Goal: Task Accomplishment & Management: Manage account settings

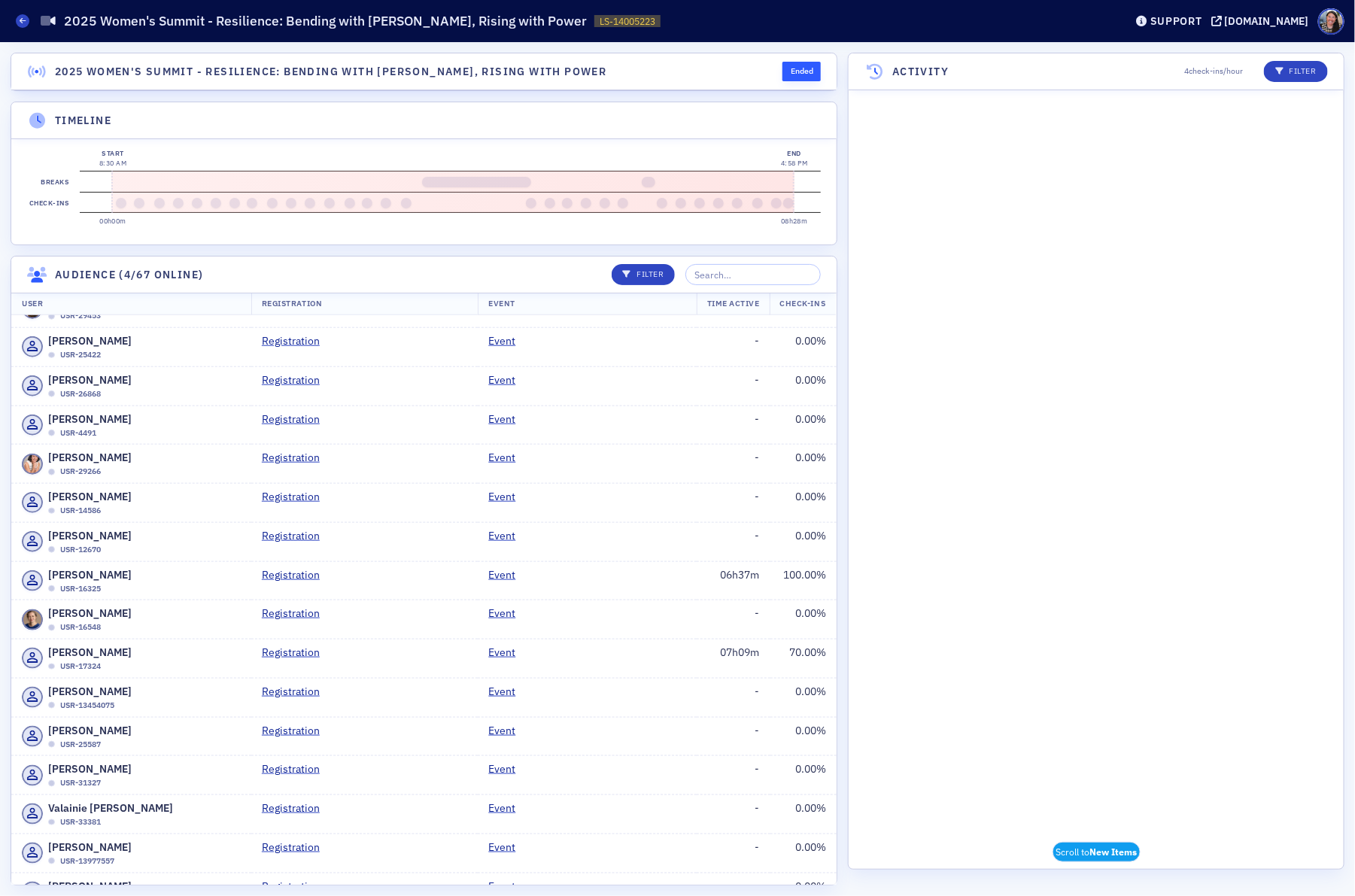
scroll to position [4120, 0]
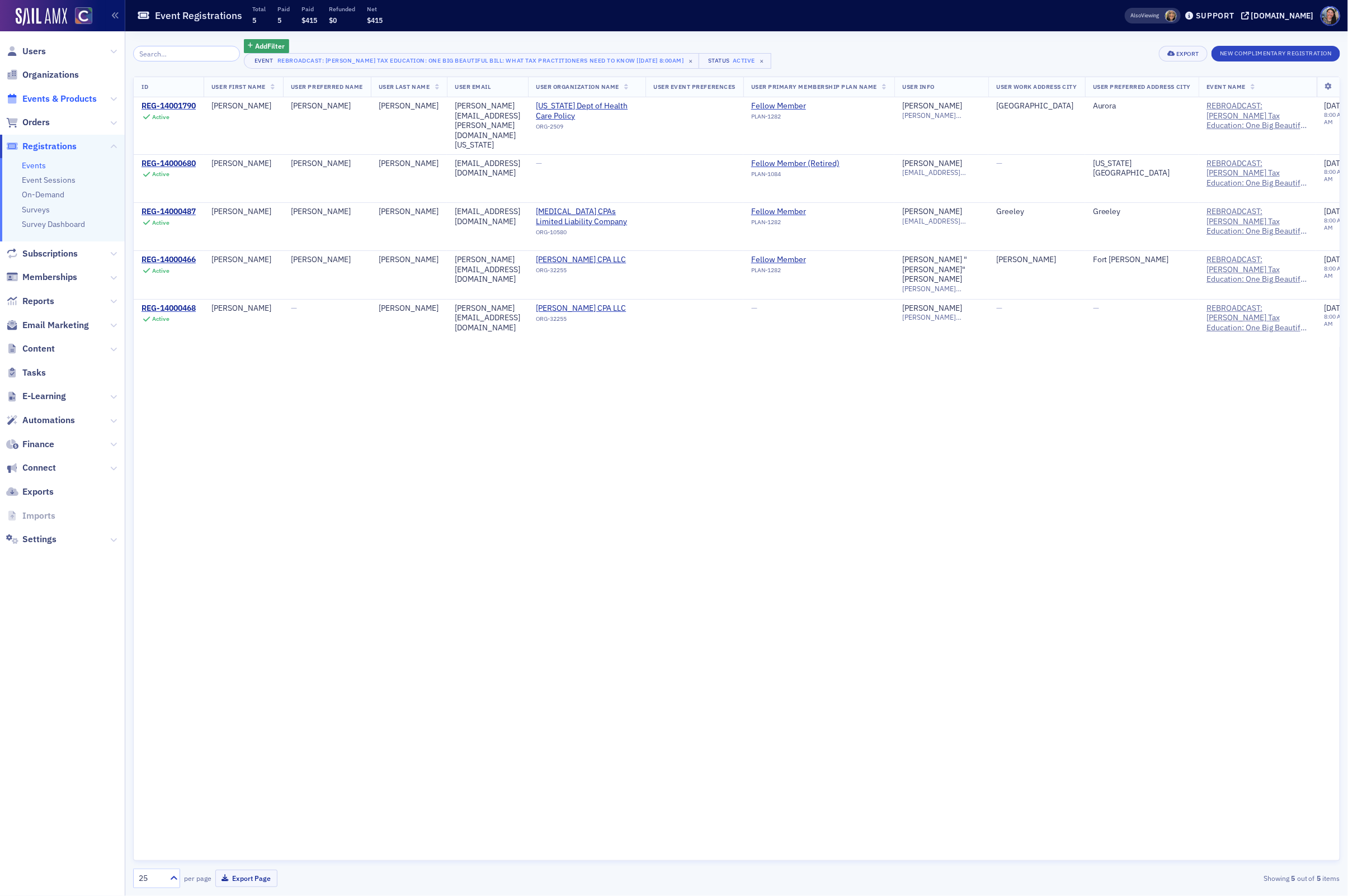
click at [61, 99] on span "Events & Products" at bounding box center [59, 99] width 74 height 12
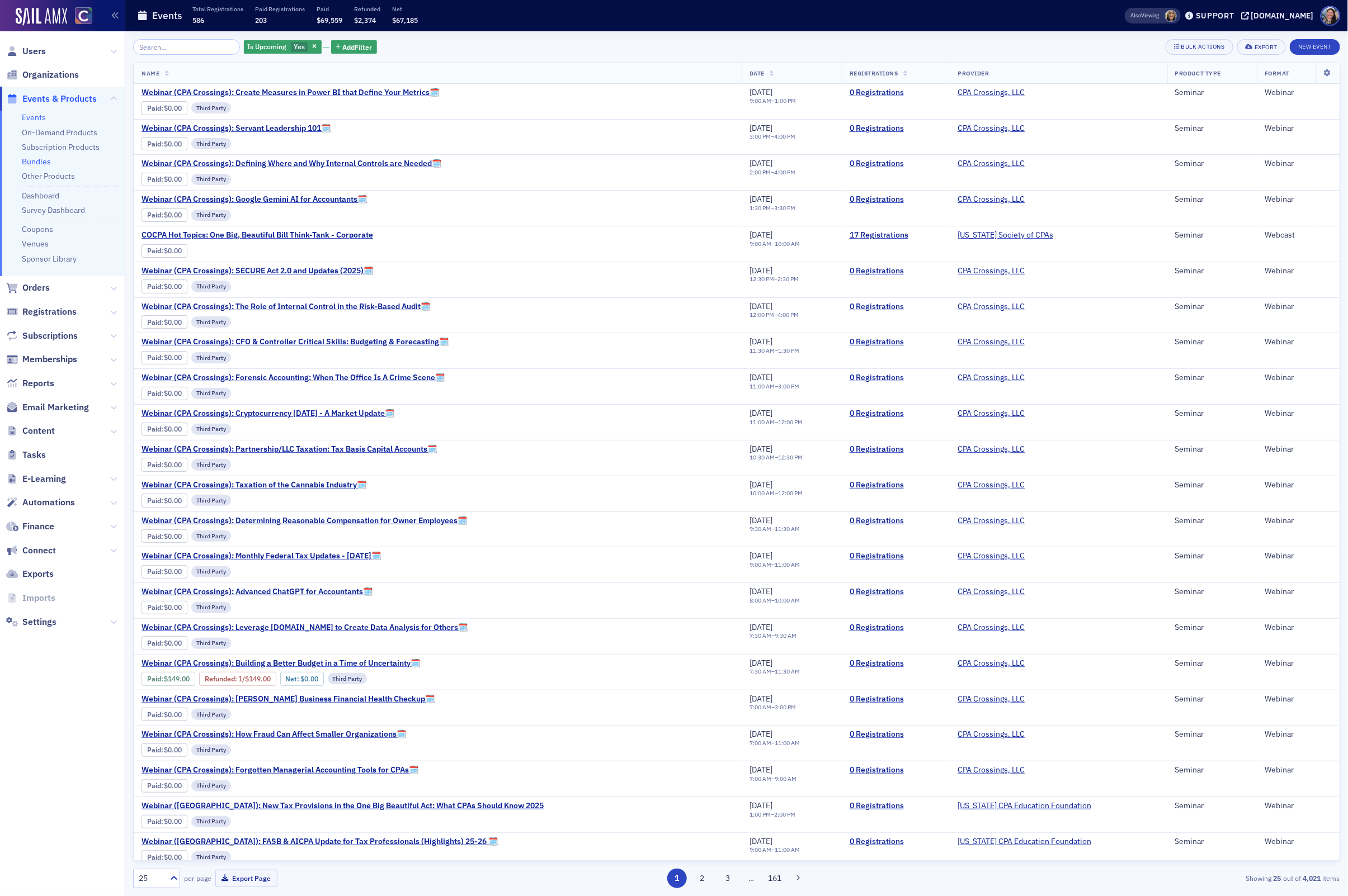
click at [31, 160] on link "Bundles" at bounding box center [36, 162] width 29 height 10
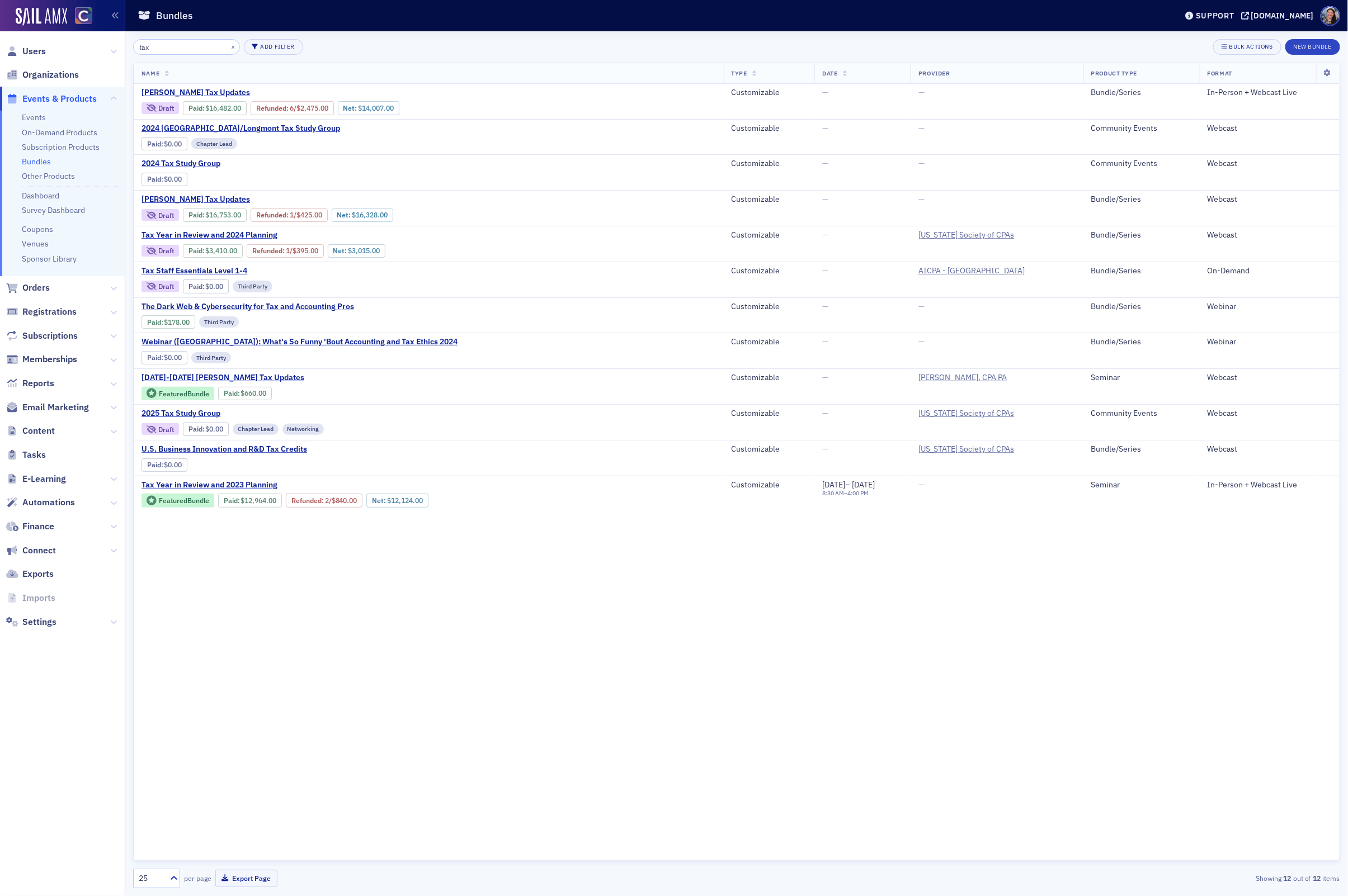
type input "tax"
click at [177, 236] on span "Tax Year in Review and 2024 Planning" at bounding box center [236, 235] width 188 height 10
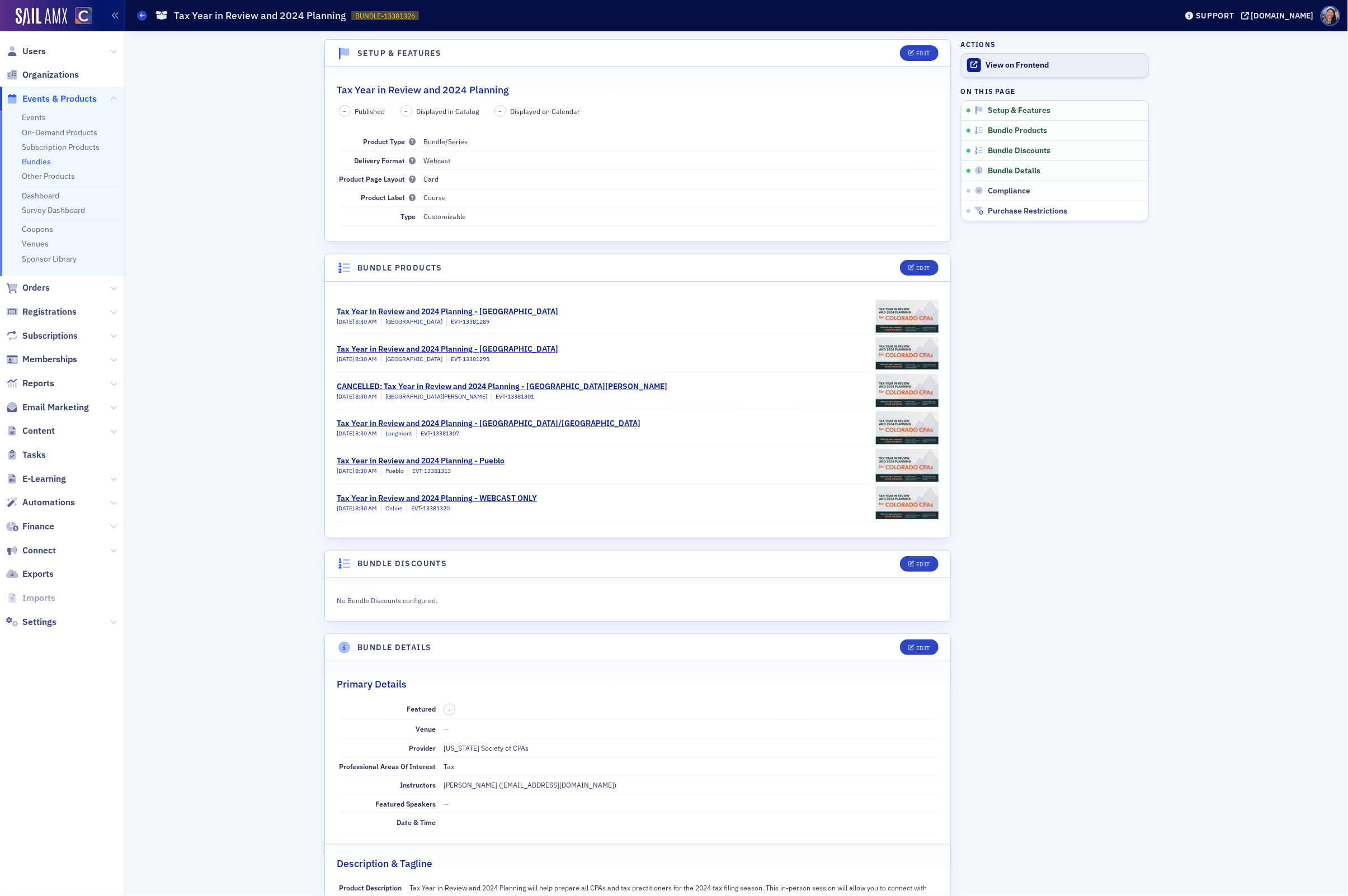
click at [1020, 65] on div "View on Frontend" at bounding box center [1064, 66] width 157 height 10
click at [142, 15] on icon at bounding box center [142, 15] width 4 height 5
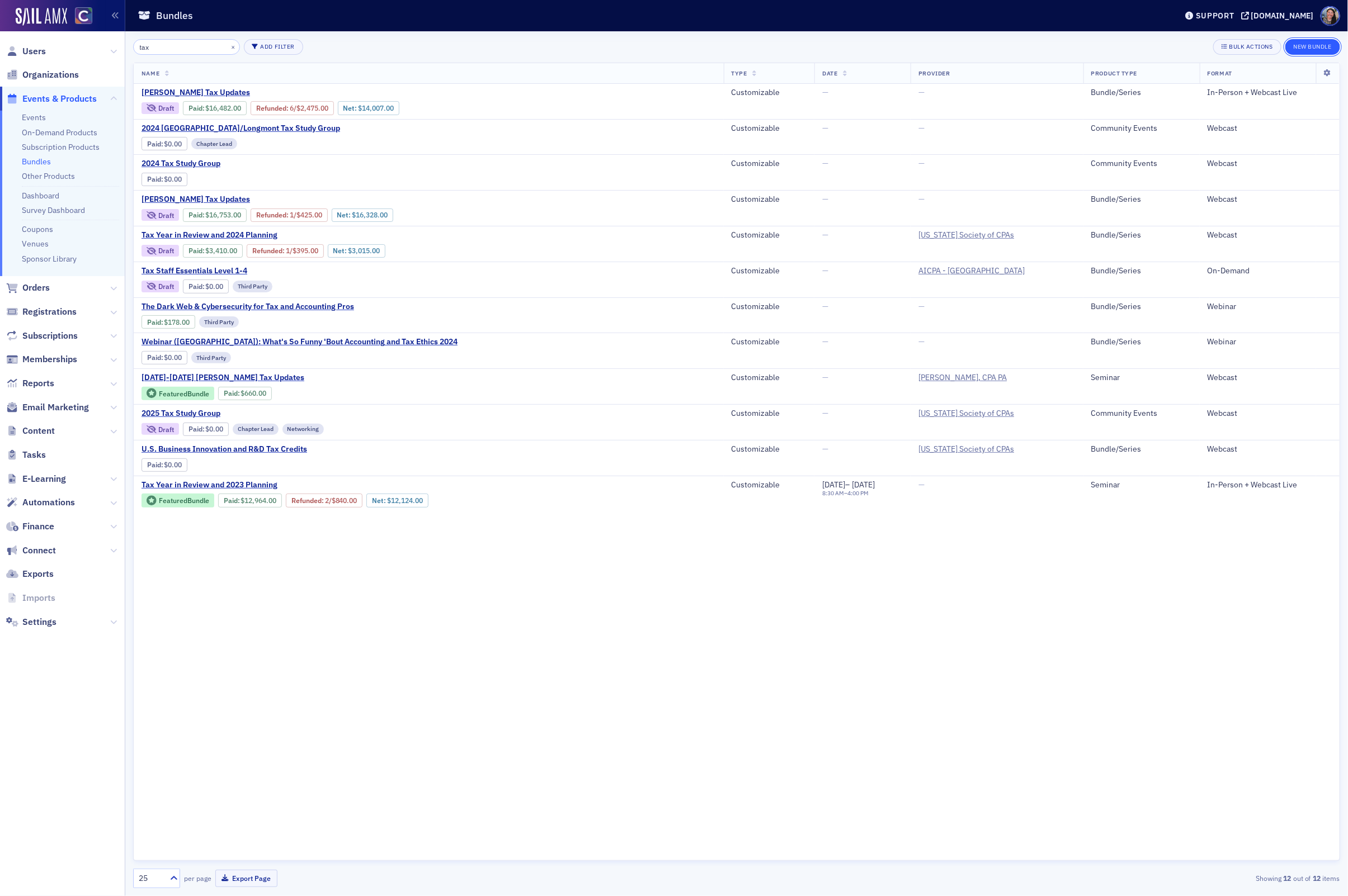
click at [1316, 43] on button "New Bundle" at bounding box center [1313, 47] width 55 height 16
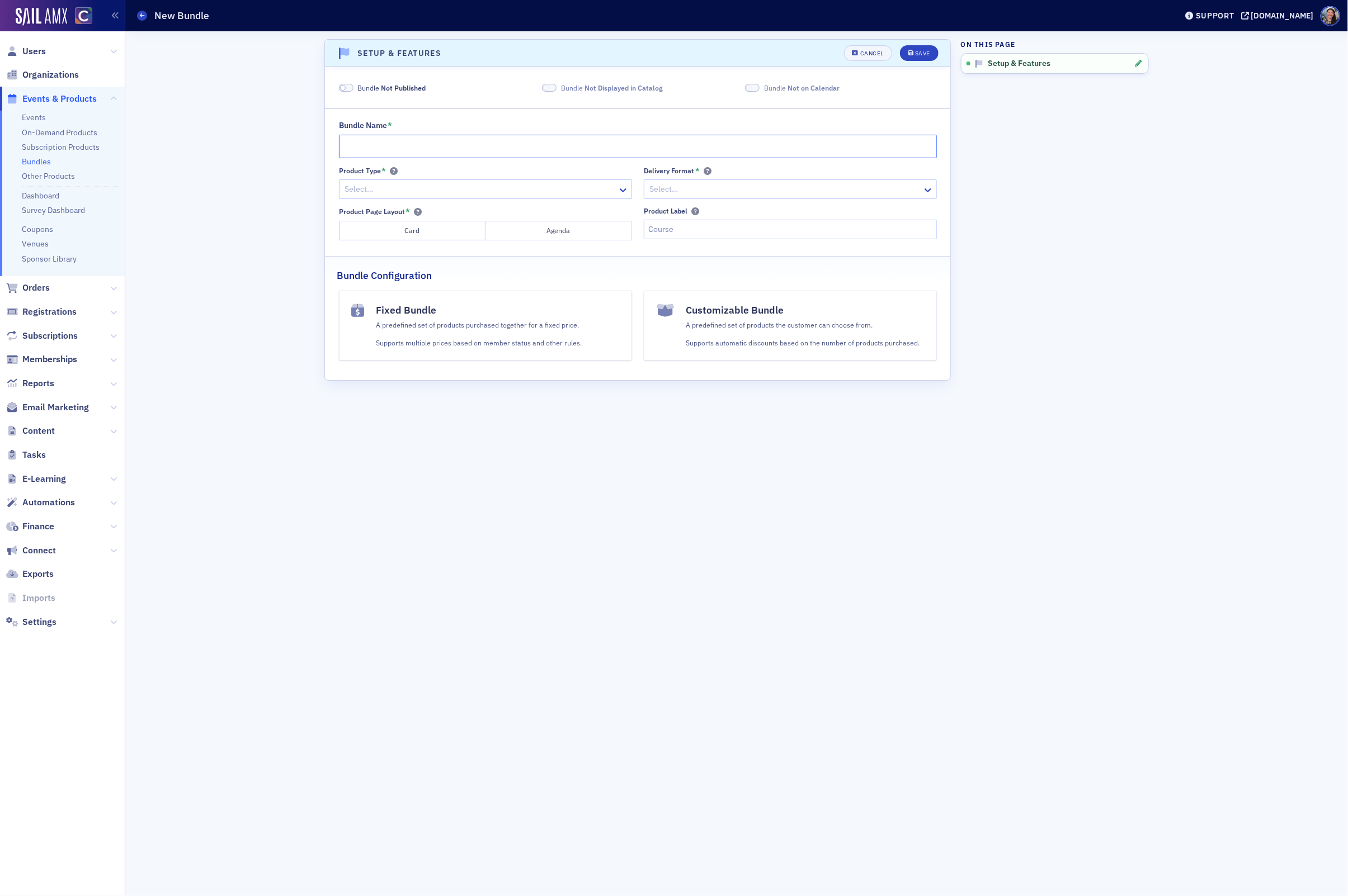
click at [380, 146] on input "Bundle Name *" at bounding box center [638, 147] width 598 height 24
paste input "Tax Year in Review and 2024 Planning"
type input "Tax Year in Review and 2024 Planning"
click at [376, 185] on div at bounding box center [480, 188] width 273 height 14
click at [389, 294] on div "Seminar" at bounding box center [485, 297] width 279 height 12
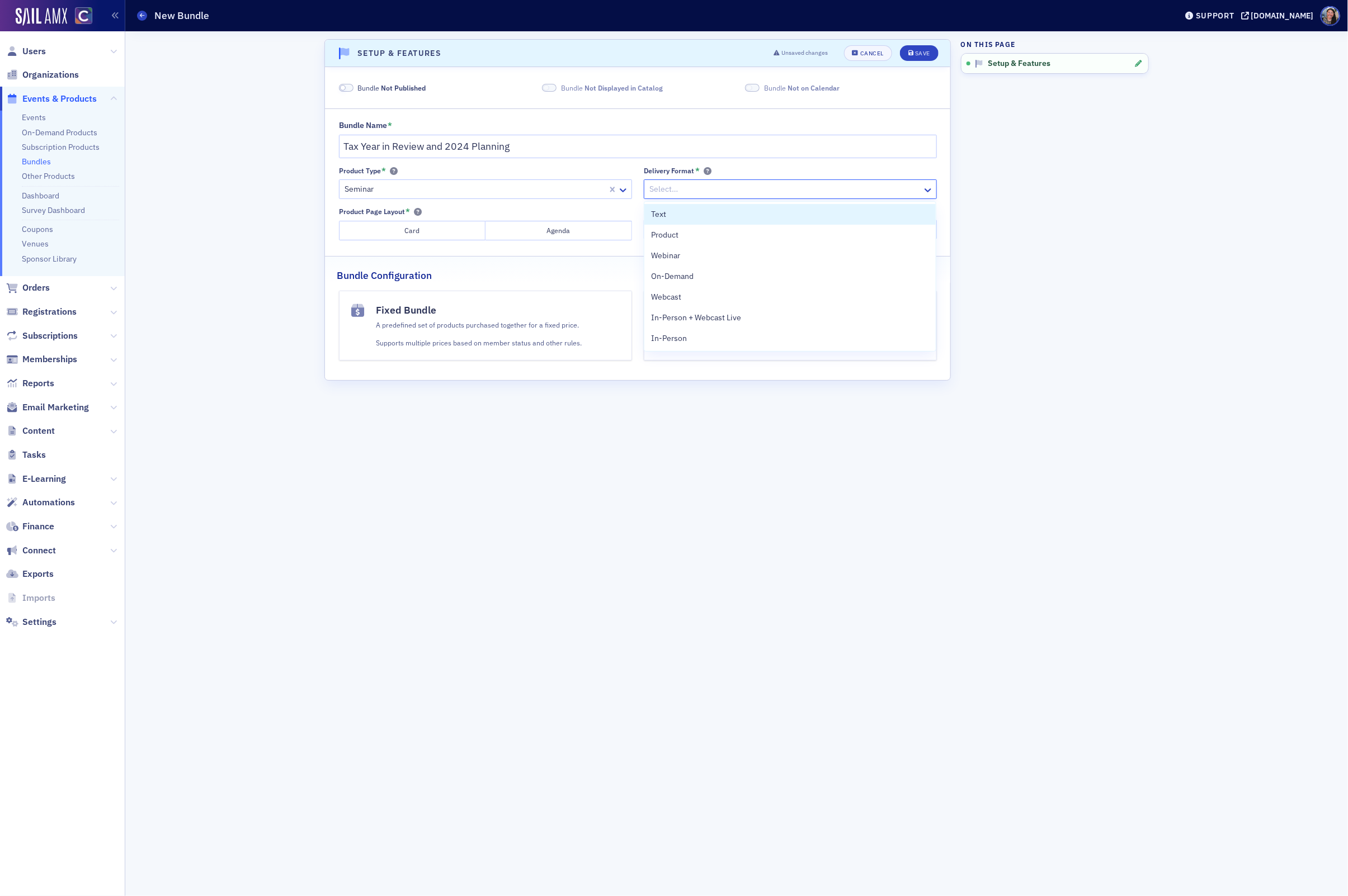
click at [672, 196] on div at bounding box center [785, 188] width 273 height 14
click at [717, 321] on span "In-Person + Webcast Live" at bounding box center [696, 318] width 90 height 12
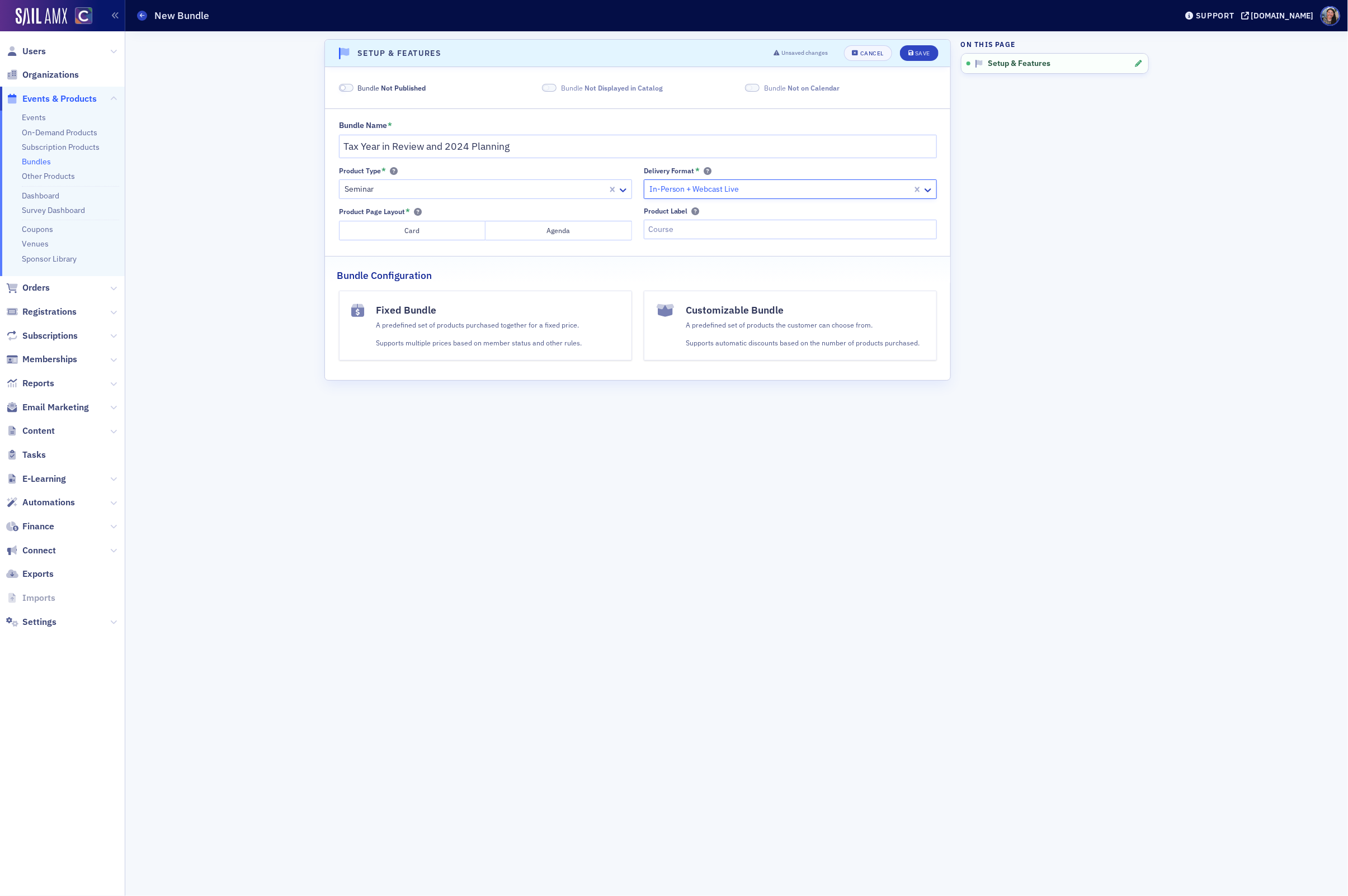
click at [396, 232] on button "Card" at bounding box center [412, 230] width 147 height 19
click at [503, 333] on div "A predefined set of products purchased together for a fixed price. Supports mul…" at bounding box center [478, 334] width 206 height 28
click at [714, 311] on h4 "Customizable Bundle" at bounding box center [803, 310] width 234 height 14
click at [915, 51] on div "Save" at bounding box center [923, 53] width 15 height 6
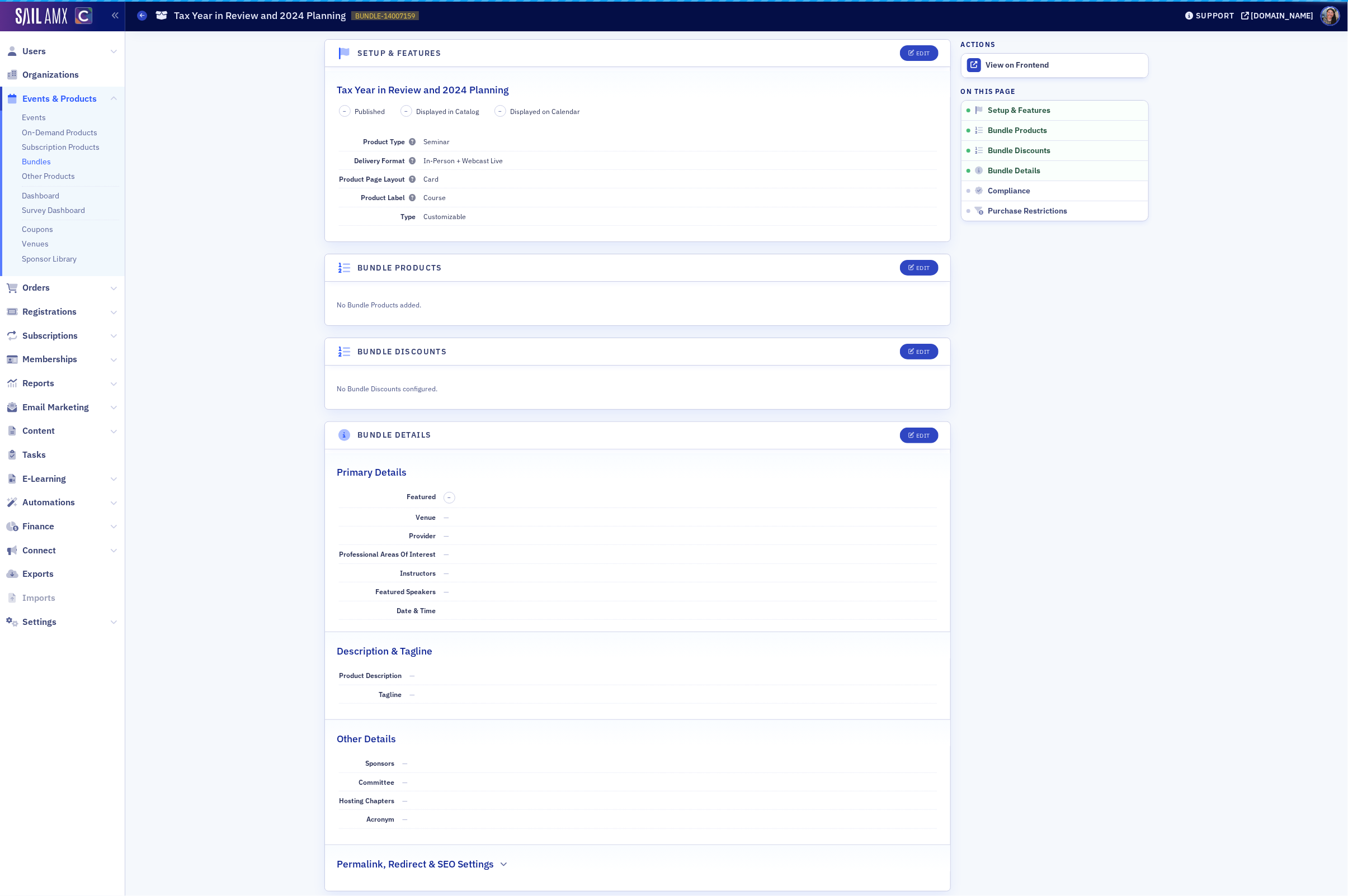
scroll to position [2, 0]
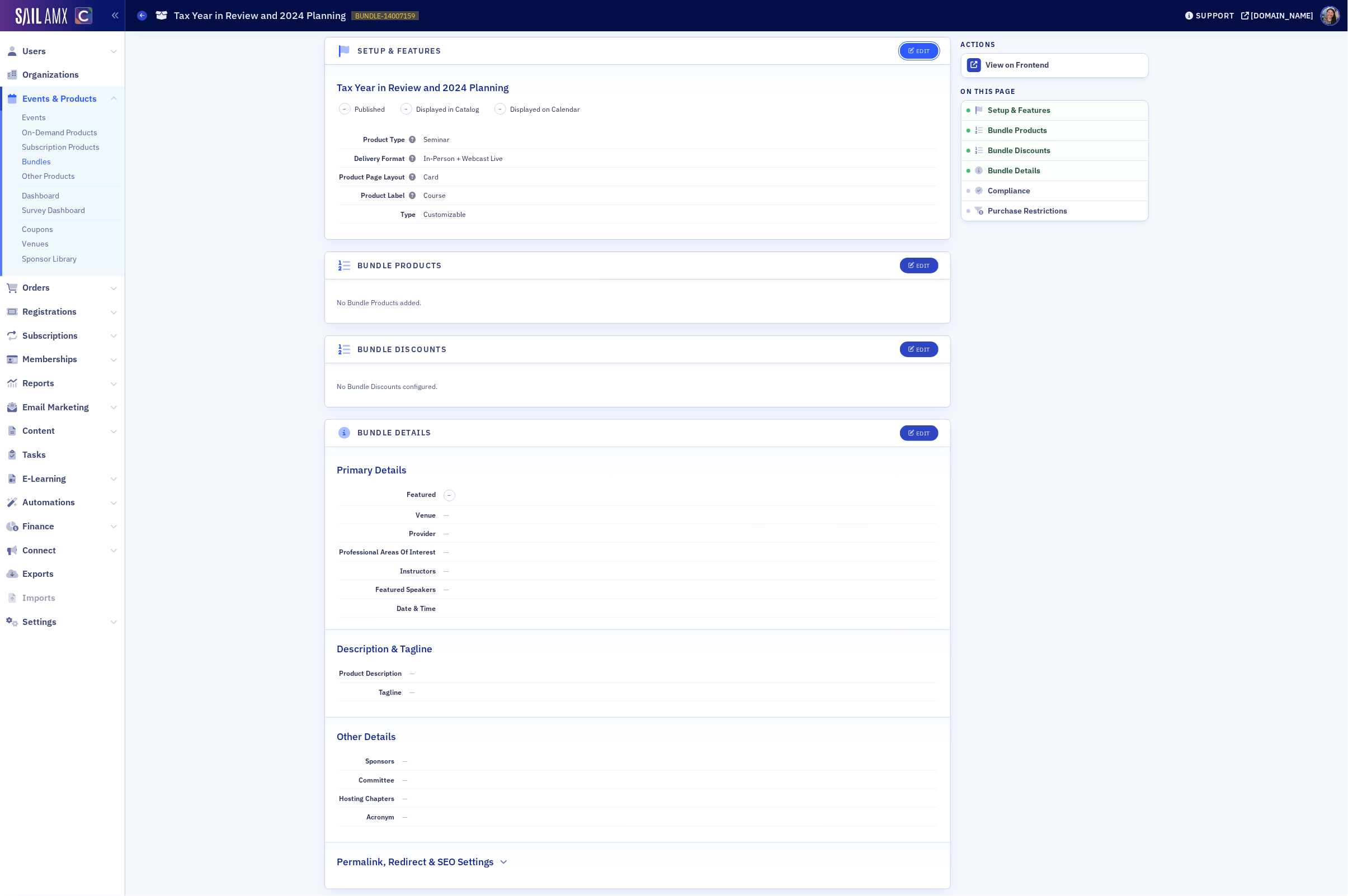
click at [923, 49] on div "Edit" at bounding box center [923, 51] width 14 height 6
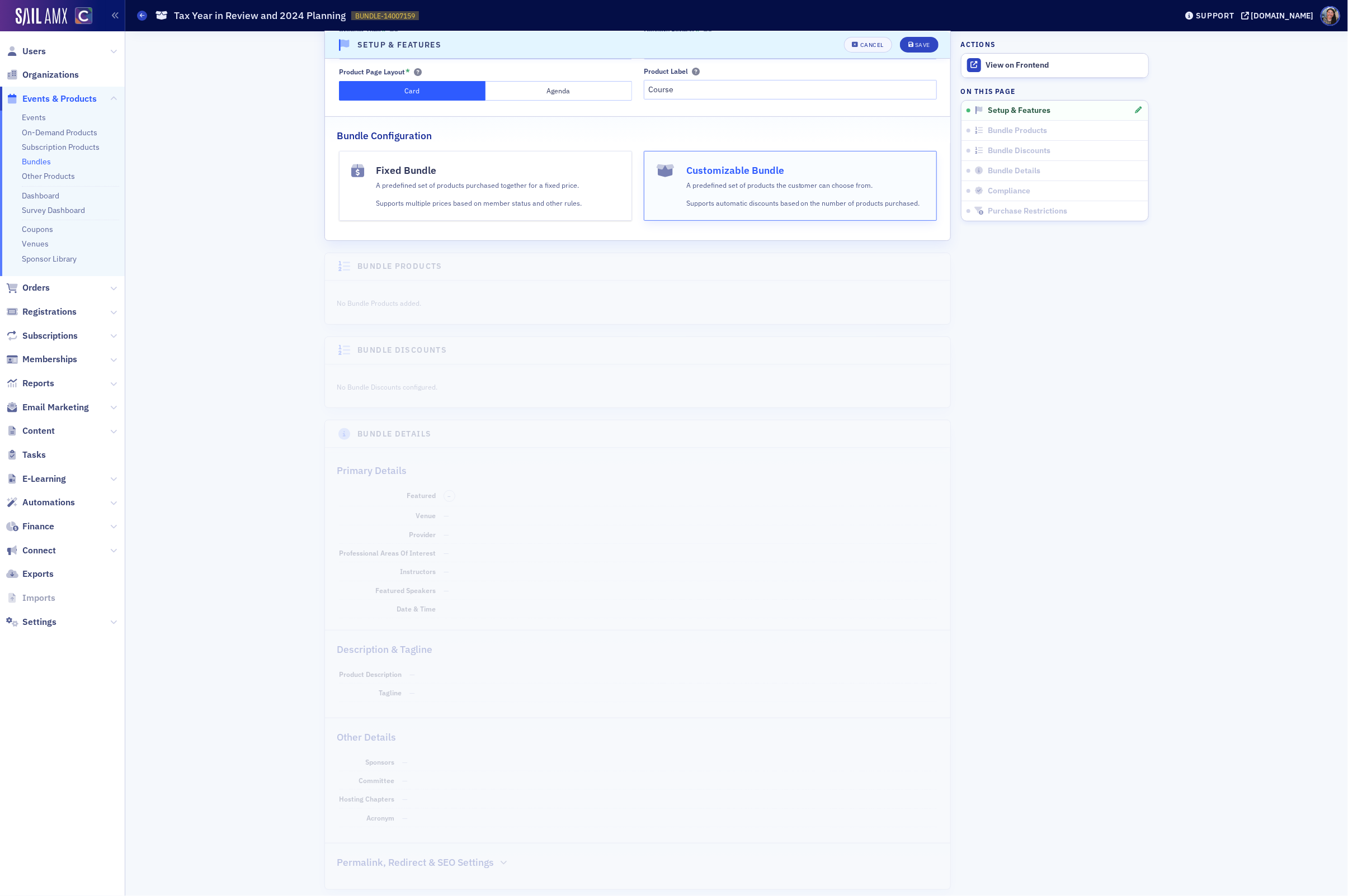
scroll to position [0, 0]
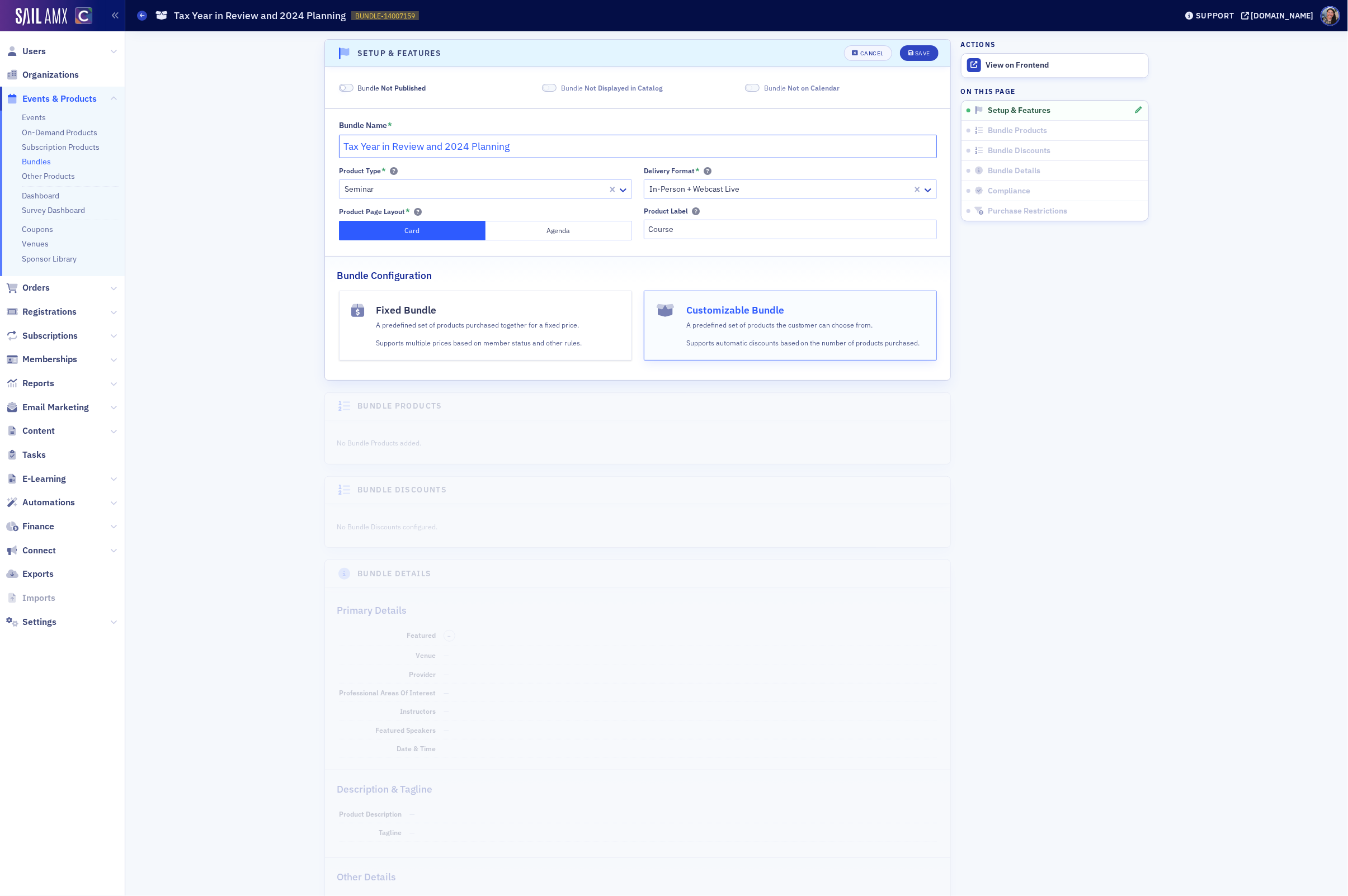
click at [467, 151] on input "Tax Year in Review and 2024 Planning" at bounding box center [638, 147] width 598 height 24
type input "Tax Year in Review and 2025 Planning"
click at [920, 53] on div "Save" at bounding box center [923, 53] width 15 height 6
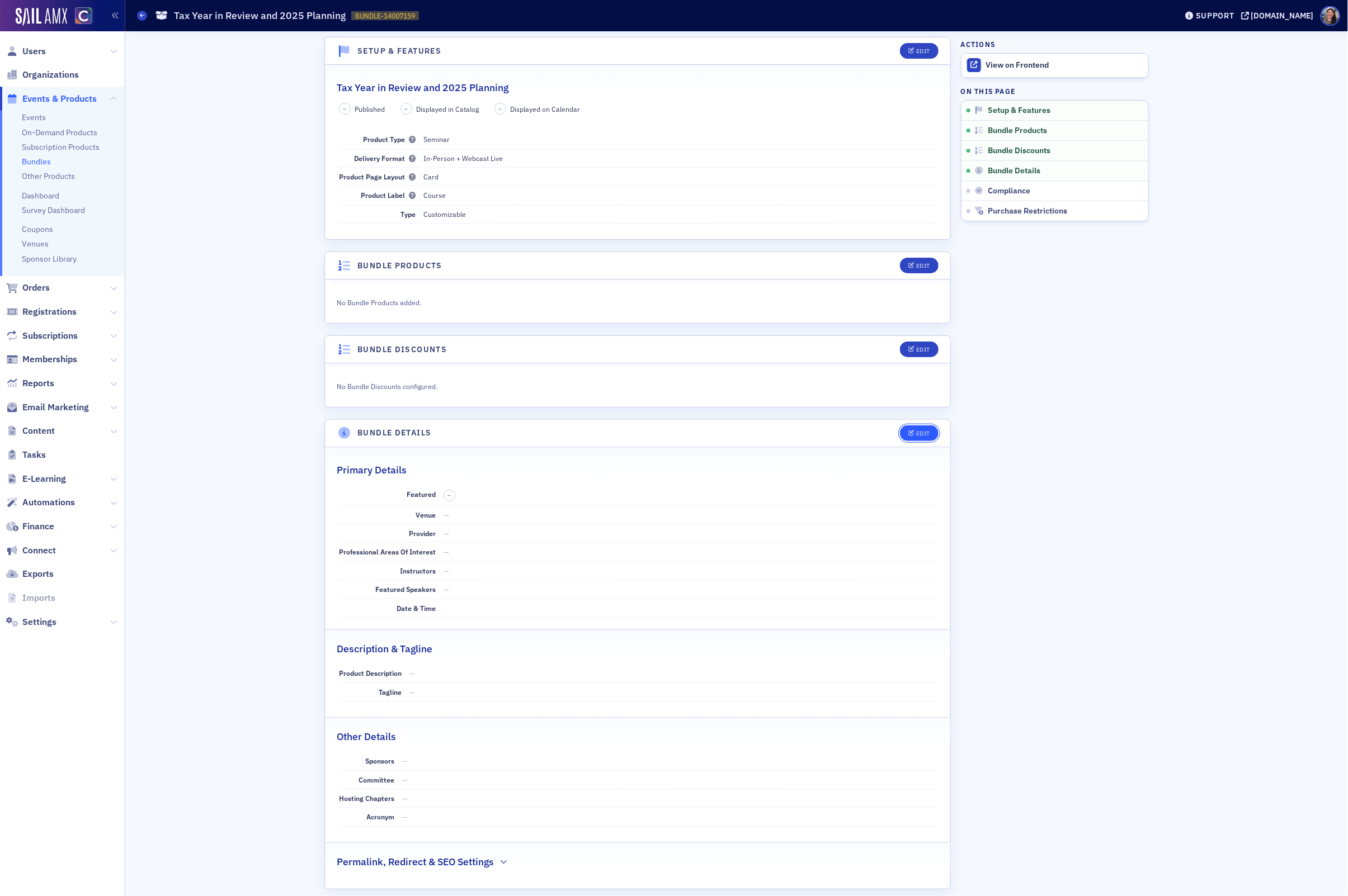
click at [925, 435] on div "Edit" at bounding box center [923, 433] width 14 height 6
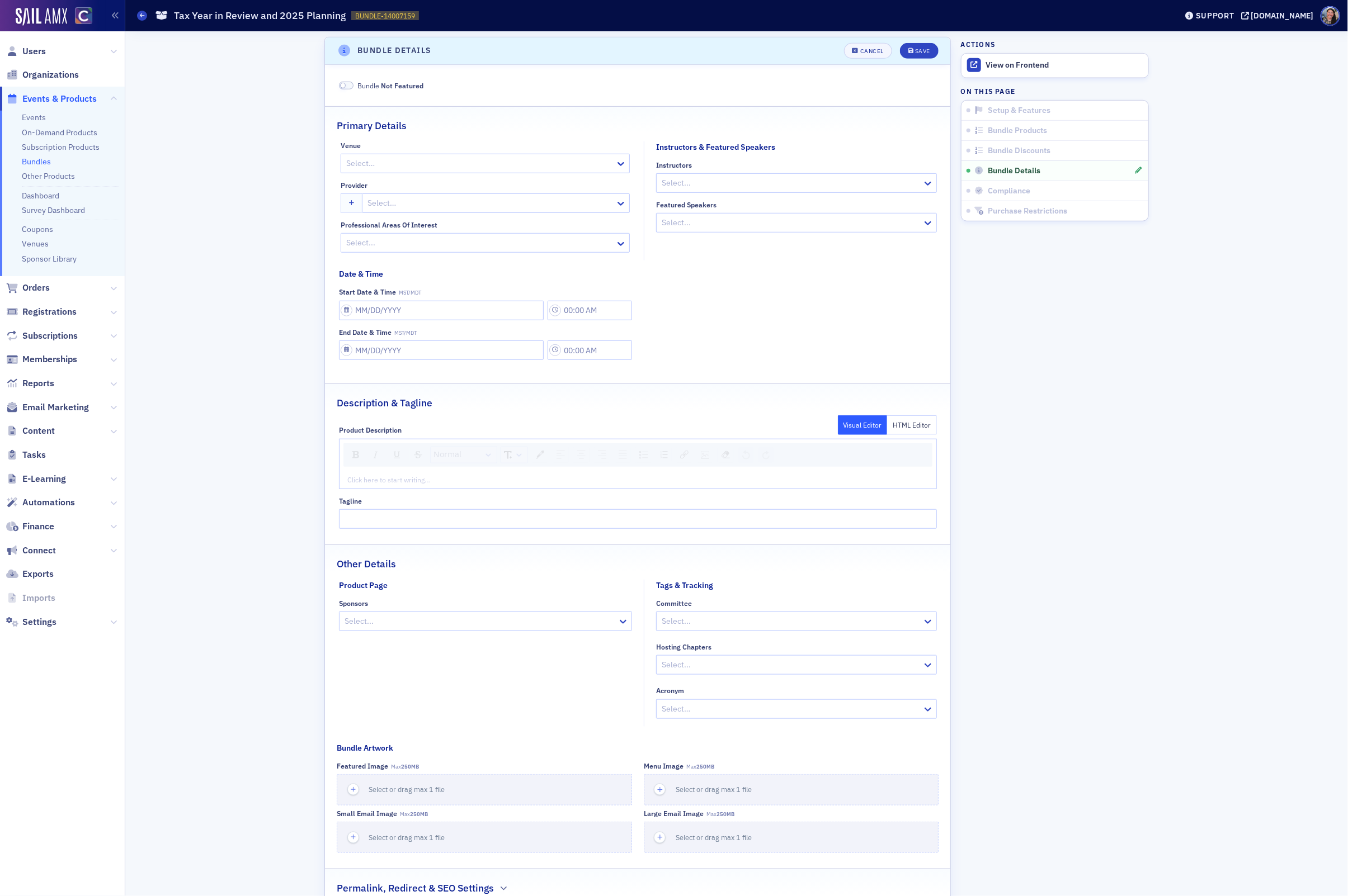
scroll to position [390, 0]
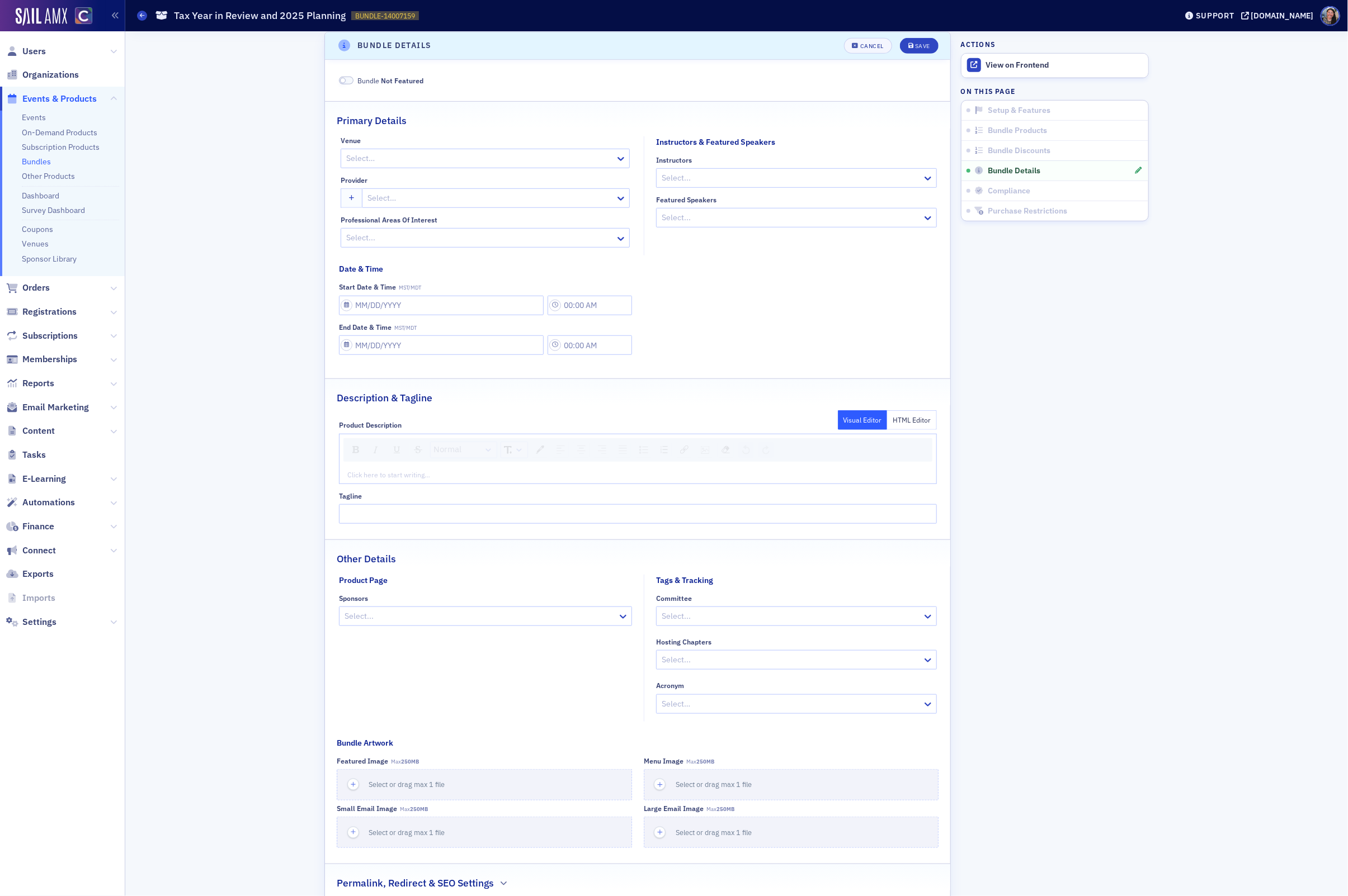
click at [458, 497] on div "Tagline" at bounding box center [638, 496] width 598 height 9
click at [458, 479] on div "rdw-editor" at bounding box center [639, 474] width 581 height 10
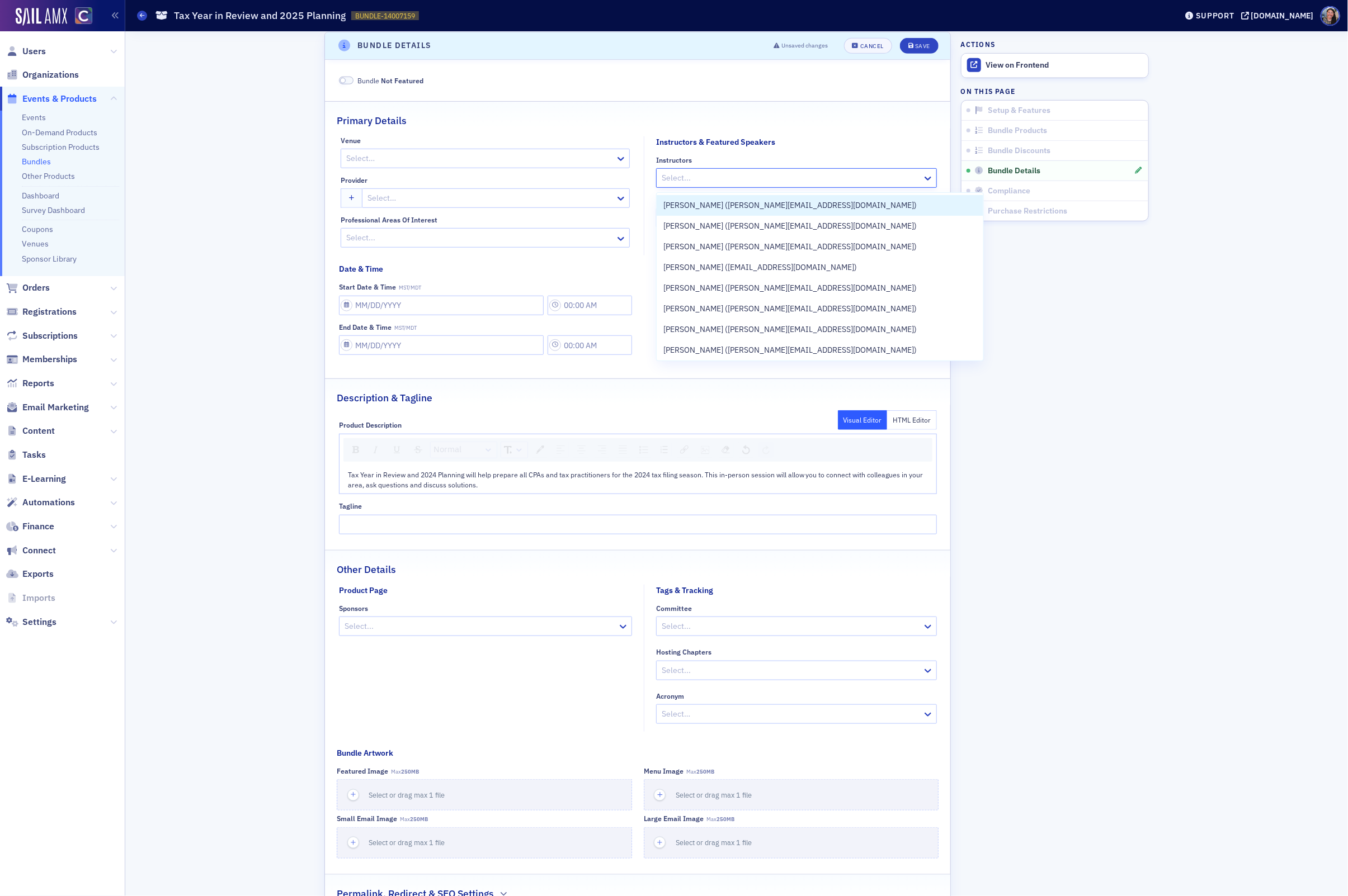
click at [685, 179] on div at bounding box center [790, 178] width 261 height 14
type input "rob burton"
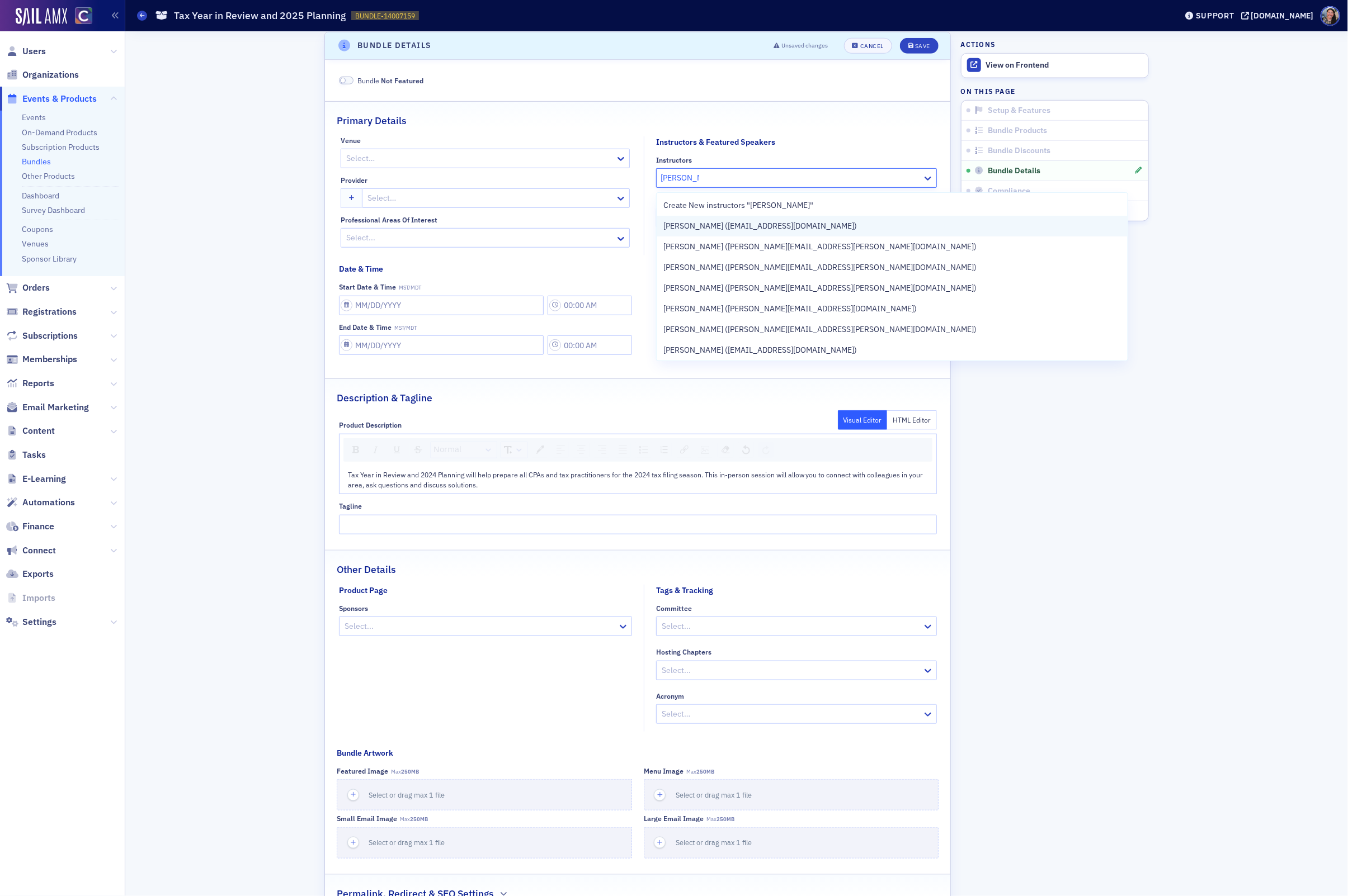
click at [706, 227] on span "[PERSON_NAME] ([EMAIL_ADDRESS][DOMAIN_NAME])" at bounding box center [760, 226] width 194 height 12
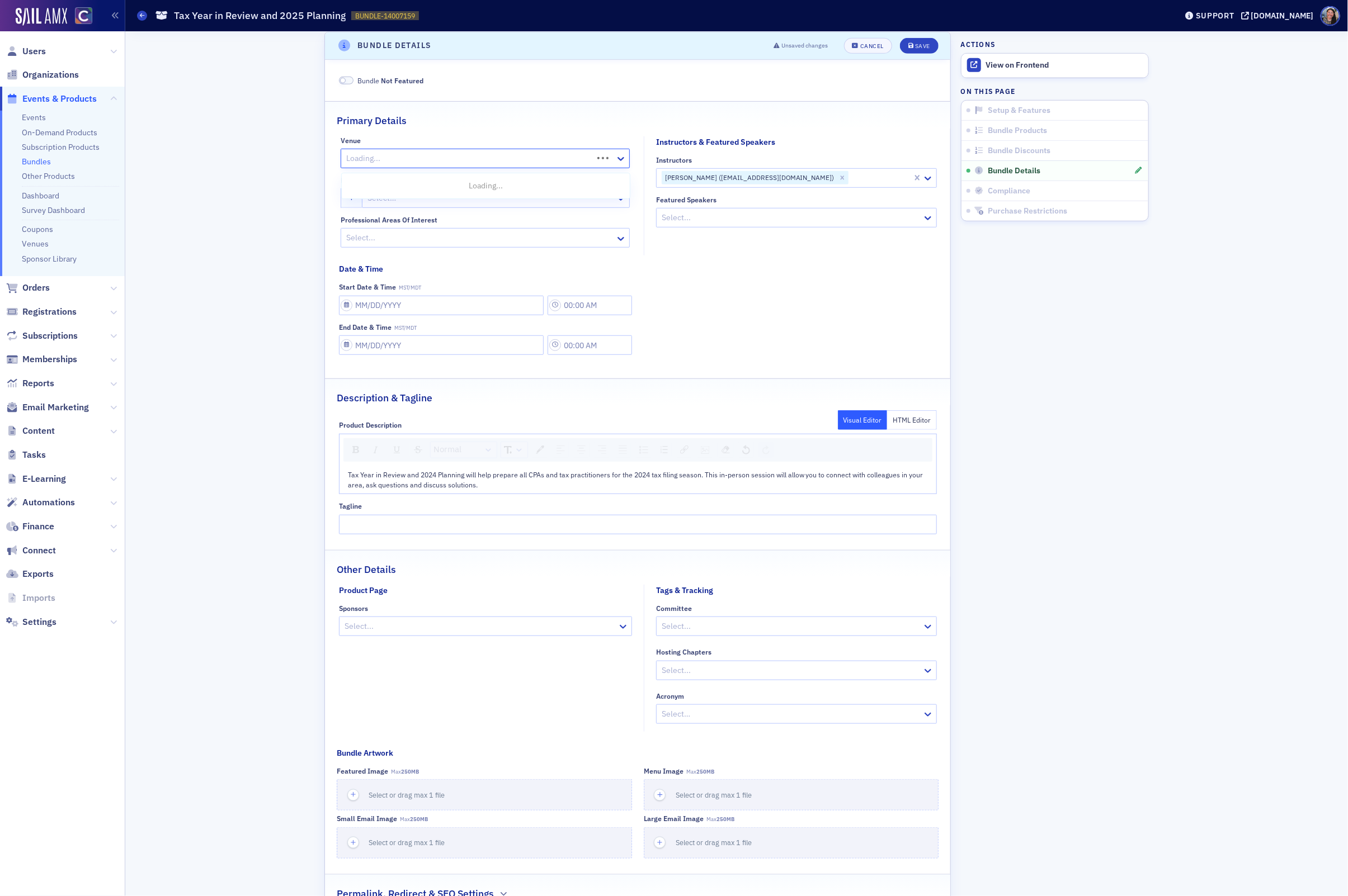
click at [431, 165] on div at bounding box center [468, 158] width 246 height 14
click at [461, 121] on div "Primary Details" at bounding box center [637, 115] width 602 height 26
click at [405, 202] on div at bounding box center [490, 198] width 248 height 14
type input "colo"
click at [413, 345] on span "[US_STATE] Society of CPAs" at bounding box center [420, 350] width 102 height 12
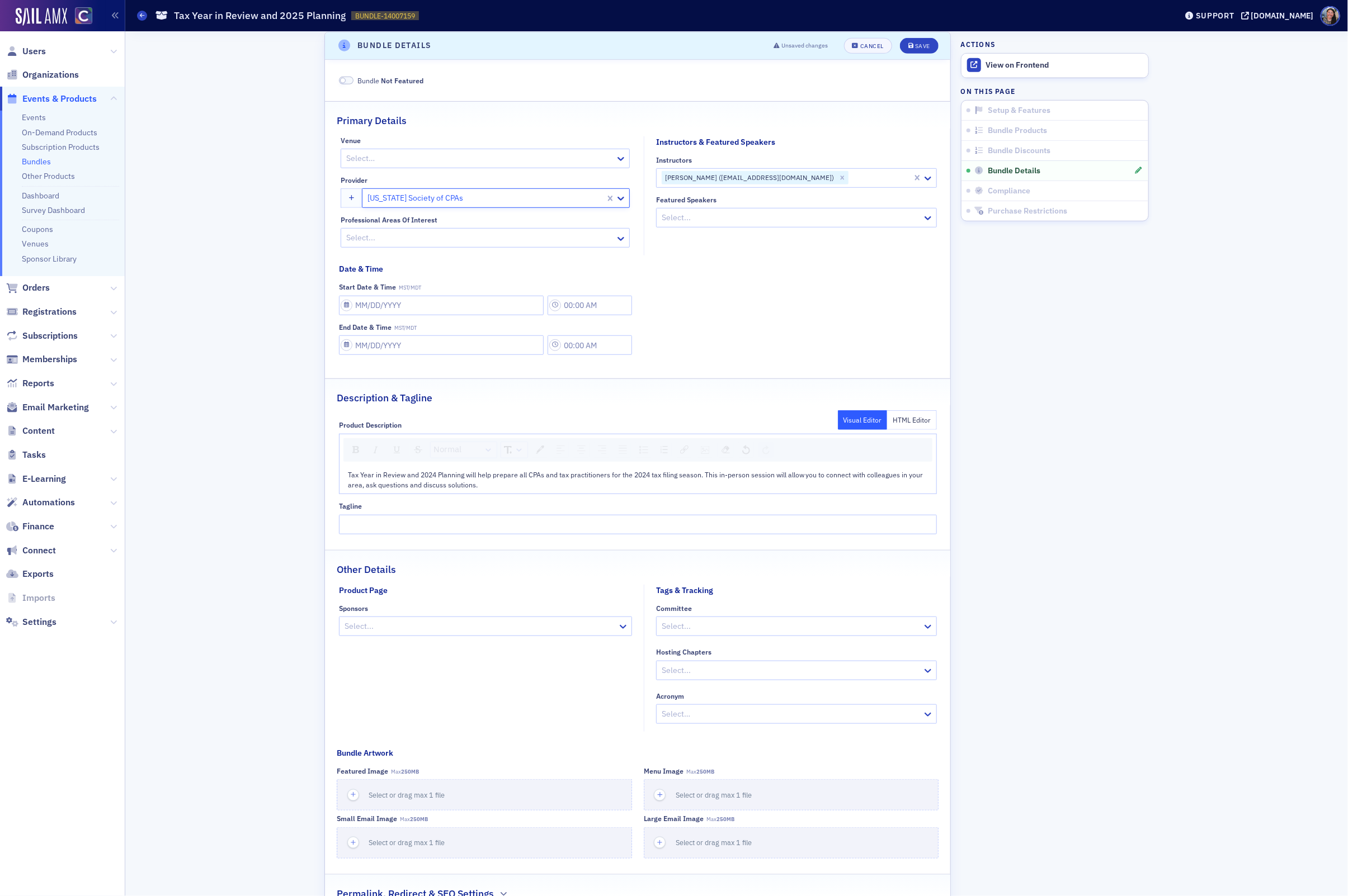
click at [393, 238] on div at bounding box center [480, 238] width 269 height 14
type input "ta"
click at [382, 262] on div "Tax" at bounding box center [485, 266] width 275 height 12
click at [803, 269] on div "Venue Select… Provider Colorado Society of CPAs Professional Areas of Interest …" at bounding box center [638, 250] width 598 height 227
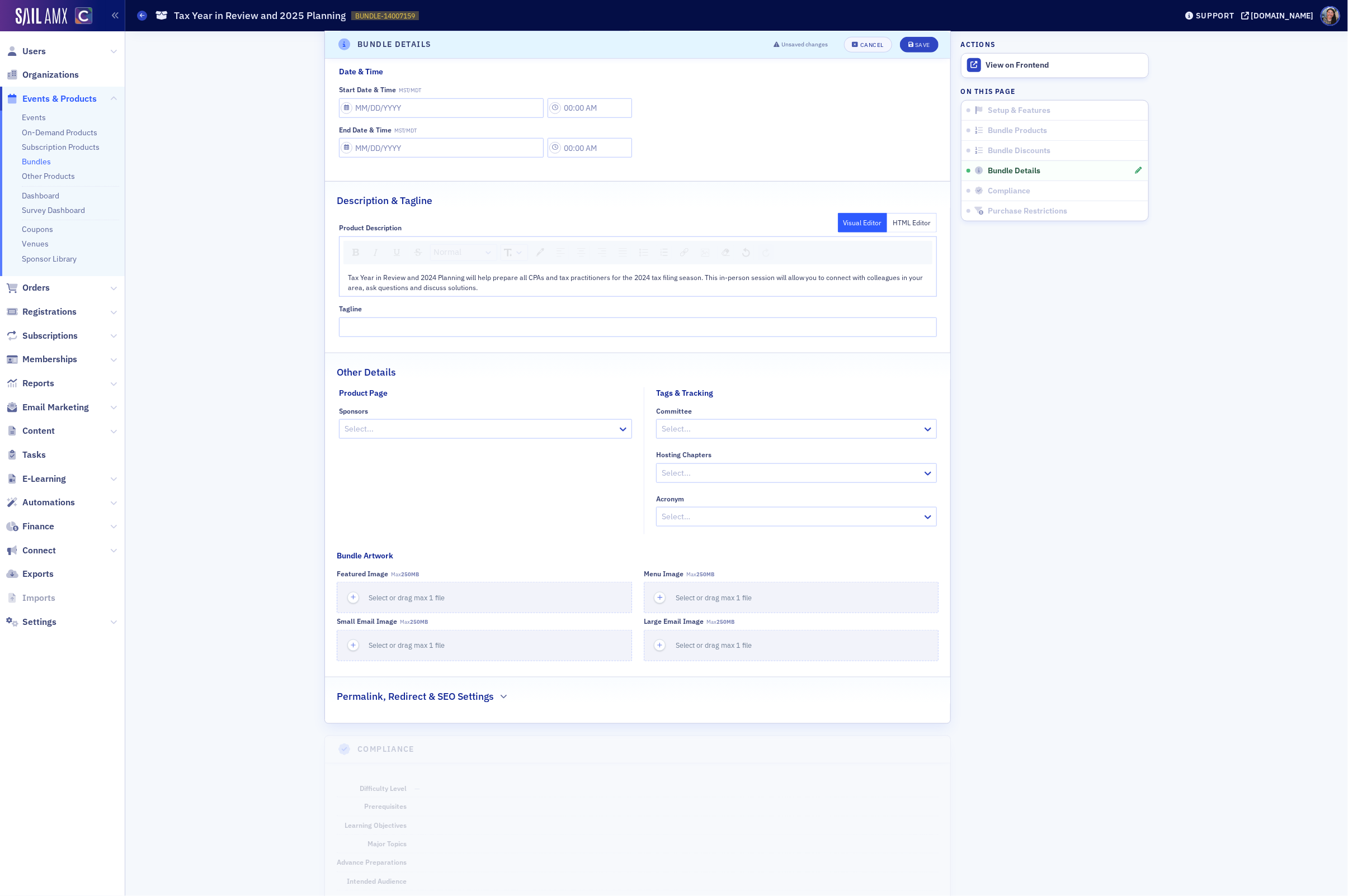
scroll to position [752, 0]
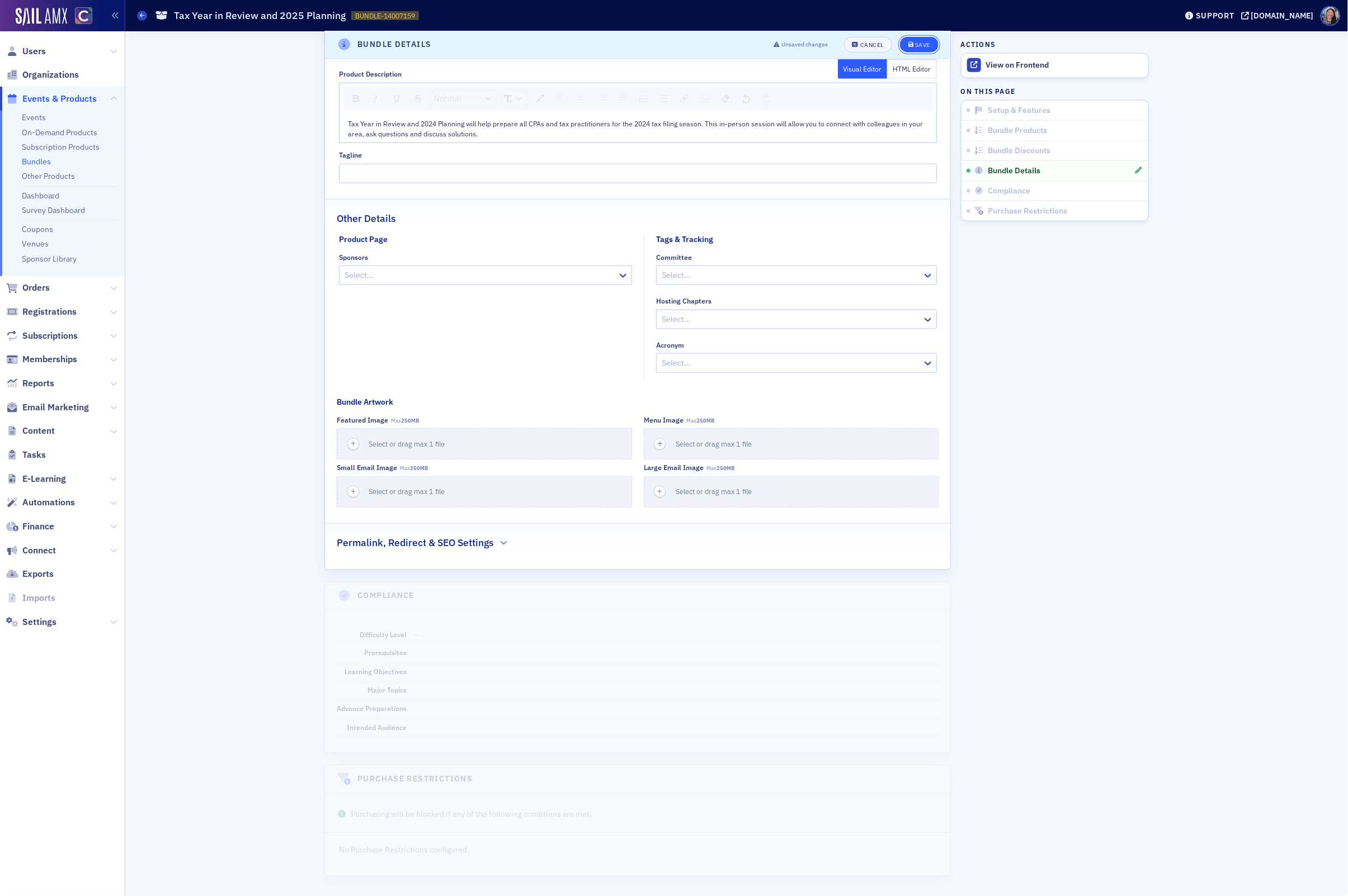
click at [921, 45] on div "Save" at bounding box center [923, 45] width 15 height 6
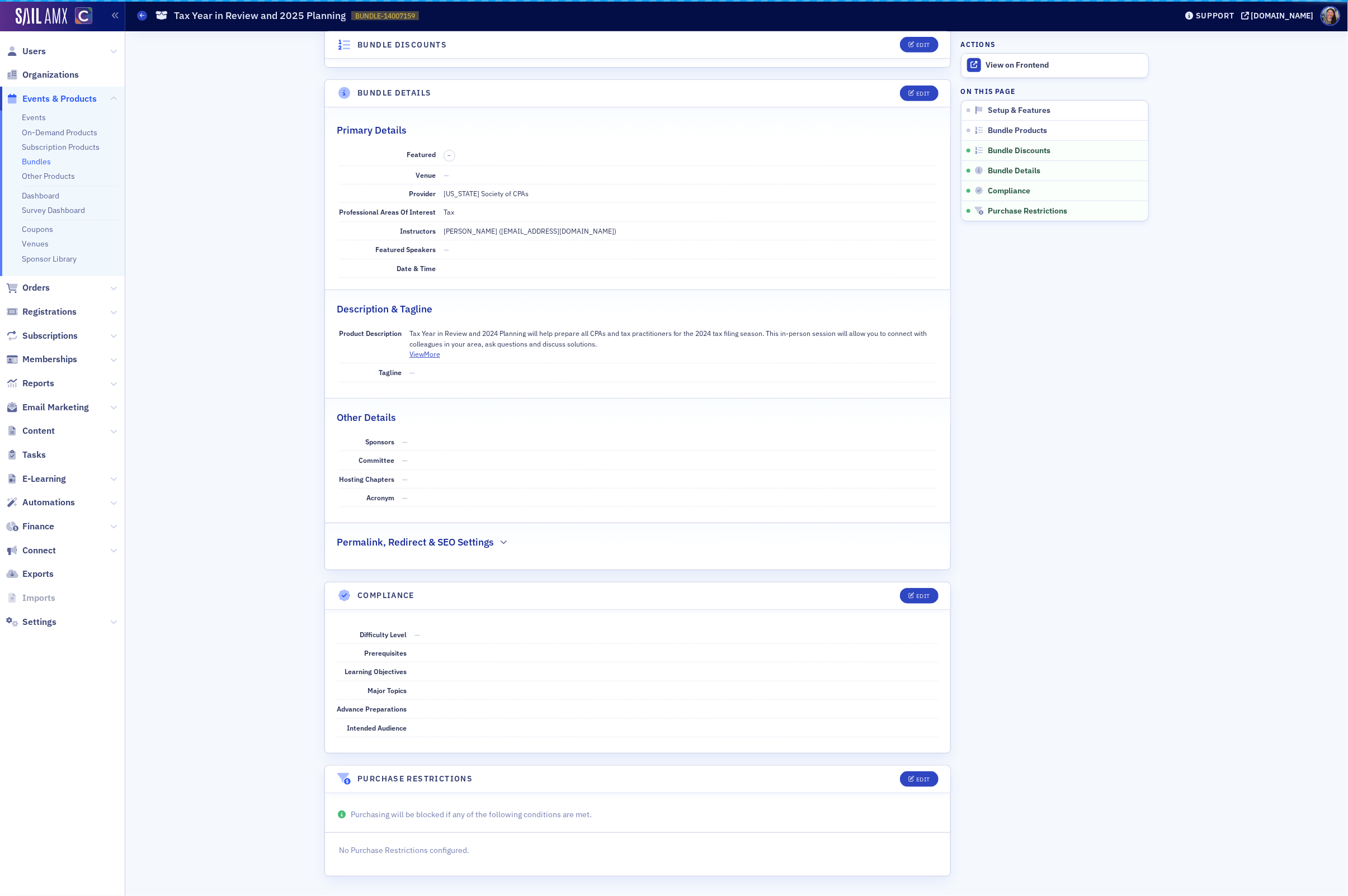
scroll to position [352, 0]
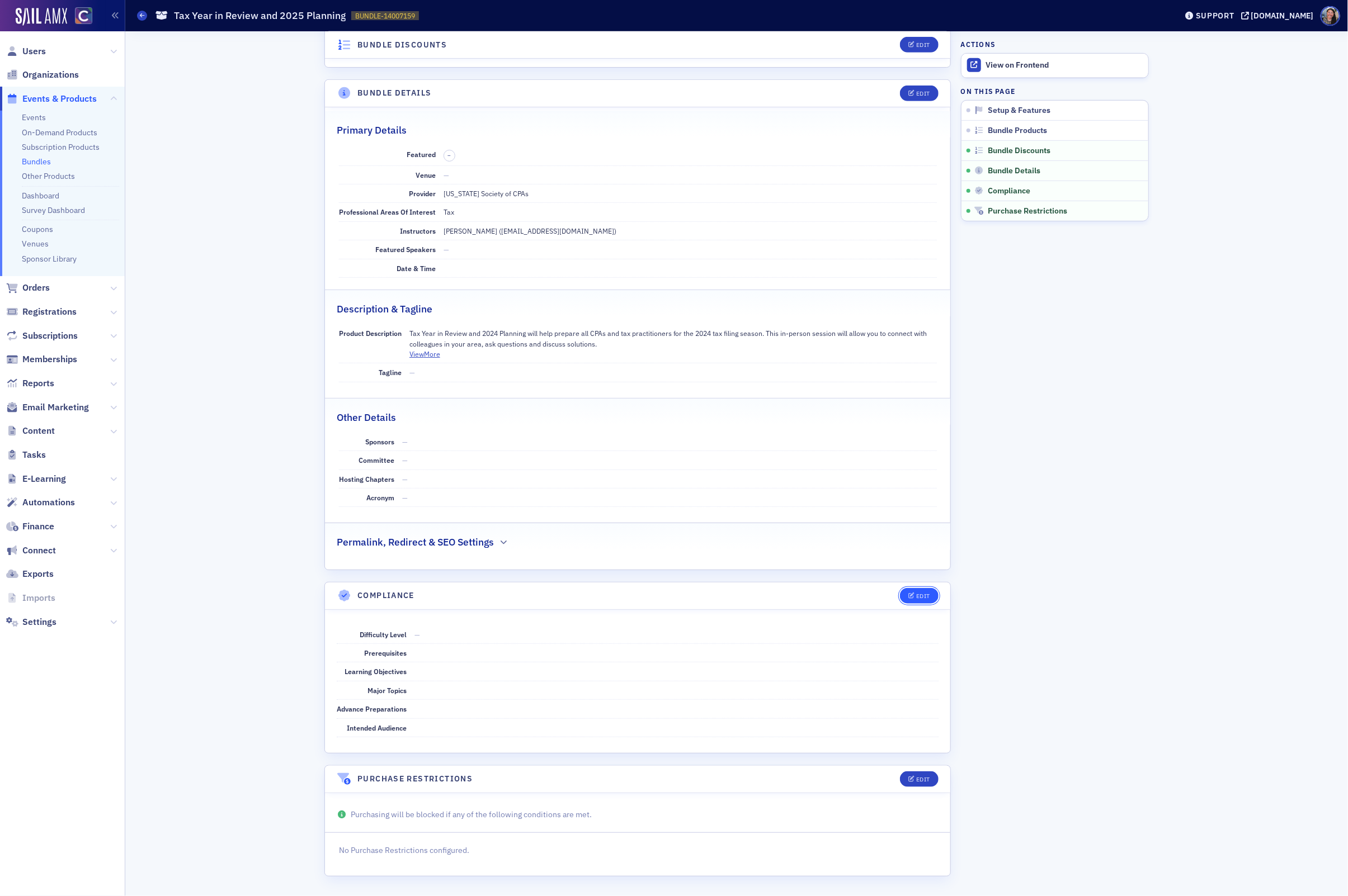
click at [923, 593] on div "Edit" at bounding box center [923, 596] width 14 height 6
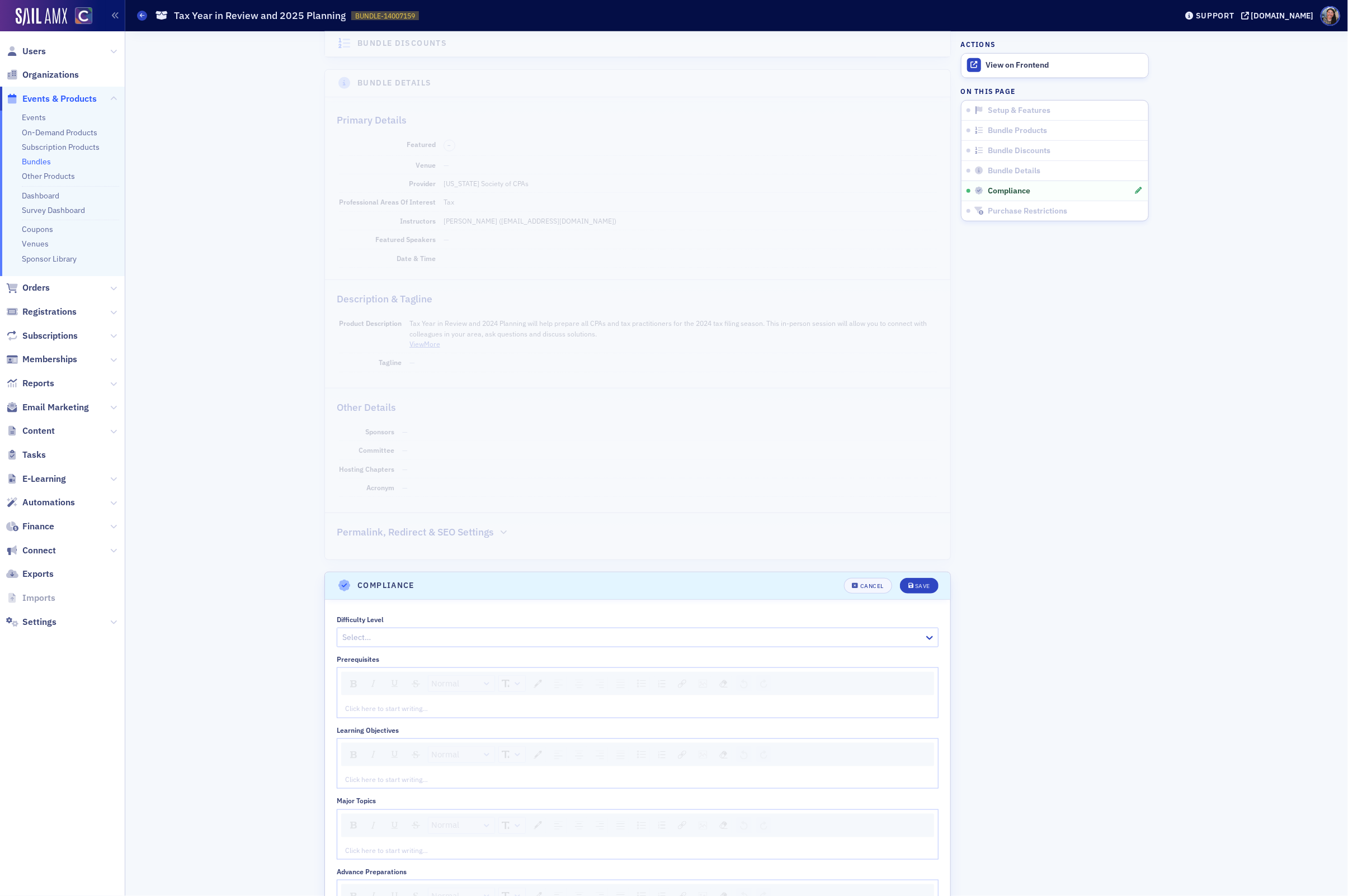
click at [390, 648] on div "Select…" at bounding box center [637, 637] width 602 height 19
click at [365, 732] on span "Update" at bounding box center [357, 733] width 25 height 12
click at [917, 593] on button "Save" at bounding box center [919, 586] width 38 height 16
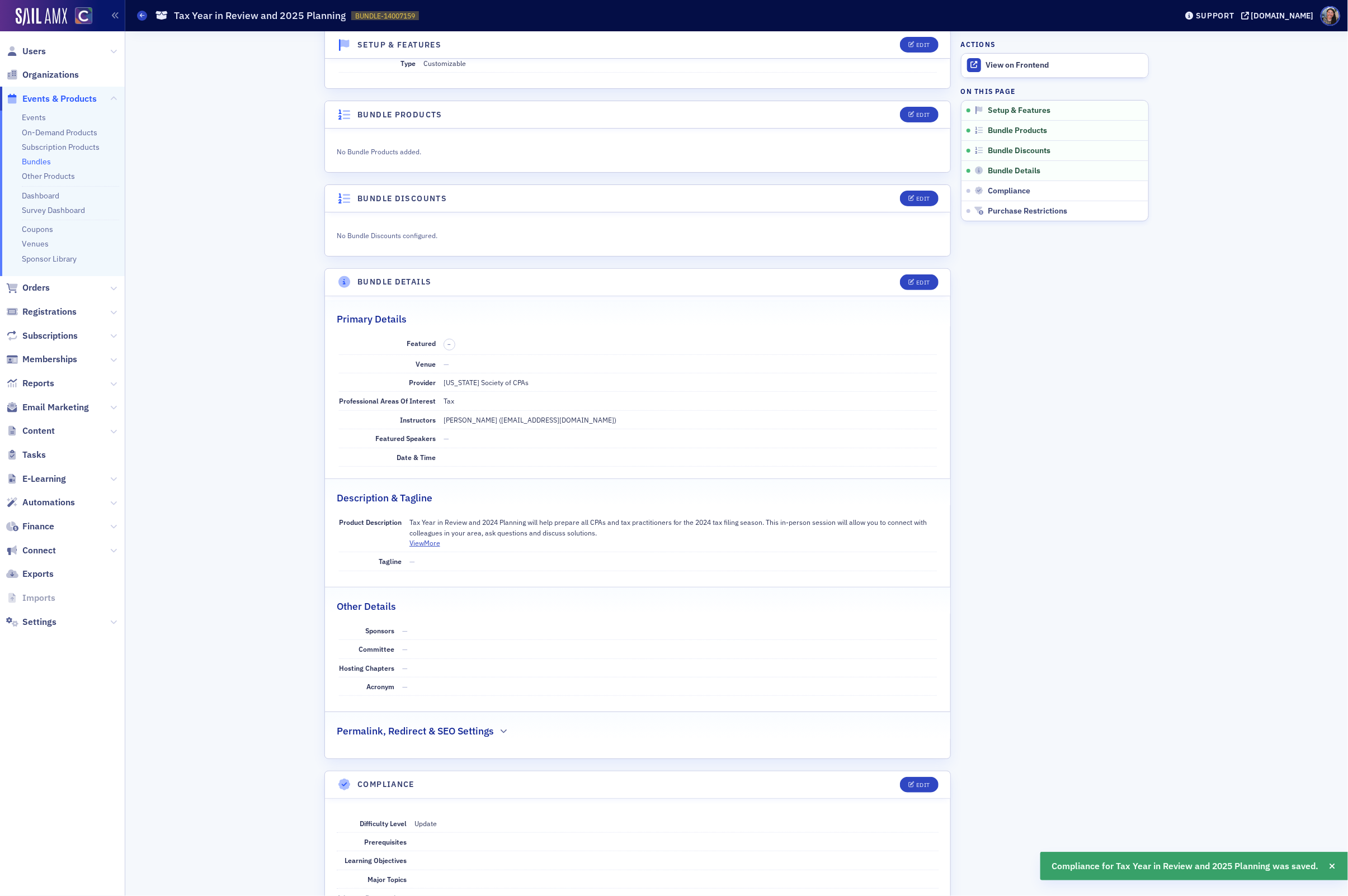
scroll to position [0, 0]
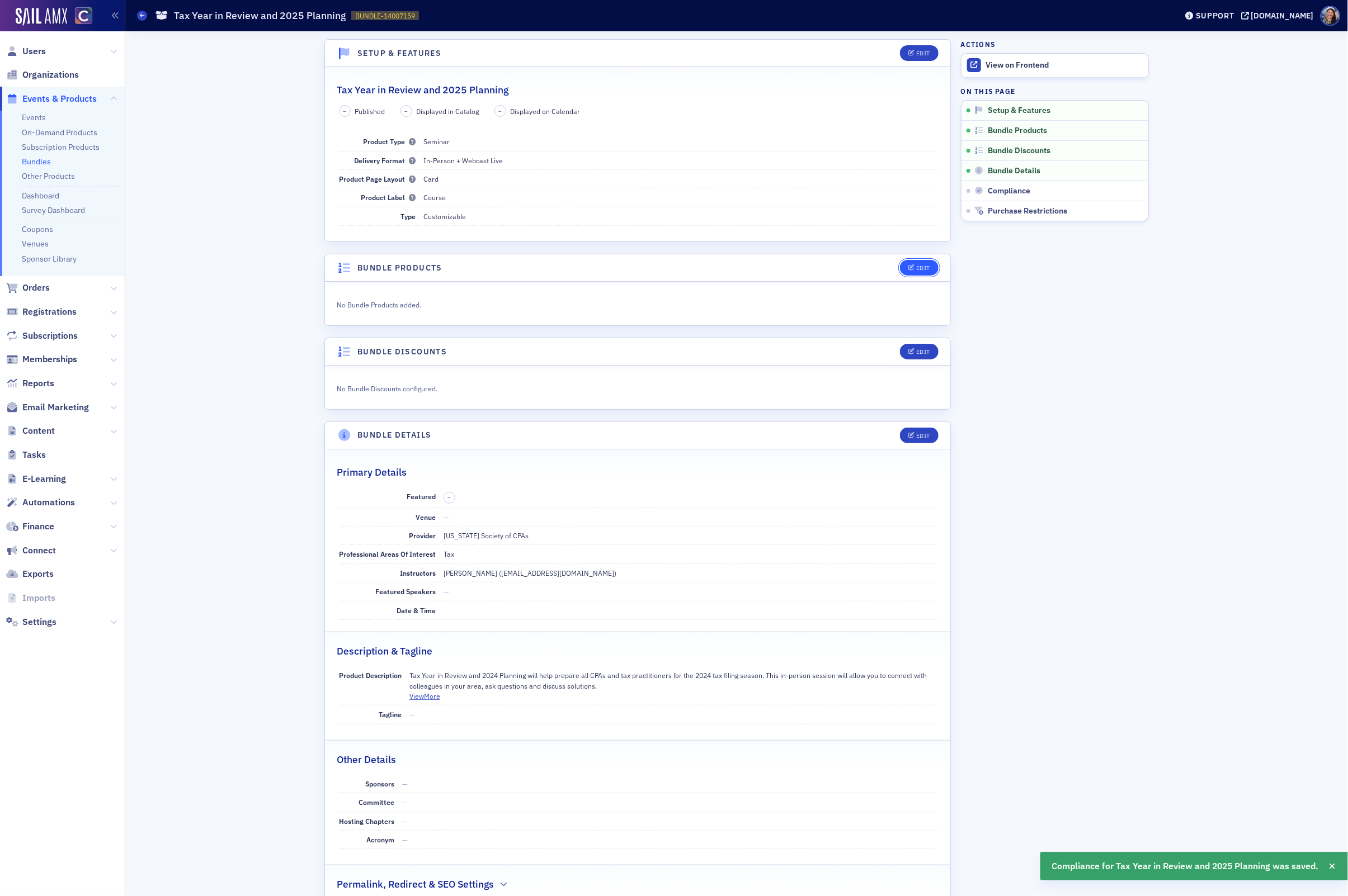
click at [917, 269] on div "Edit" at bounding box center [923, 268] width 14 height 6
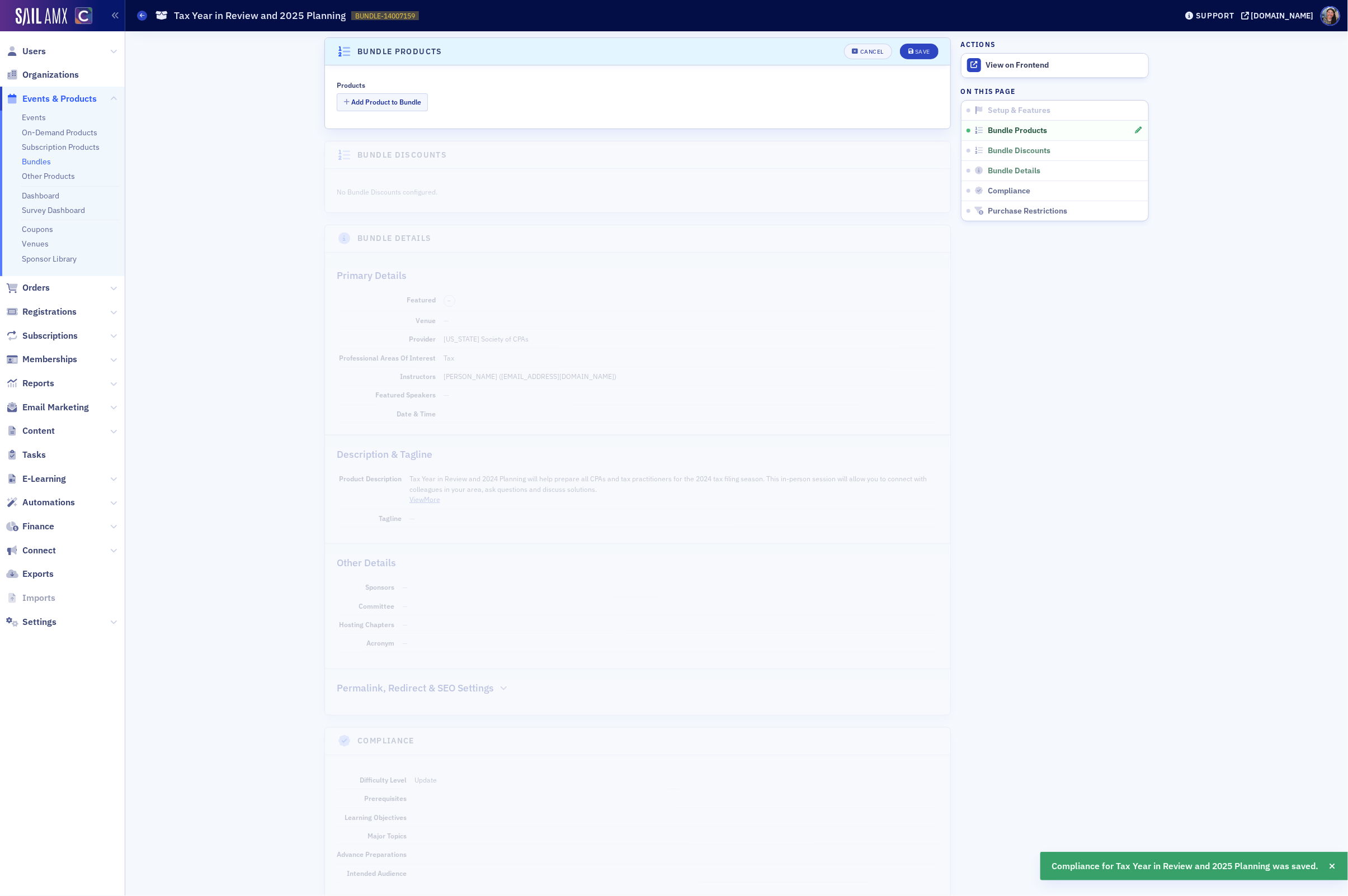
scroll to position [219, 0]
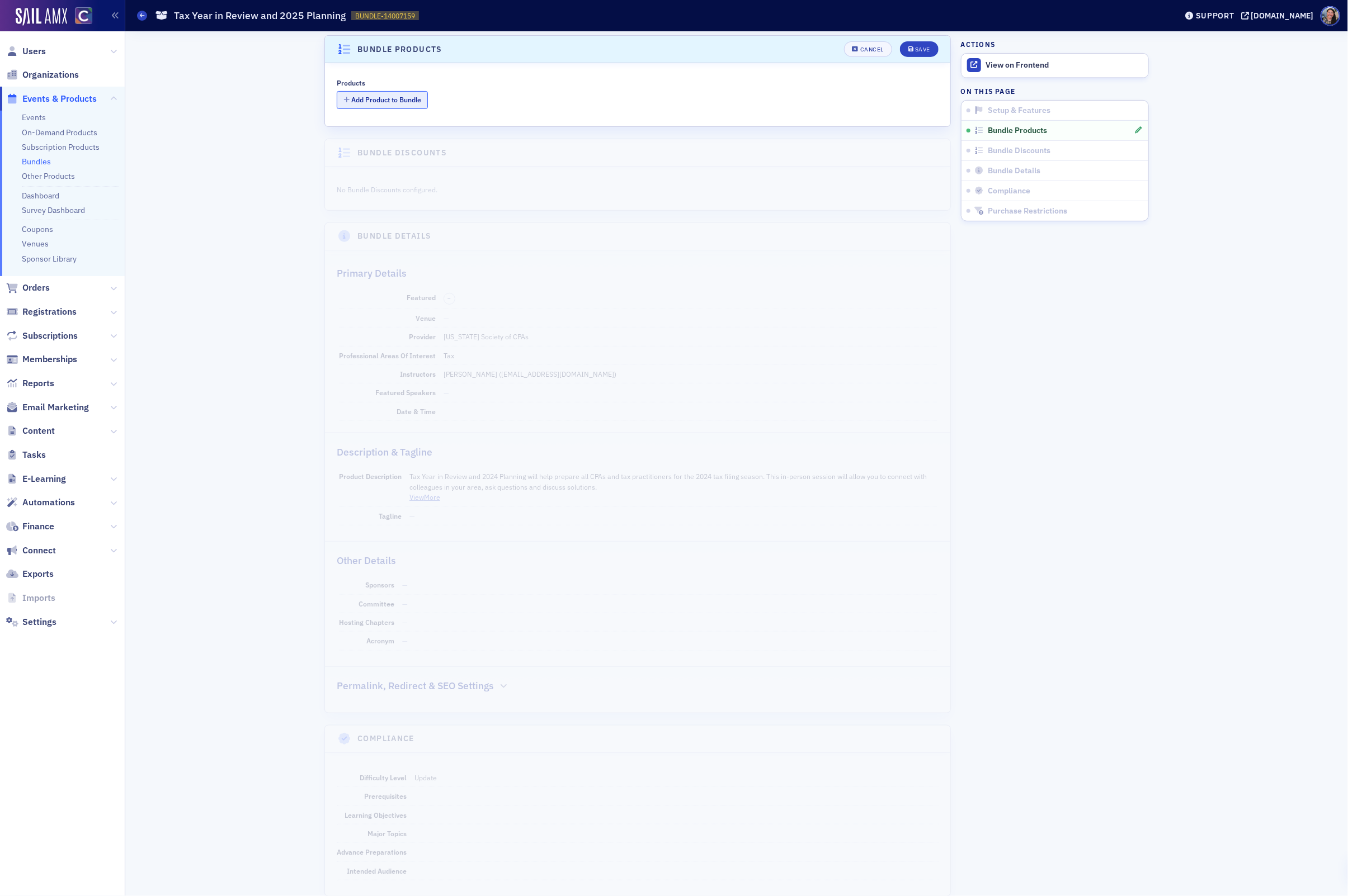
click at [399, 106] on button "Add Product to Bundle" at bounding box center [382, 100] width 91 height 17
click at [475, 103] on div at bounding box center [644, 100] width 558 height 14
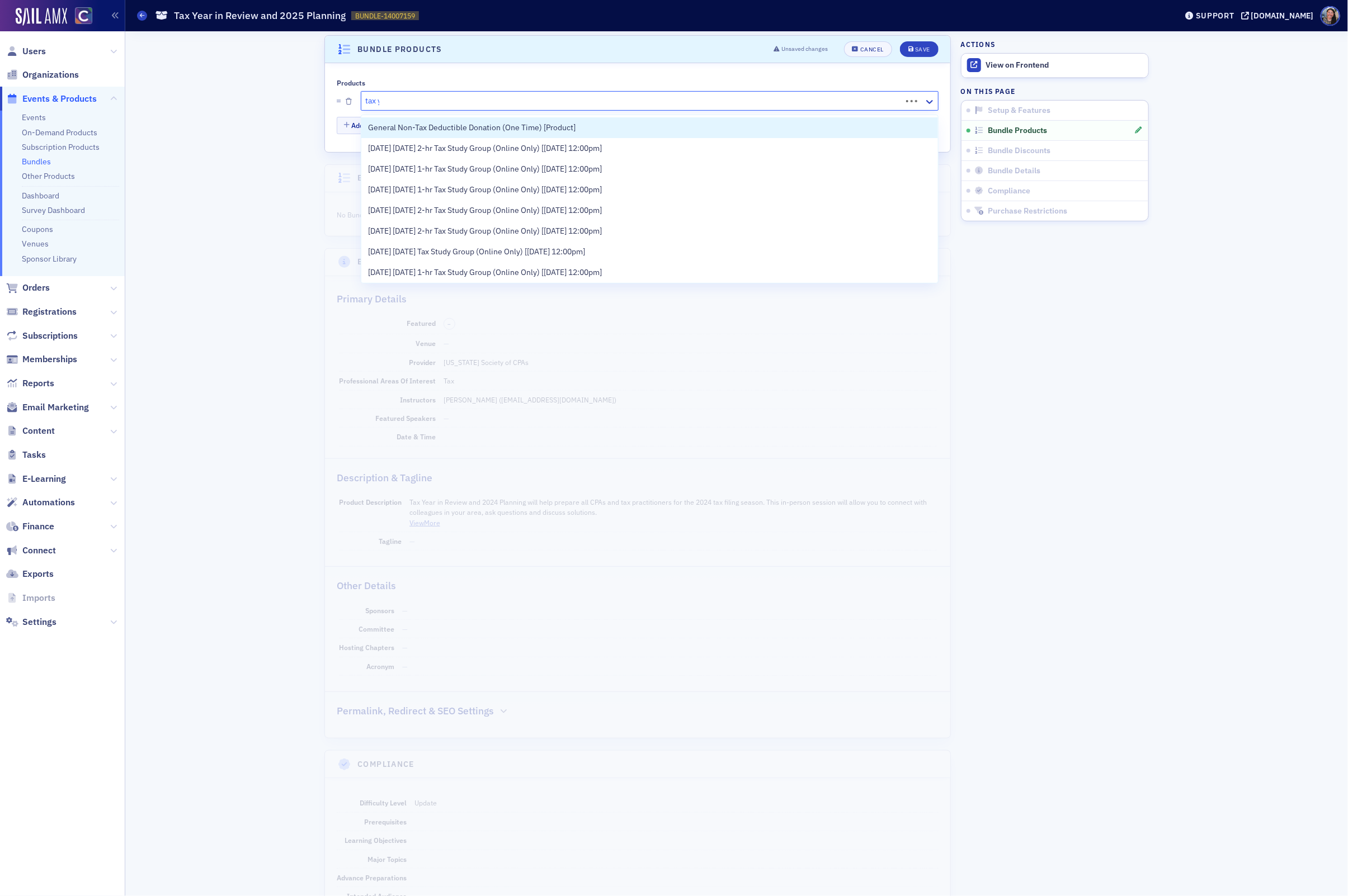
type input "tax year"
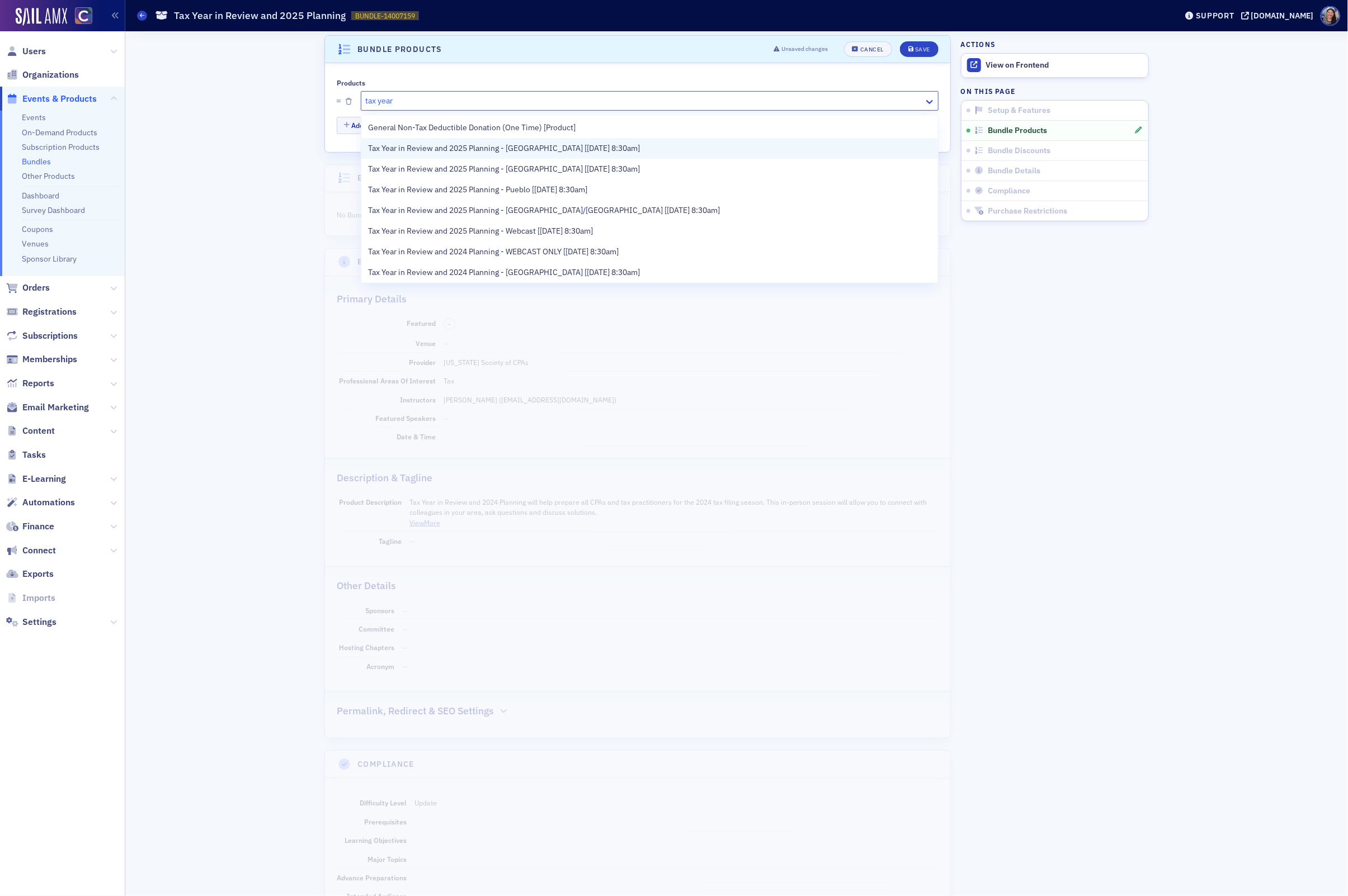
click at [477, 142] on span "Tax Year in Review and 2025 Planning - Glenwood Springs [11/3/2025 8:30am]" at bounding box center [504, 148] width 272 height 12
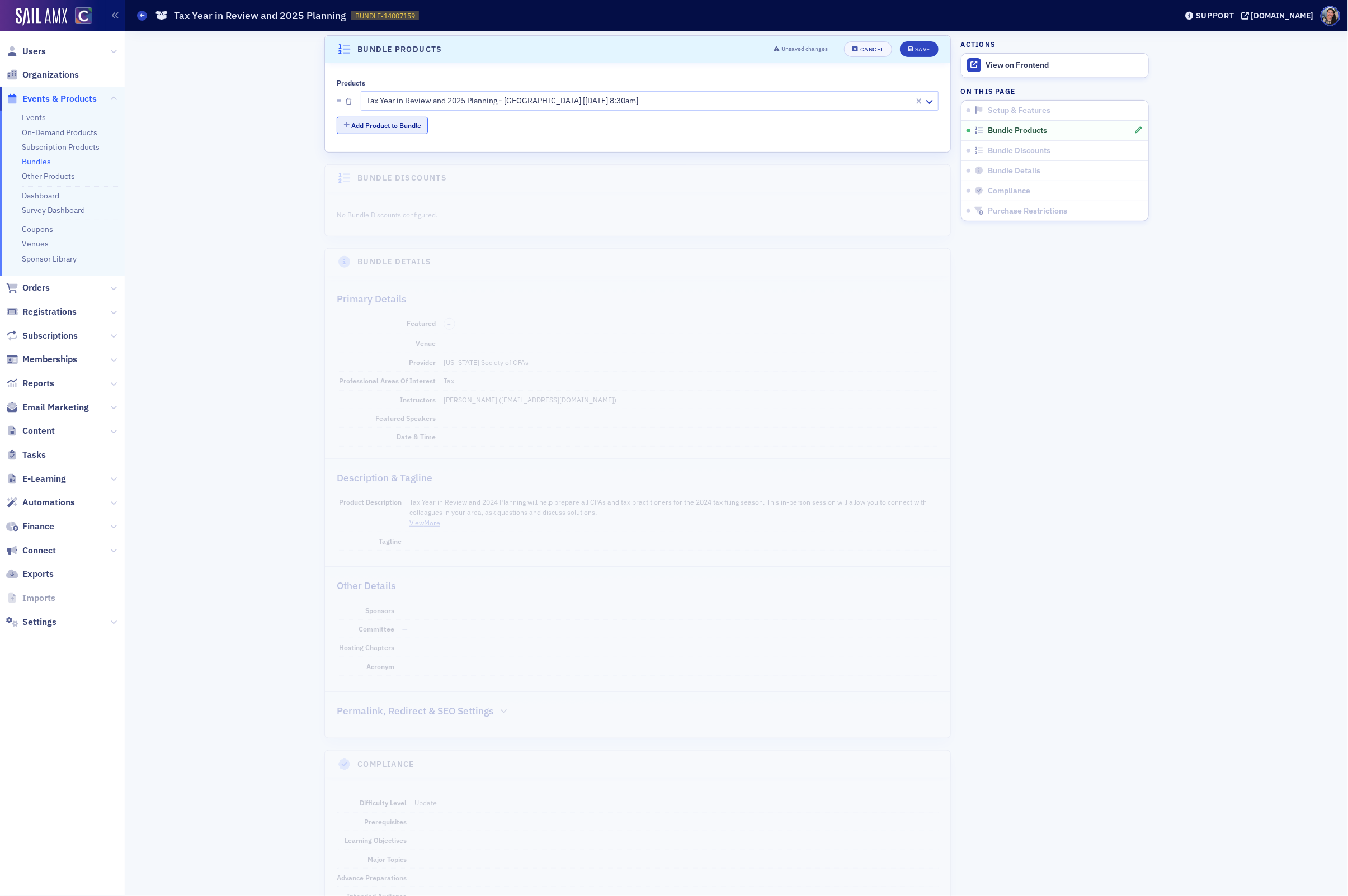
click at [398, 128] on button "Add Product to Bundle" at bounding box center [382, 126] width 91 height 17
click at [413, 133] on div at bounding box center [644, 129] width 558 height 14
type input "tyrp"
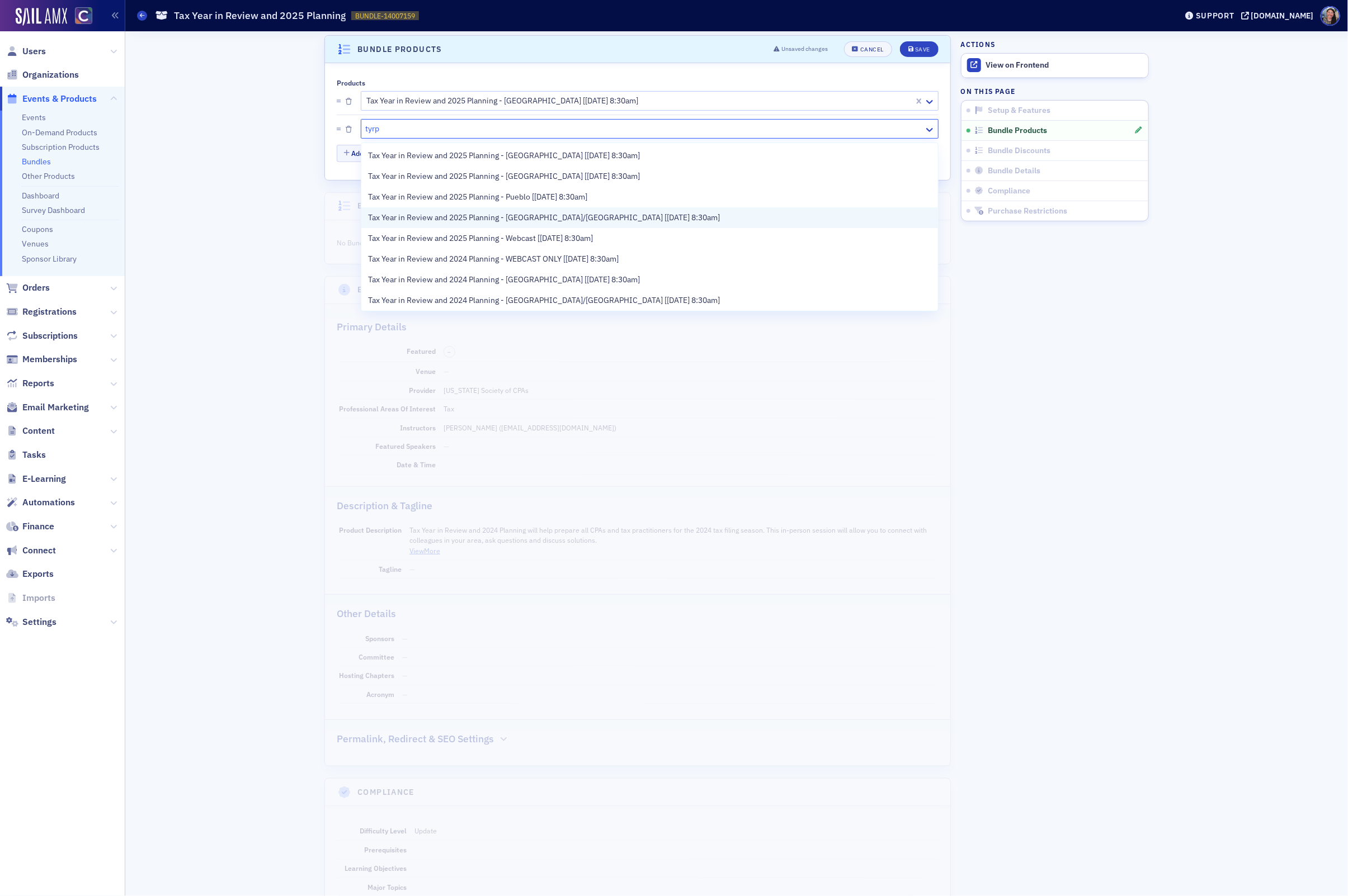
drag, startPoint x: 415, startPoint y: 160, endPoint x: 416, endPoint y: 219, distance: 59.0
click at [416, 219] on div "Tax Year in Review and 2025 Planning - Glenwood Springs [11/3/2025 8:30am] Tax …" at bounding box center [649, 227] width 576 height 168
click at [413, 183] on div "Tax Year in Review and 2025 Planning - Durango [11/5/2025 8:30am]" at bounding box center [649, 176] width 576 height 21
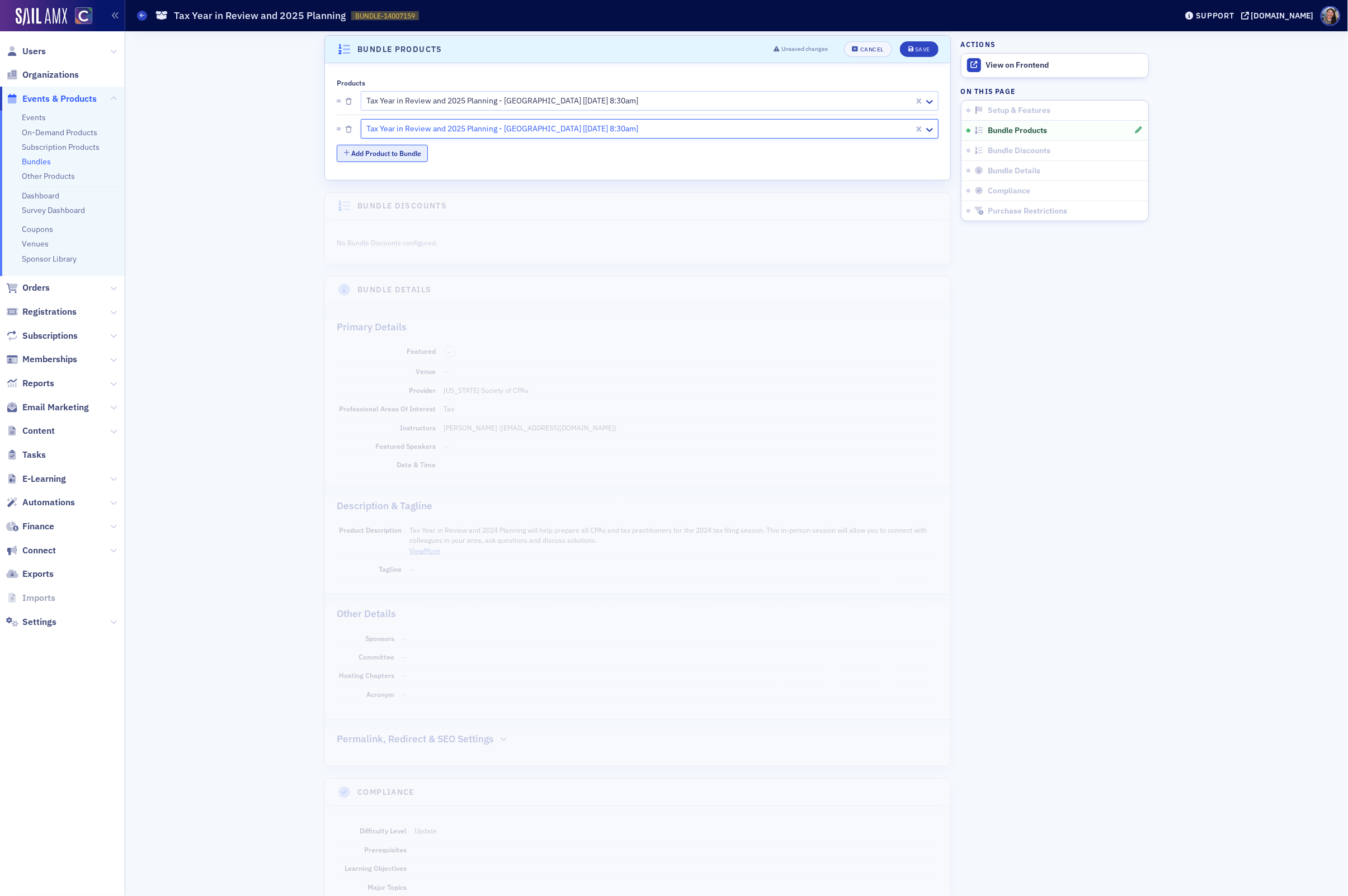
click at [384, 156] on button "Add Product to Bundle" at bounding box center [382, 154] width 91 height 17
click at [384, 155] on div at bounding box center [634, 156] width 536 height 14
type input "tyrp"
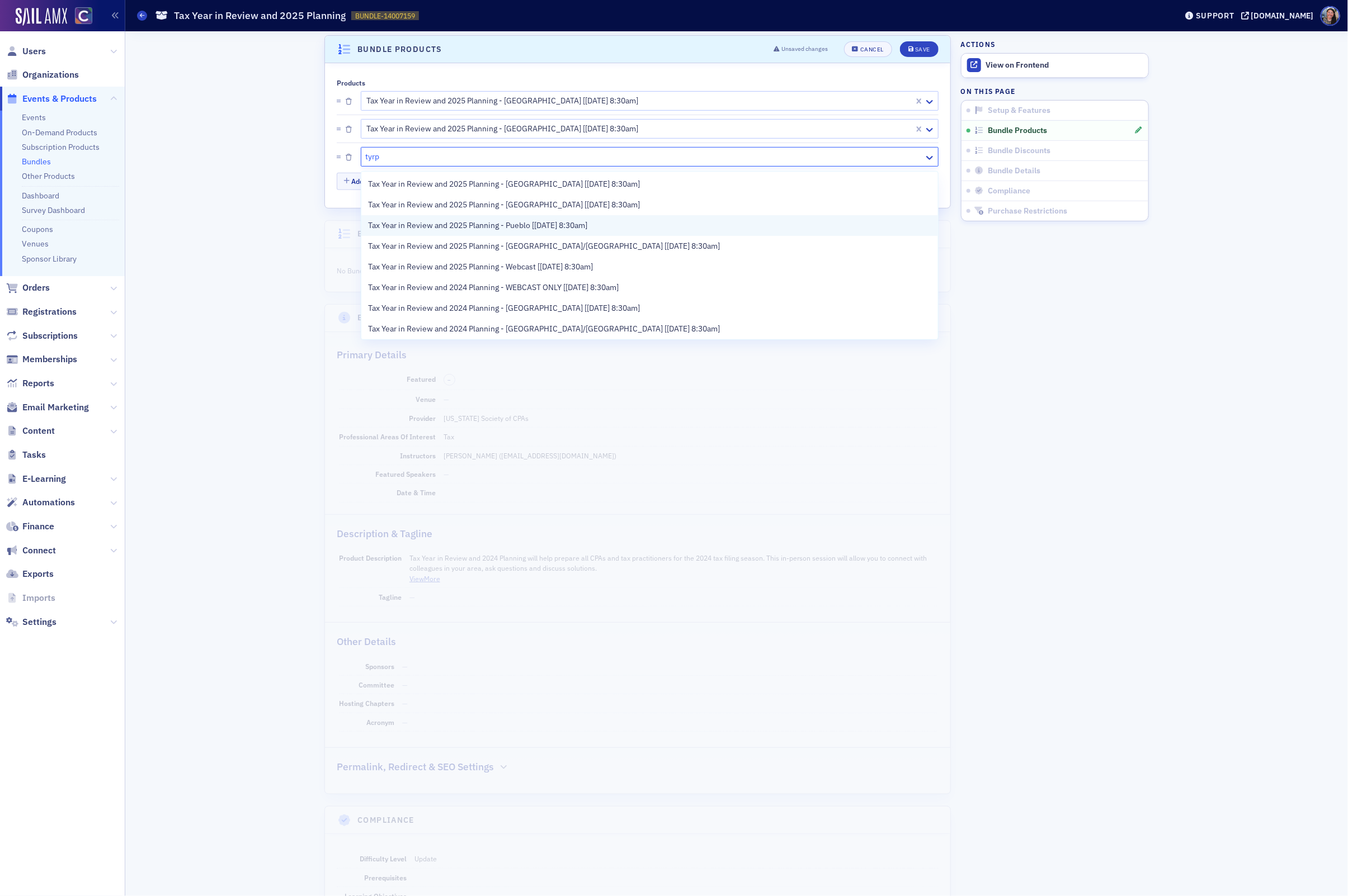
click at [393, 227] on span "Tax Year in Review and 2025 Planning - Pueblo [11/7/2025 8:30am]" at bounding box center [478, 225] width 220 height 12
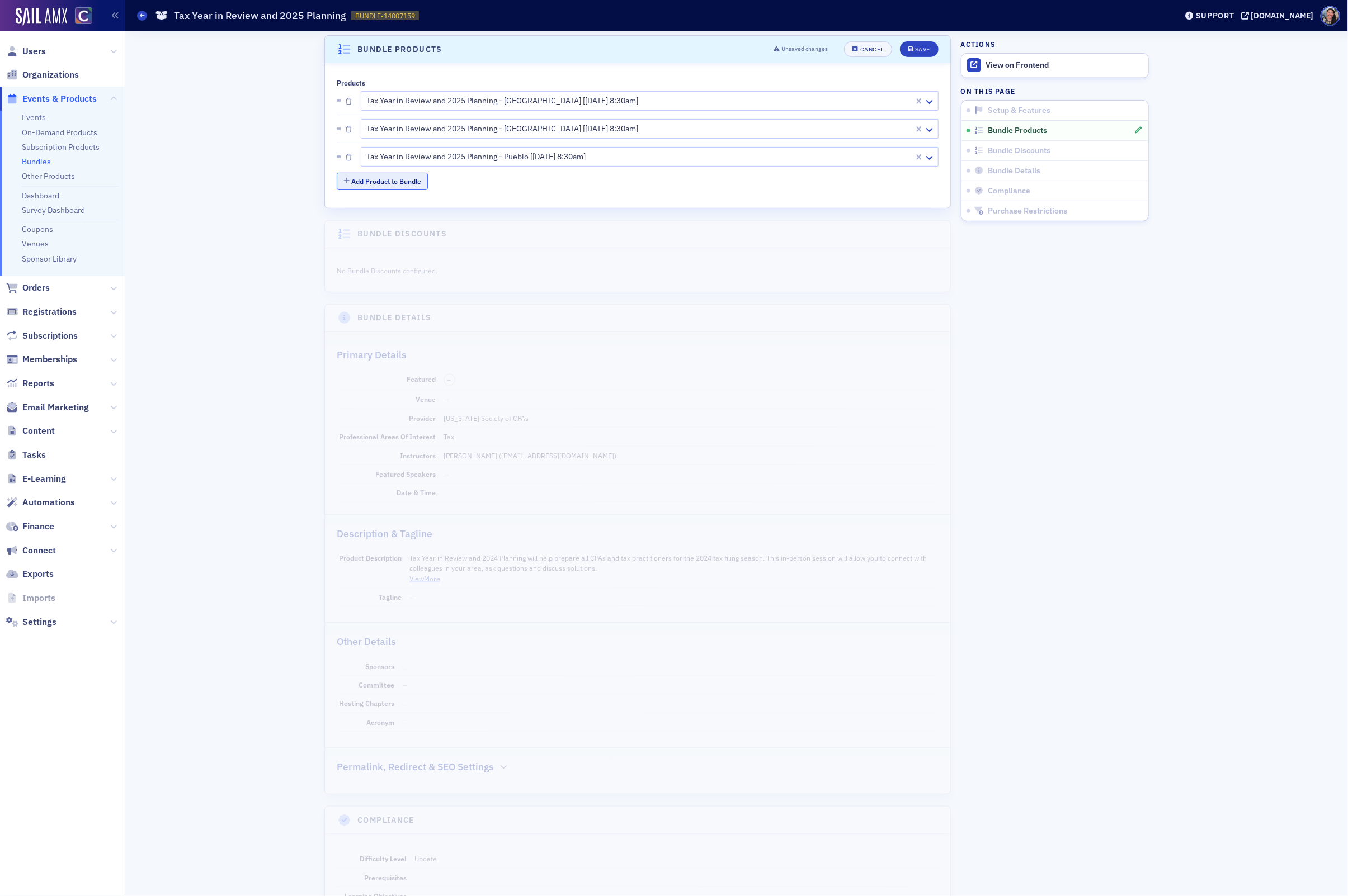
click at [360, 187] on button "Add Product to Bundle" at bounding box center [382, 181] width 91 height 17
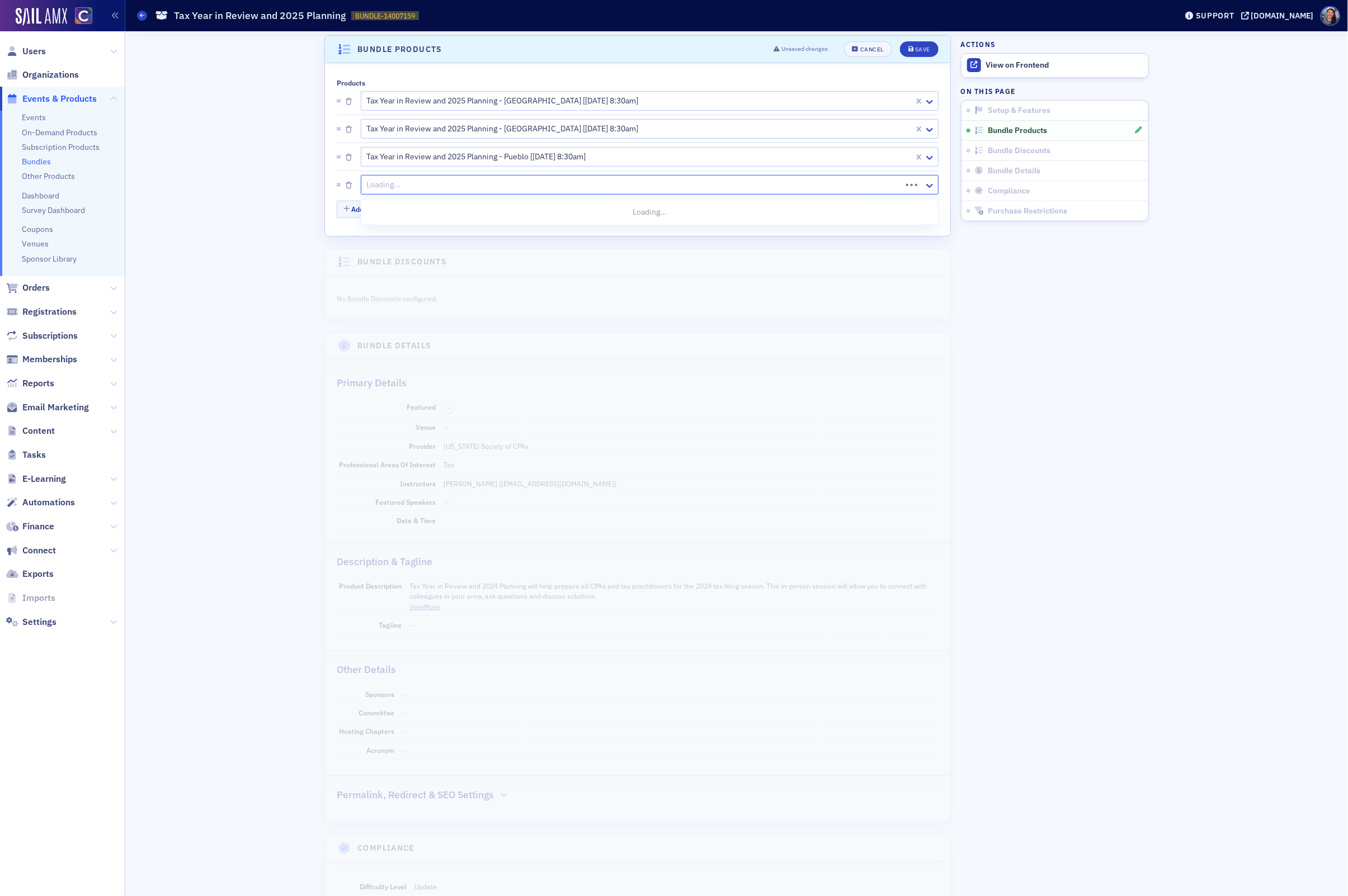
click at [377, 188] on div at bounding box center [634, 184] width 536 height 14
type input "tyrp"
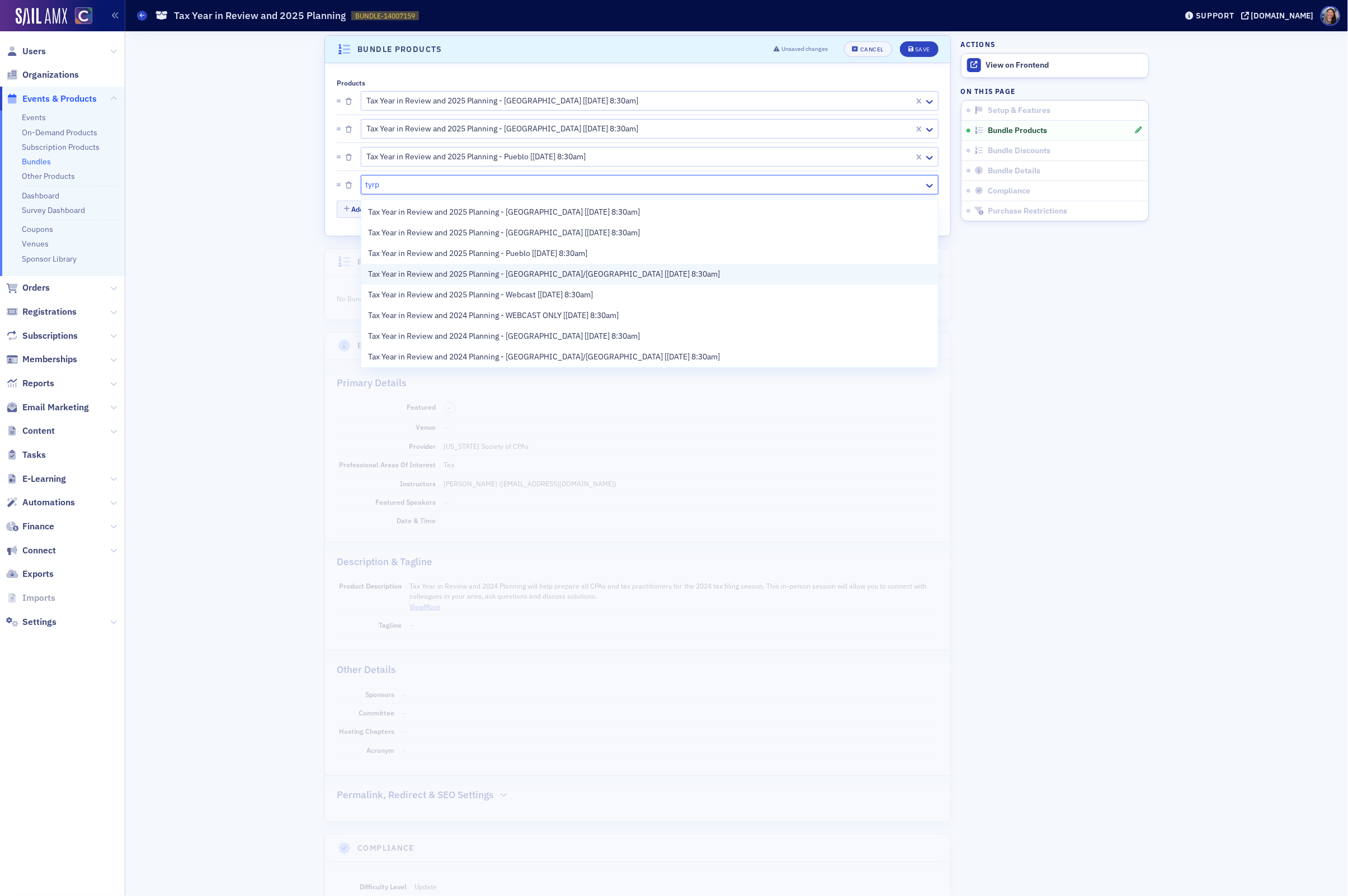
click at [383, 269] on span "Tax Year in Review and 2025 Planning - Boulder/Longmont [11/19/2025 8:30am]" at bounding box center [543, 274] width 352 height 12
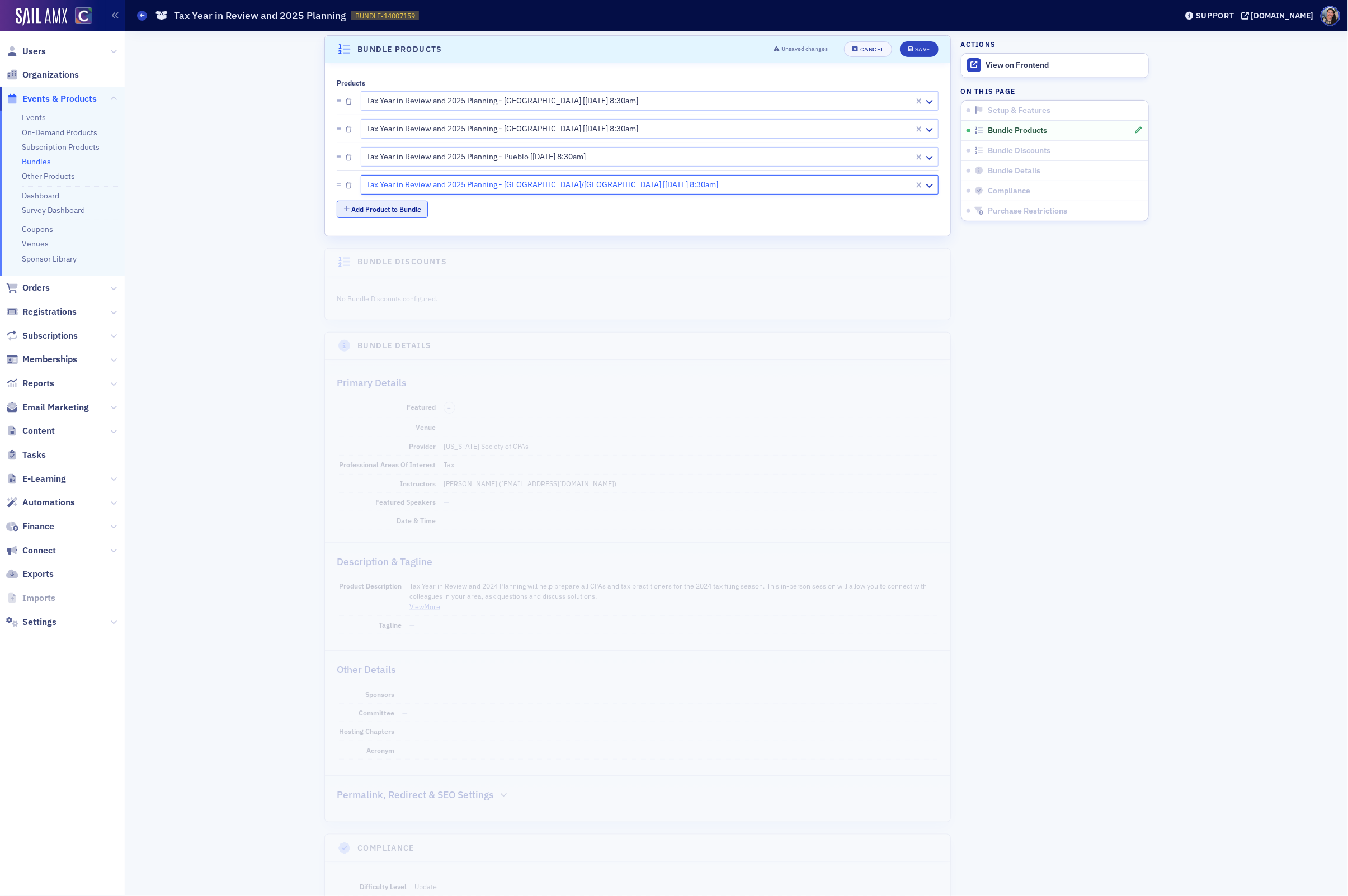
click at [359, 218] on button "Add Product to Bundle" at bounding box center [382, 209] width 91 height 17
click at [389, 217] on div at bounding box center [644, 212] width 558 height 14
type input "tyrp"
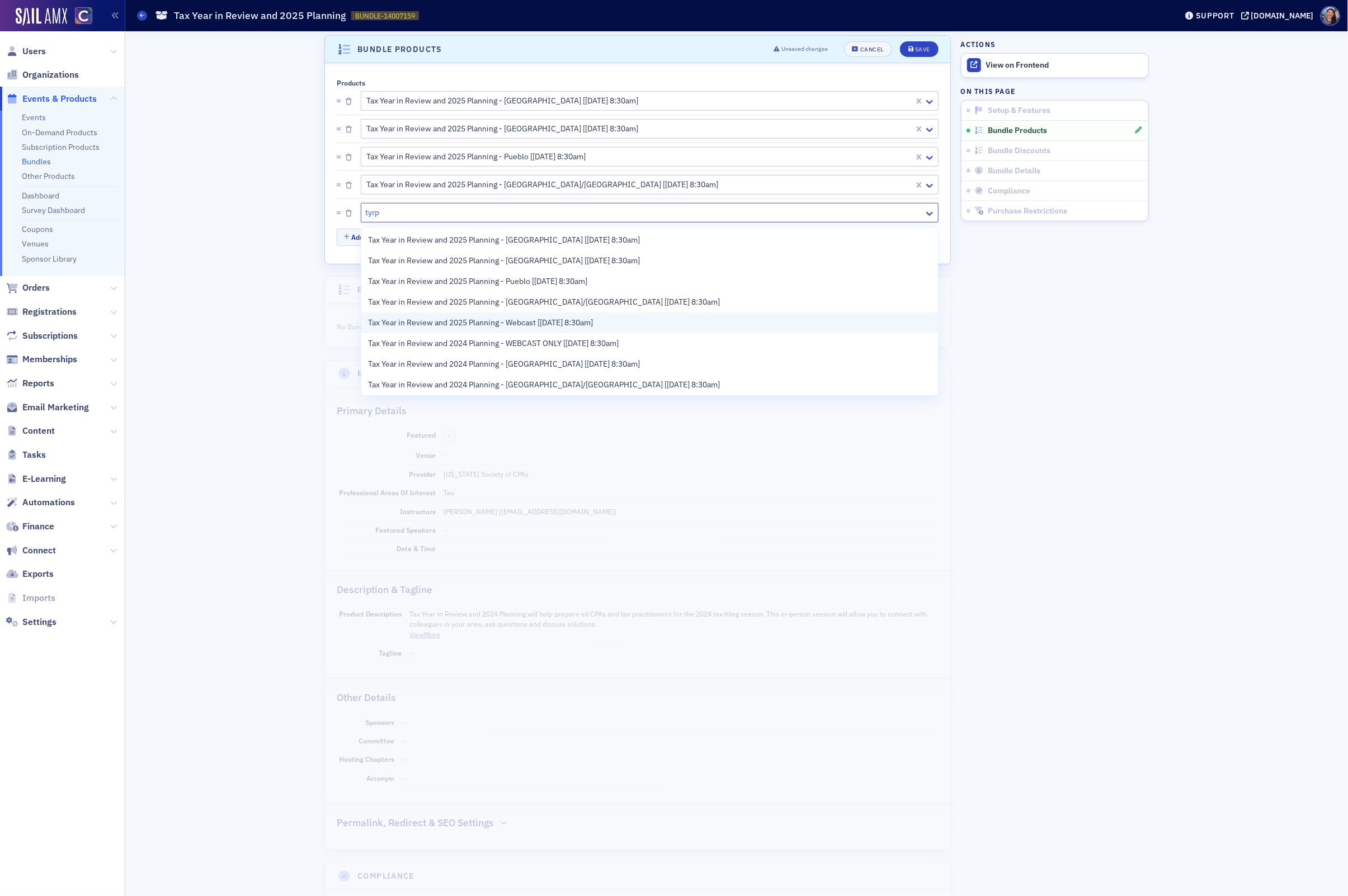
click at [406, 323] on span "Tax Year in Review and 2025 Planning - Webcast [11/21/2025 8:30am]" at bounding box center [480, 323] width 225 height 12
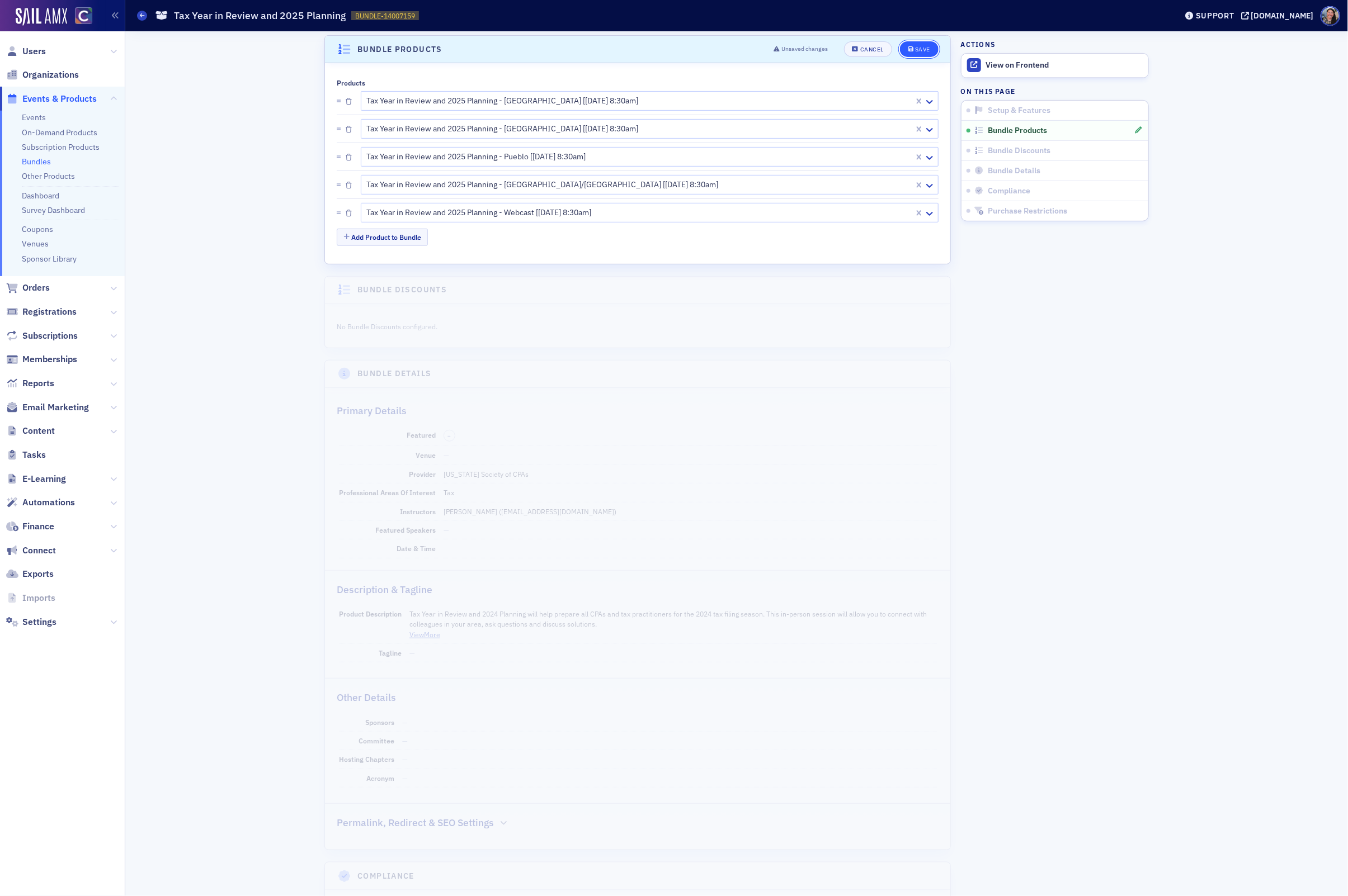
click at [913, 48] on icon "submit" at bounding box center [911, 49] width 6 height 6
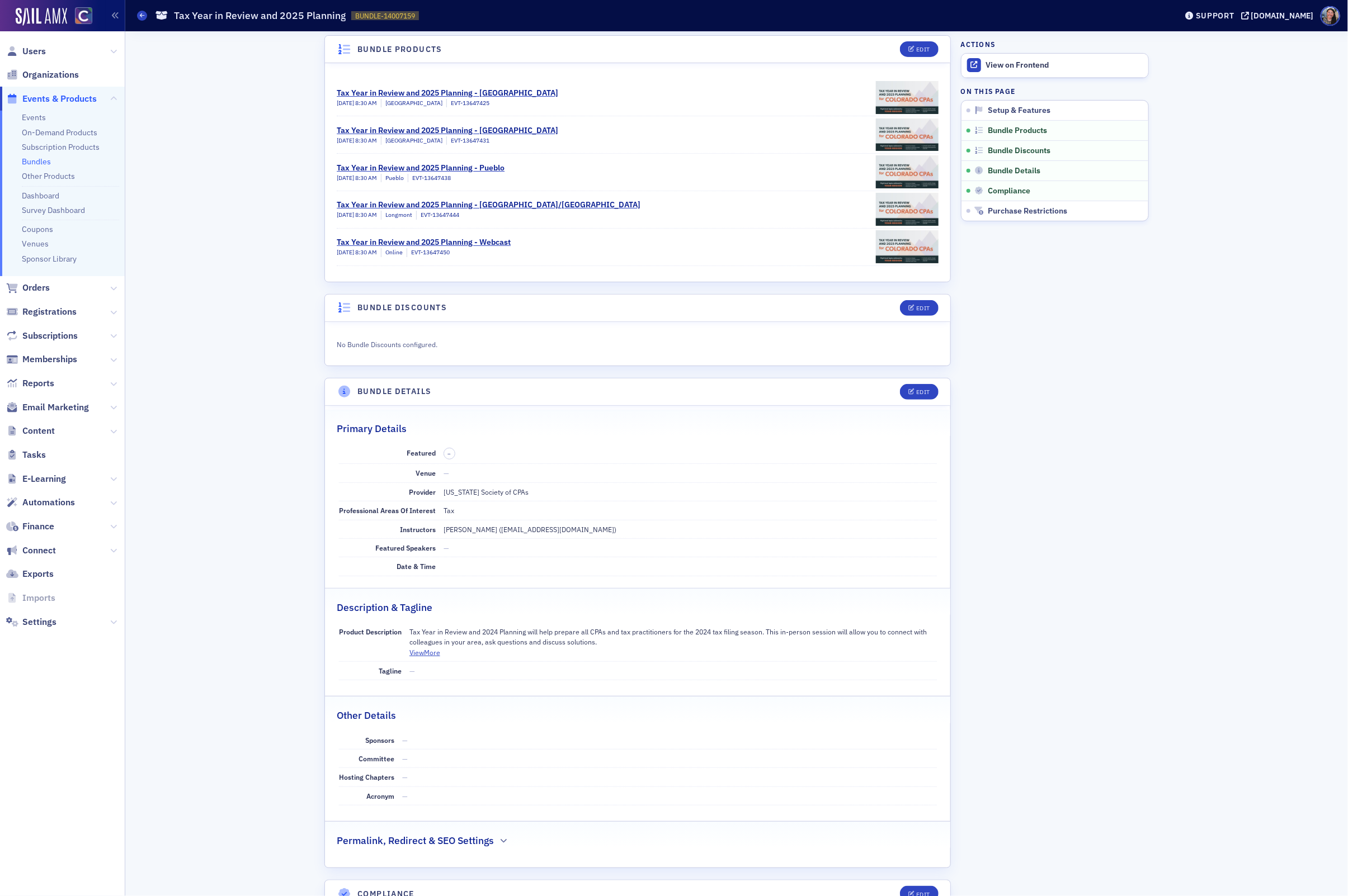
scroll to position [0, 0]
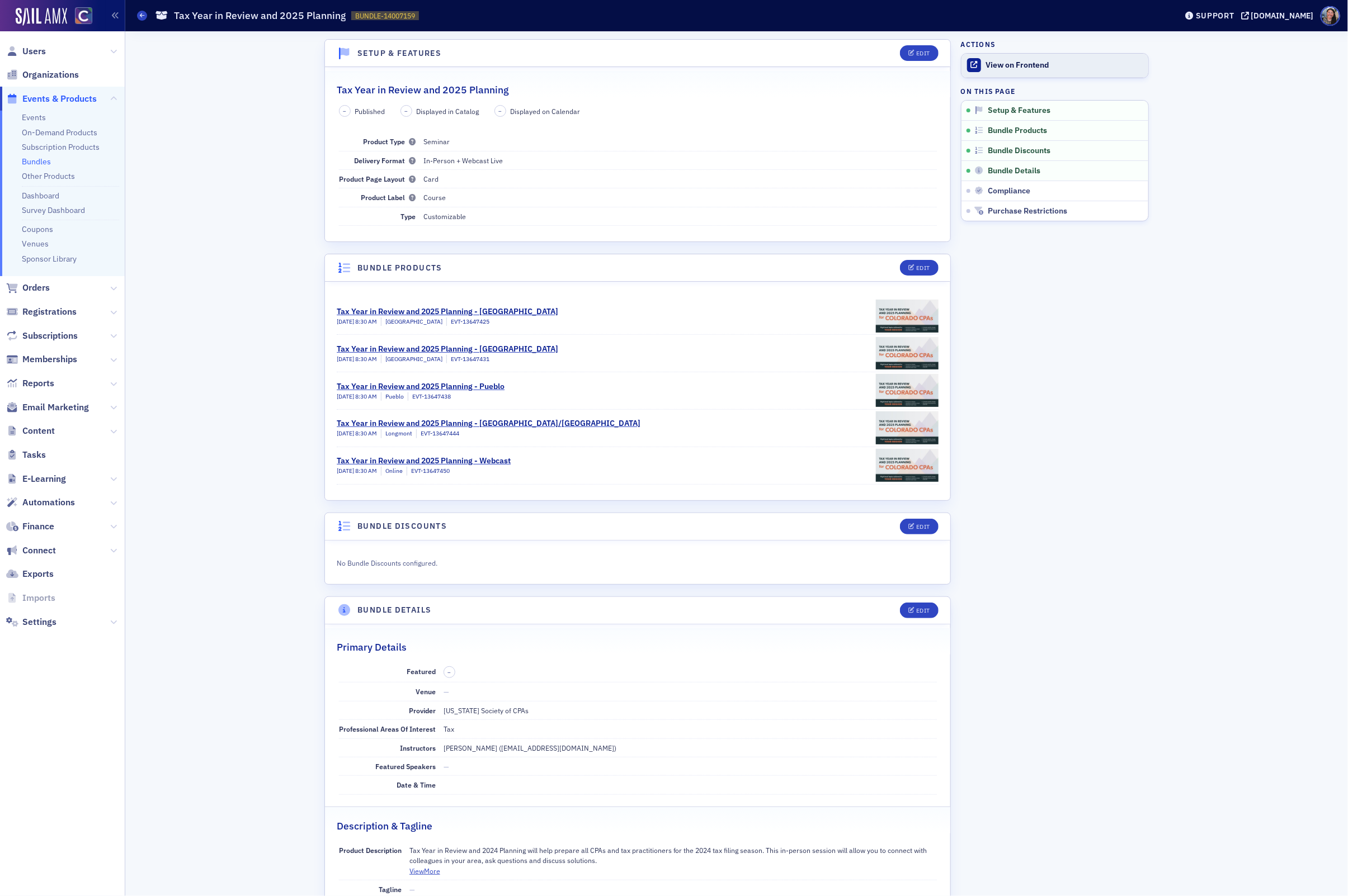
click at [1005, 66] on div "View on Frontend" at bounding box center [1064, 66] width 157 height 10
click at [923, 54] on div "Edit" at bounding box center [923, 53] width 14 height 6
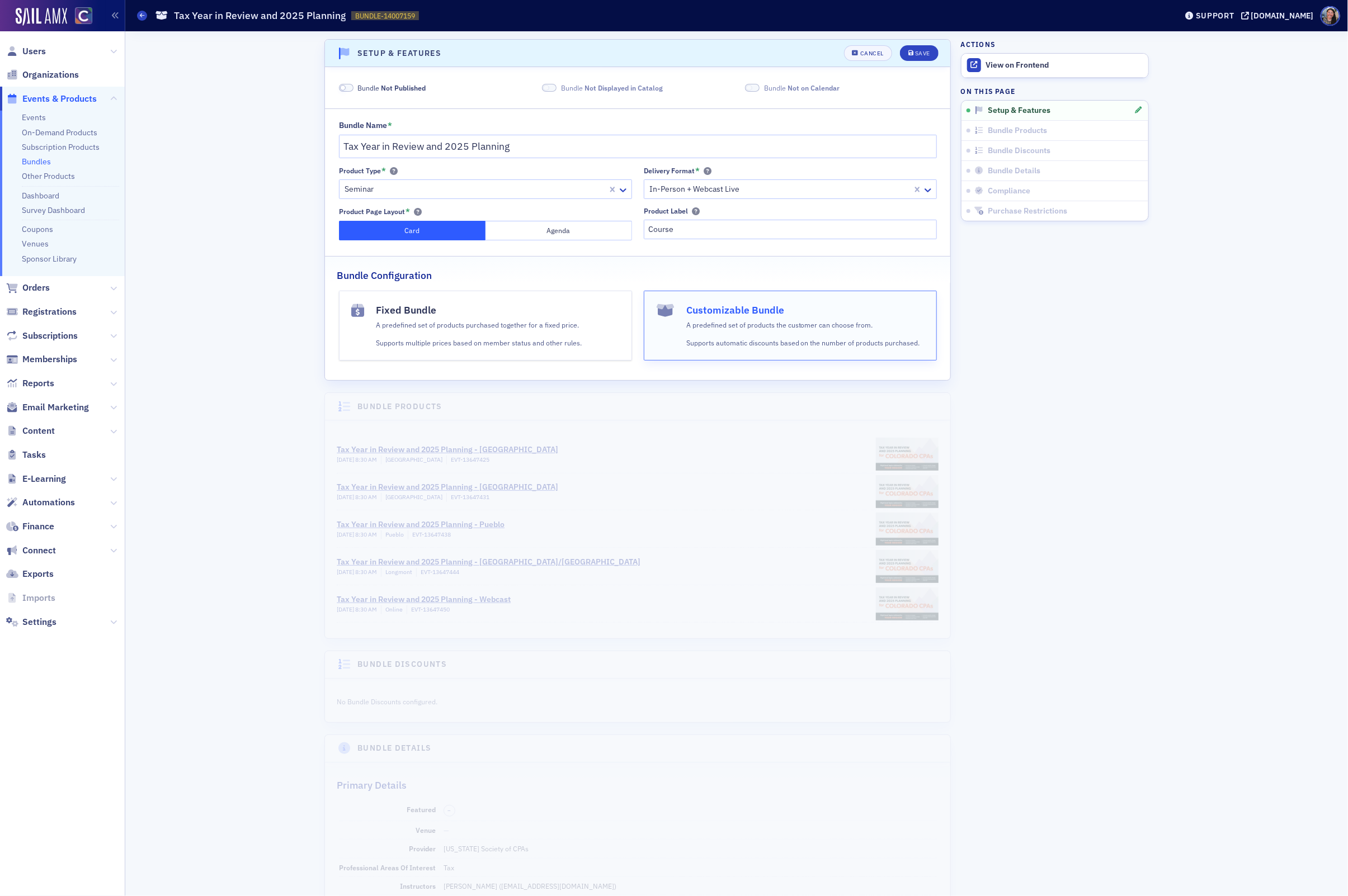
scroll to position [2, 0]
click at [405, 85] on span "Not Published" at bounding box center [403, 85] width 45 height 9
click at [909, 54] on button "Save" at bounding box center [919, 51] width 38 height 16
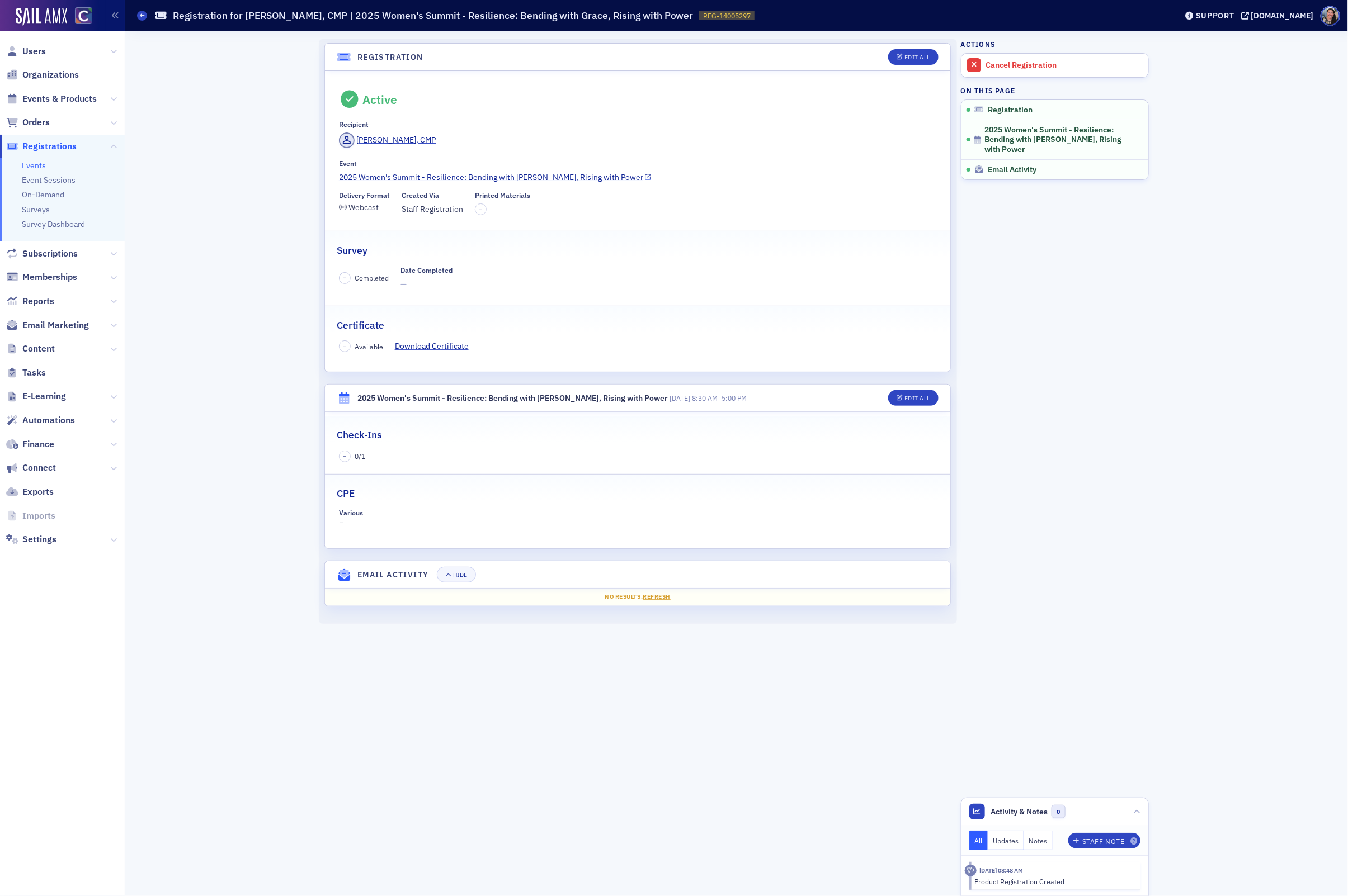
click at [544, 178] on link "2025 Women's Summit - Resilience: Bending with Grace, Rising with Power" at bounding box center [638, 178] width 598 height 12
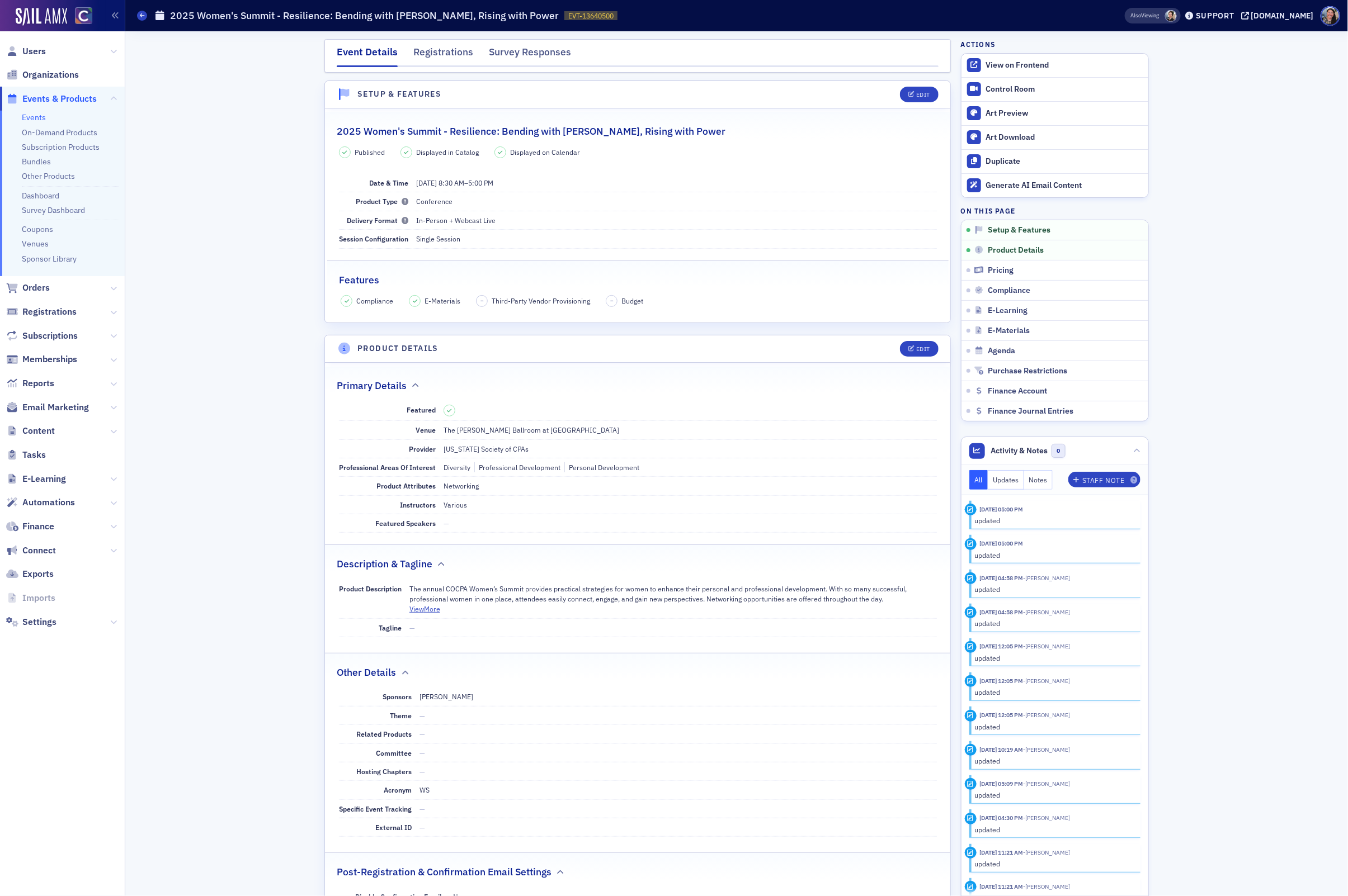
click at [41, 118] on link "Events" at bounding box center [33, 118] width 24 height 10
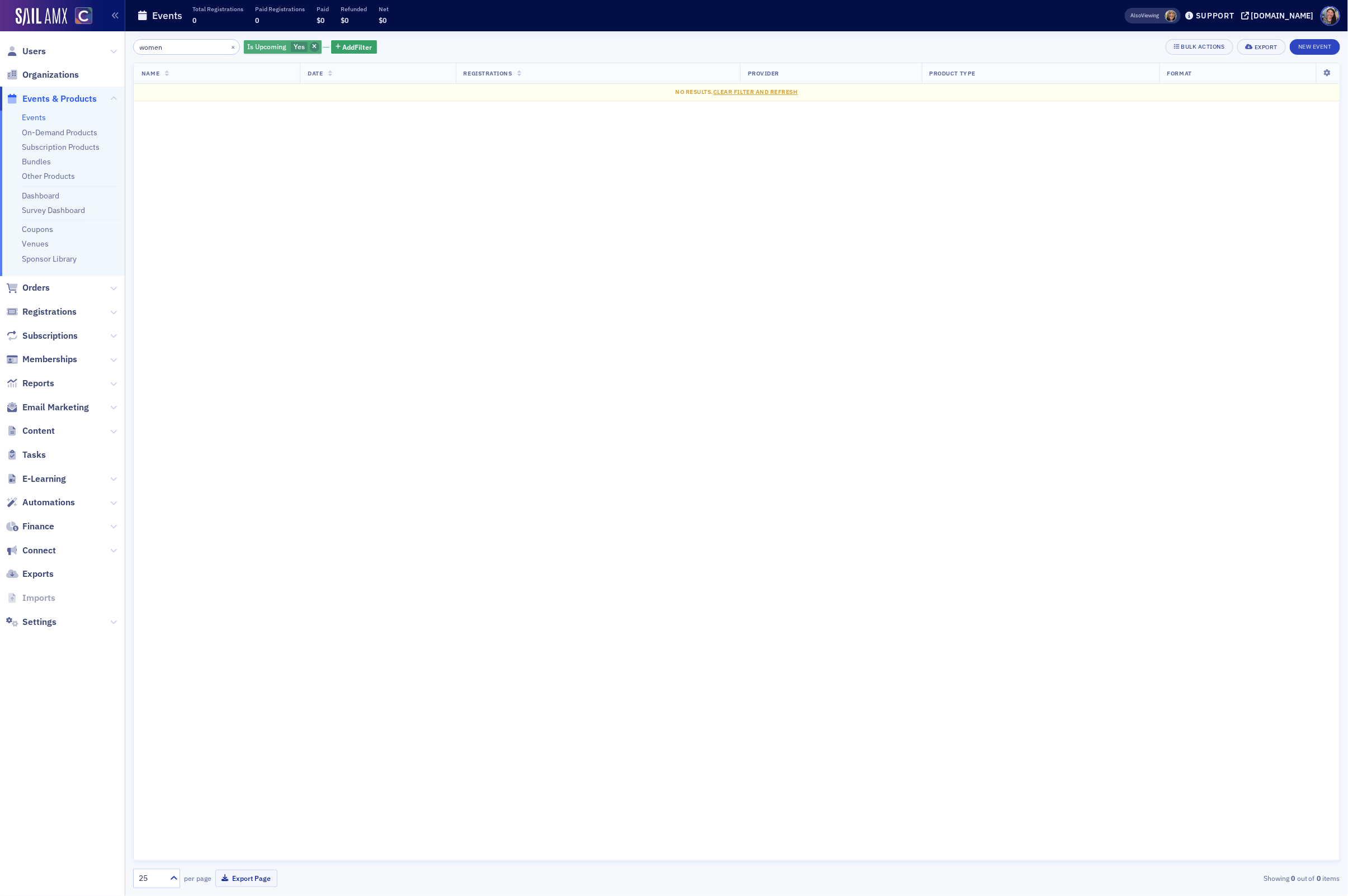
type input "women"
click at [310, 43] on span "button" at bounding box center [315, 47] width 10 height 10
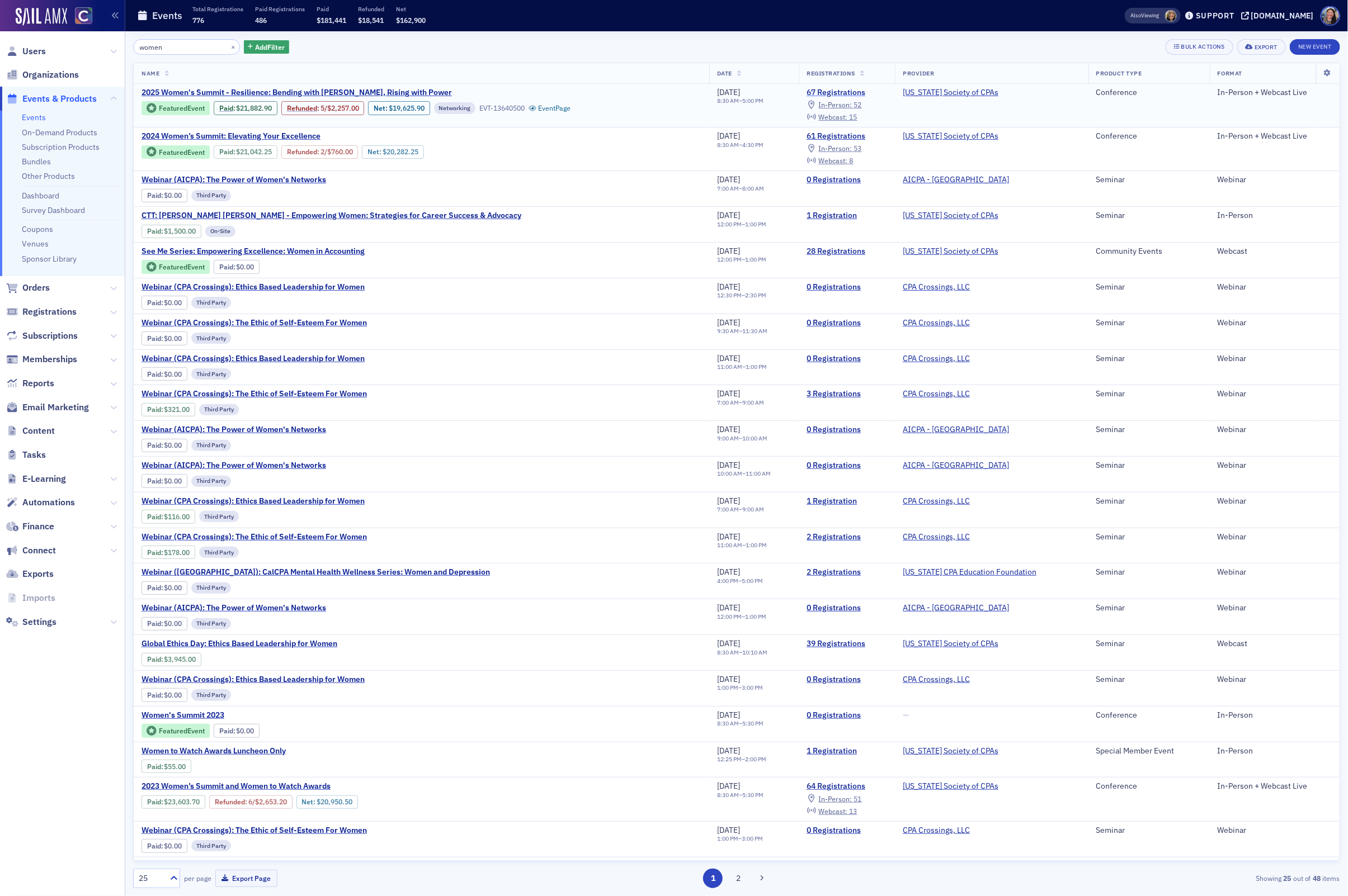
click at [865, 91] on link "67 Registrations" at bounding box center [846, 93] width 80 height 10
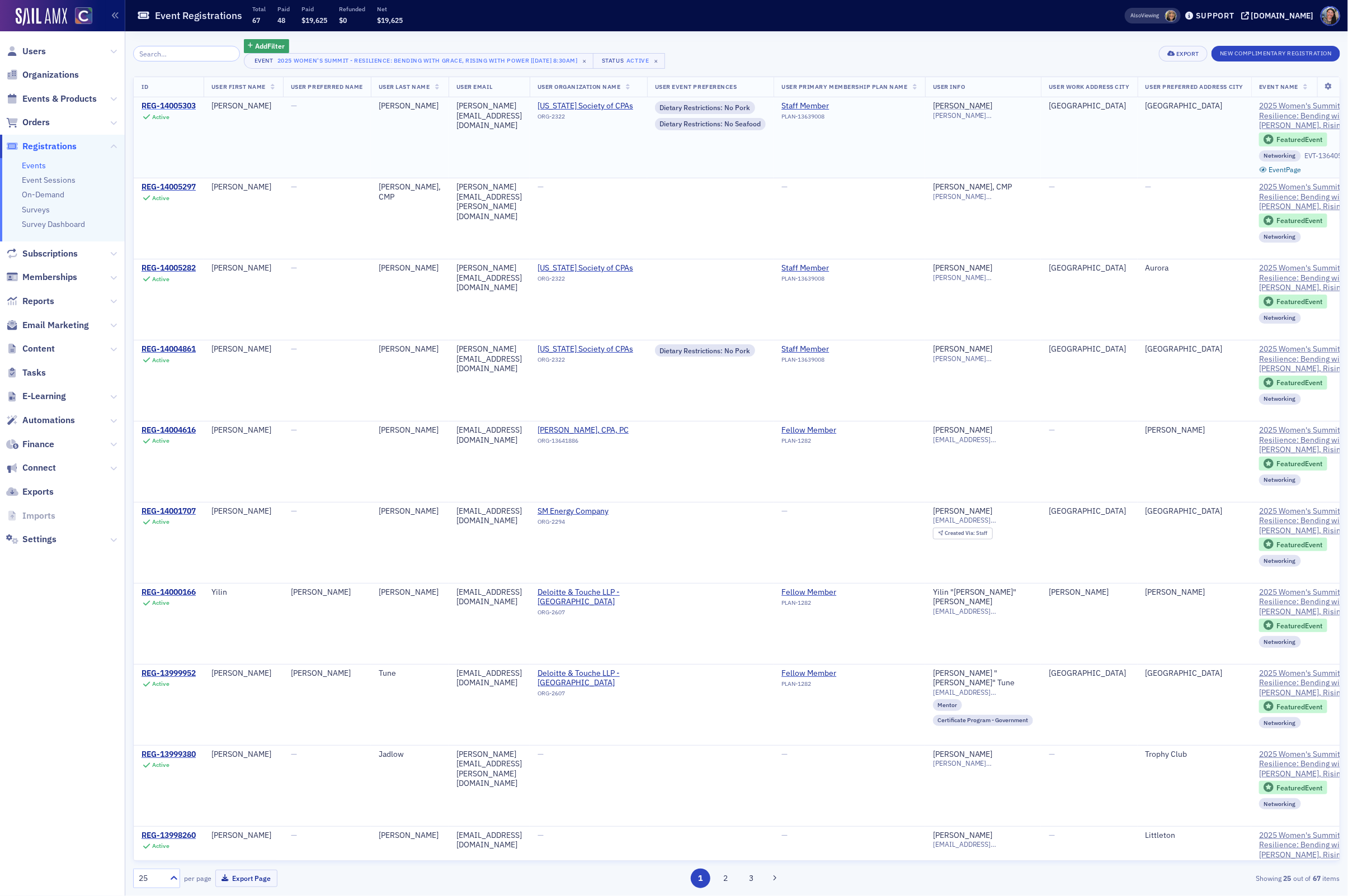
click at [164, 107] on div "REG-14005303" at bounding box center [168, 106] width 54 height 10
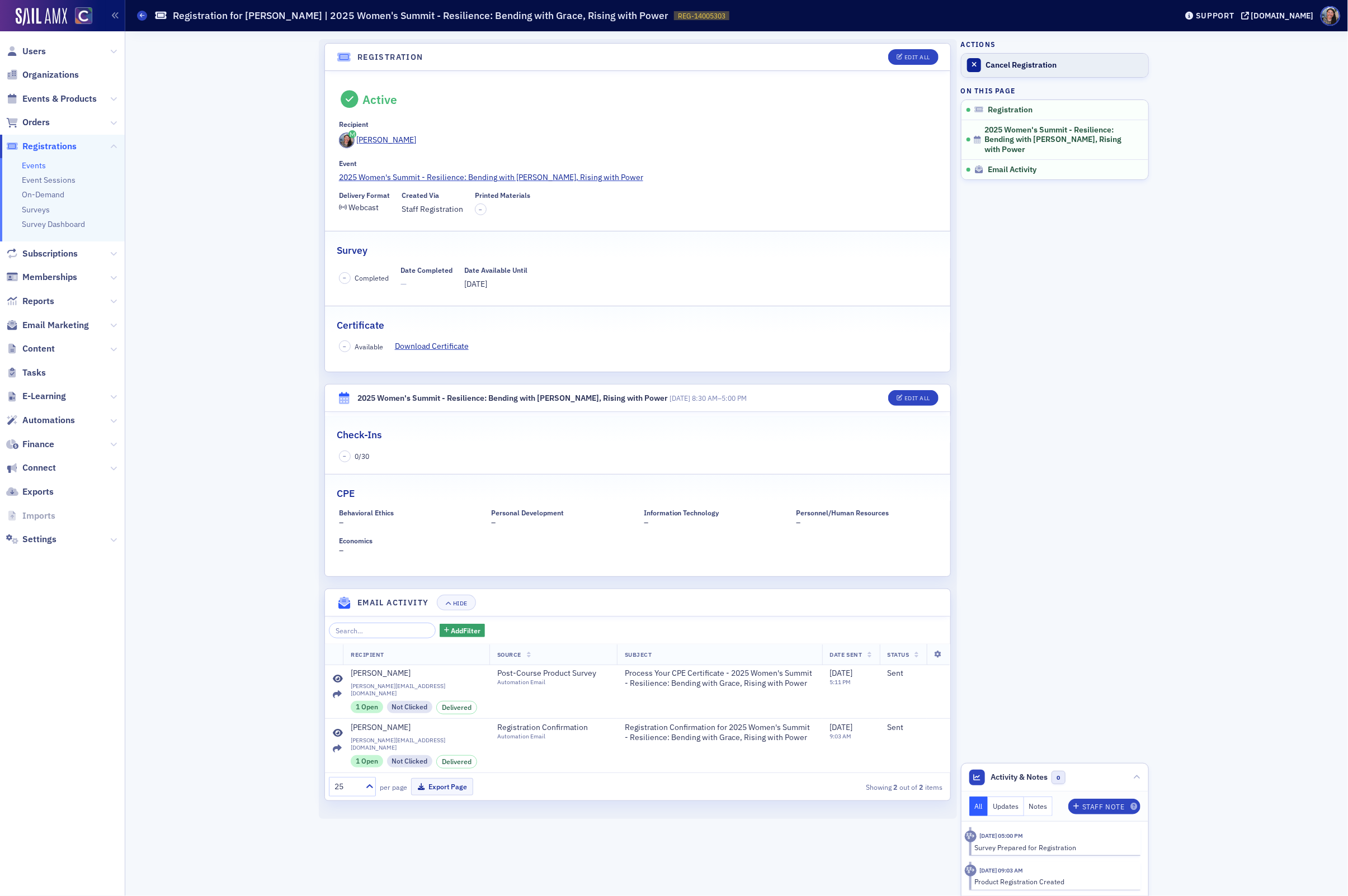
click at [1019, 67] on div "Cancel Registration" at bounding box center [1064, 66] width 157 height 10
click at [144, 18] on icon at bounding box center [142, 15] width 4 height 5
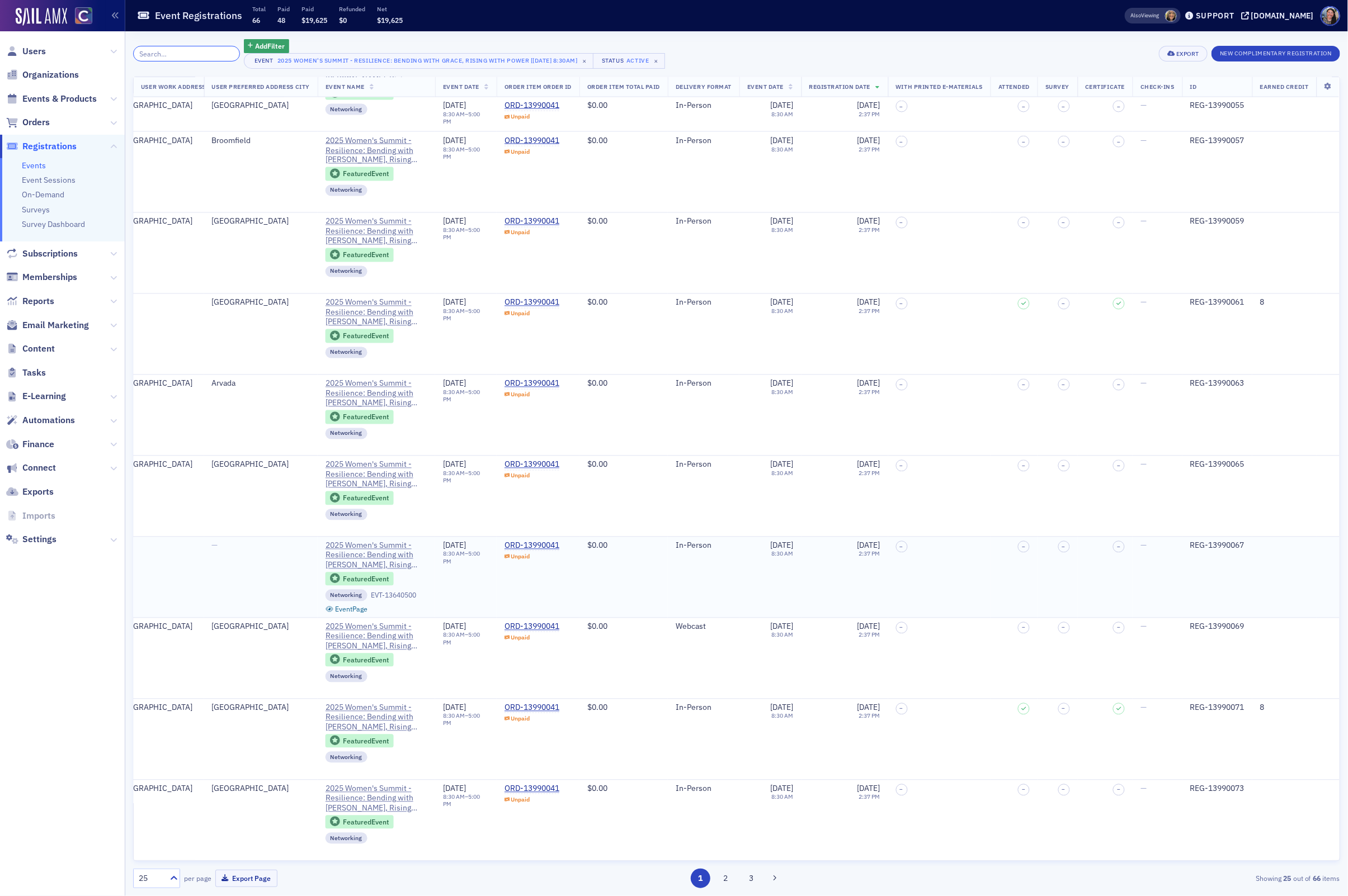
scroll to position [1266, 0]
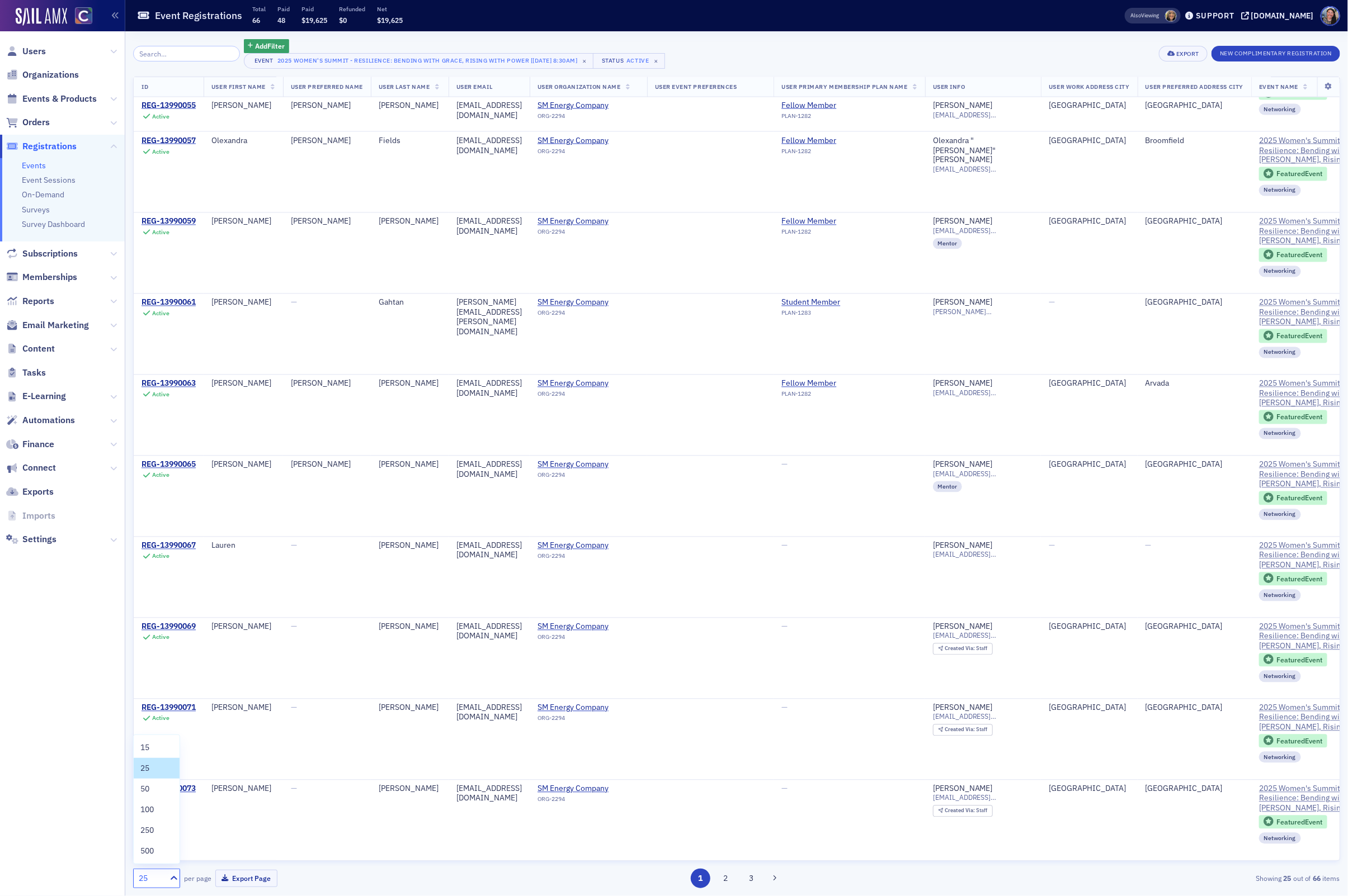
click at [159, 881] on div "25" at bounding box center [151, 879] width 25 height 12
click at [152, 829] on span "250" at bounding box center [147, 830] width 14 height 12
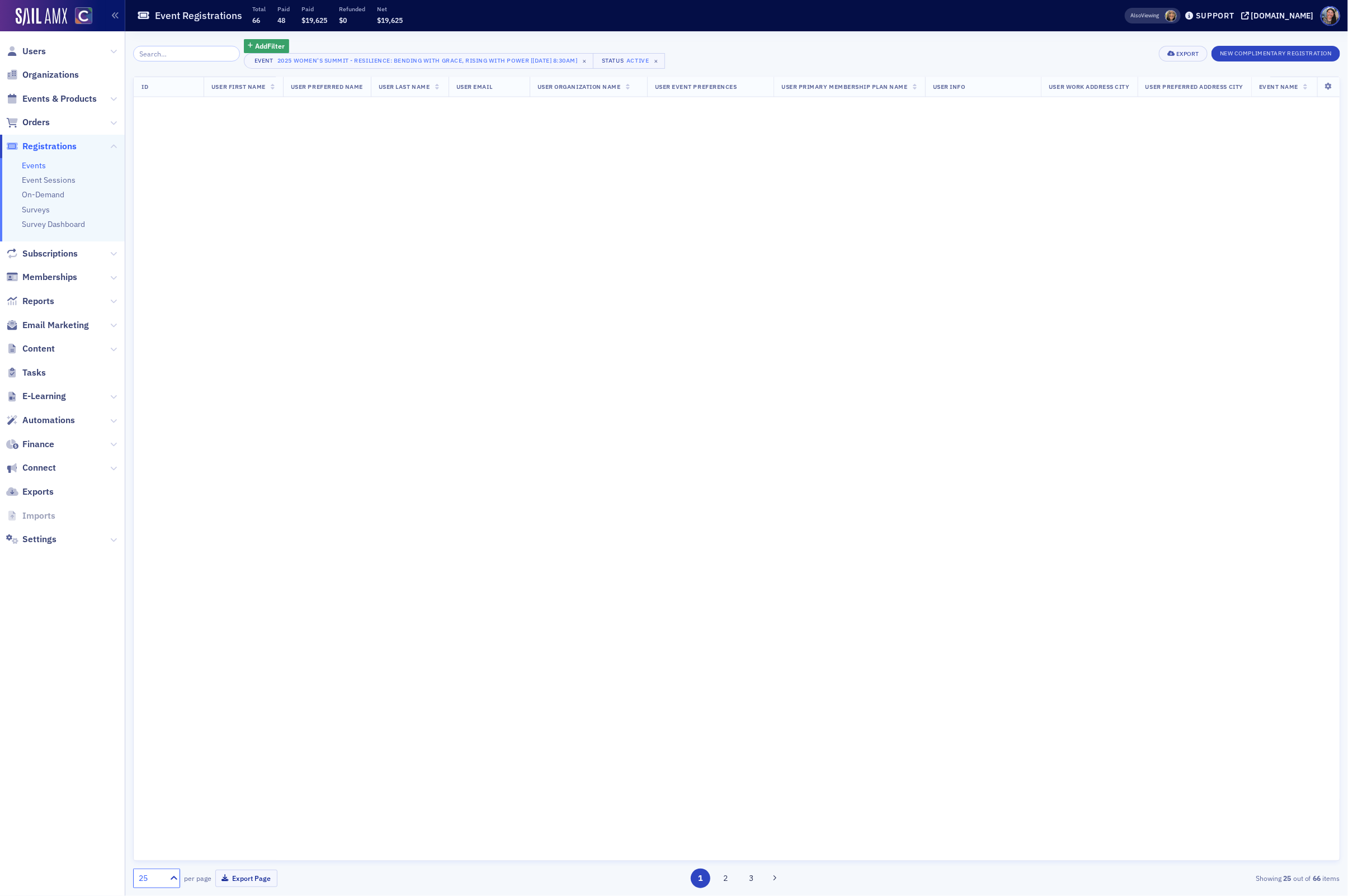
scroll to position [0, 0]
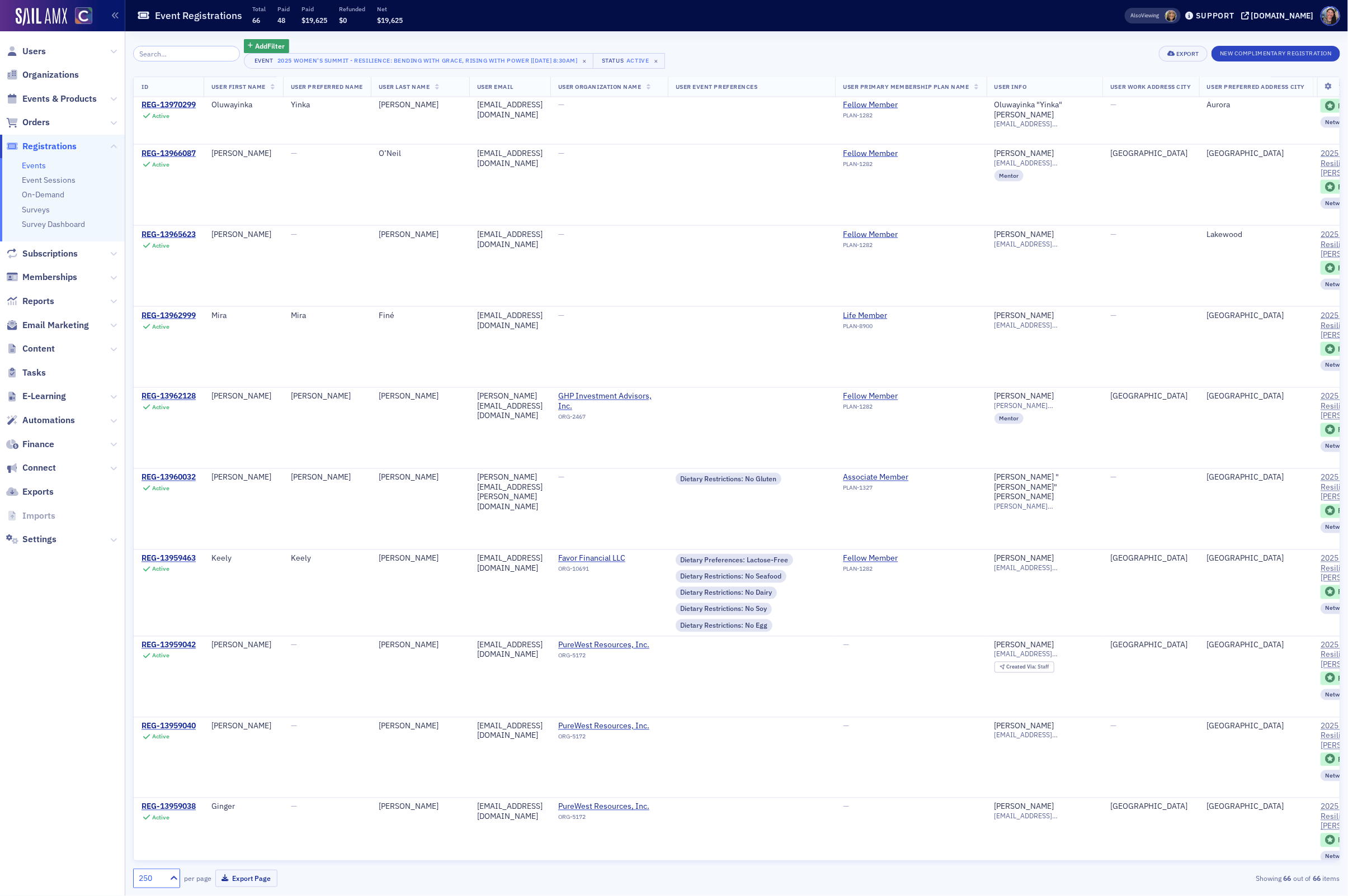
scroll to position [3760, 0]
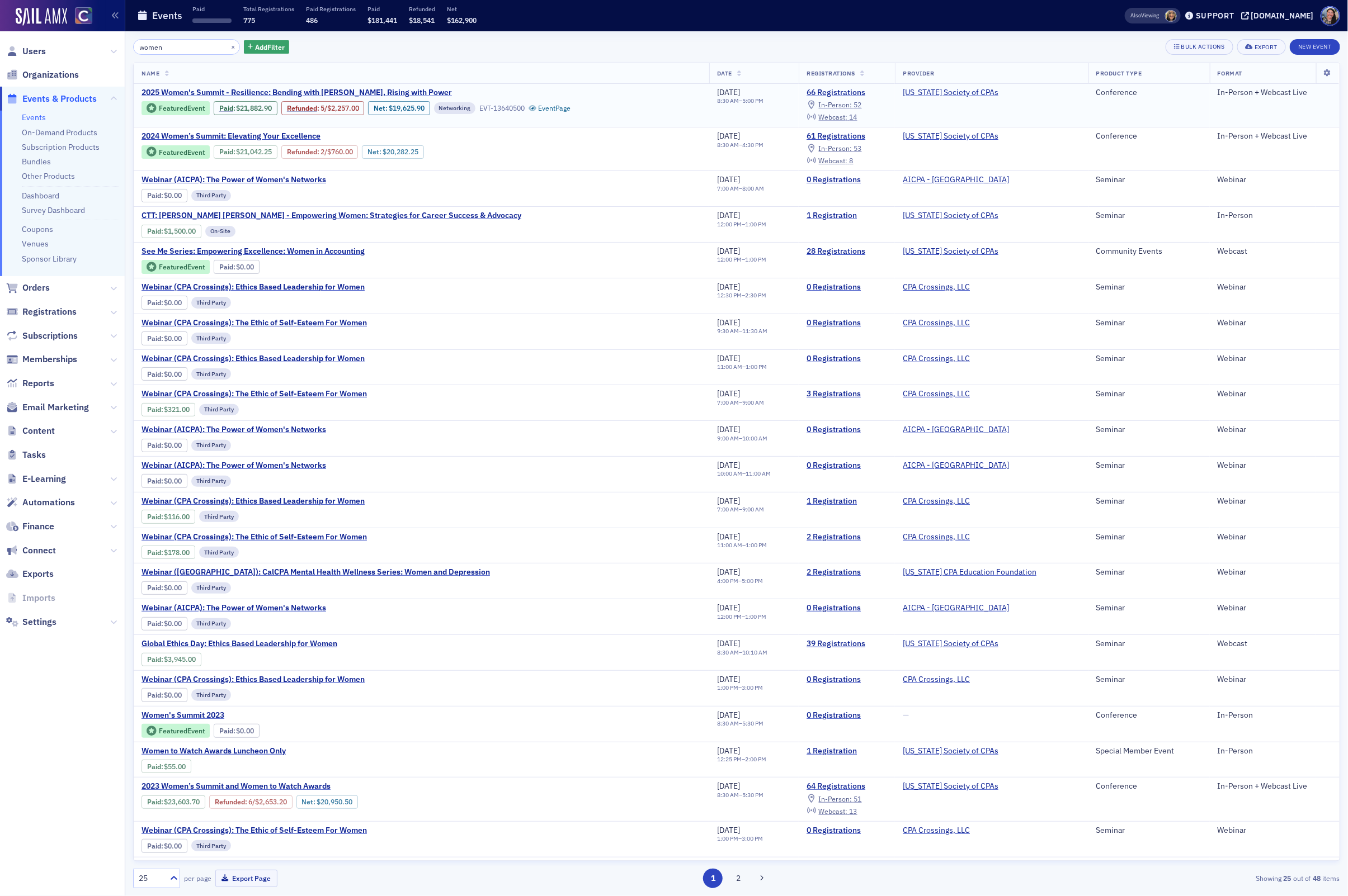
click at [848, 120] on span "Webcast :" at bounding box center [834, 117] width 29 height 9
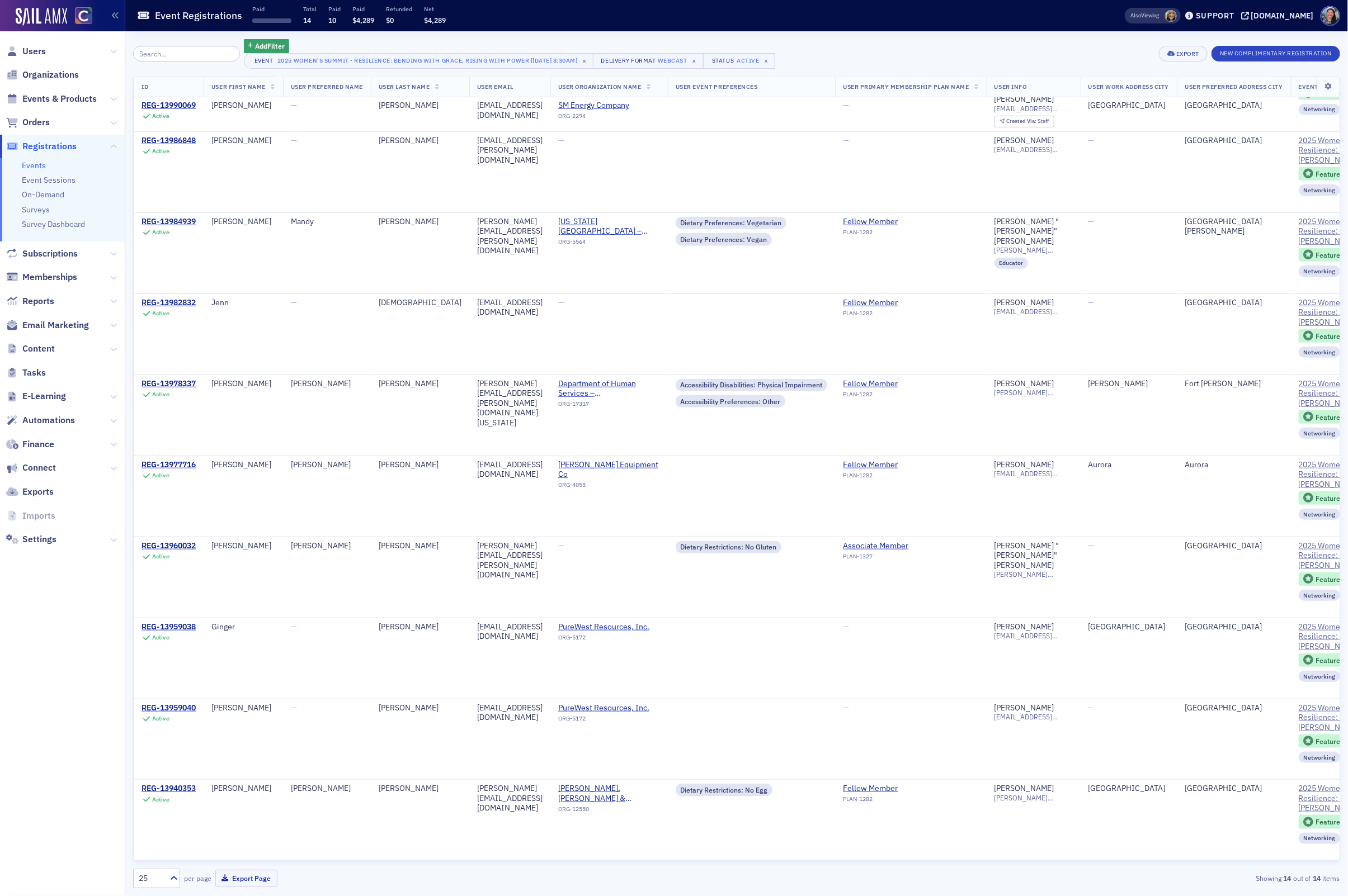
scroll to position [374, 0]
click at [179, 623] on div "REG-13959038" at bounding box center [168, 627] width 54 height 10
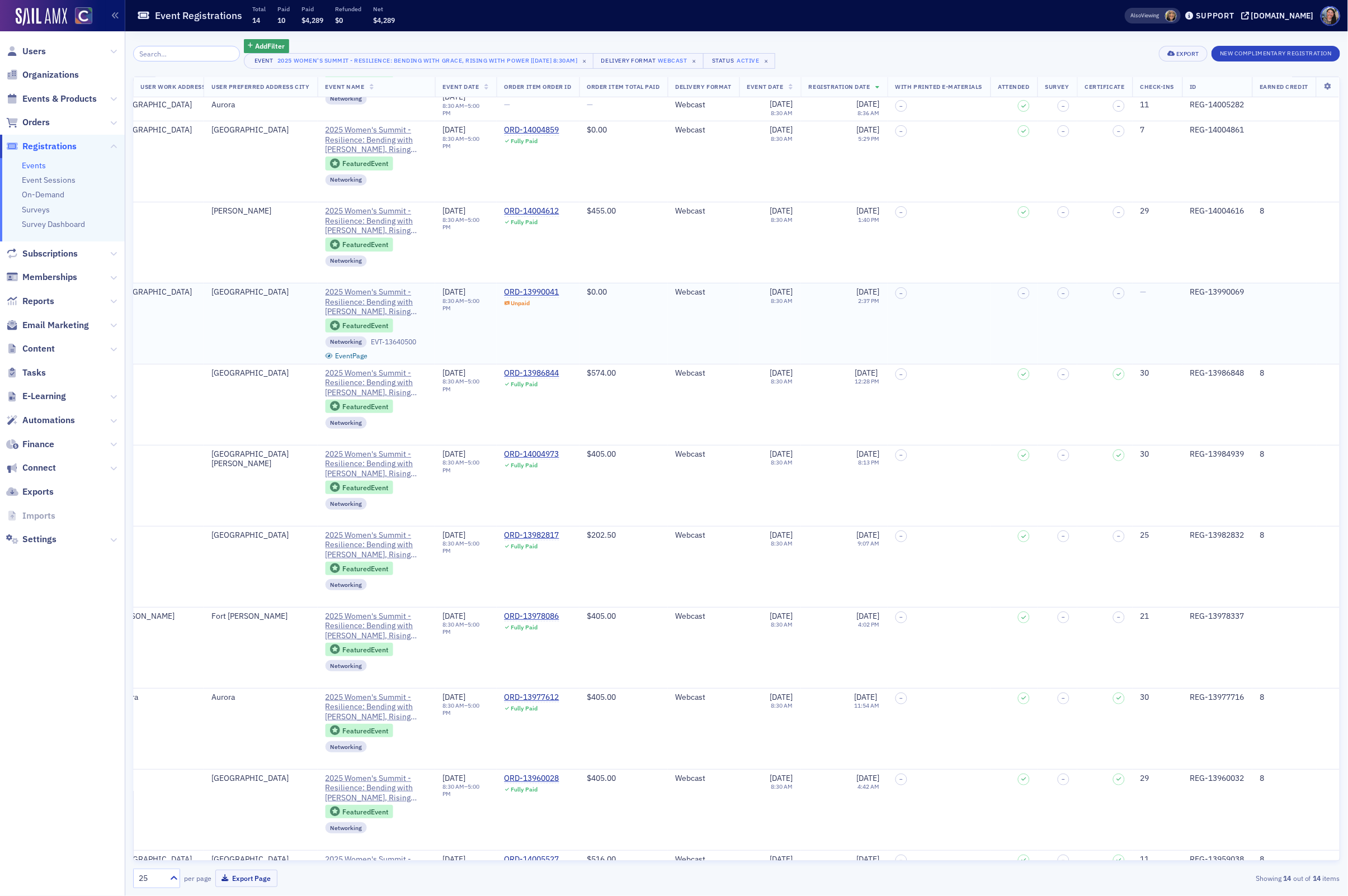
scroll to position [138, 0]
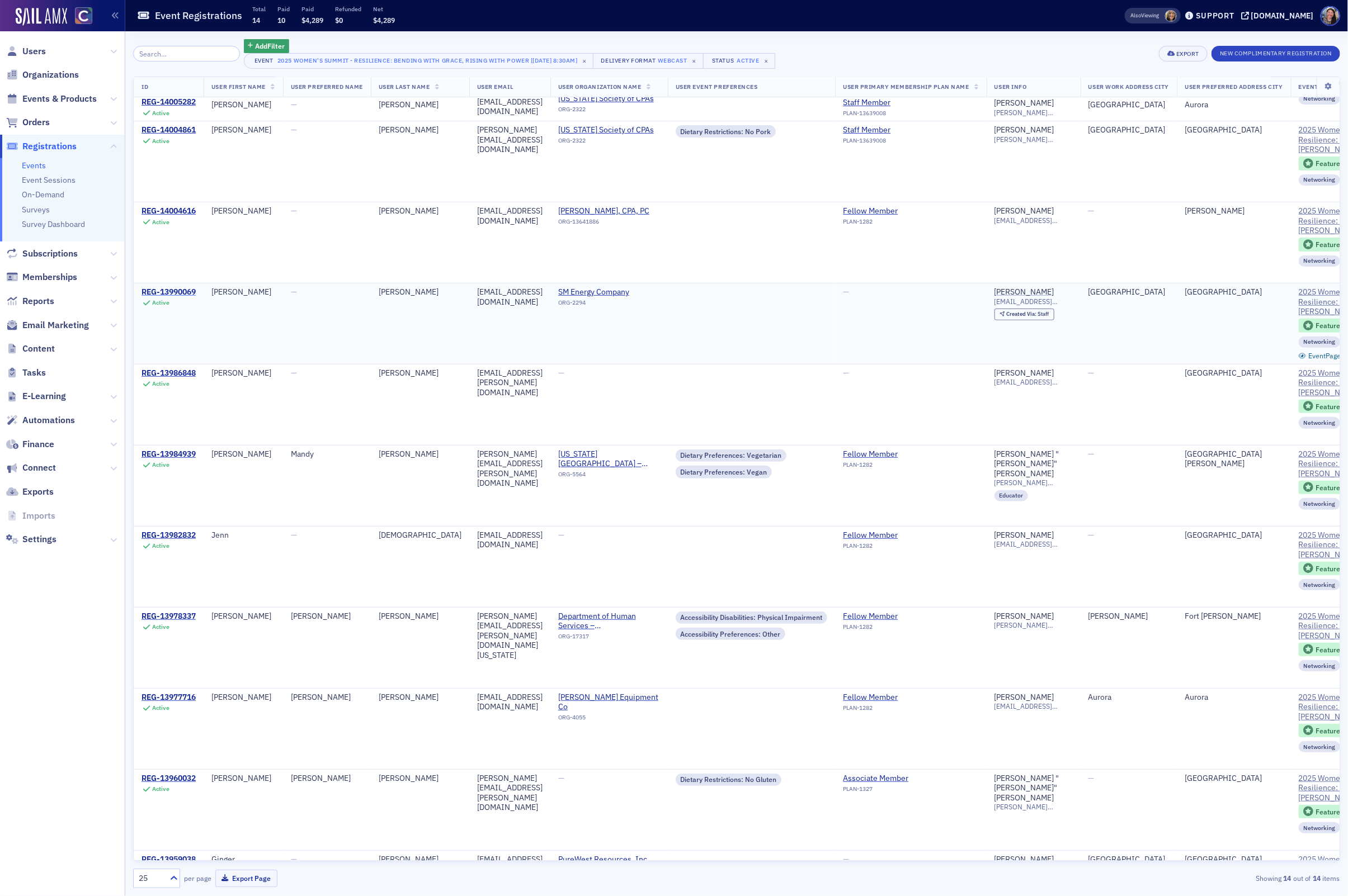
click at [176, 295] on div "REG-13990069" at bounding box center [168, 292] width 54 height 10
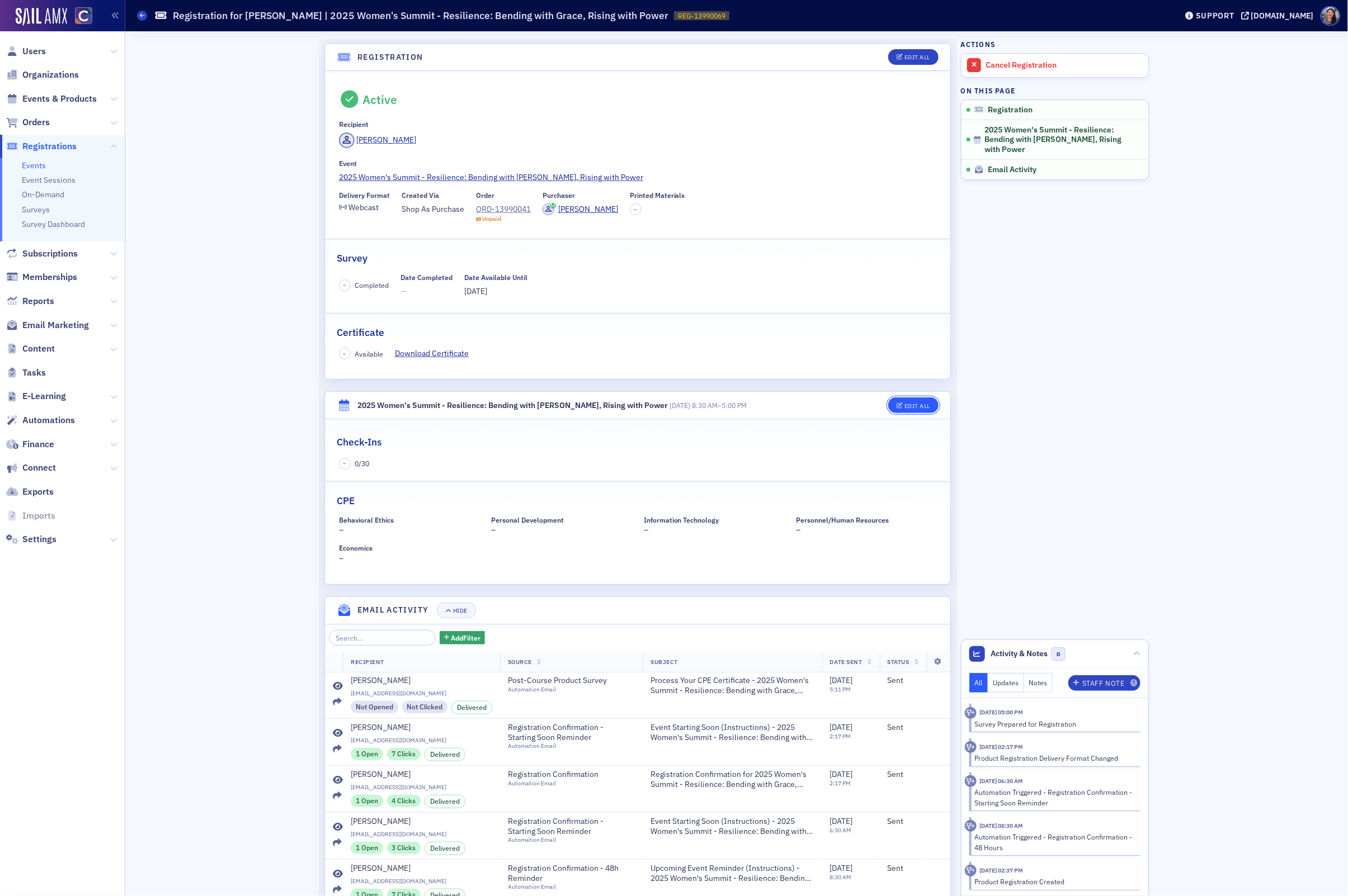
click at [916, 403] on div "Edit All" at bounding box center [917, 406] width 26 height 6
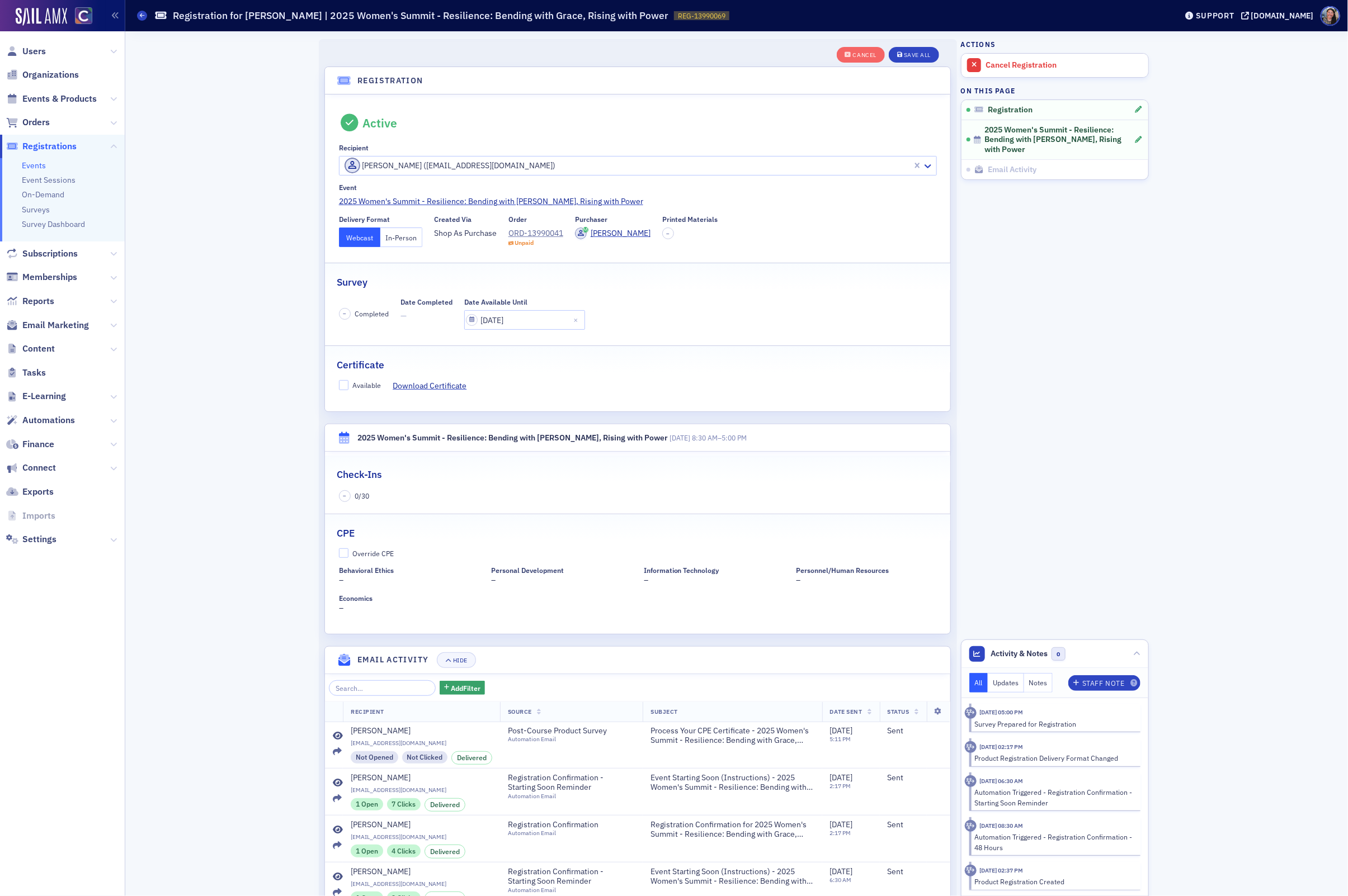
scroll to position [168, 0]
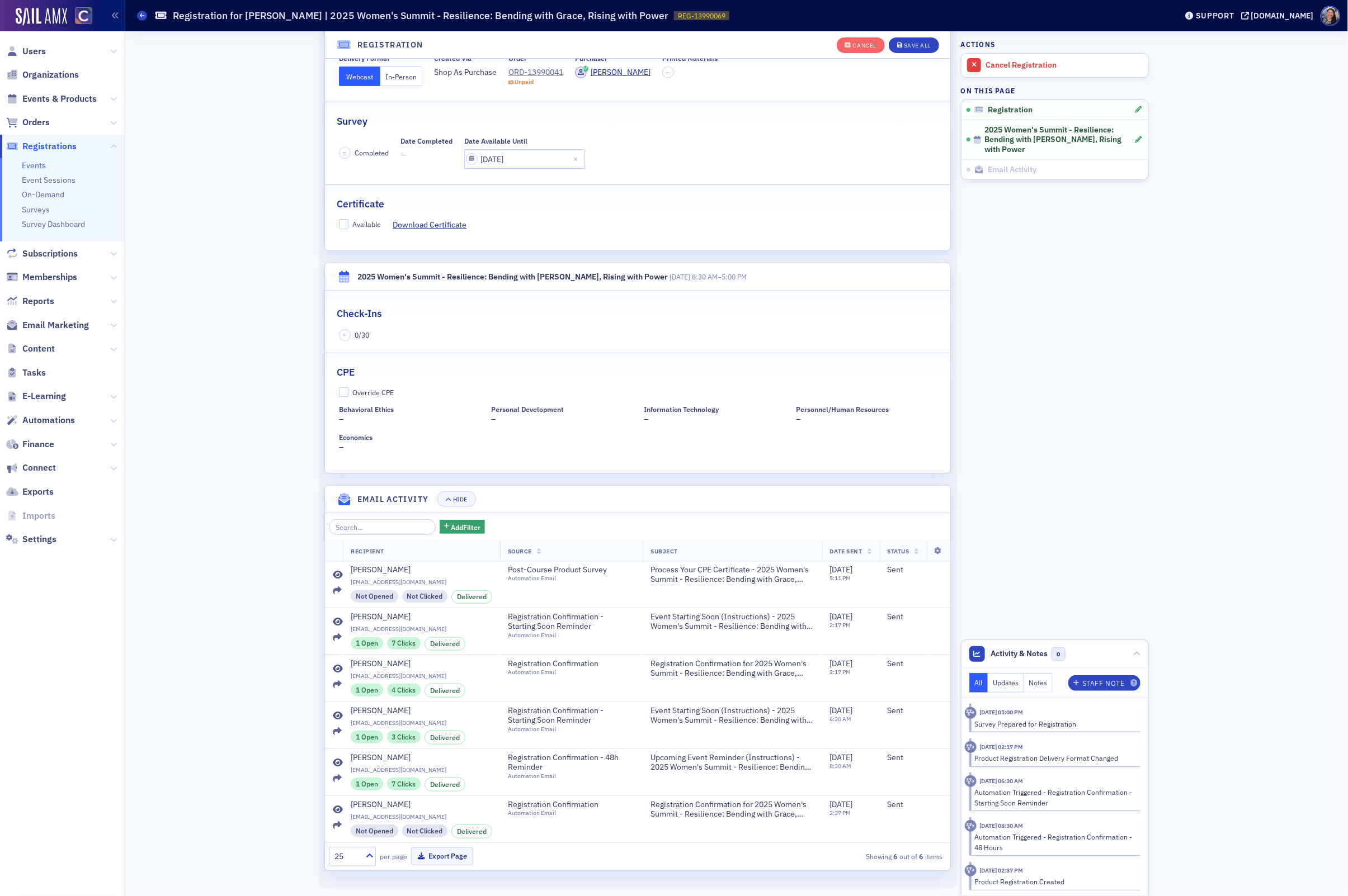
click at [355, 222] on div "Available" at bounding box center [366, 224] width 28 height 9
click at [349, 222] on input "Available" at bounding box center [344, 225] width 10 height 10
checkbox input "true"
click at [366, 388] on div "Override CPE" at bounding box center [373, 392] width 41 height 9
click at [349, 388] on input "Override CPE" at bounding box center [344, 393] width 10 height 10
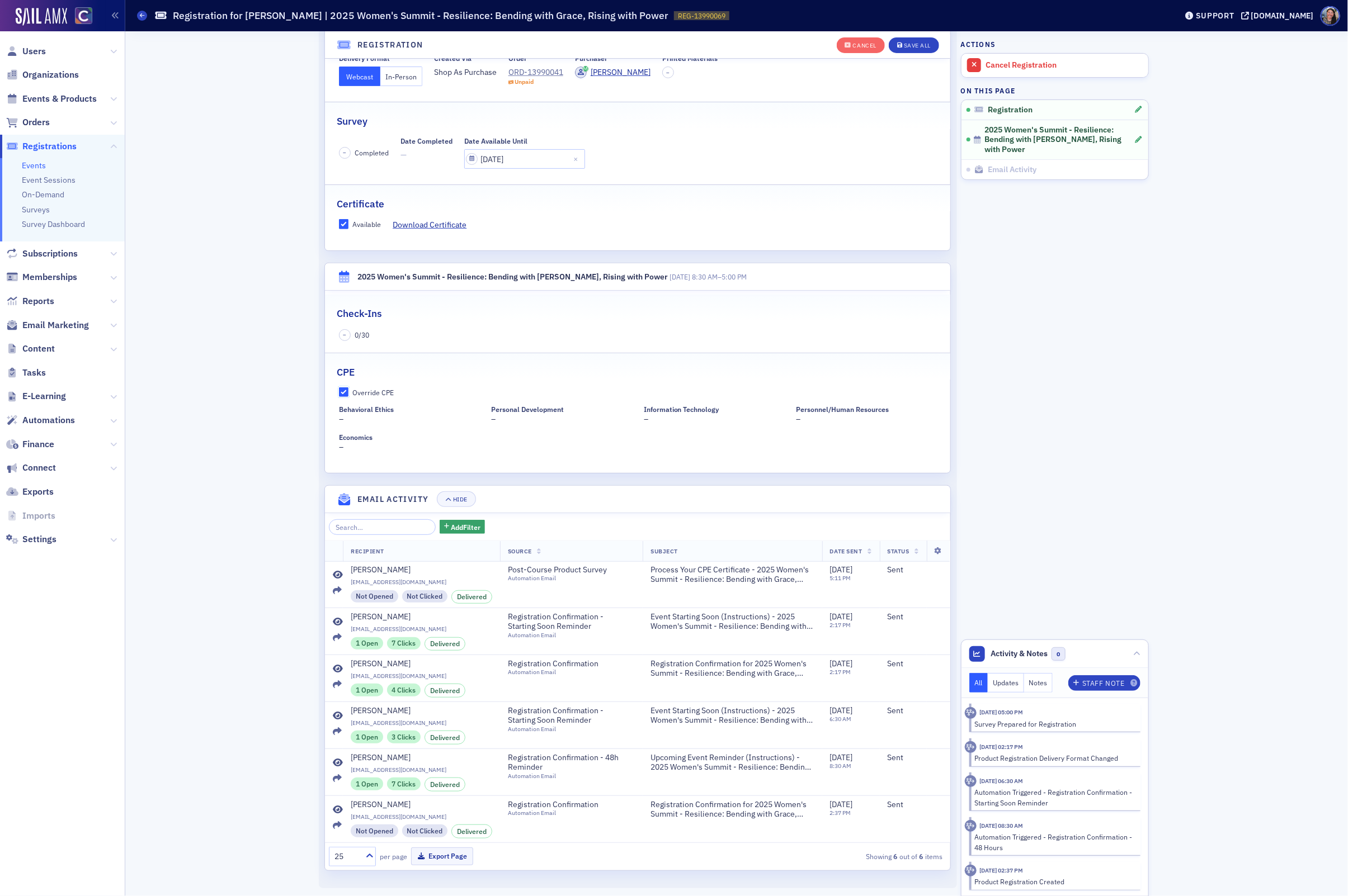
checkbox input "true"
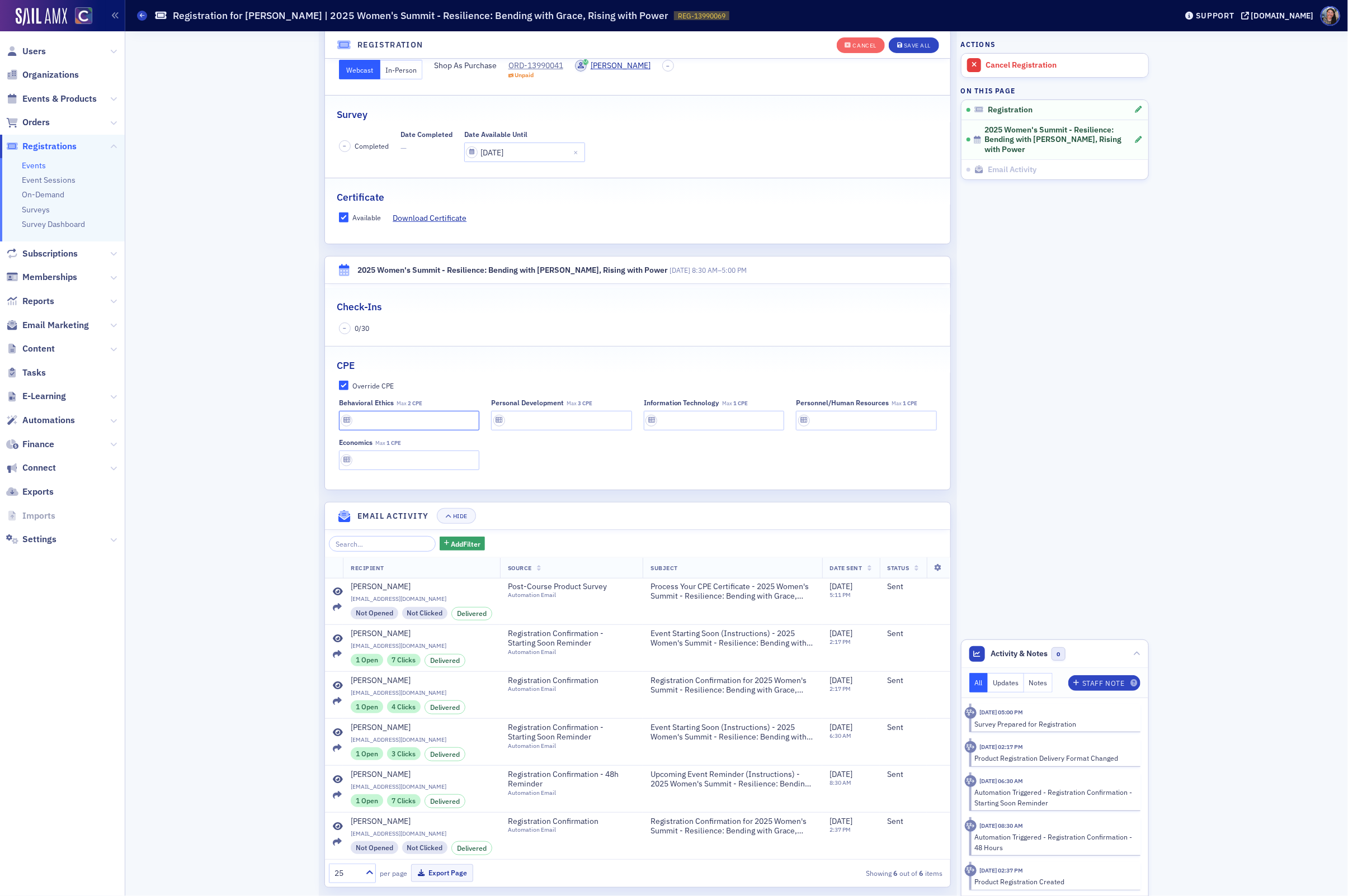
click at [374, 425] on input "text" at bounding box center [409, 420] width 141 height 19
type input "2 CPE"
type input "1 CPE"
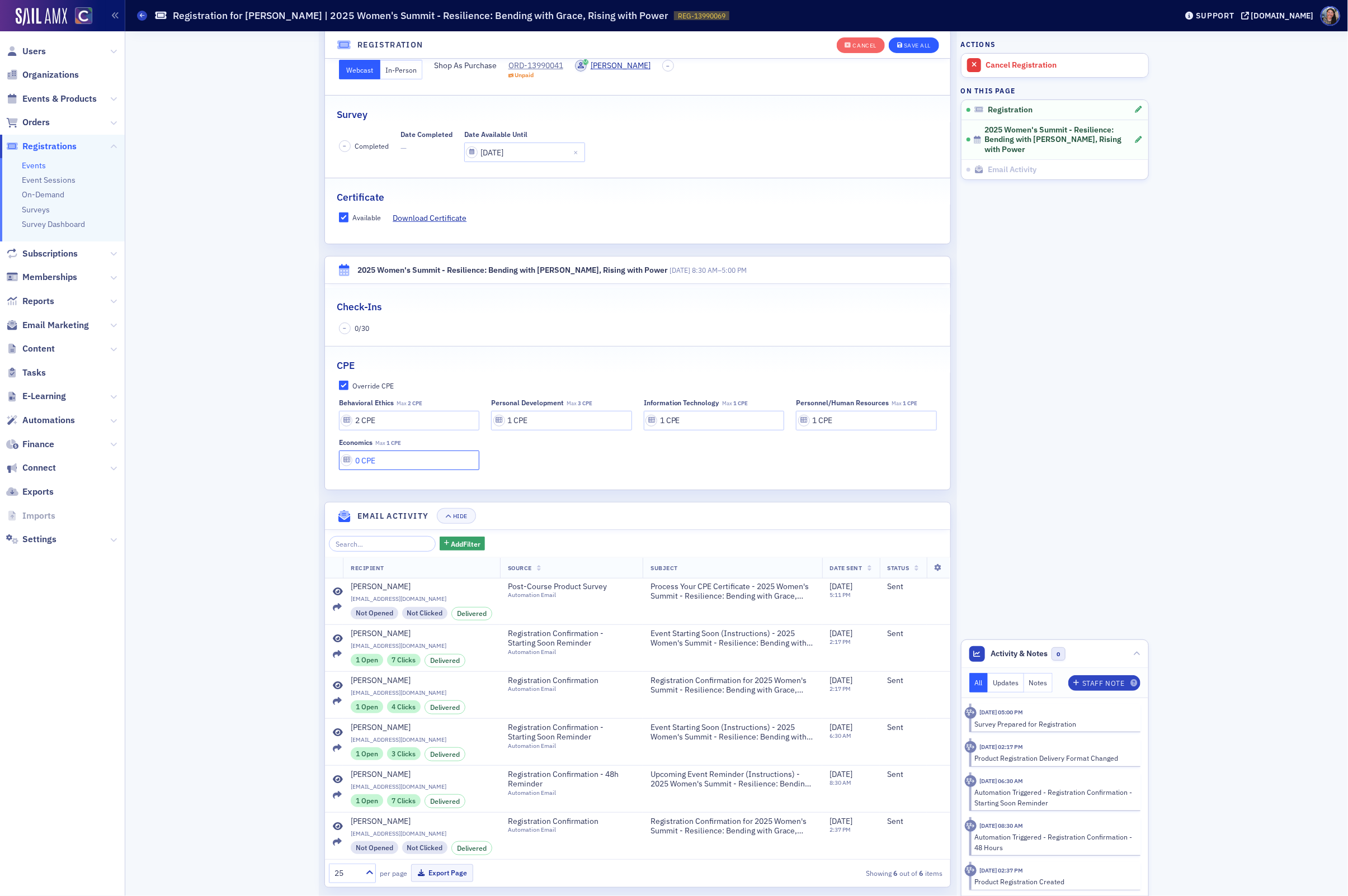
type input "0 CPE"
click at [913, 48] on button "Save All" at bounding box center [914, 45] width 51 height 16
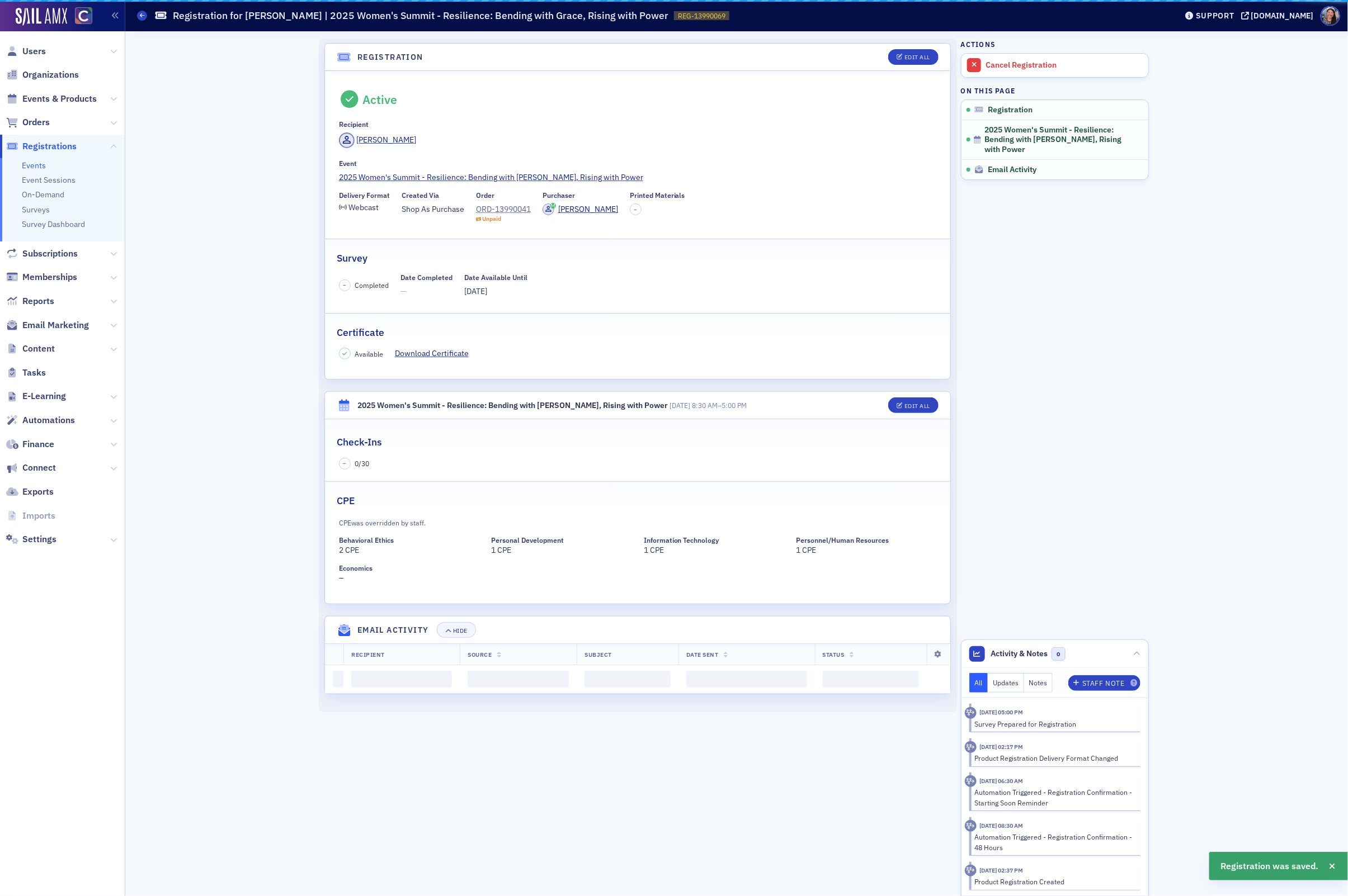
scroll to position [0, 0]
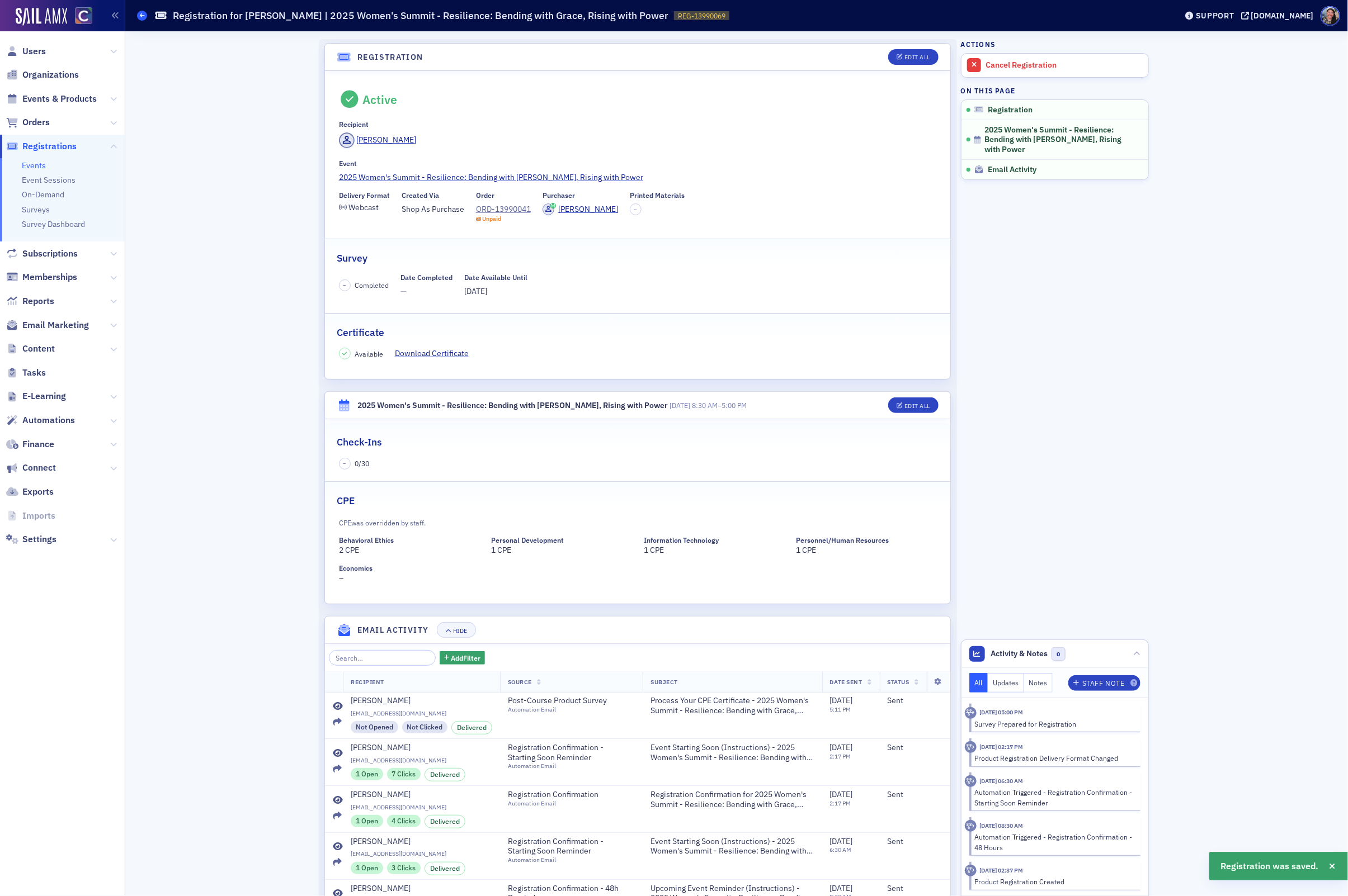
click at [140, 19] on span at bounding box center [142, 16] width 10 height 10
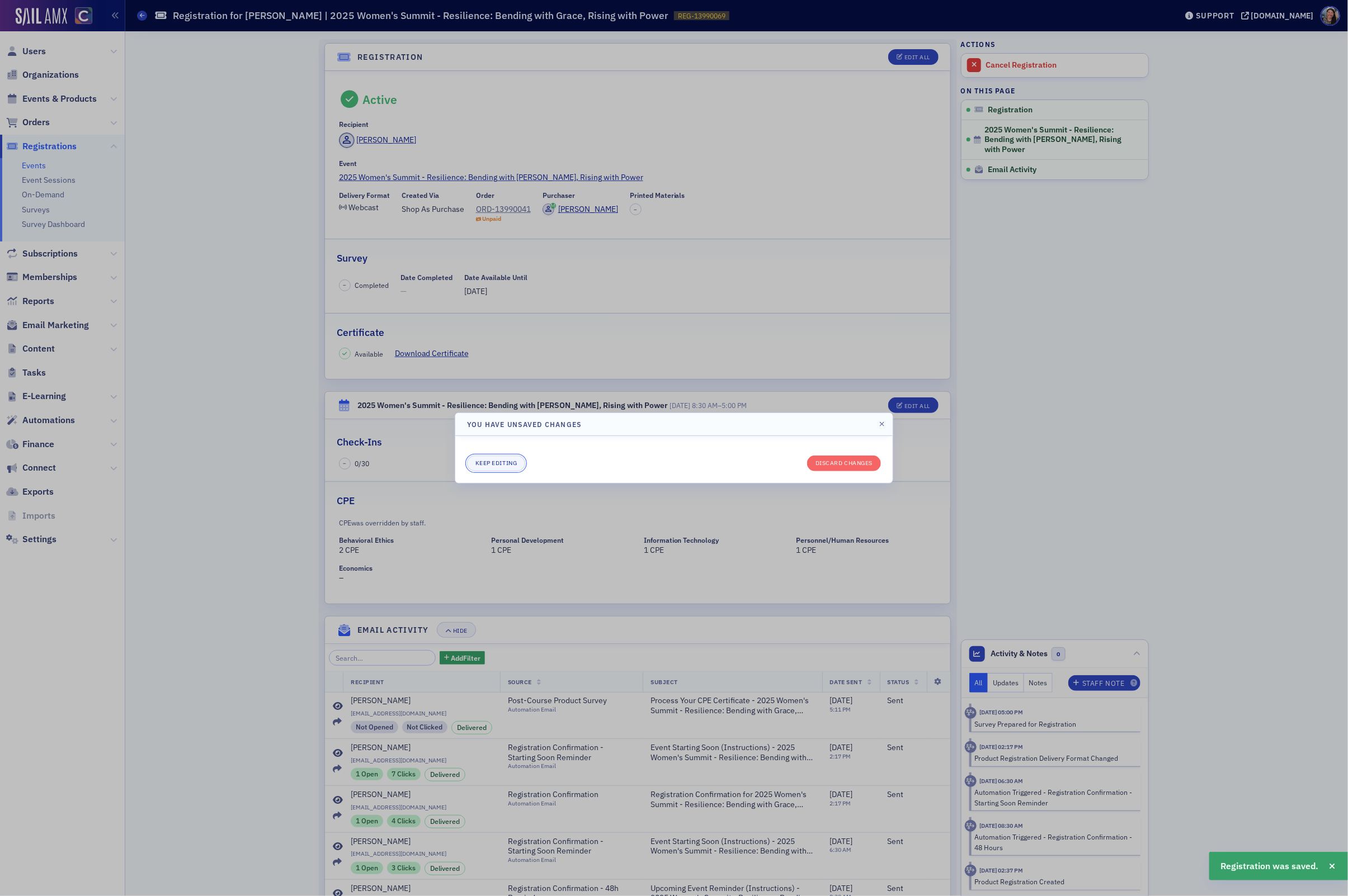
click at [509, 461] on button "Keep editing" at bounding box center [496, 464] width 59 height 16
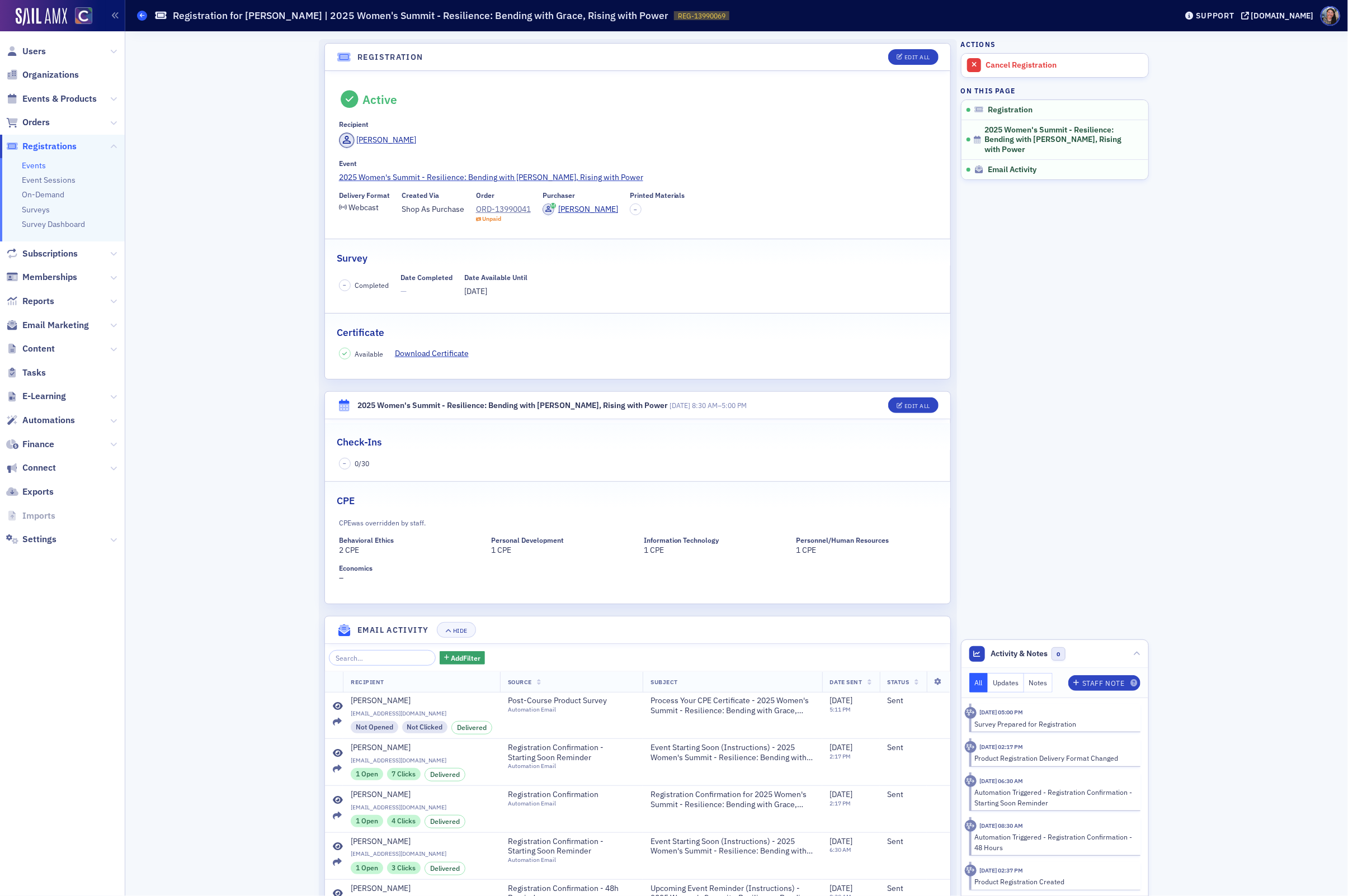
click at [142, 16] on icon at bounding box center [142, 15] width 4 height 5
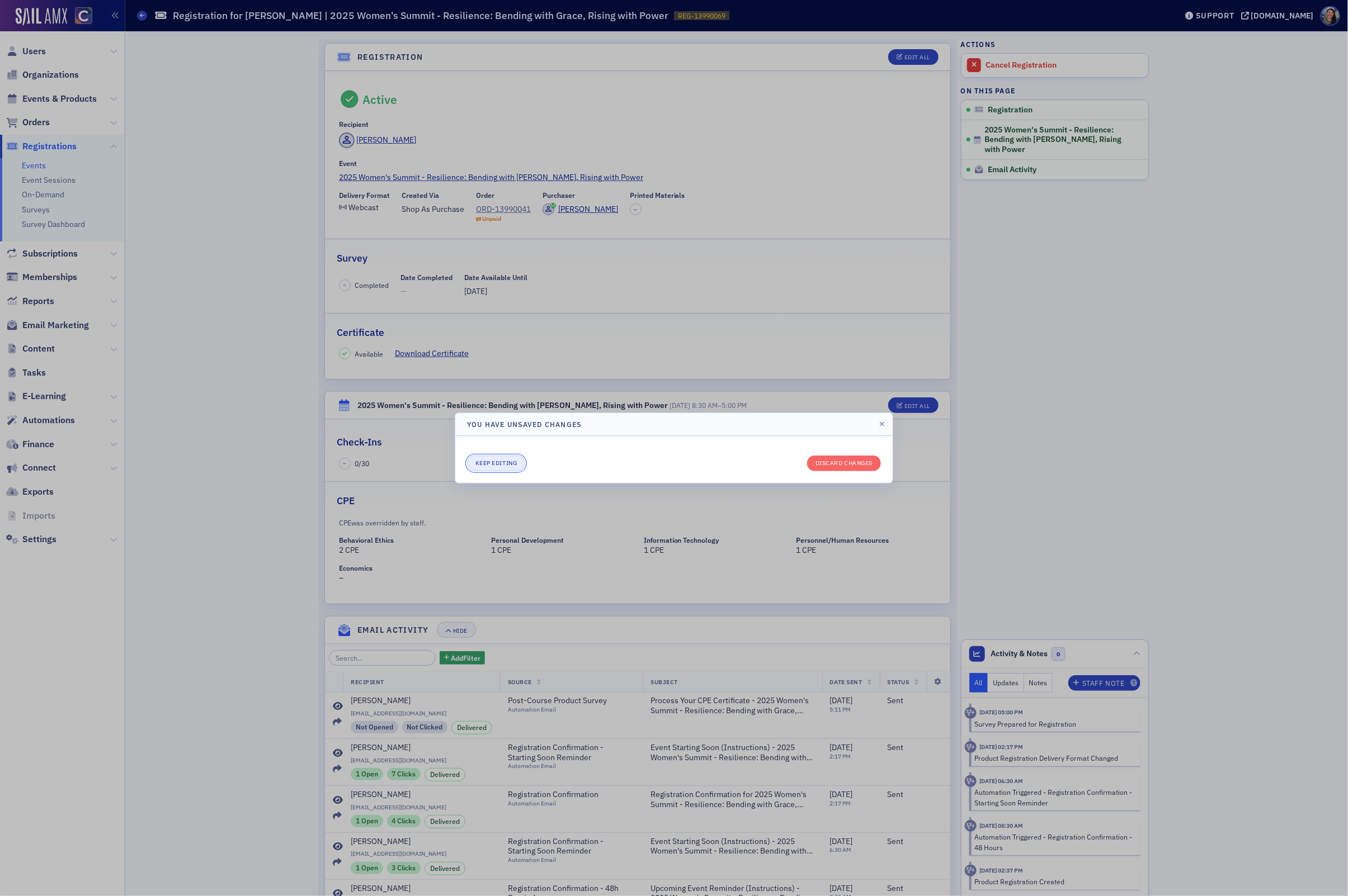
click at [497, 464] on button "Keep editing" at bounding box center [496, 464] width 59 height 16
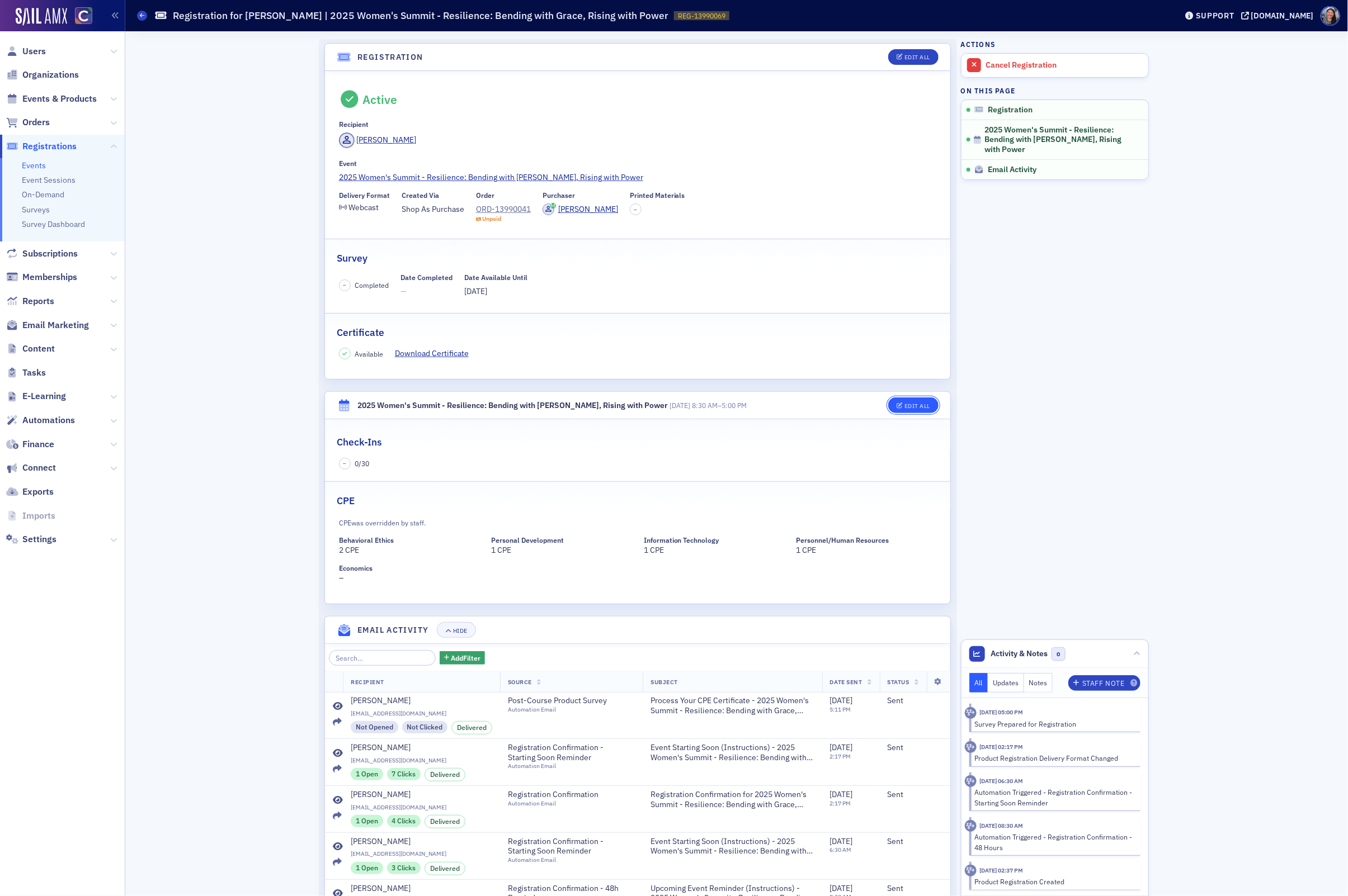
click at [923, 410] on button "Edit All" at bounding box center [914, 405] width 51 height 16
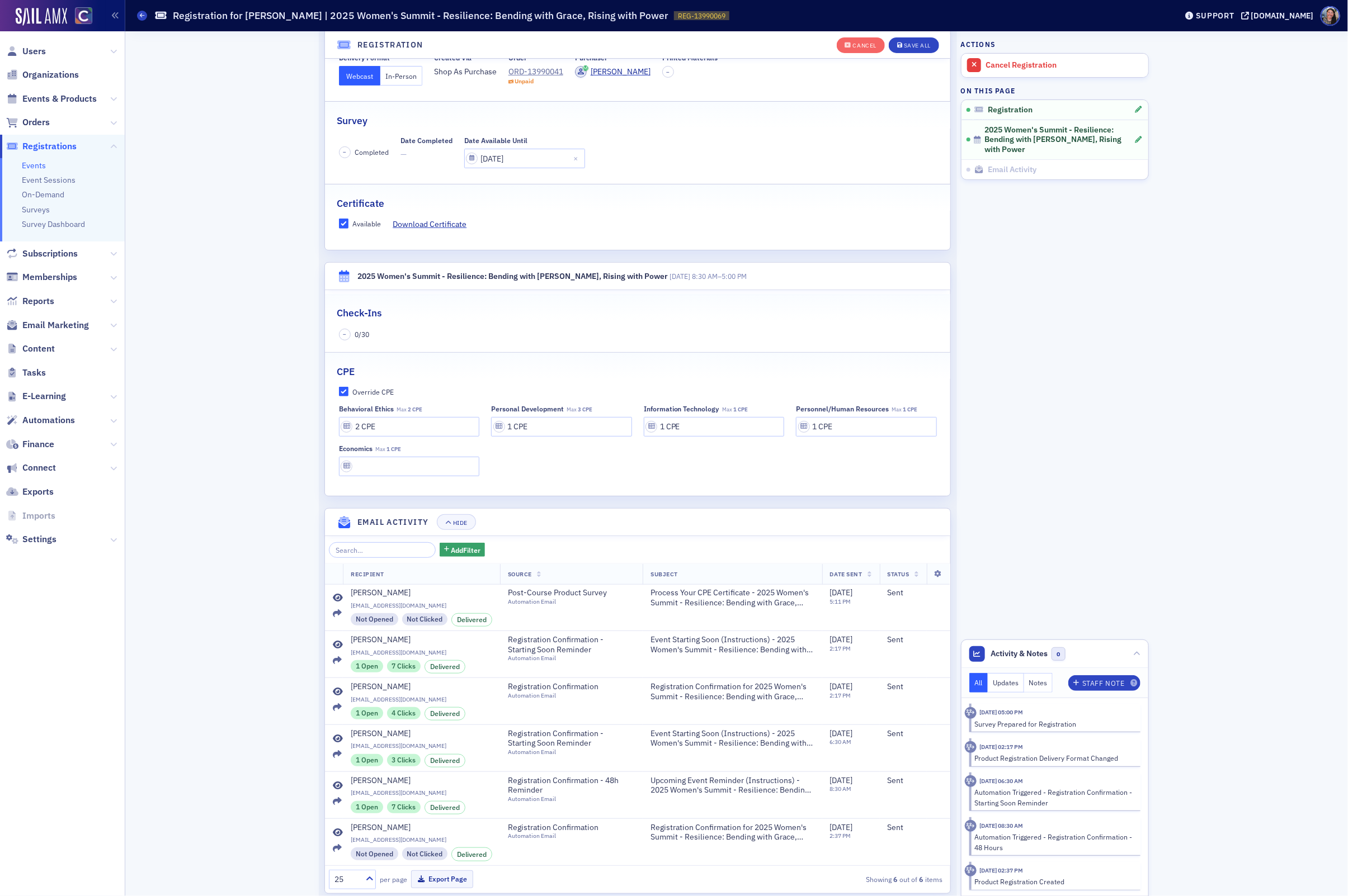
scroll to position [192, 0]
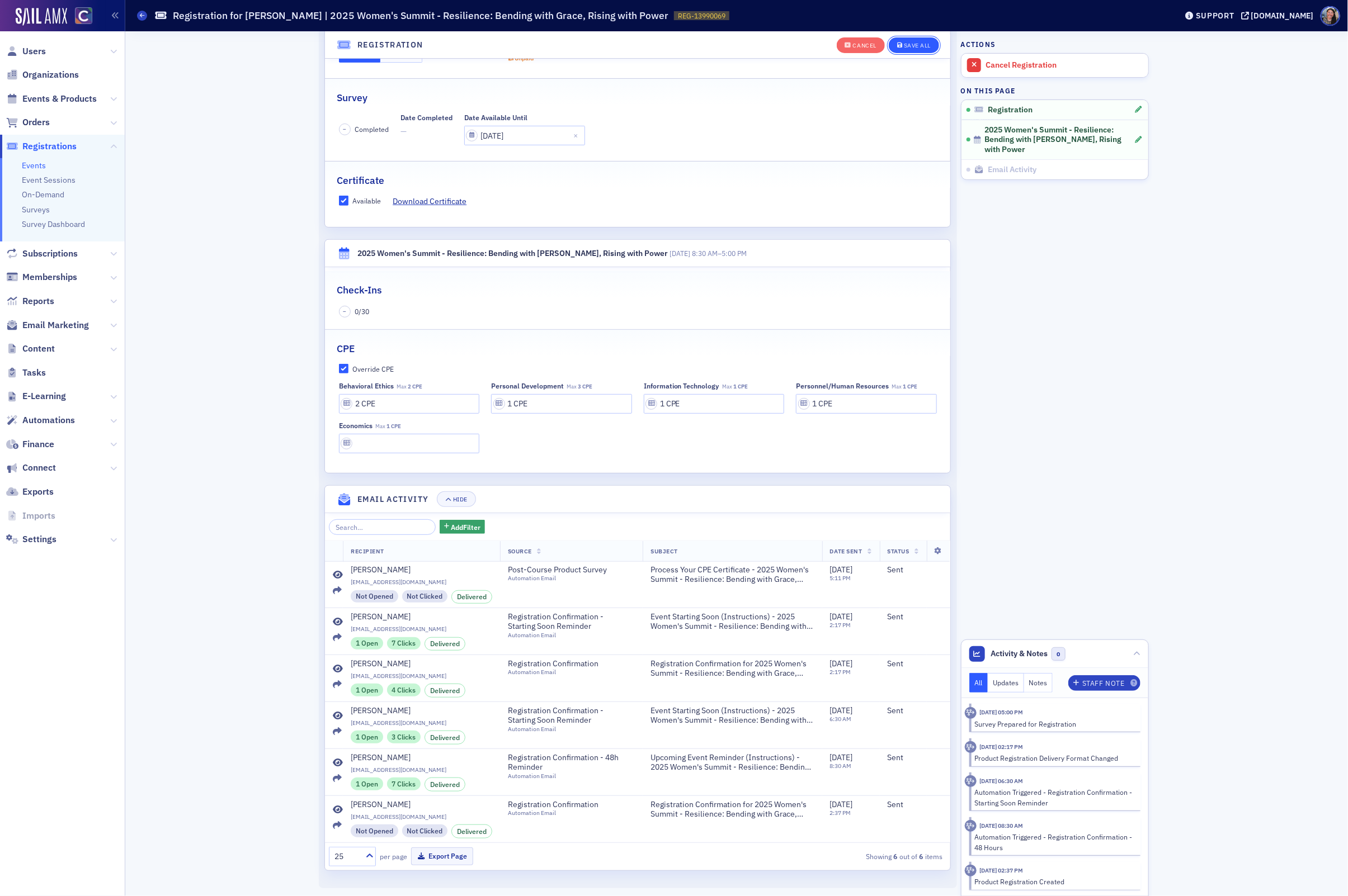
click at [913, 38] on button "Save All" at bounding box center [914, 45] width 51 height 16
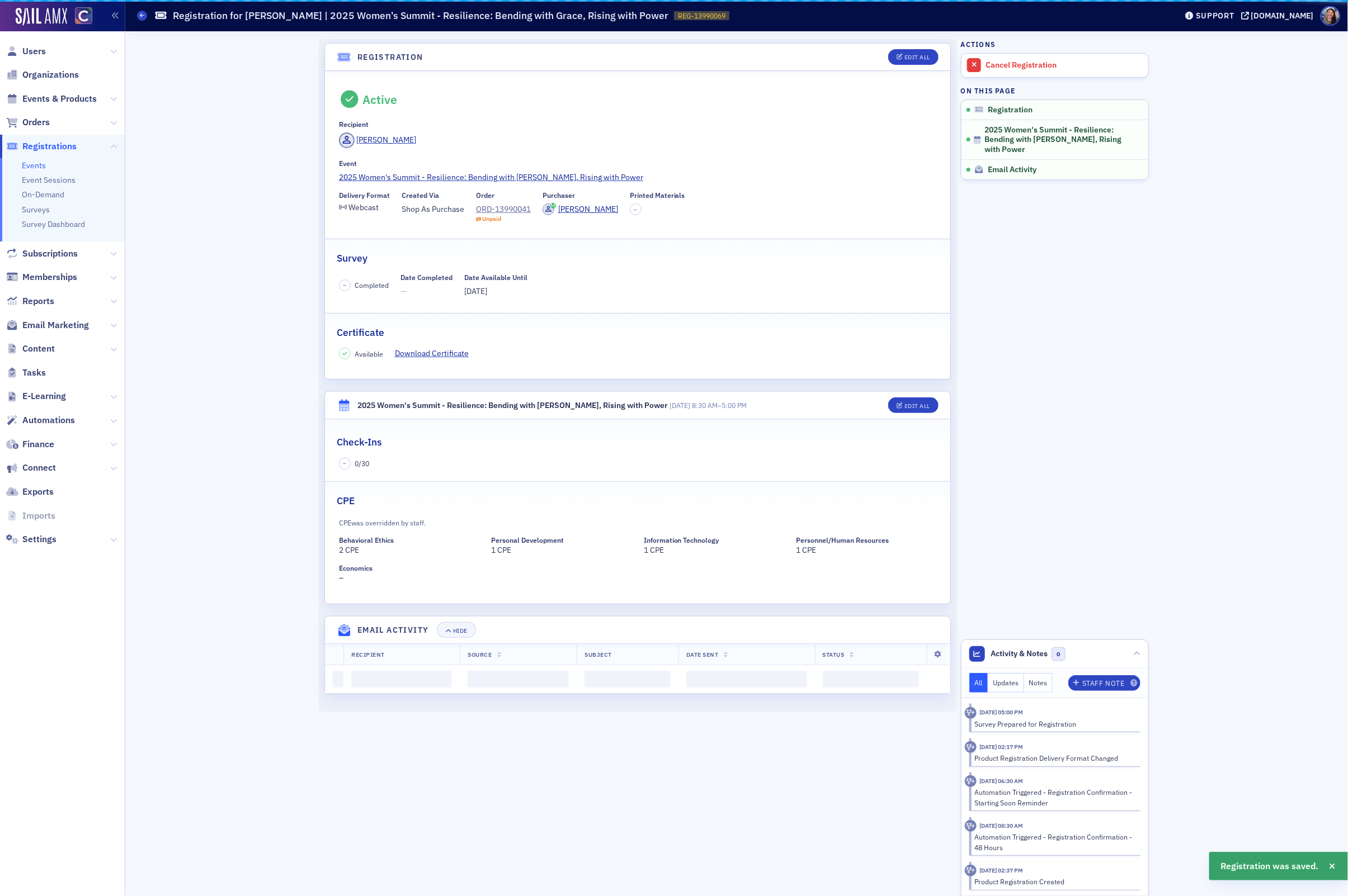
scroll to position [0, 0]
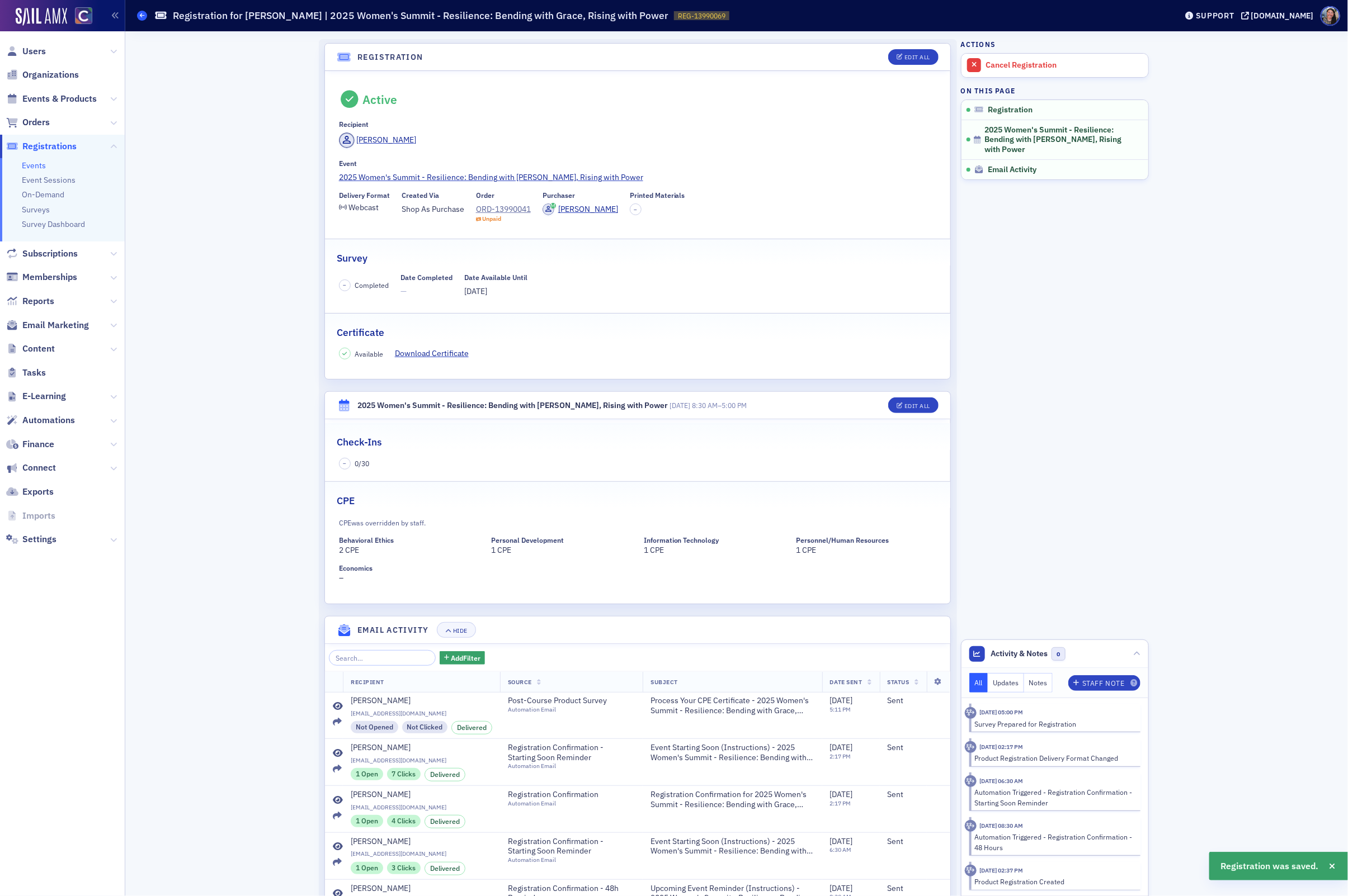
click at [140, 14] on icon at bounding box center [142, 15] width 4 height 5
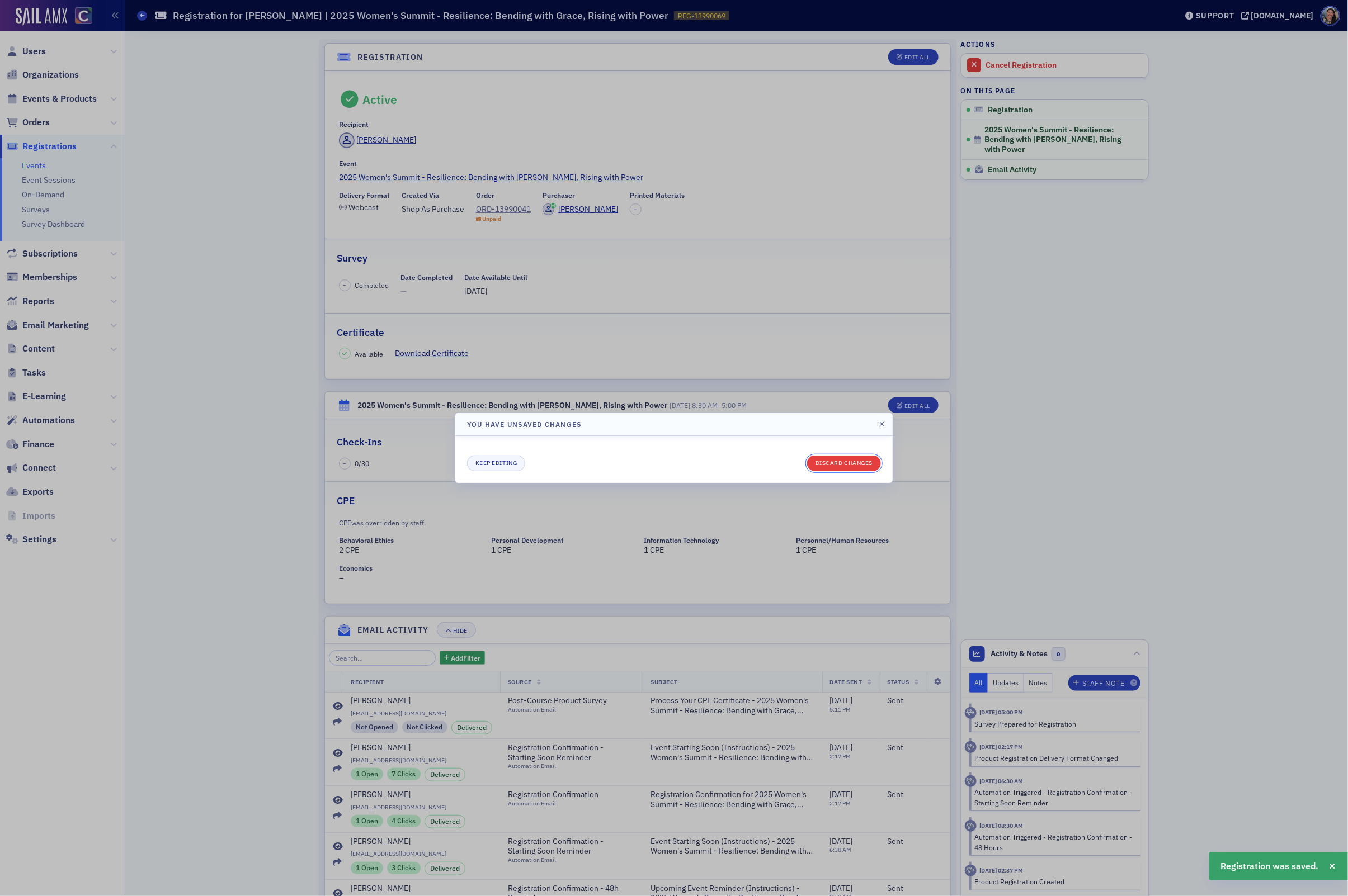
click at [839, 461] on button "Discard changes" at bounding box center [844, 464] width 74 height 16
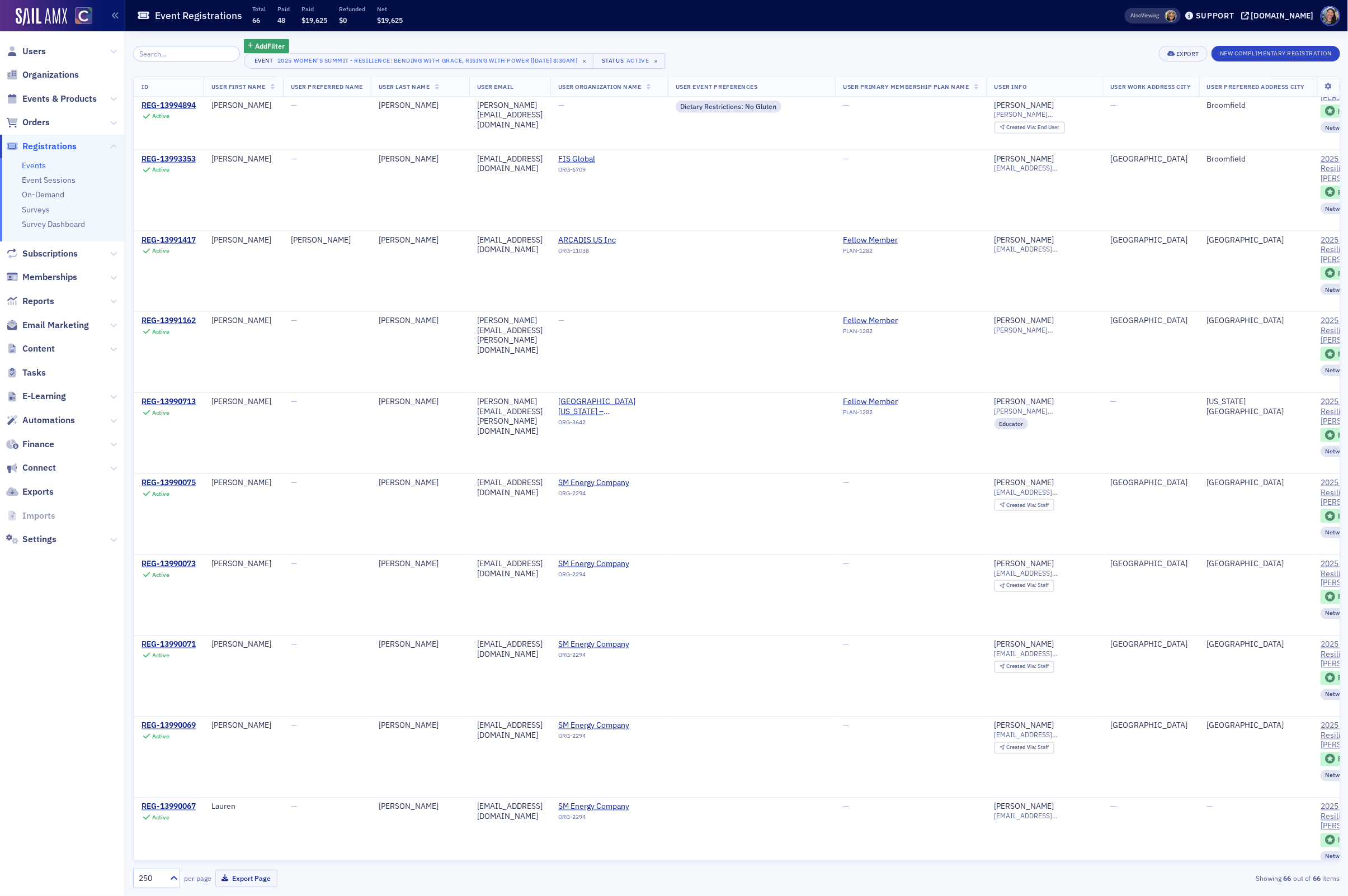
scroll to position [844, 0]
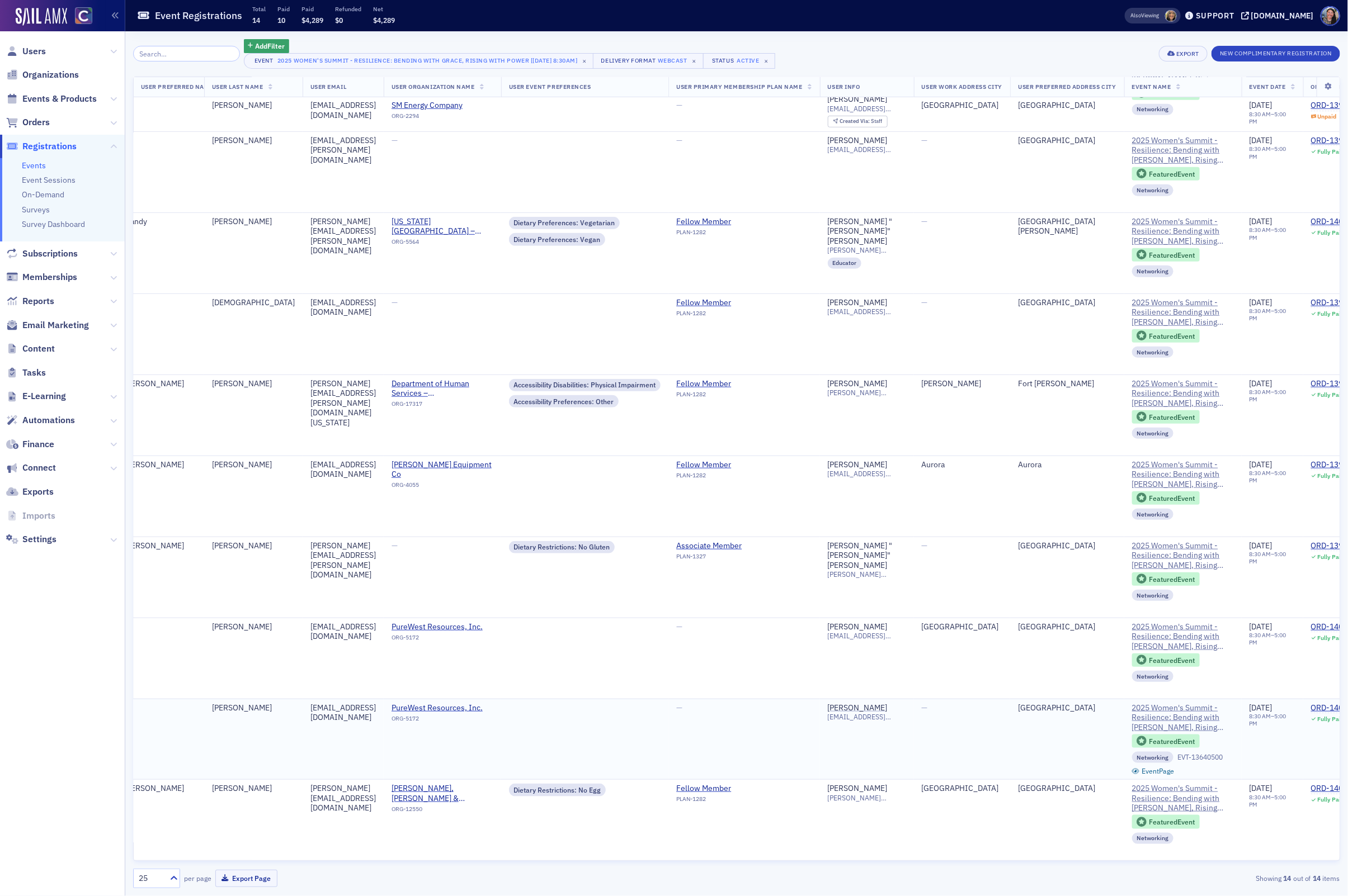
scroll to position [374, 0]
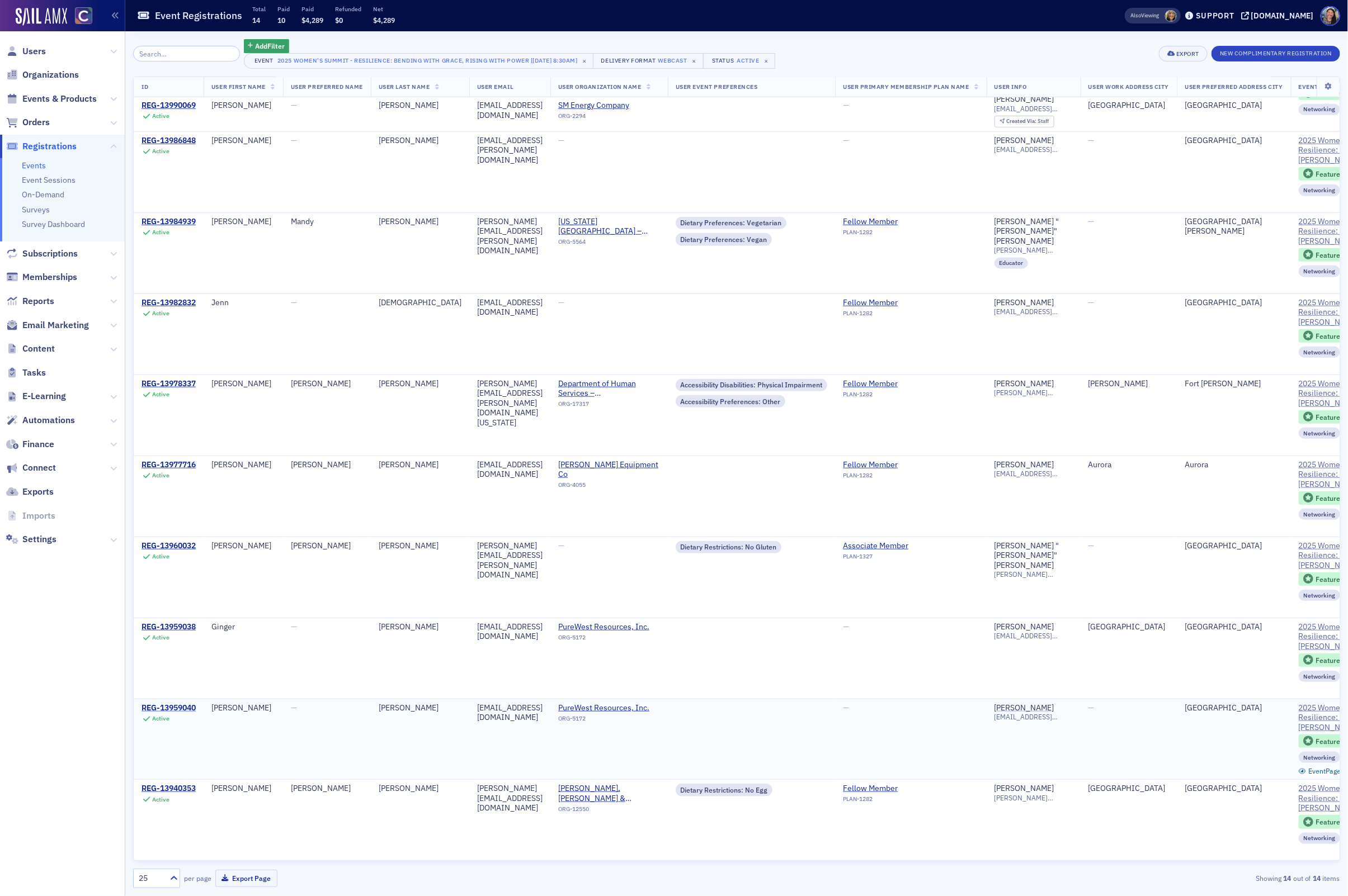
click at [175, 707] on div "REG-13959040" at bounding box center [168, 708] width 54 height 10
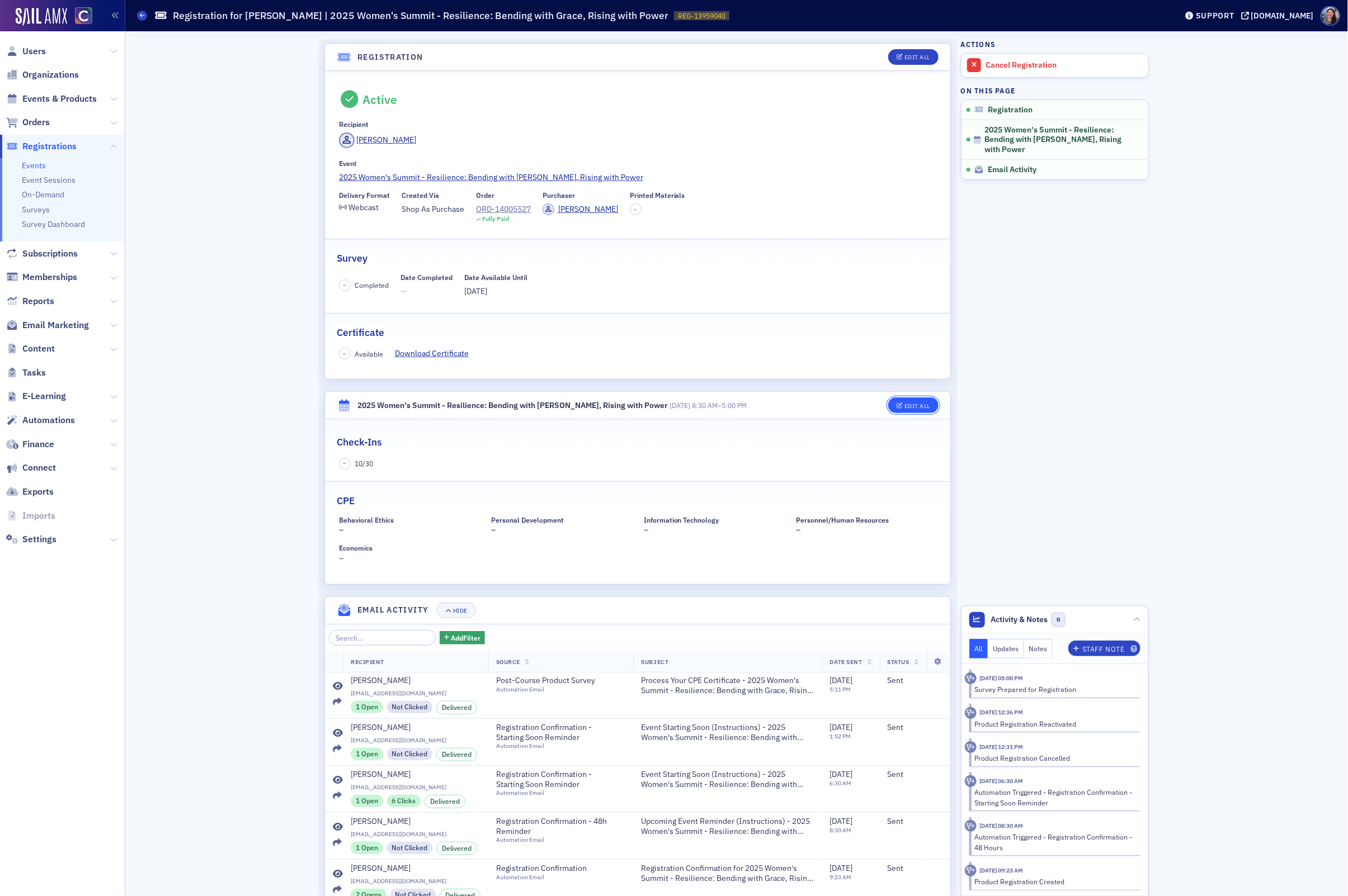
click at [915, 404] on div "Edit All" at bounding box center [917, 406] width 26 height 6
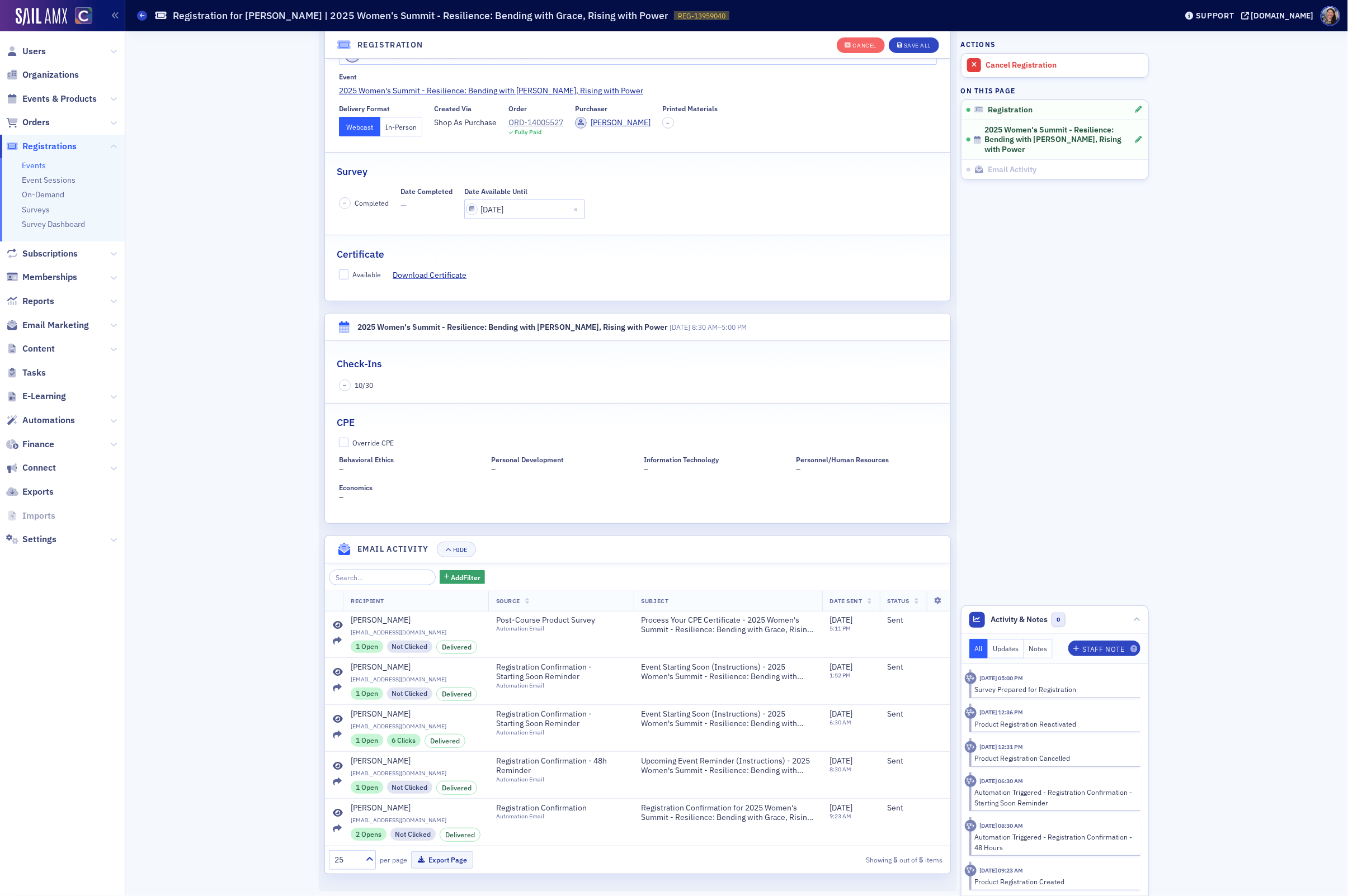
scroll to position [120, 0]
drag, startPoint x: 359, startPoint y: 265, endPoint x: 359, endPoint y: 331, distance: 66.0
click at [359, 266] on div "Available" at bounding box center [366, 271] width 28 height 9
click at [349, 266] on input "Available" at bounding box center [344, 271] width 10 height 10
checkbox input "true"
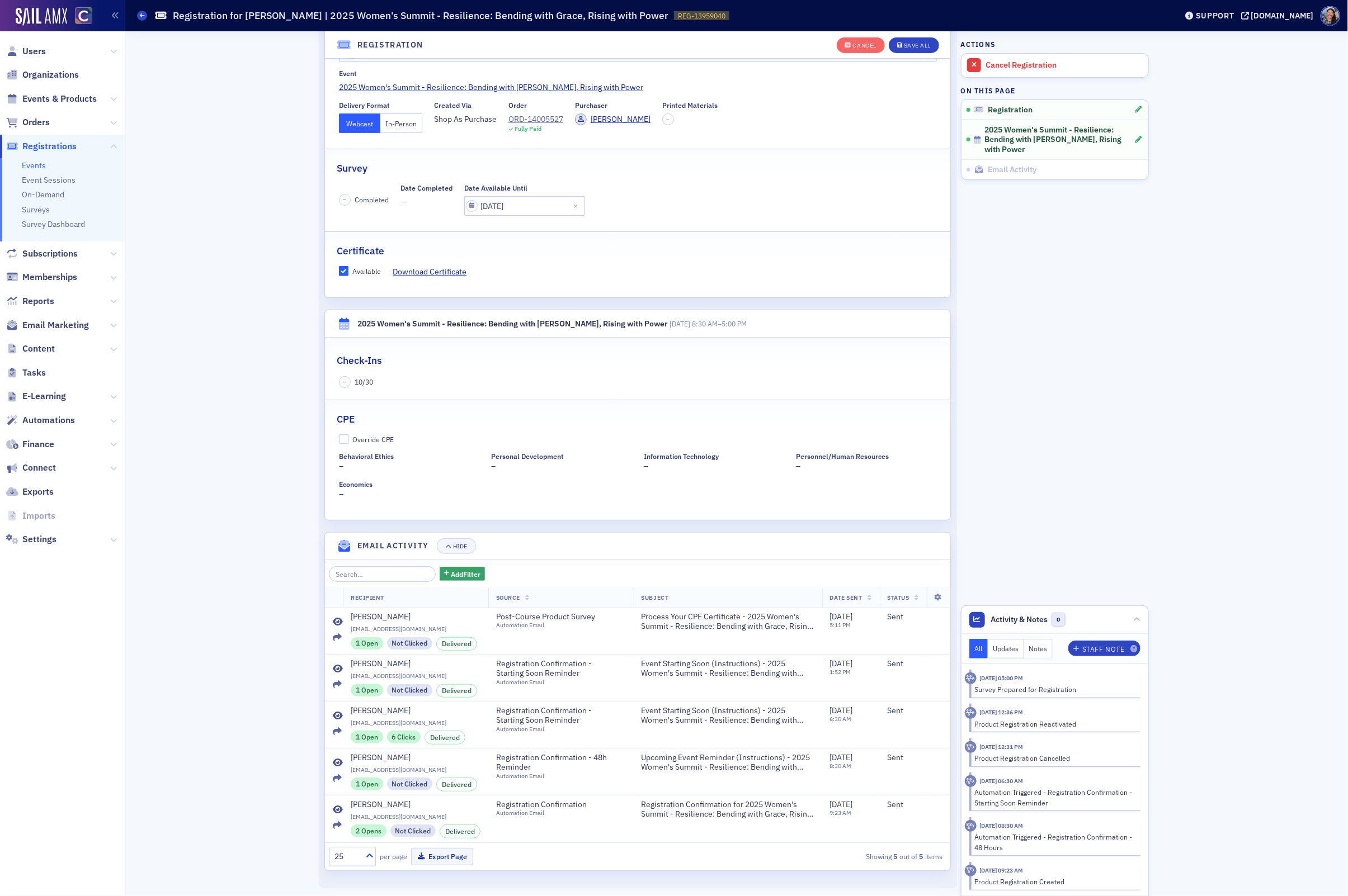
click at [365, 437] on div "Override CPE" at bounding box center [373, 439] width 41 height 9
click at [349, 437] on input "Override CPE" at bounding box center [344, 440] width 10 height 10
checkbox input "true"
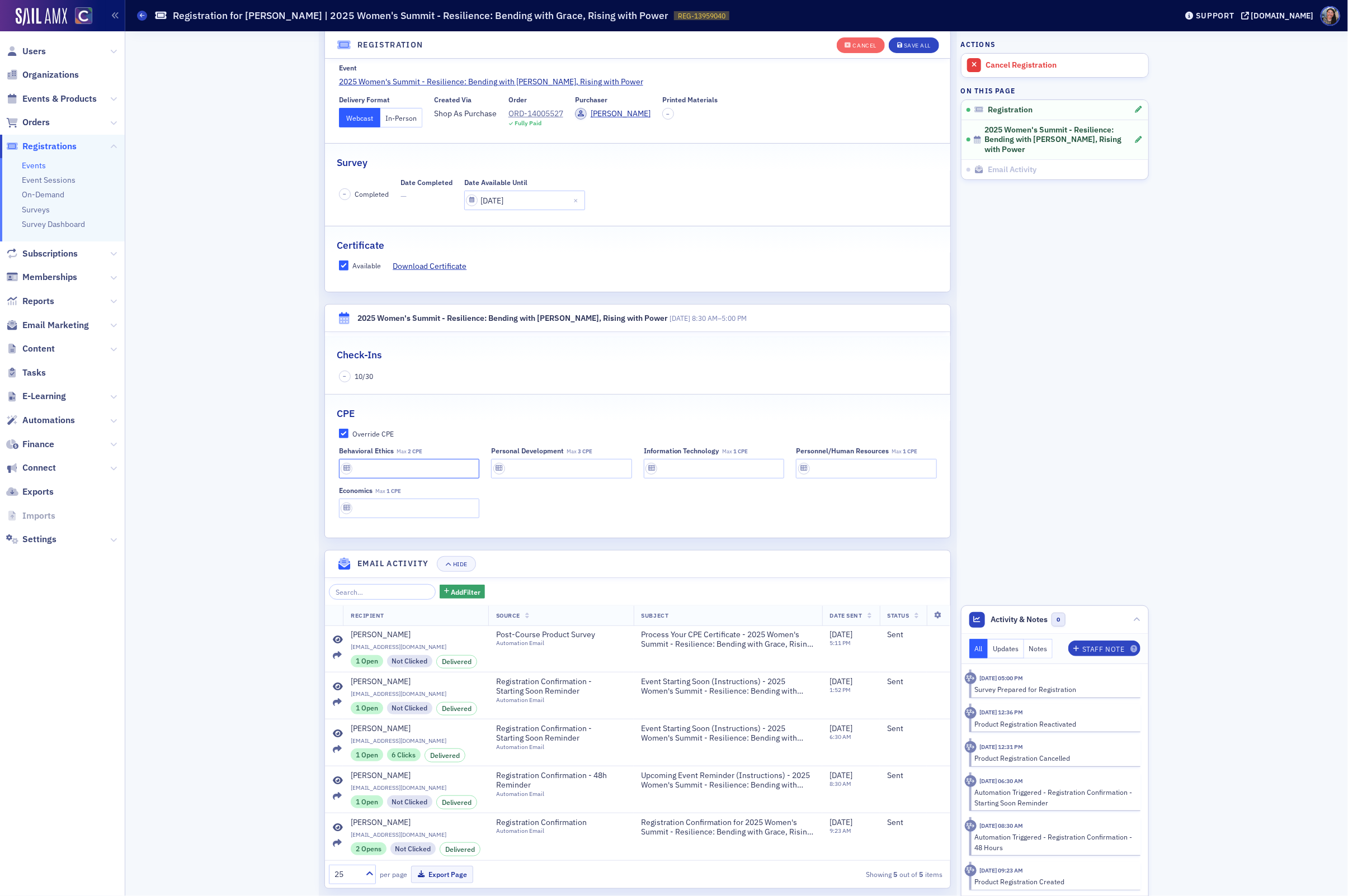
click at [368, 469] on input "text" at bounding box center [409, 469] width 141 height 19
type input "1 CPE"
type input "2 CPE"
click at [537, 472] on input "text" at bounding box center [561, 469] width 141 height 19
type input "3 CPE"
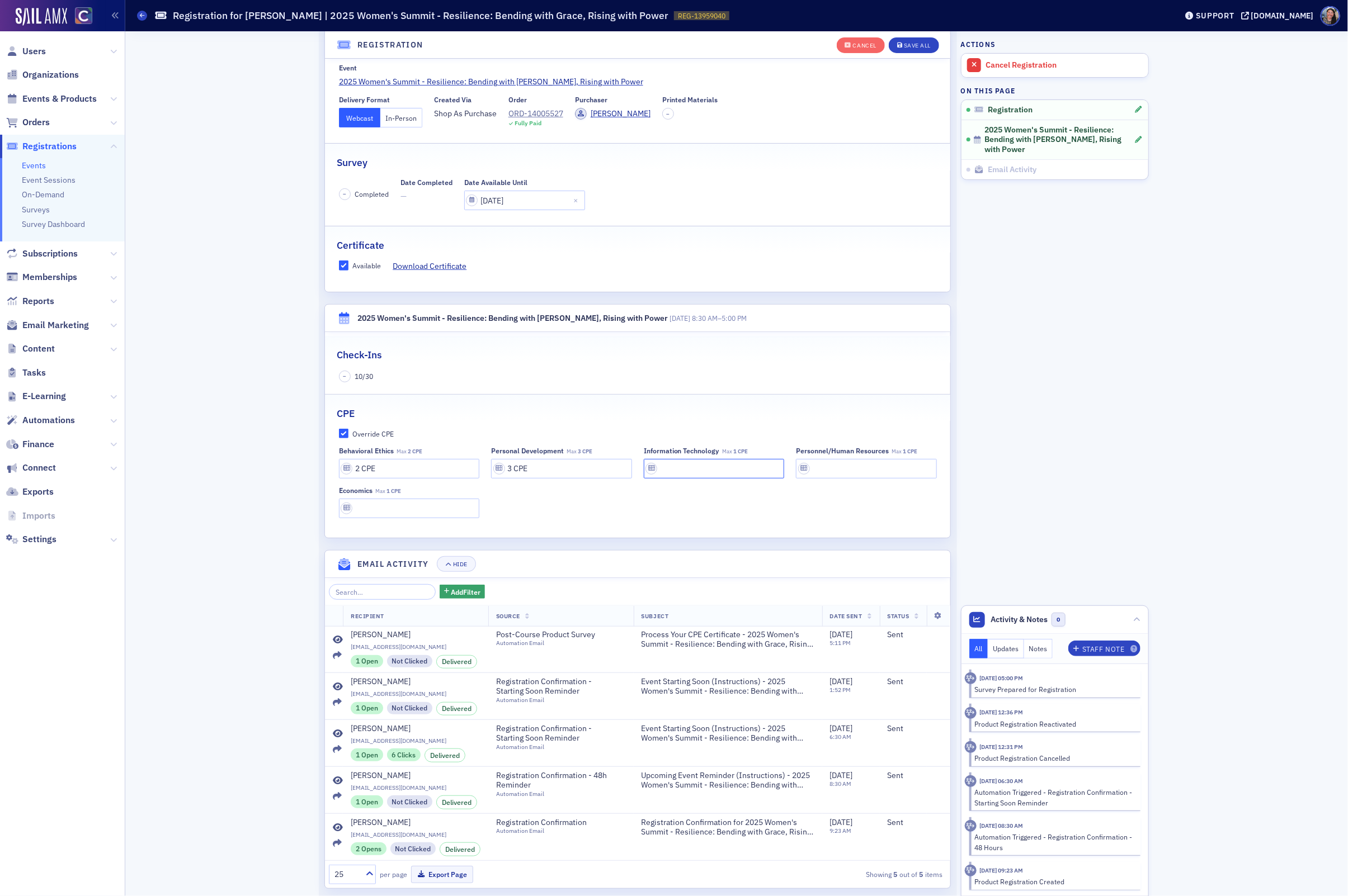
click at [712, 469] on input "text" at bounding box center [714, 469] width 141 height 19
type input "1 CPE"
click at [871, 469] on input "text" at bounding box center [866, 469] width 141 height 19
type input "1 CPE"
click at [433, 510] on input "text" at bounding box center [409, 508] width 141 height 19
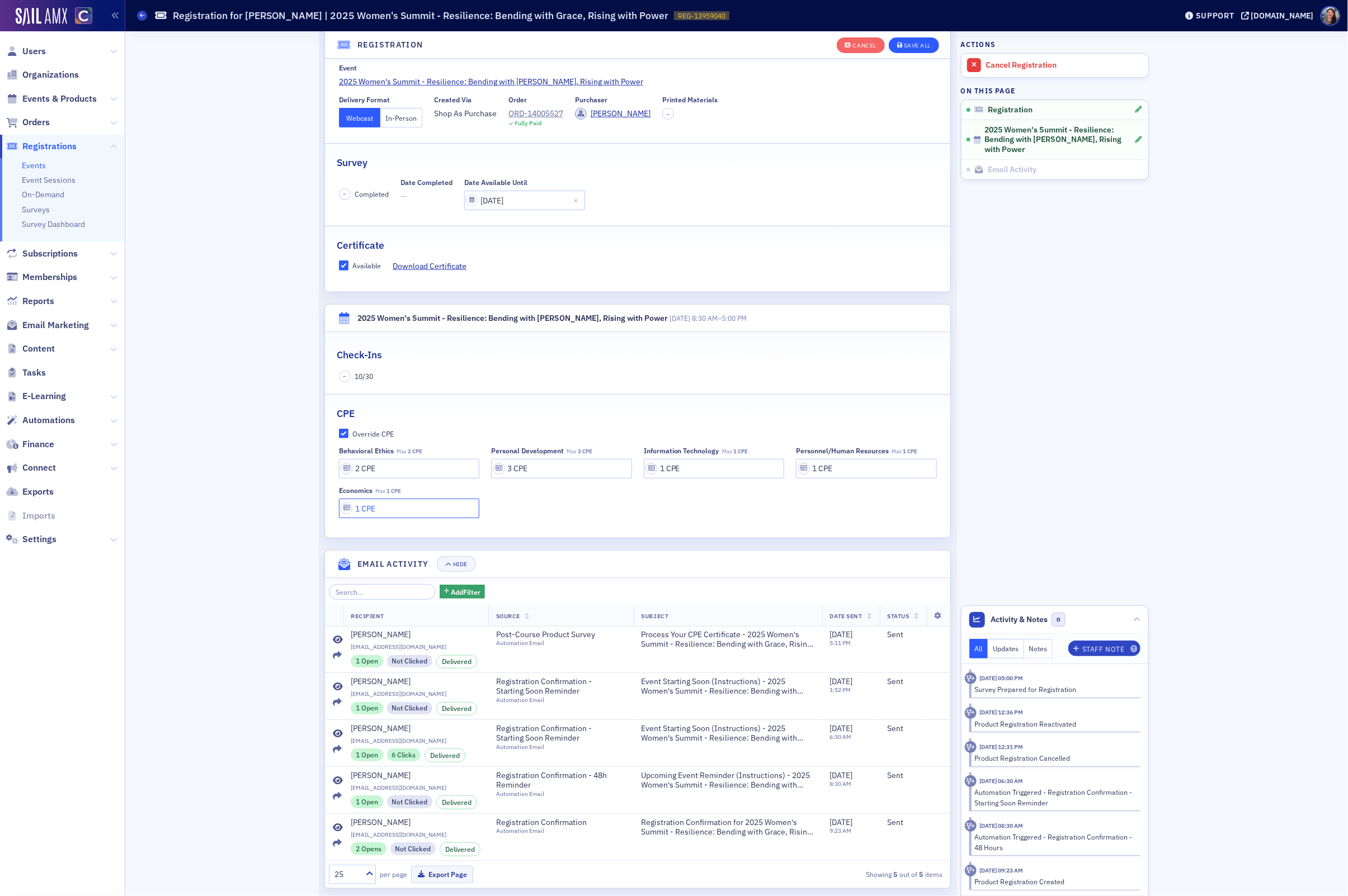
type input "1 CPE"
click at [925, 43] on div "Save All" at bounding box center [917, 45] width 27 height 6
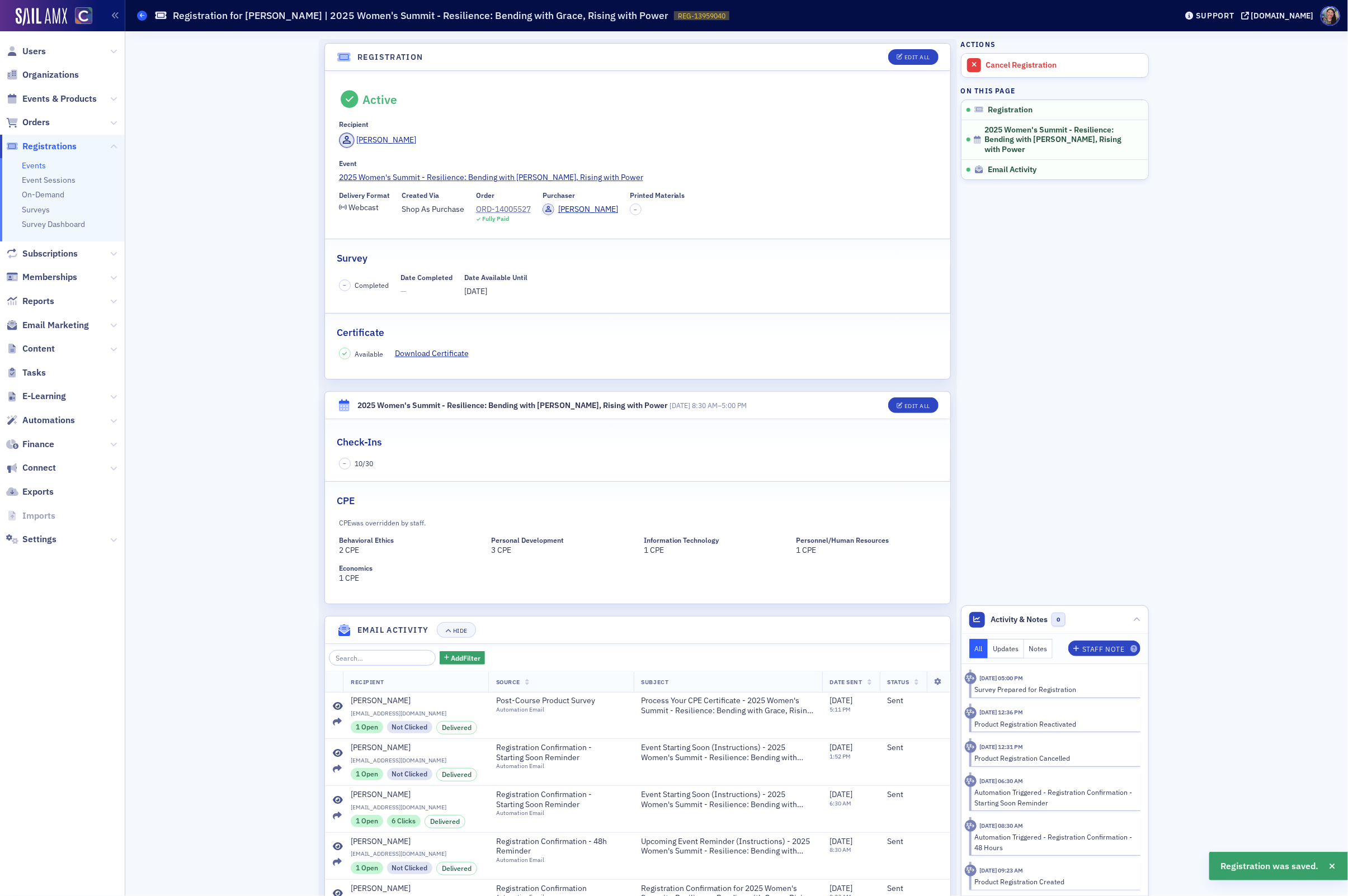
click at [142, 14] on icon at bounding box center [142, 15] width 4 height 5
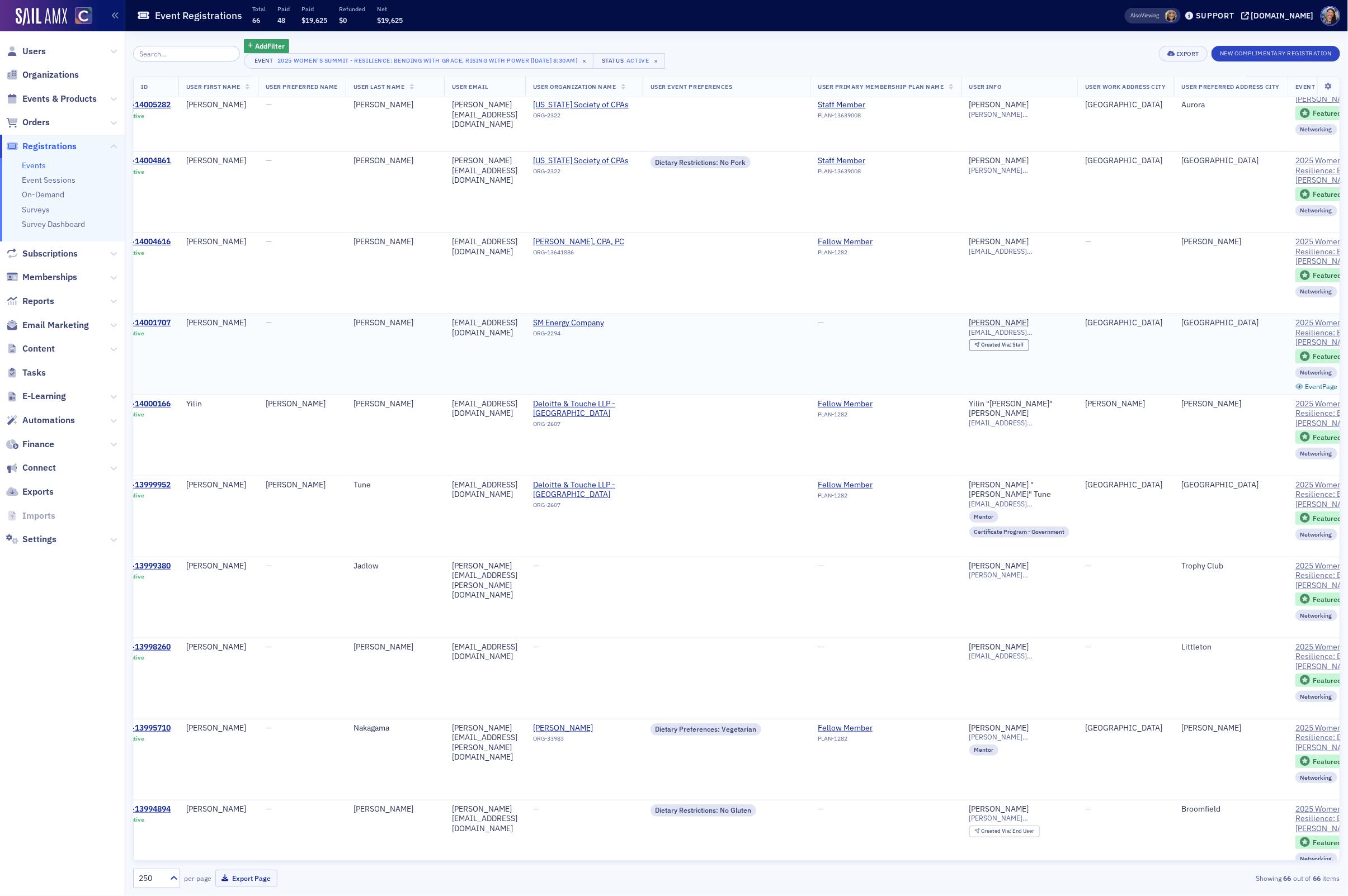
scroll to position [108, 0]
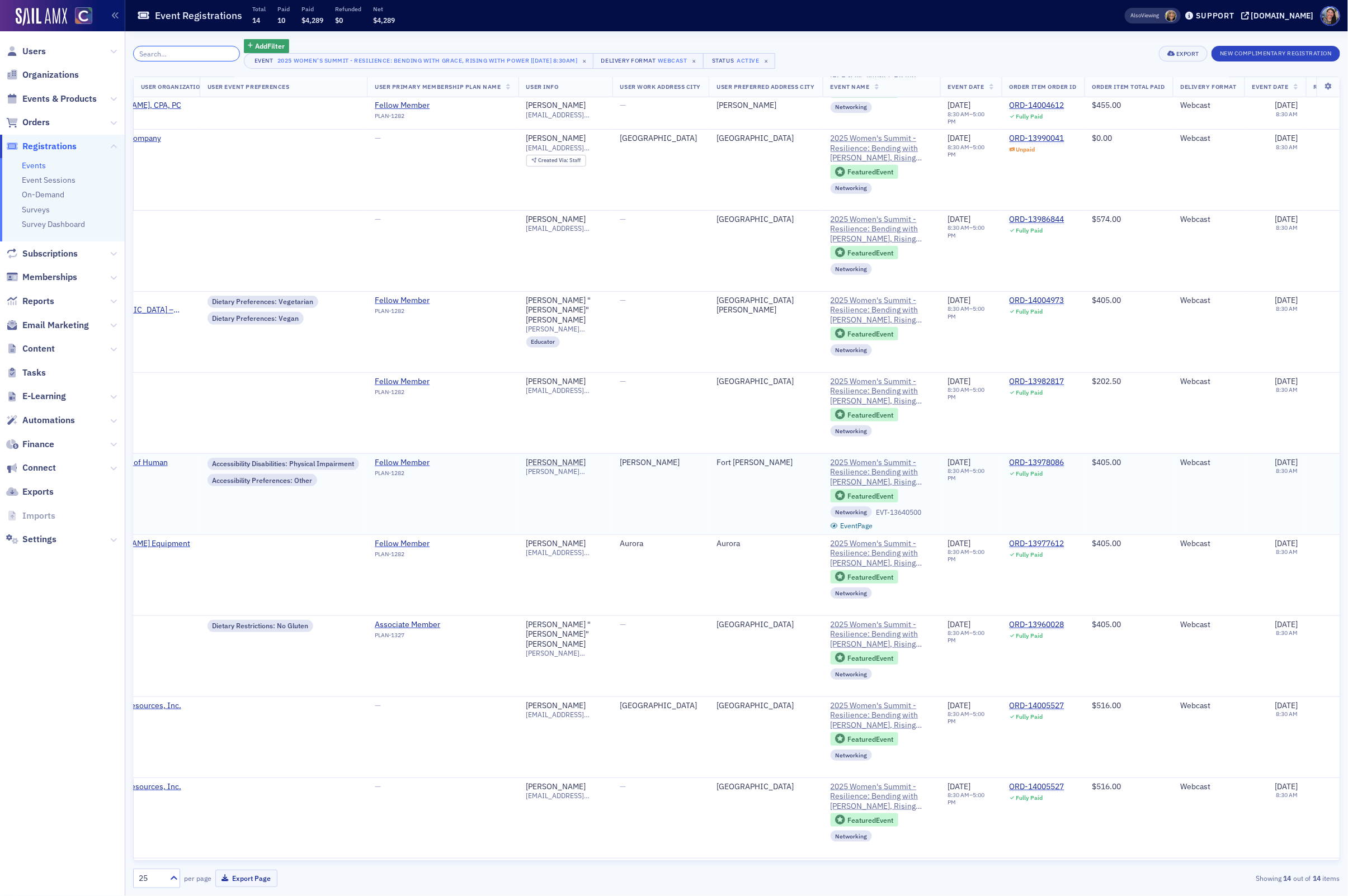
scroll to position [292, 0]
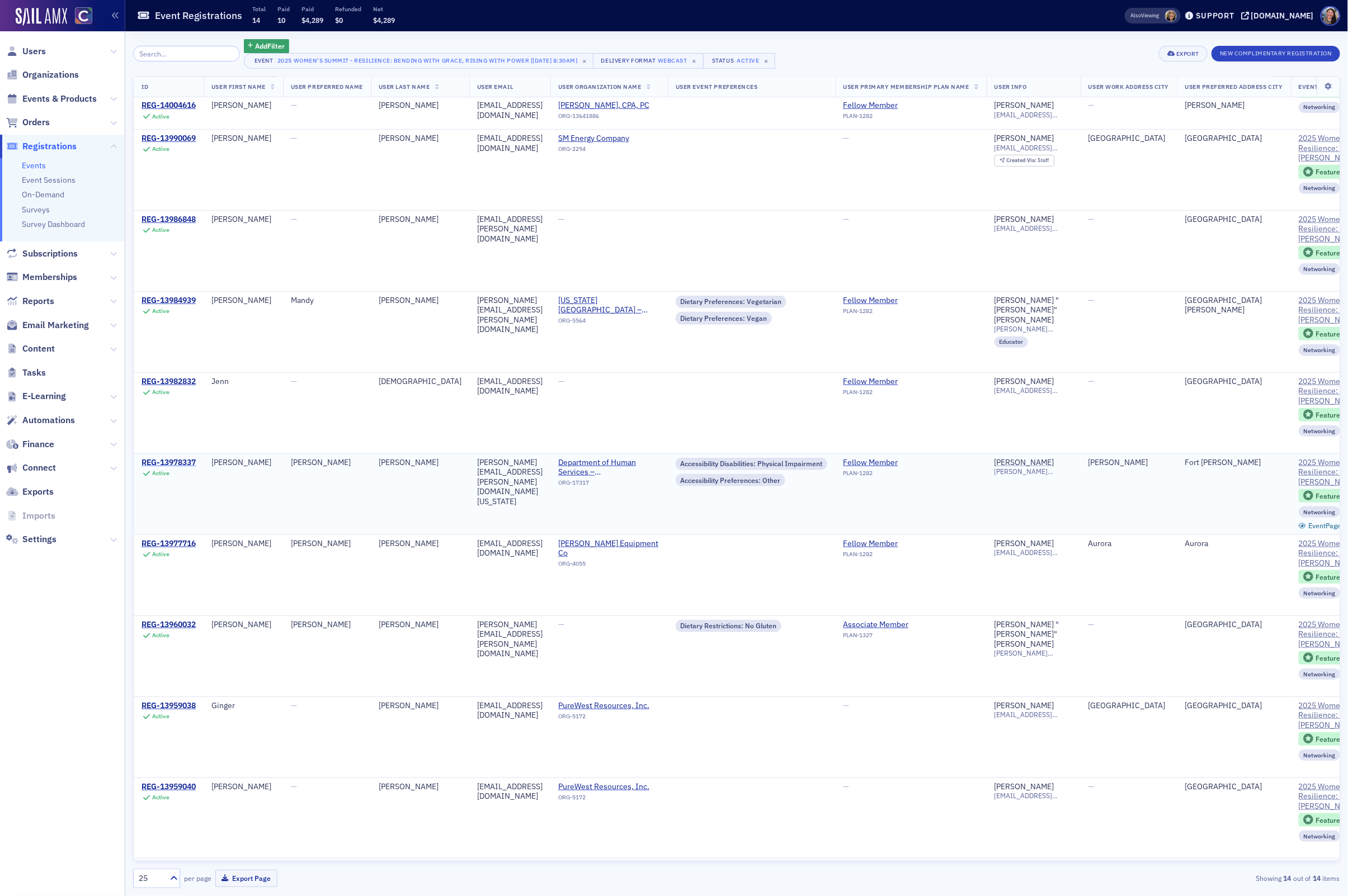
click at [184, 464] on div "REG-13978337" at bounding box center [168, 463] width 54 height 10
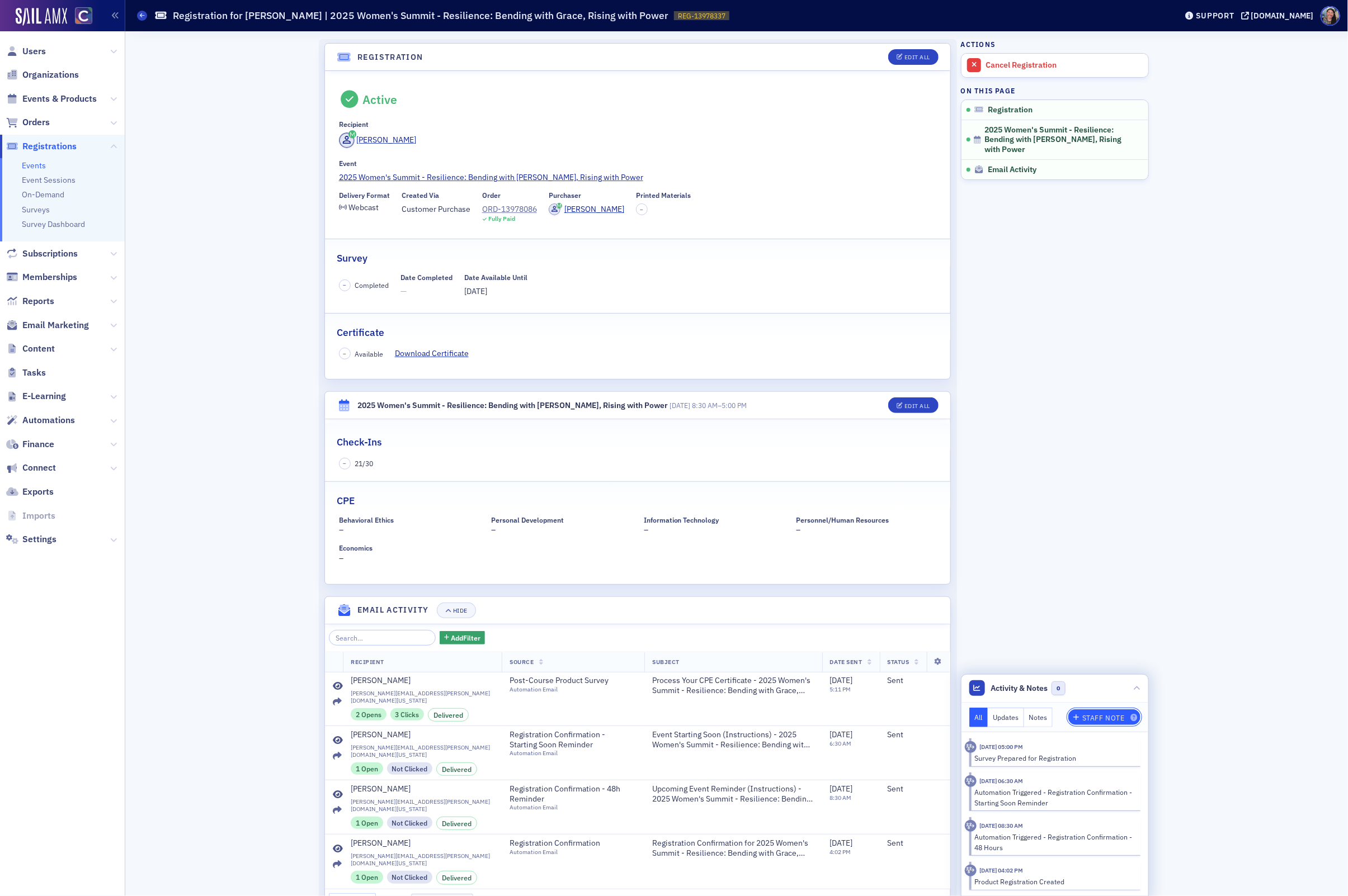
click at [1102, 715] on div "Staff Note" at bounding box center [1103, 718] width 43 height 6
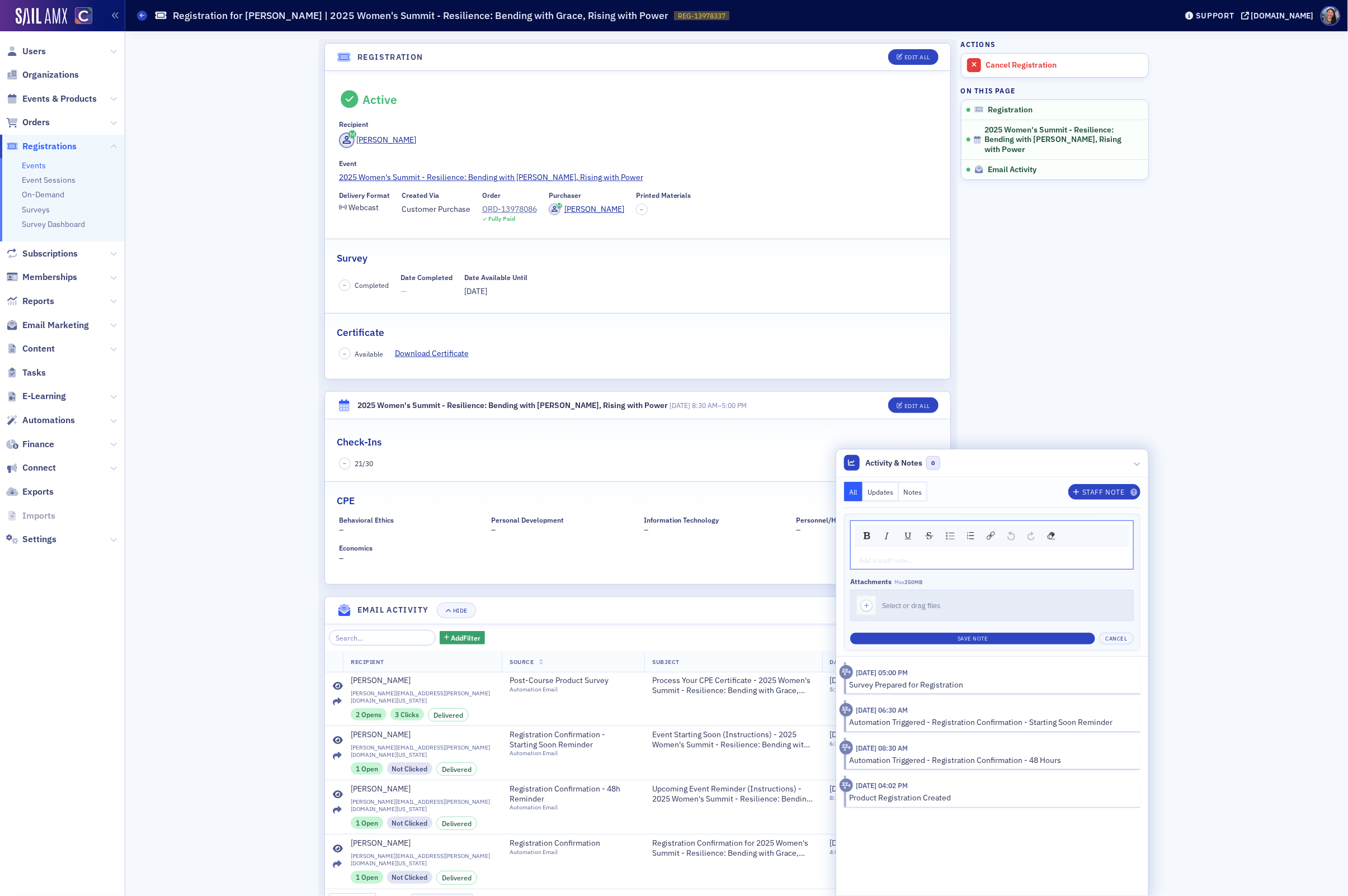
click at [977, 560] on div "rdw-editor" at bounding box center [992, 560] width 267 height 10
click at [1094, 490] on div "Staff Note" at bounding box center [1103, 492] width 43 height 6
click at [465, 503] on div "CPE" at bounding box center [637, 495] width 602 height 26
click at [922, 399] on button "Edit All" at bounding box center [914, 405] width 51 height 16
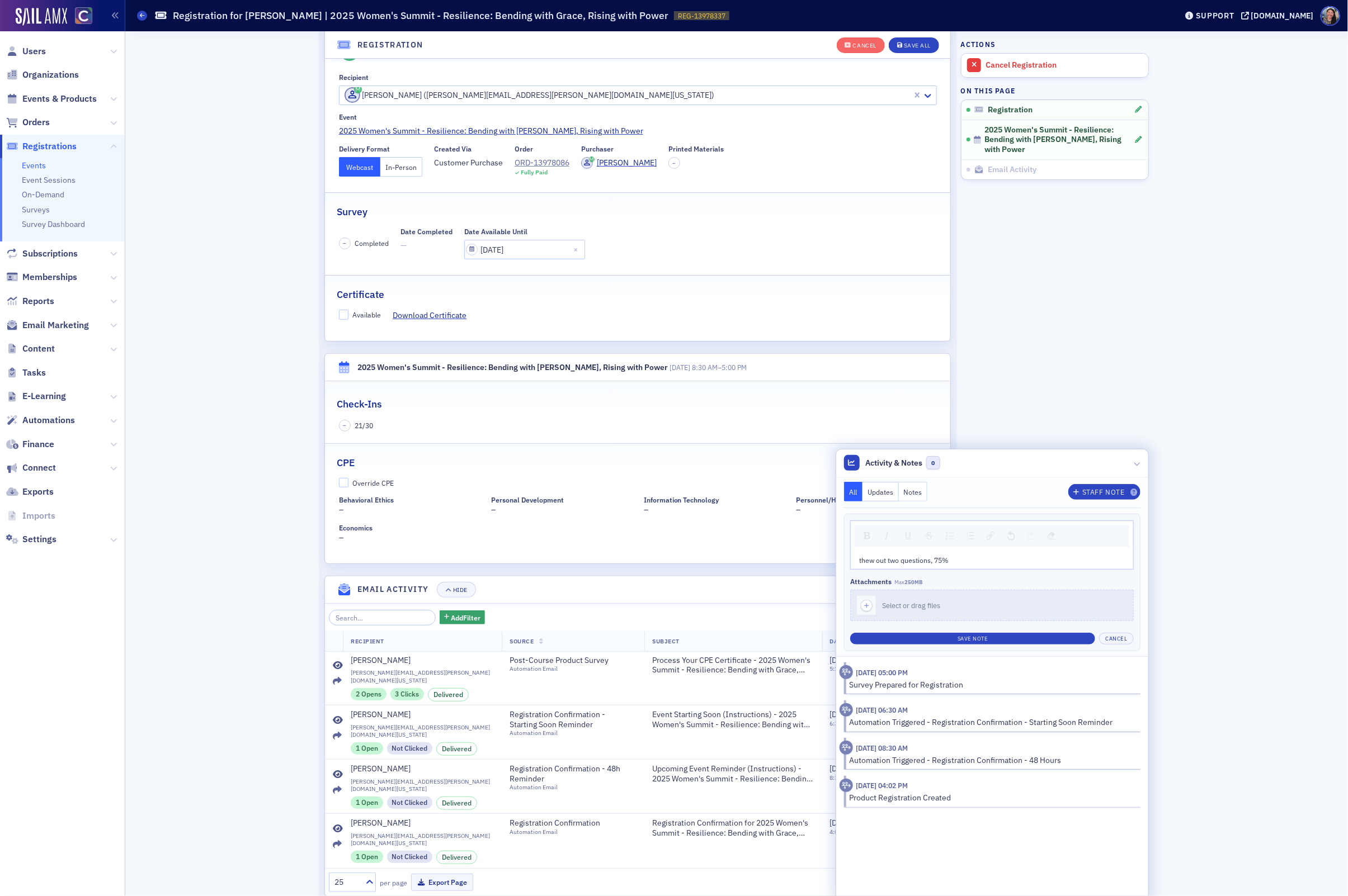
scroll to position [72, 0]
click at [373, 484] on div "Override CPE" at bounding box center [373, 481] width 41 height 9
click at [349, 484] on input "Override CPE" at bounding box center [344, 482] width 10 height 10
checkbox input "true"
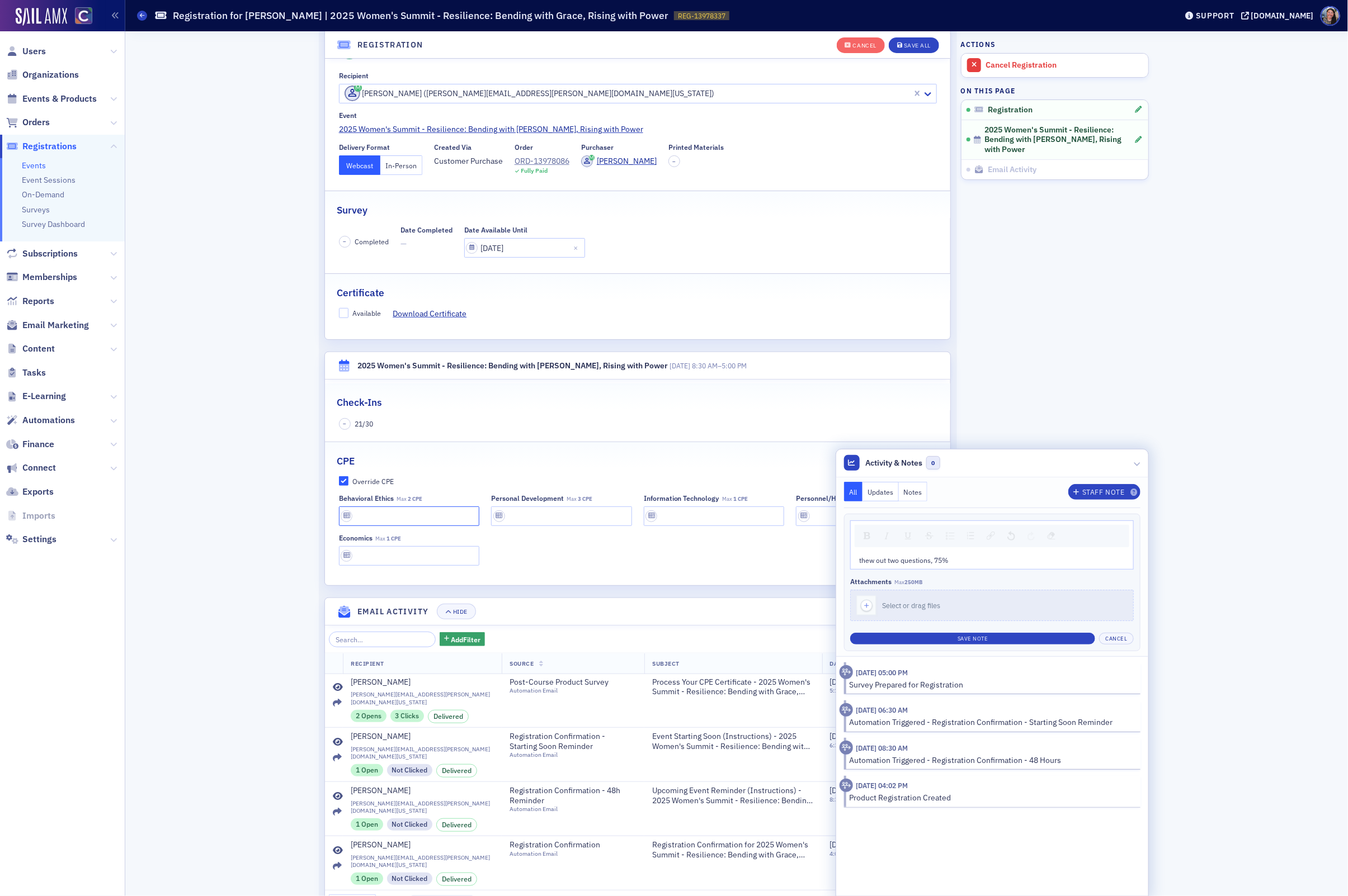
click at [386, 529] on div "Behavioral Ethics Max 2 CPE Personal Development Max 3 CPE Information Technolo…" at bounding box center [638, 530] width 598 height 72
type input "1 CPE"
type input "2 CPE"
click at [556, 518] on input "text" at bounding box center [561, 516] width 141 height 19
type input "3 CPE"
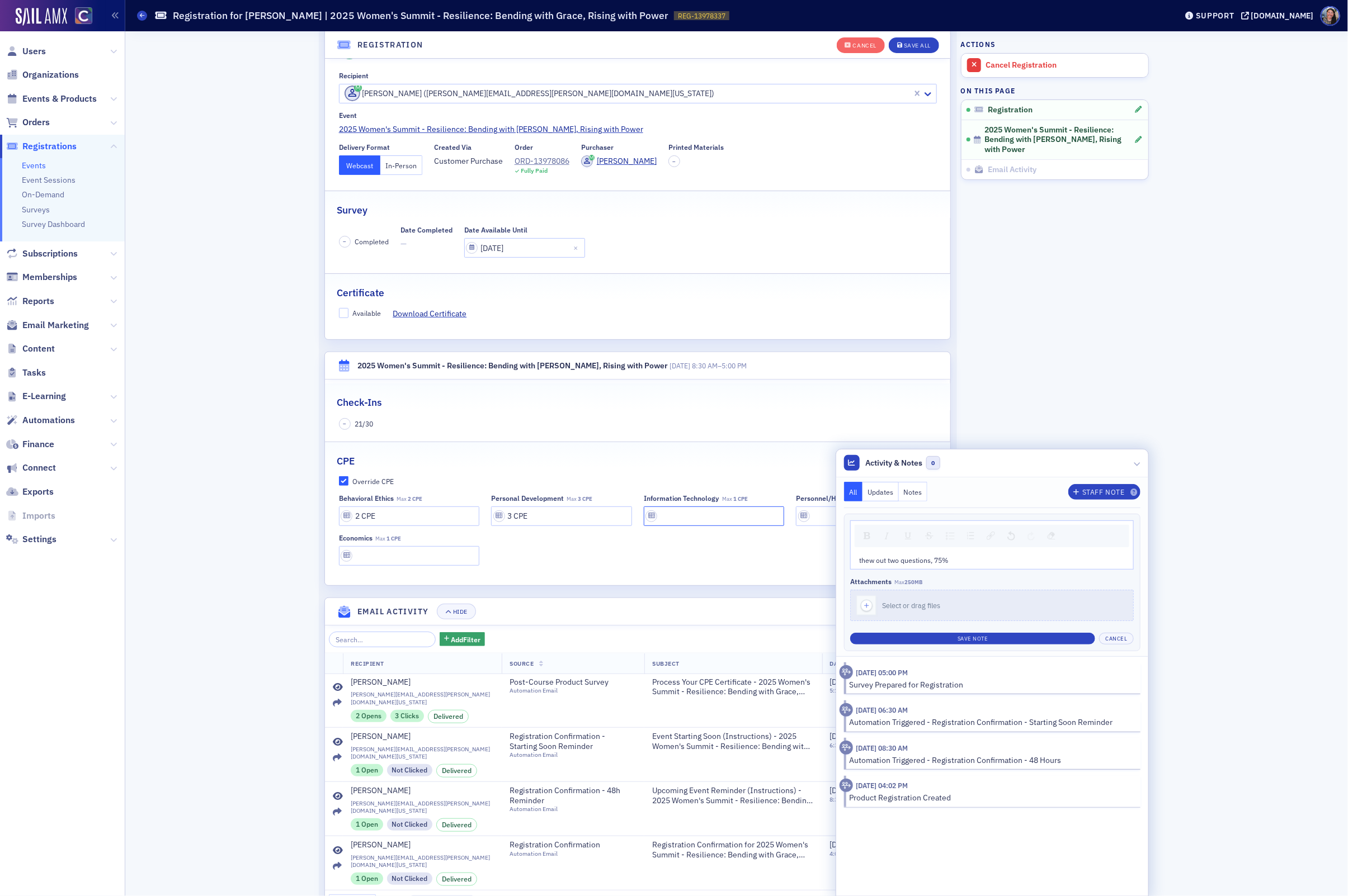
click at [714, 523] on input "text" at bounding box center [714, 516] width 141 height 19
type input "1 CPE"
click at [818, 519] on input "text" at bounding box center [866, 516] width 141 height 19
type input "1 CPE"
click at [376, 560] on input "text" at bounding box center [409, 555] width 141 height 19
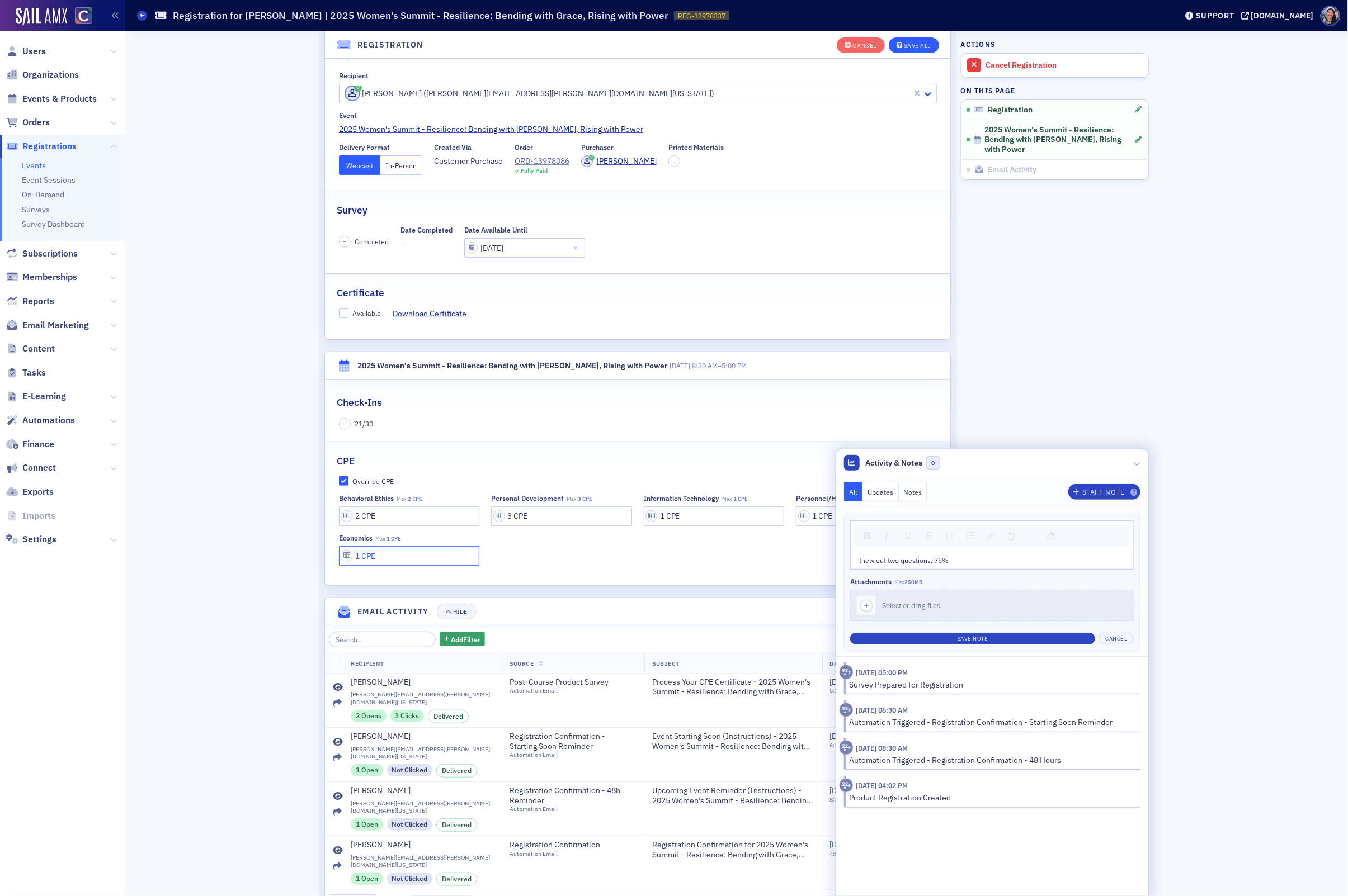
type input "1 CPE"
click at [920, 38] on button "Save All" at bounding box center [914, 45] width 51 height 16
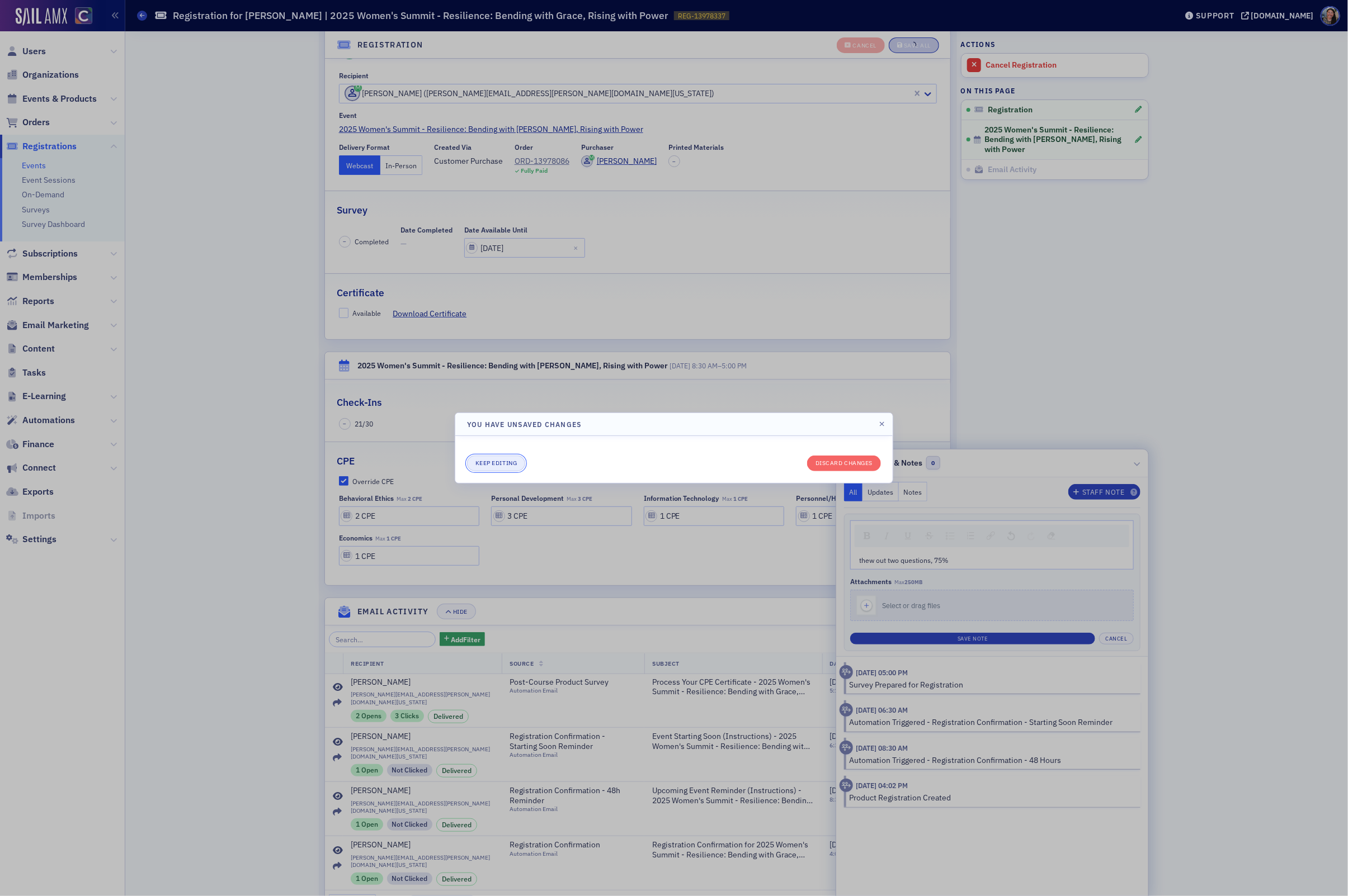
click at [510, 467] on button "Keep editing" at bounding box center [496, 464] width 59 height 16
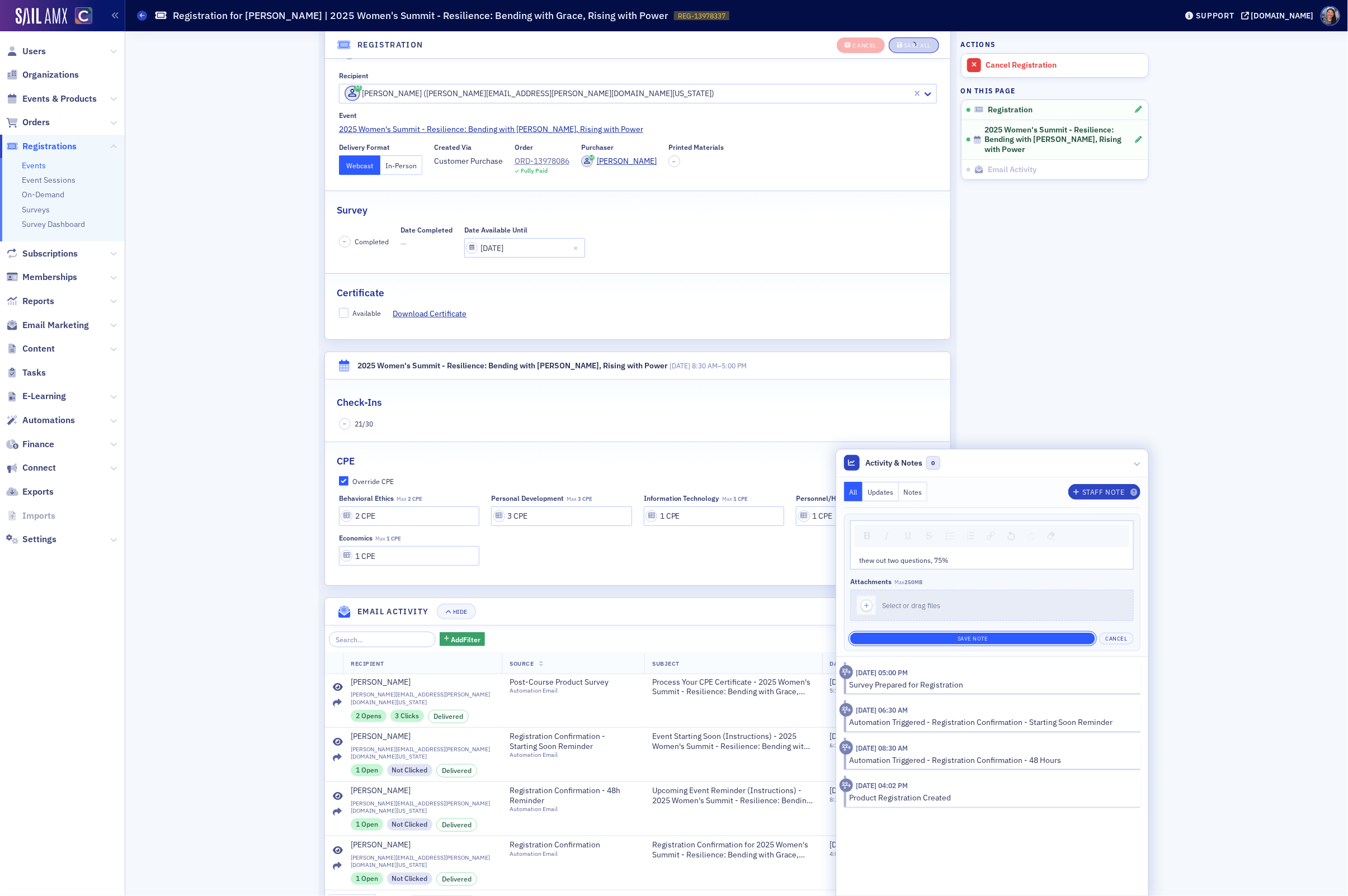
click at [1047, 645] on button "Save Note" at bounding box center [972, 638] width 245 height 12
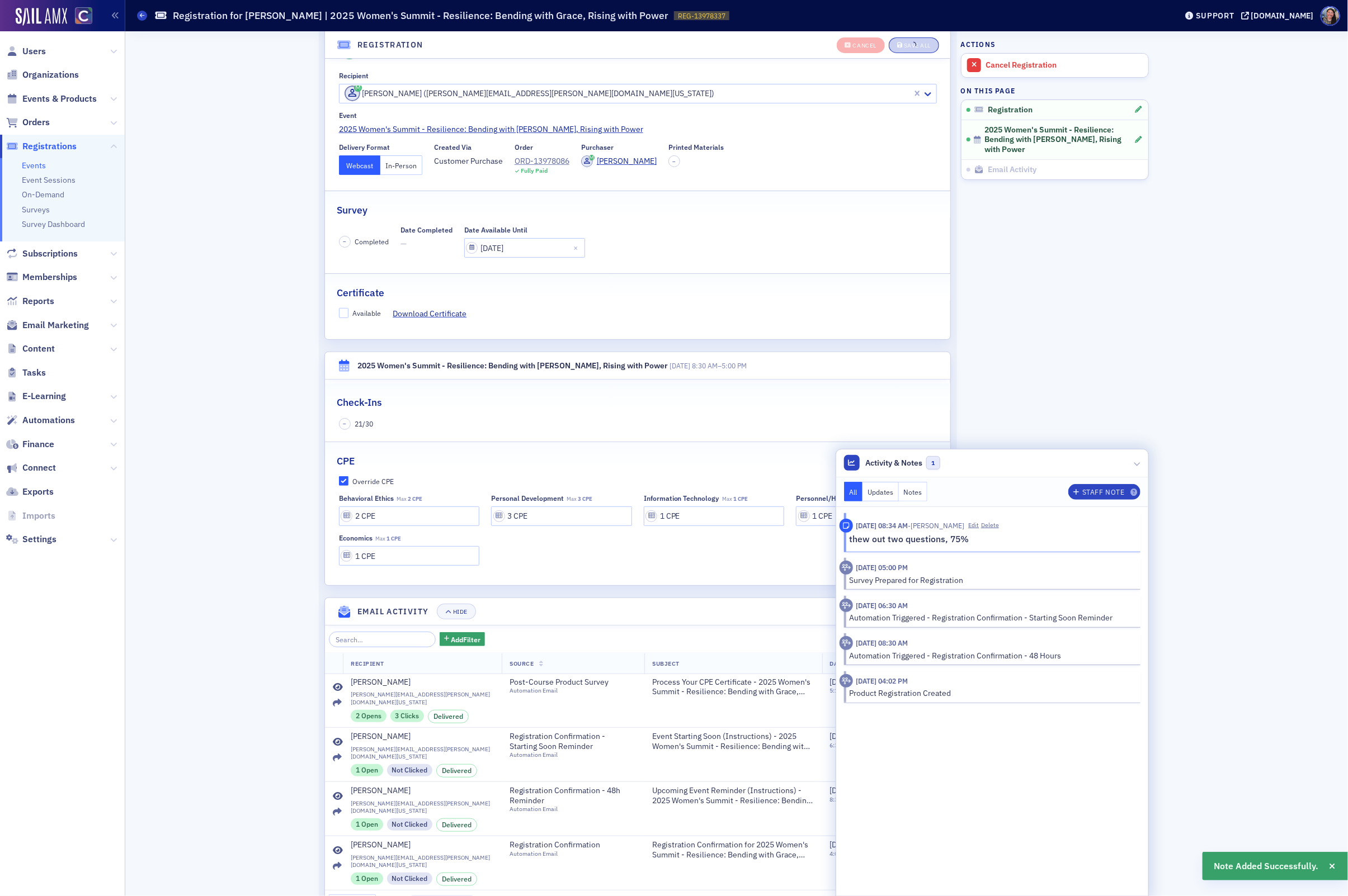
drag, startPoint x: 264, startPoint y: 396, endPoint x: 199, endPoint y: 142, distance: 262.2
click at [264, 391] on div "Cancel Save All Registration Active Recipient Susan Nitzel (susan.nitzel@state.…" at bounding box center [736, 451] width 1207 height 985
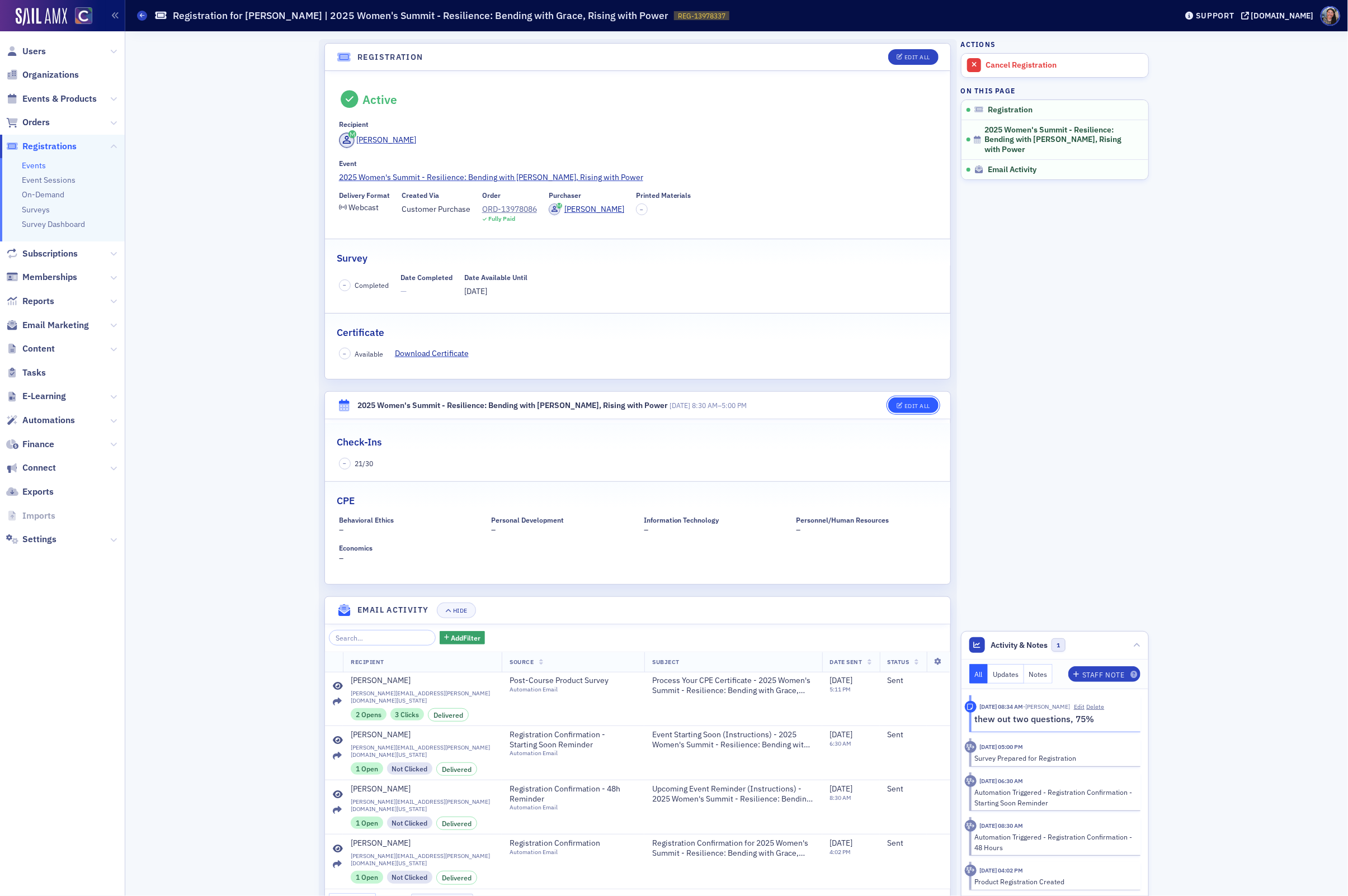
click at [913, 400] on button "Edit All" at bounding box center [914, 405] width 51 height 16
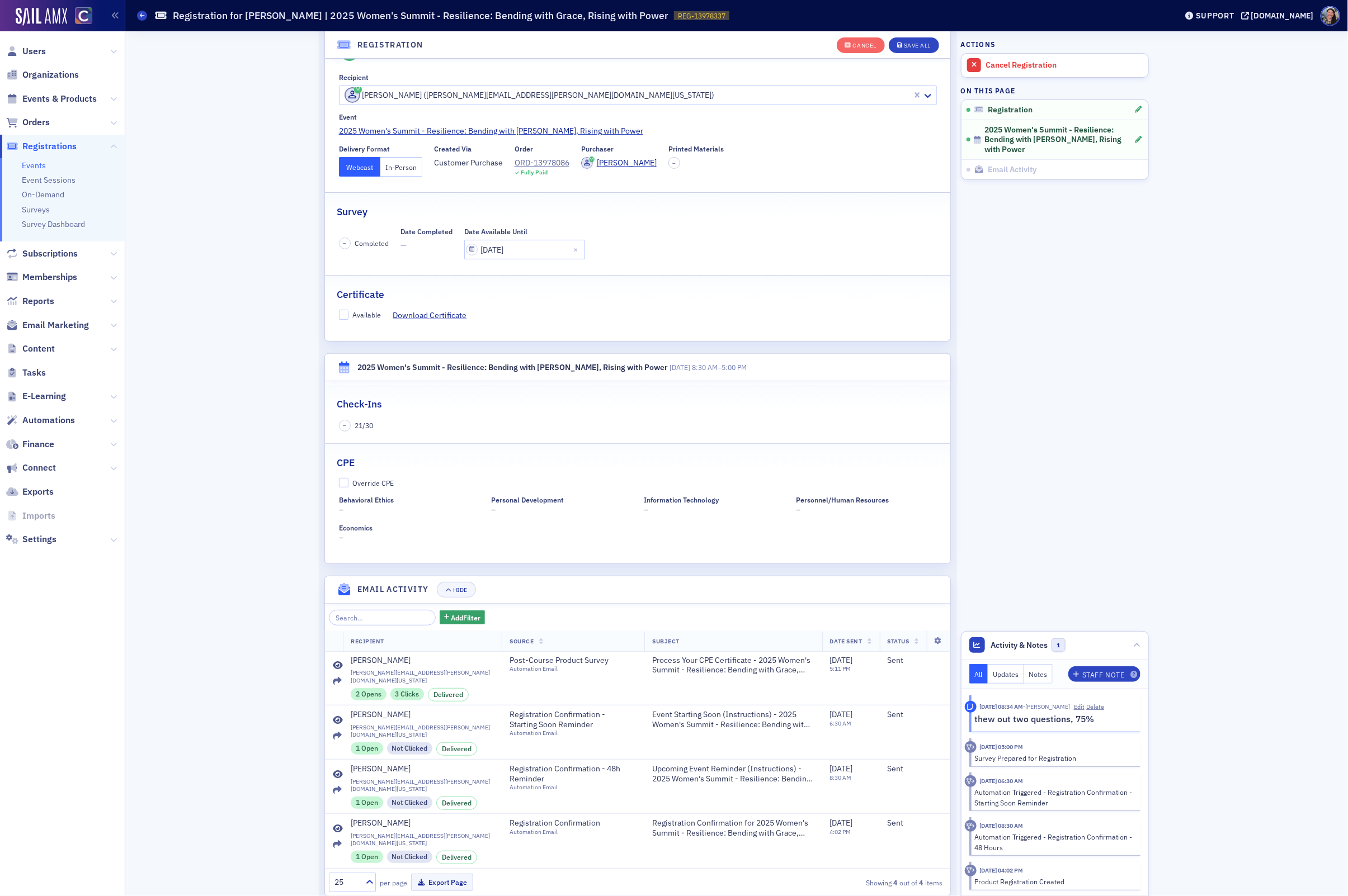
scroll to position [72, 0]
click at [366, 310] on div "Available" at bounding box center [366, 313] width 28 height 9
click at [349, 310] on input "Available" at bounding box center [344, 313] width 10 height 10
checkbox input "true"
click at [380, 487] on div "Override CPE" at bounding box center [373, 481] width 41 height 9
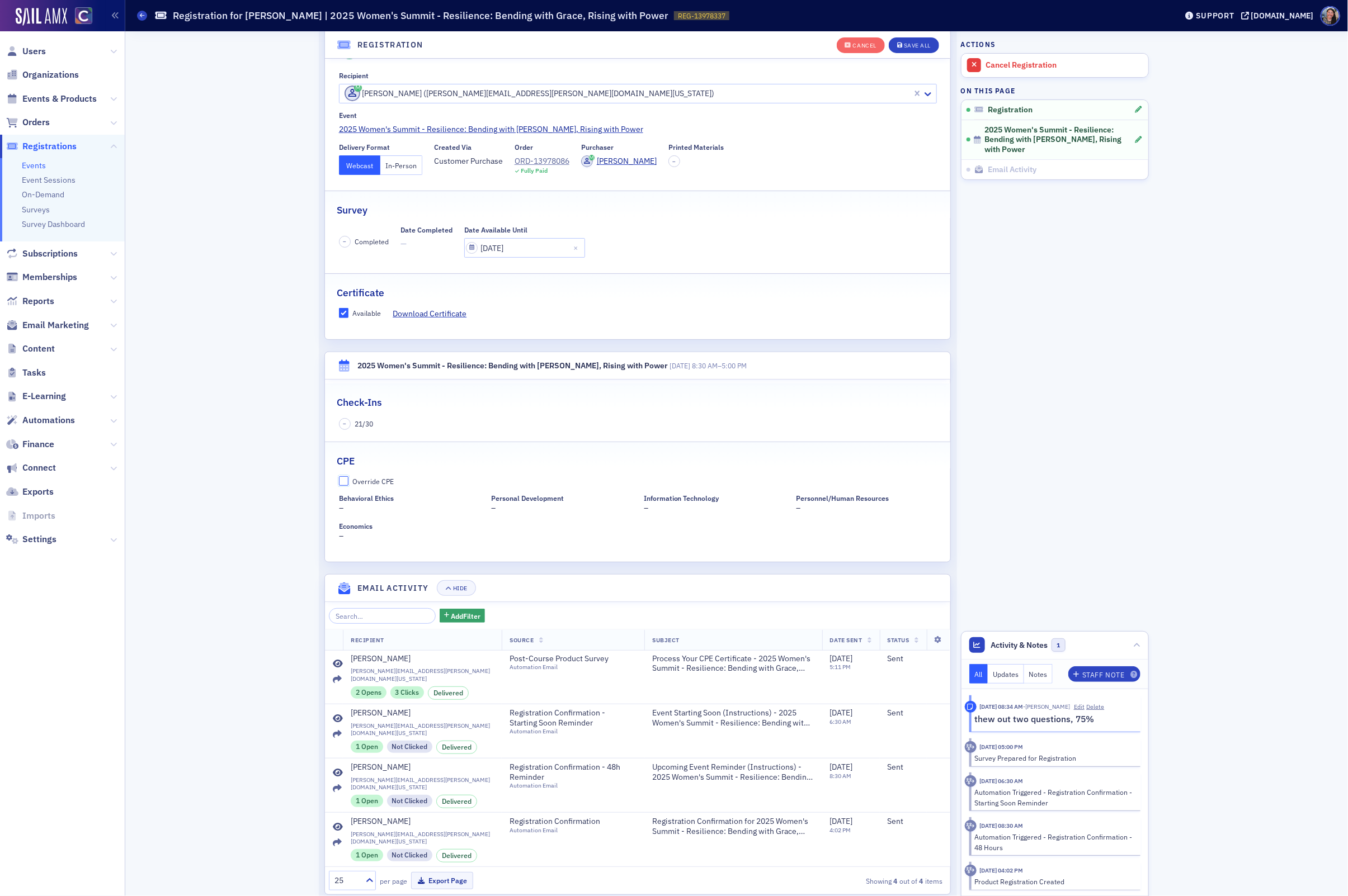
click at [349, 487] on input "Override CPE" at bounding box center [344, 482] width 10 height 10
checkbox input "true"
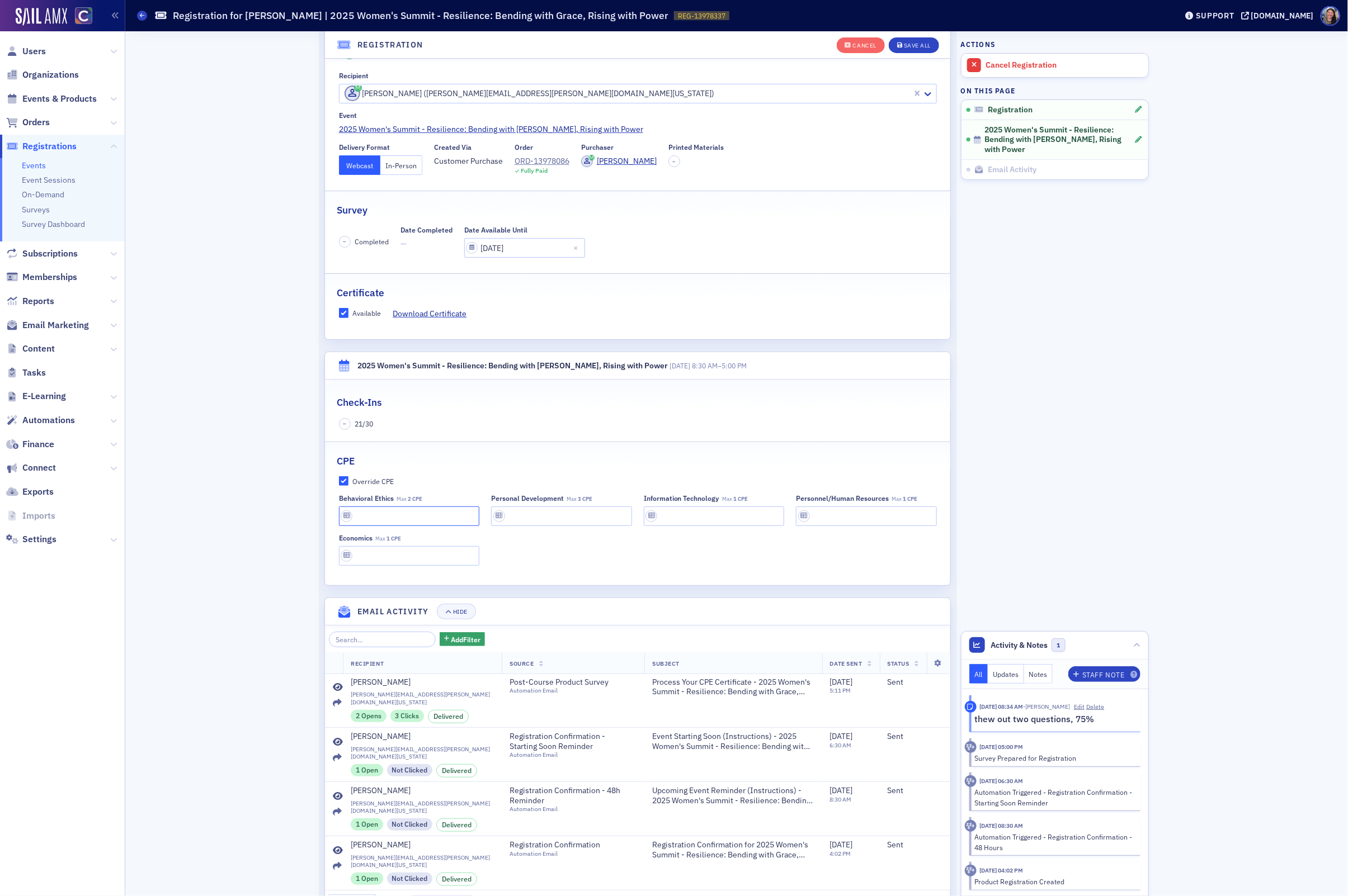
click at [385, 516] on input "text" at bounding box center [409, 516] width 141 height 19
type input "2 CPE"
type input "3 CPE"
type input "1 CPE"
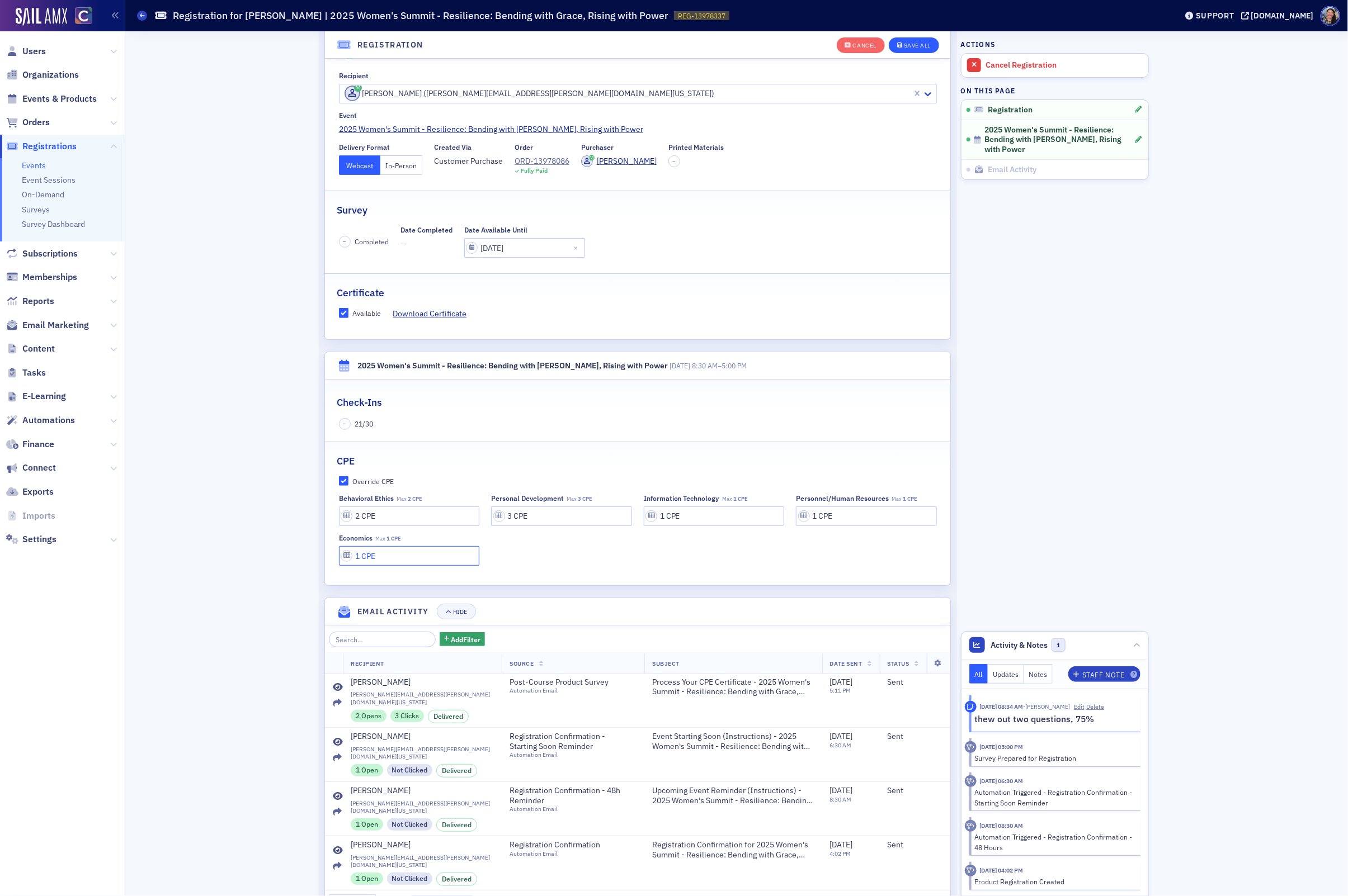
type input "1 CPE"
click at [920, 43] on div "Save All" at bounding box center [917, 45] width 27 height 6
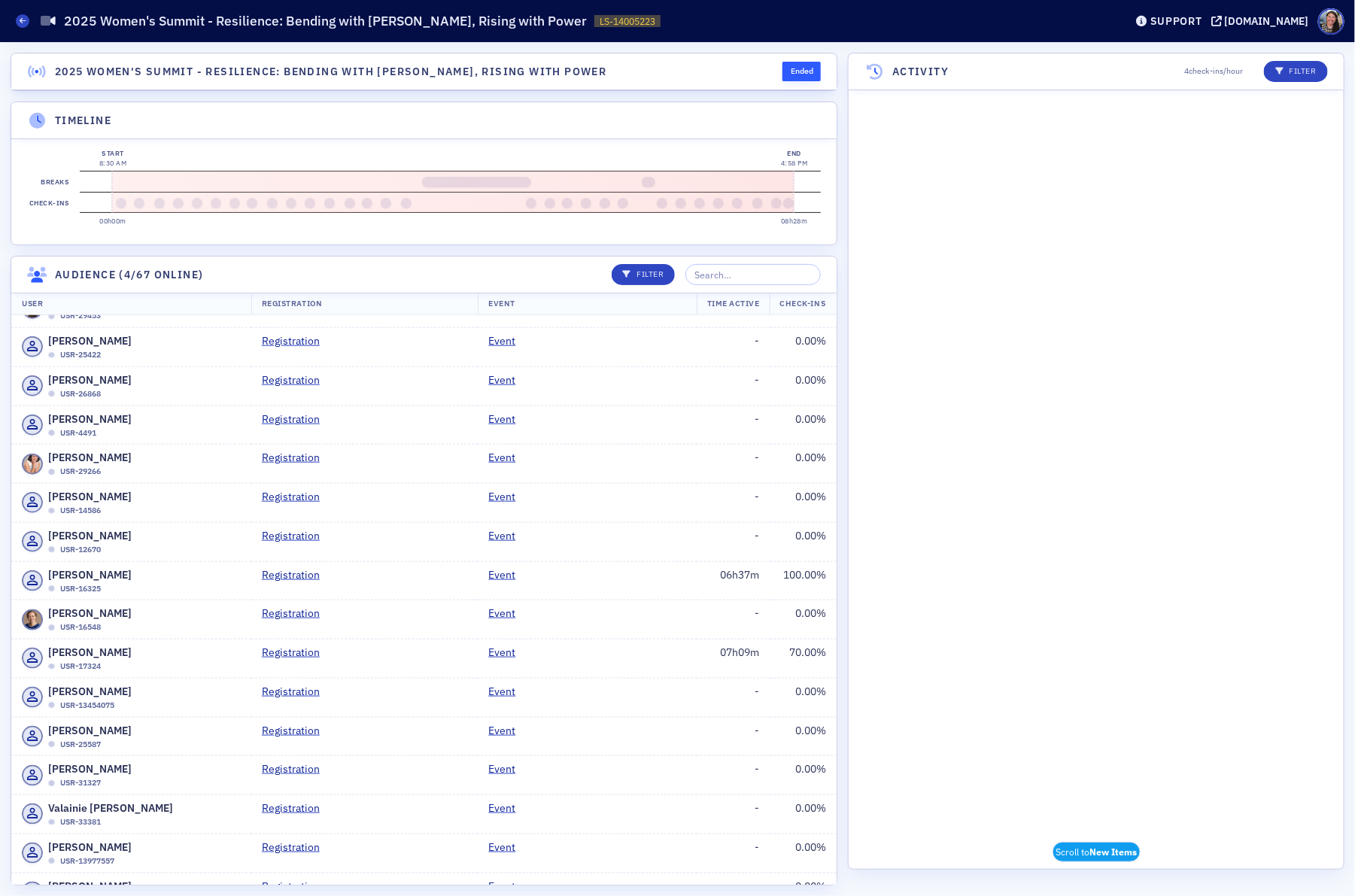
scroll to position [4120, 0]
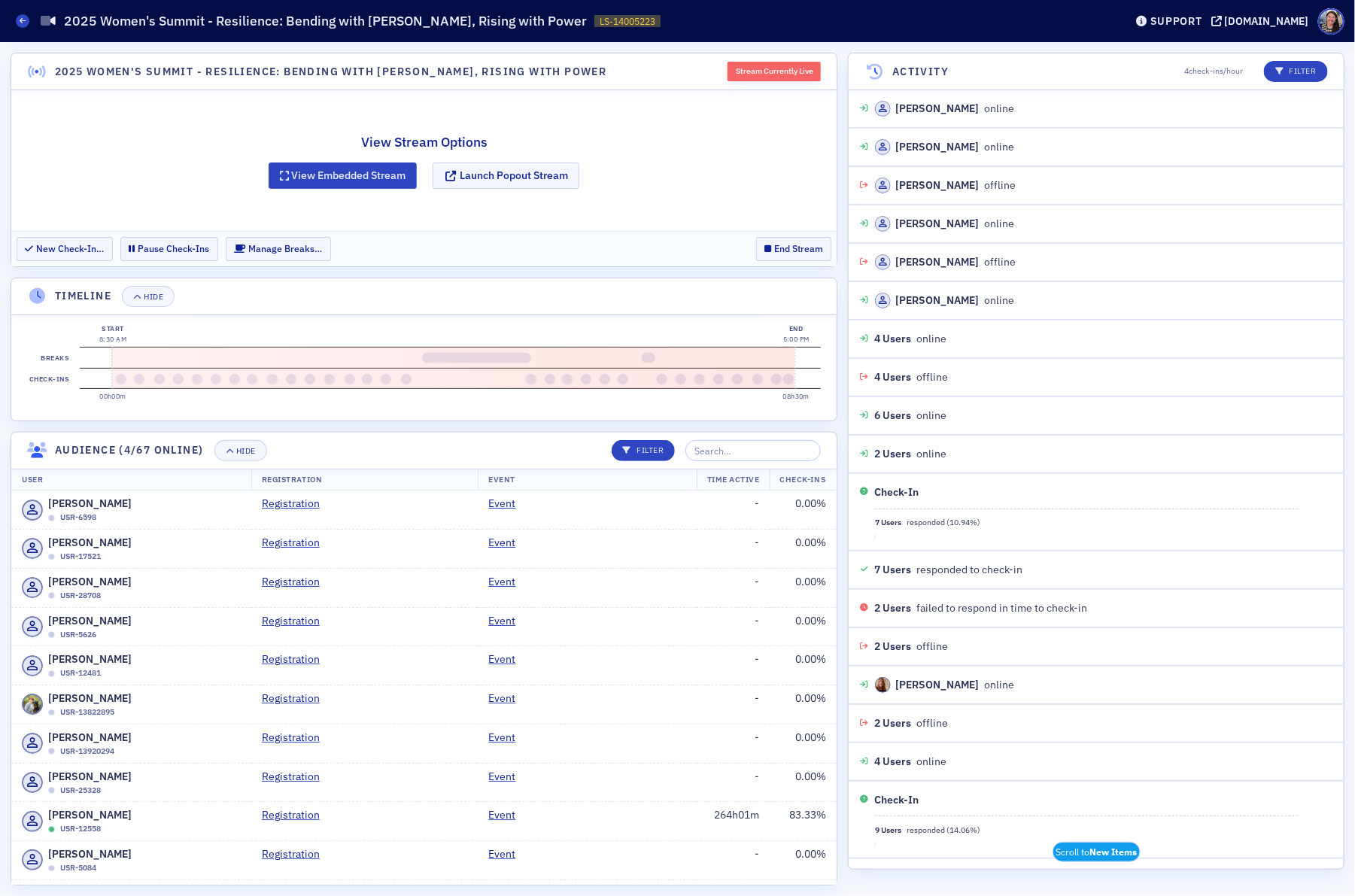
scroll to position [280, 0]
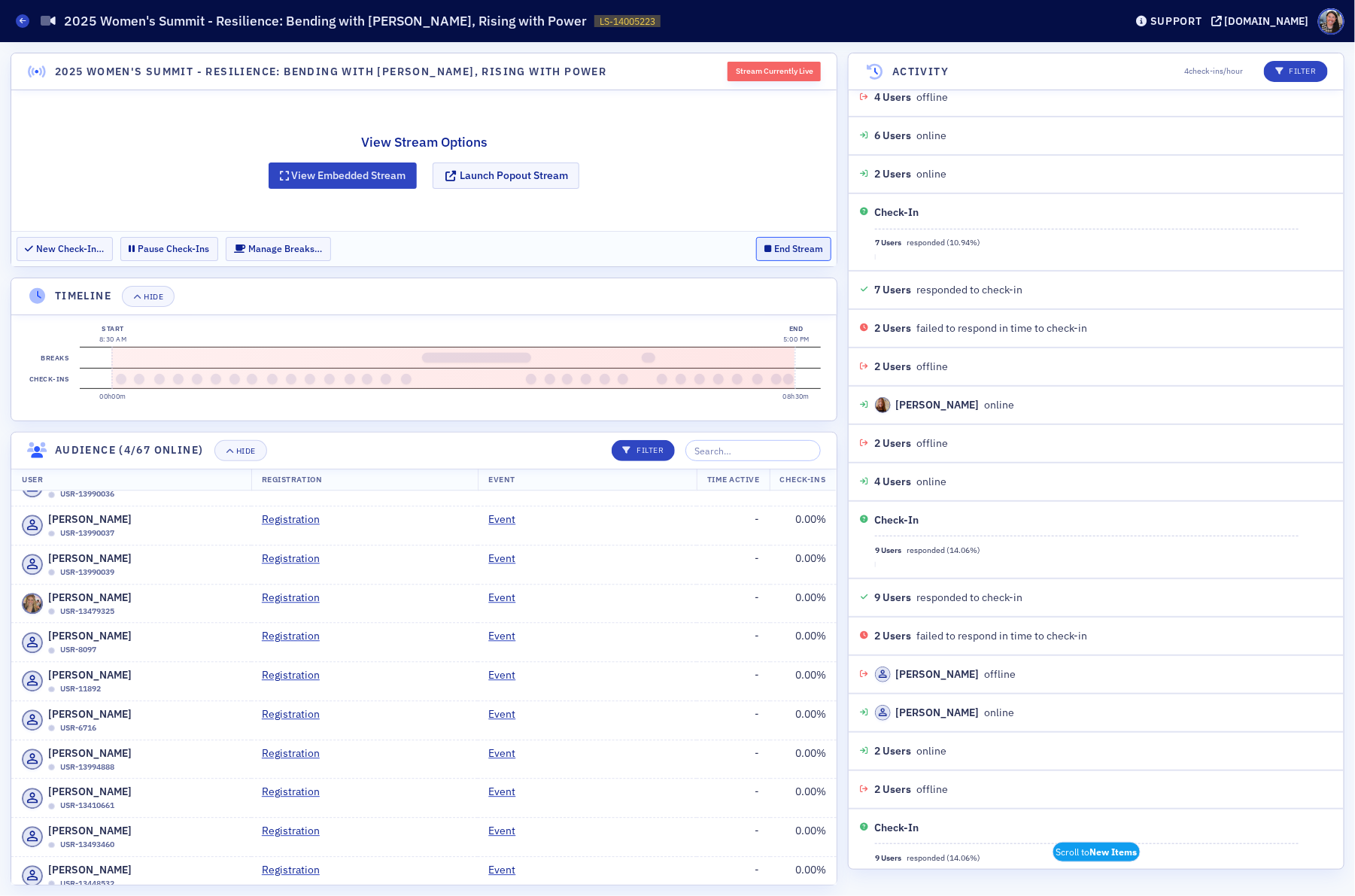
click at [809, 247] on button "End Stream" at bounding box center [794, 249] width 76 height 23
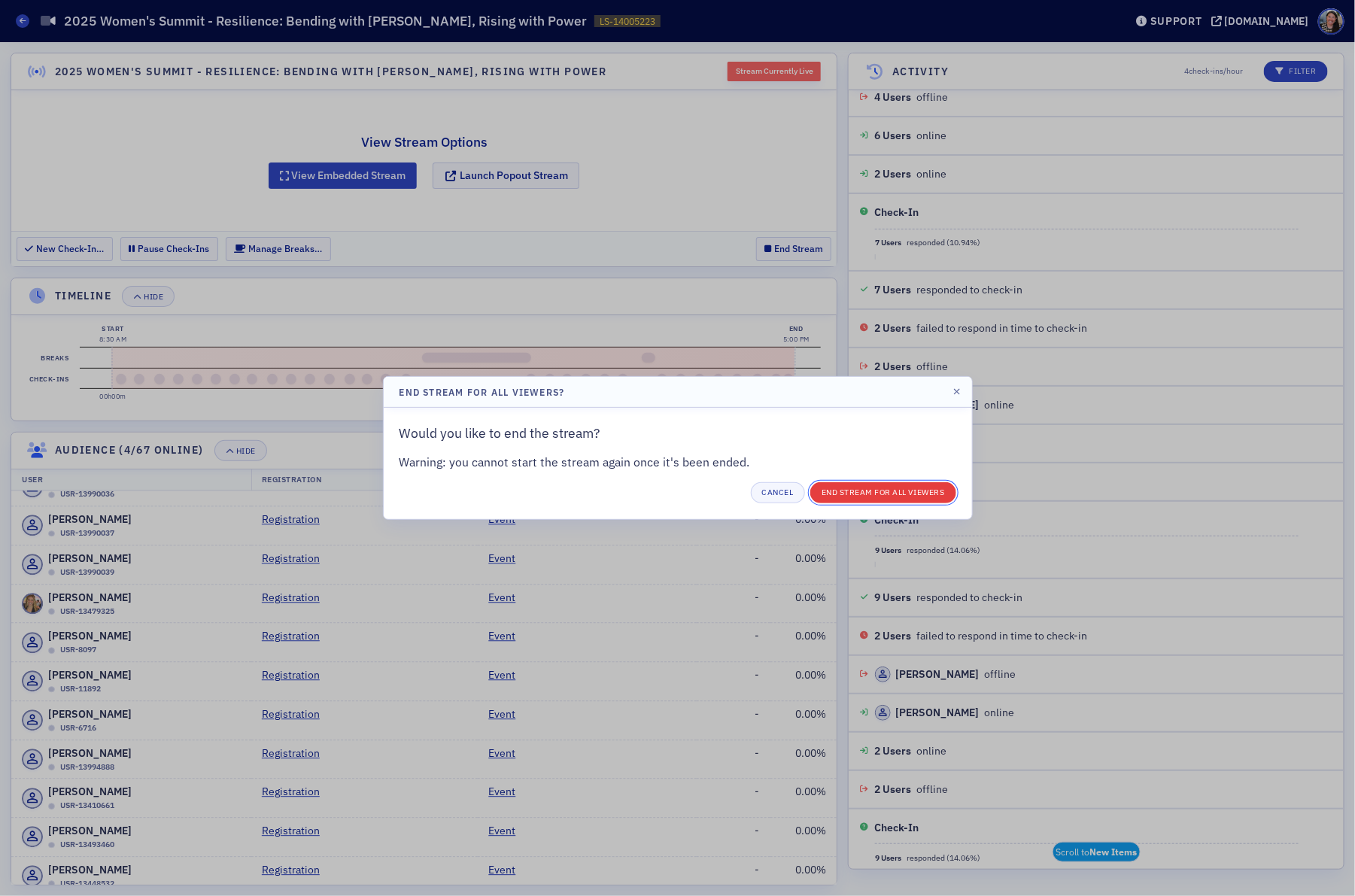
click at [912, 488] on button "End Stream for all Viewers" at bounding box center [884, 493] width 146 height 21
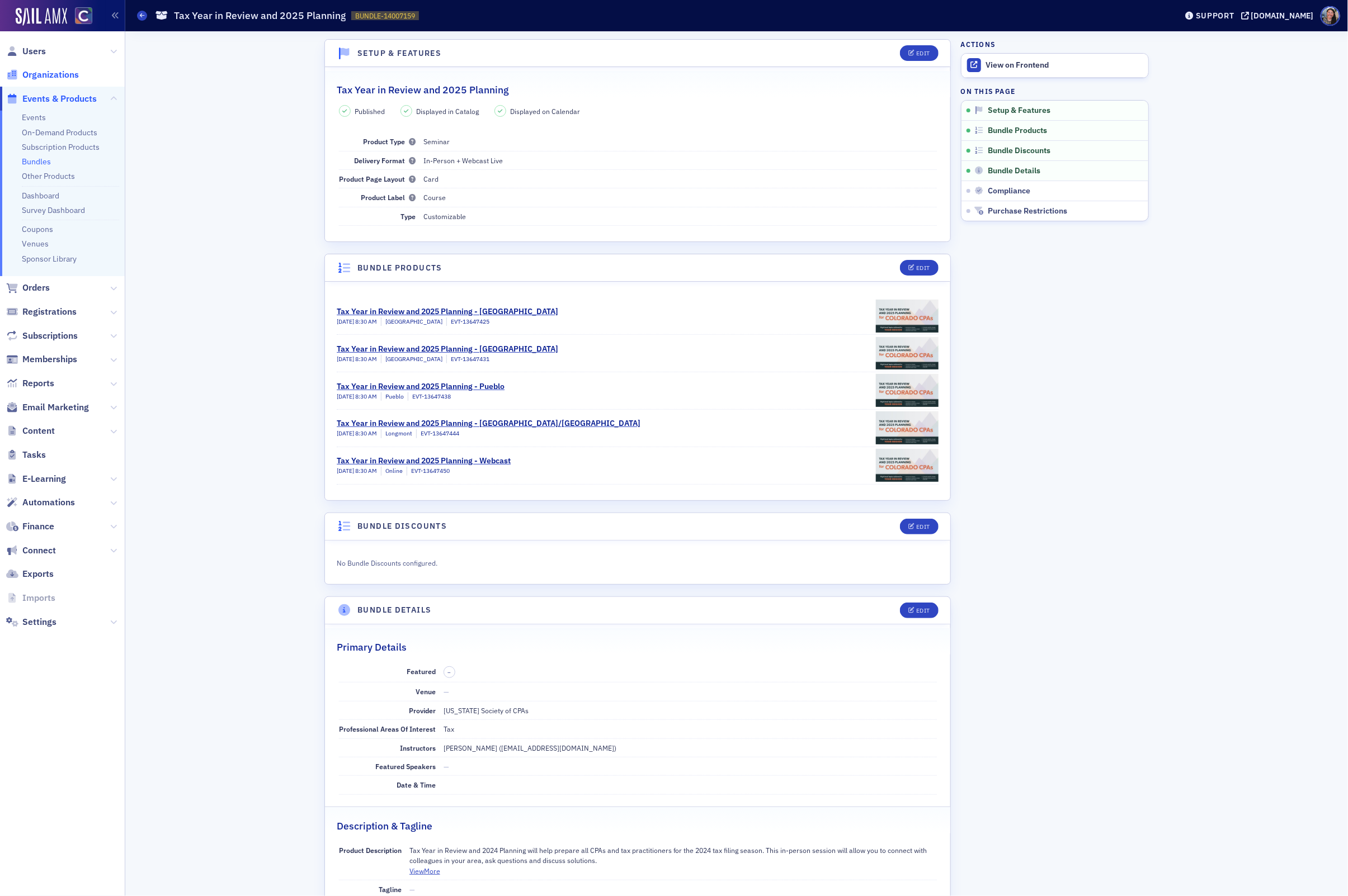
scroll to position [2, 0]
click at [30, 48] on span "Users" at bounding box center [34, 51] width 24 height 12
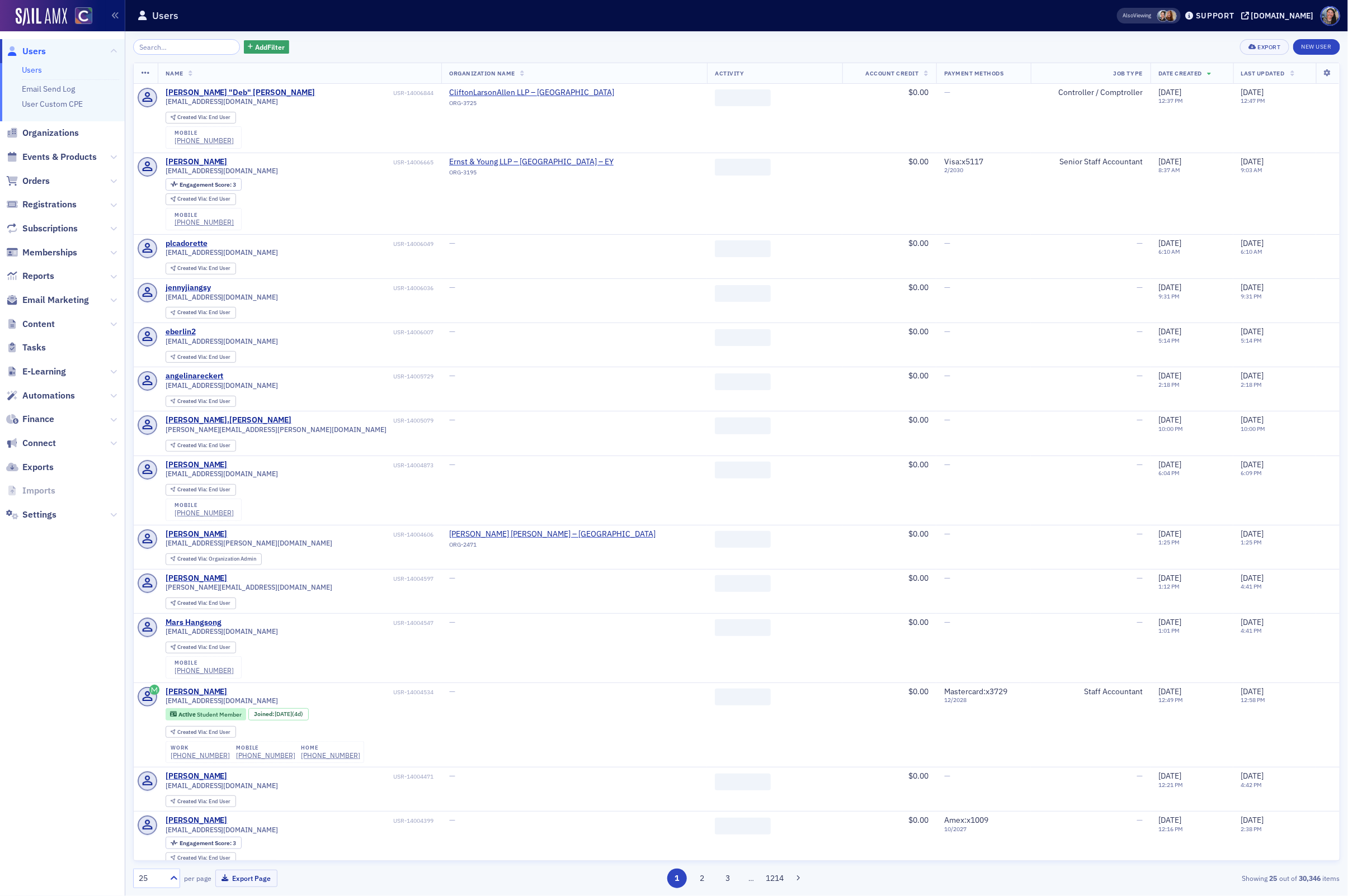
click at [177, 46] on input "search" at bounding box center [186, 47] width 107 height 16
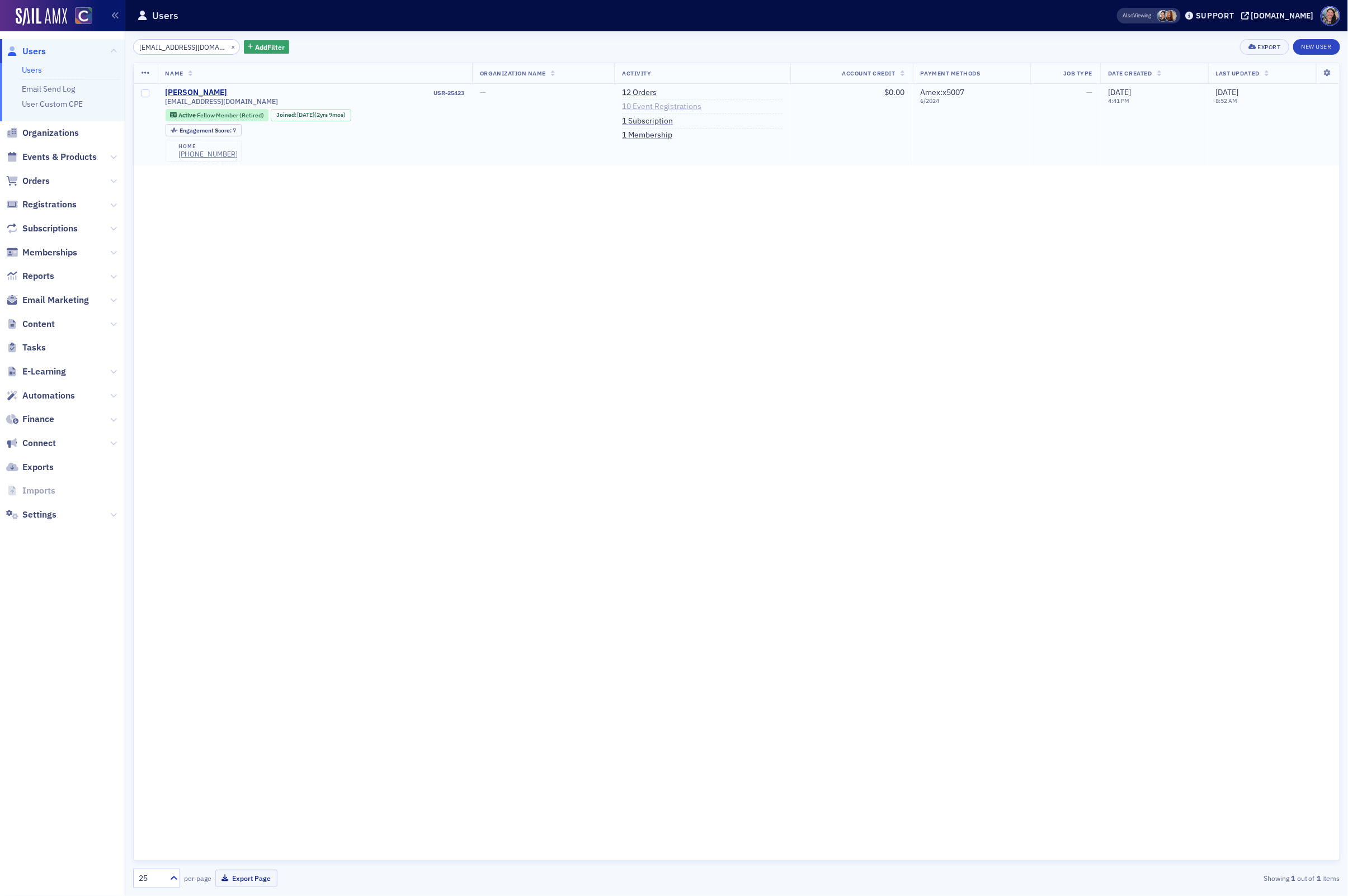
type input "[EMAIL_ADDRESS][DOMAIN_NAME]"
click at [686, 106] on link "10 Event Registrations" at bounding box center [662, 107] width 79 height 10
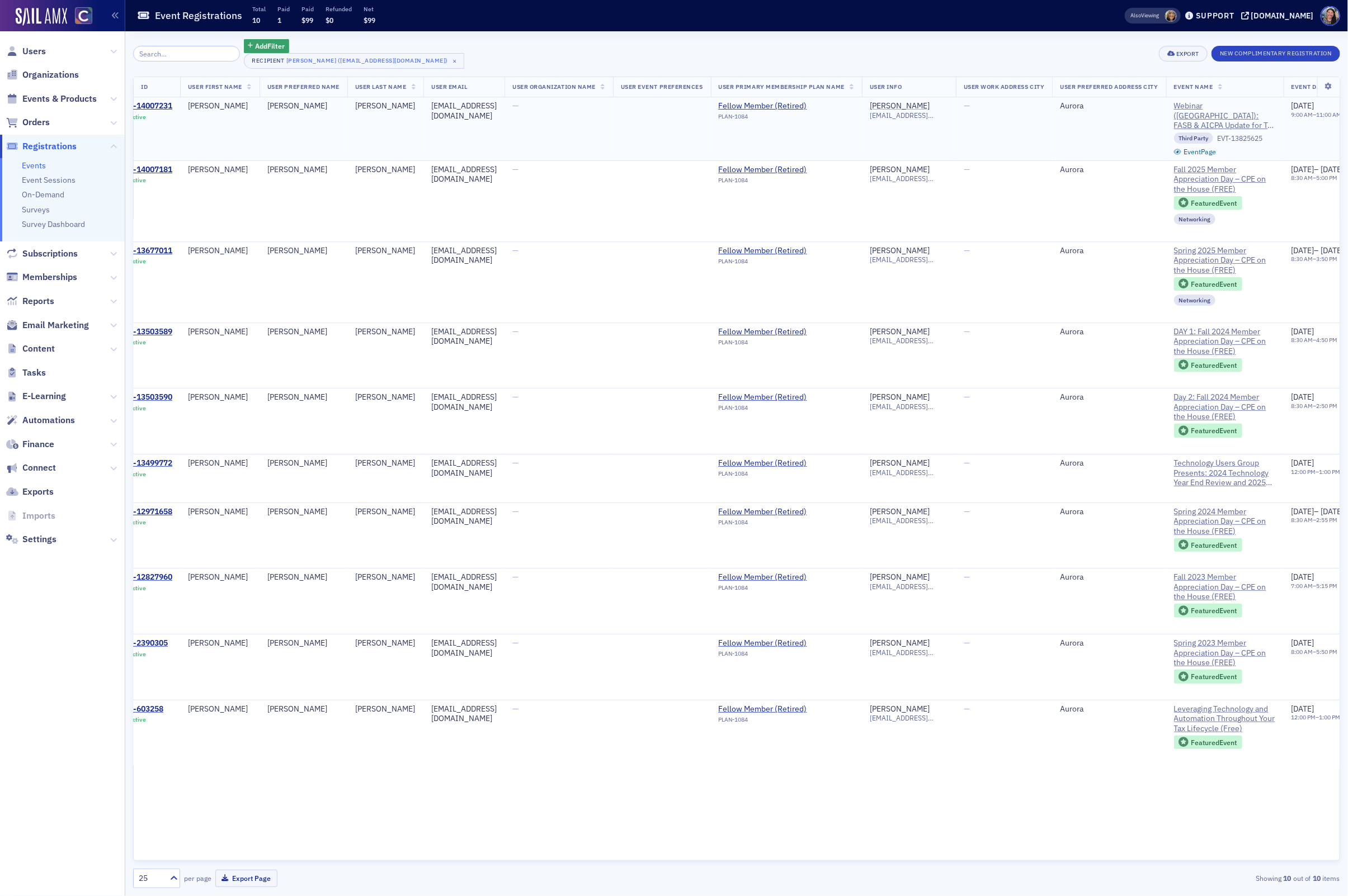
scroll to position [0, 27]
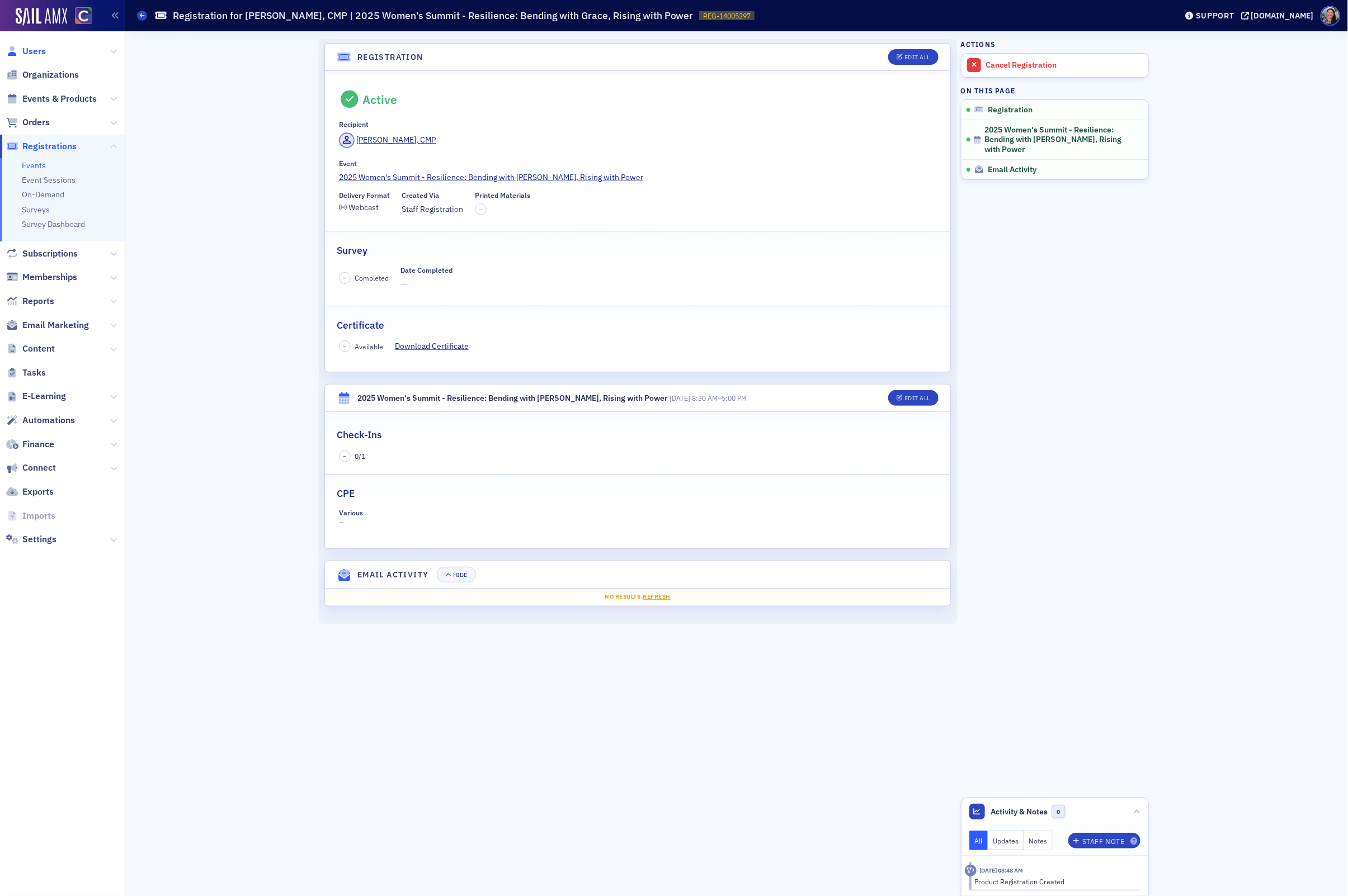
click at [35, 53] on span "Users" at bounding box center [34, 51] width 24 height 12
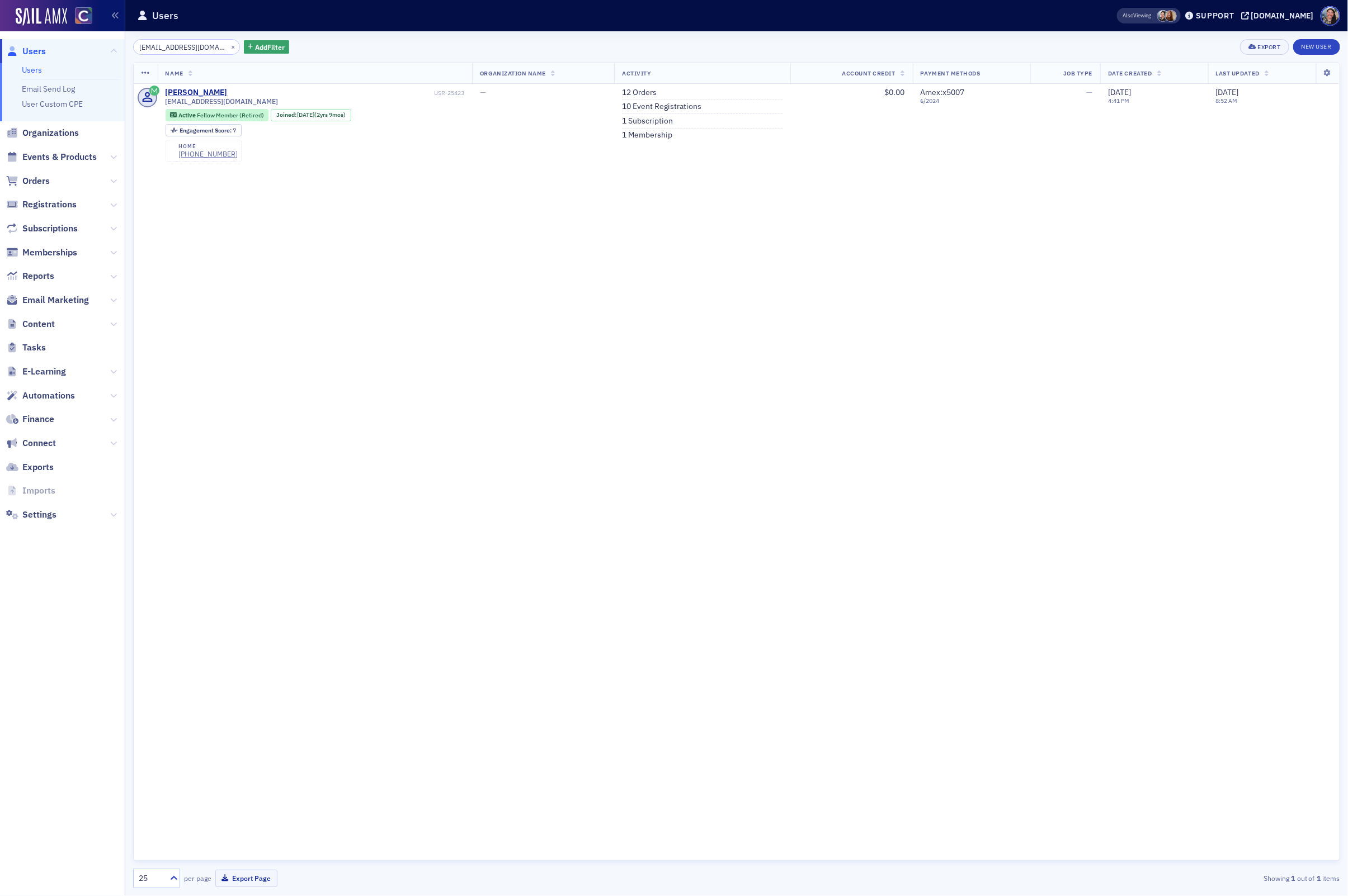
type input "[EMAIL_ADDRESS][DOMAIN_NAME]"
click at [650, 108] on link "10 Event Registrations" at bounding box center [662, 107] width 79 height 10
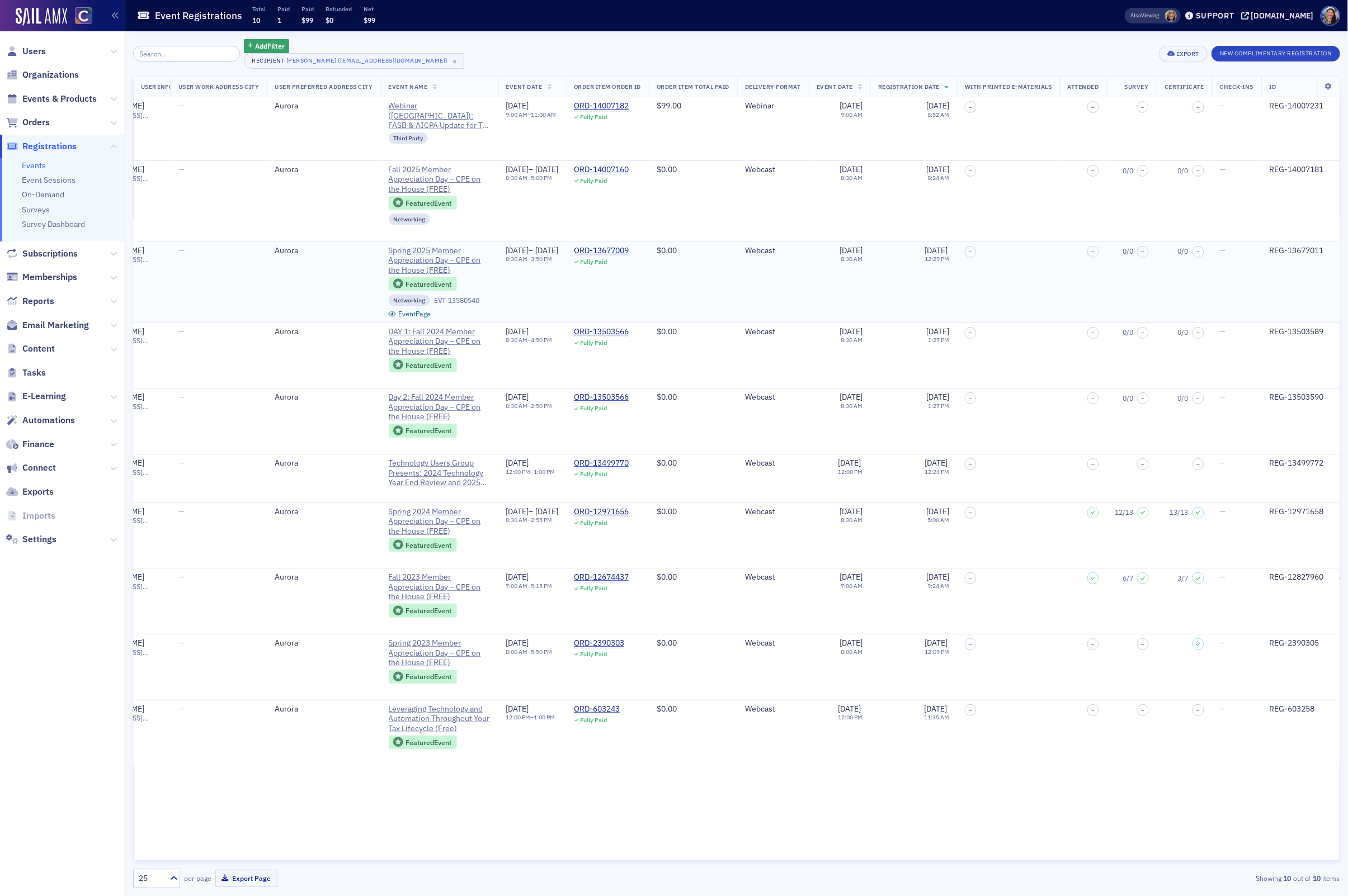
scroll to position [0, 972]
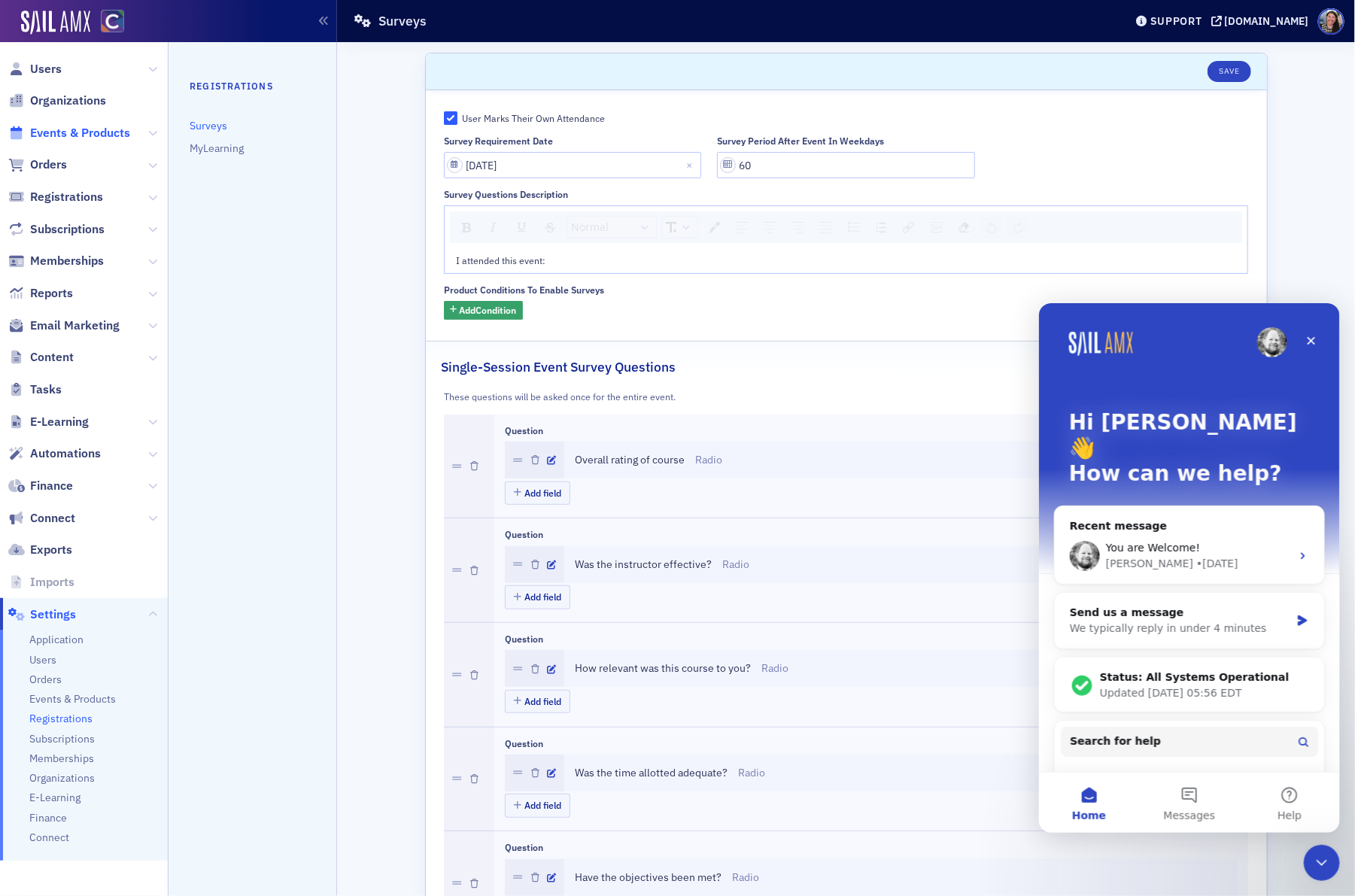
click at [71, 135] on span "Events & Products" at bounding box center [80, 133] width 100 height 17
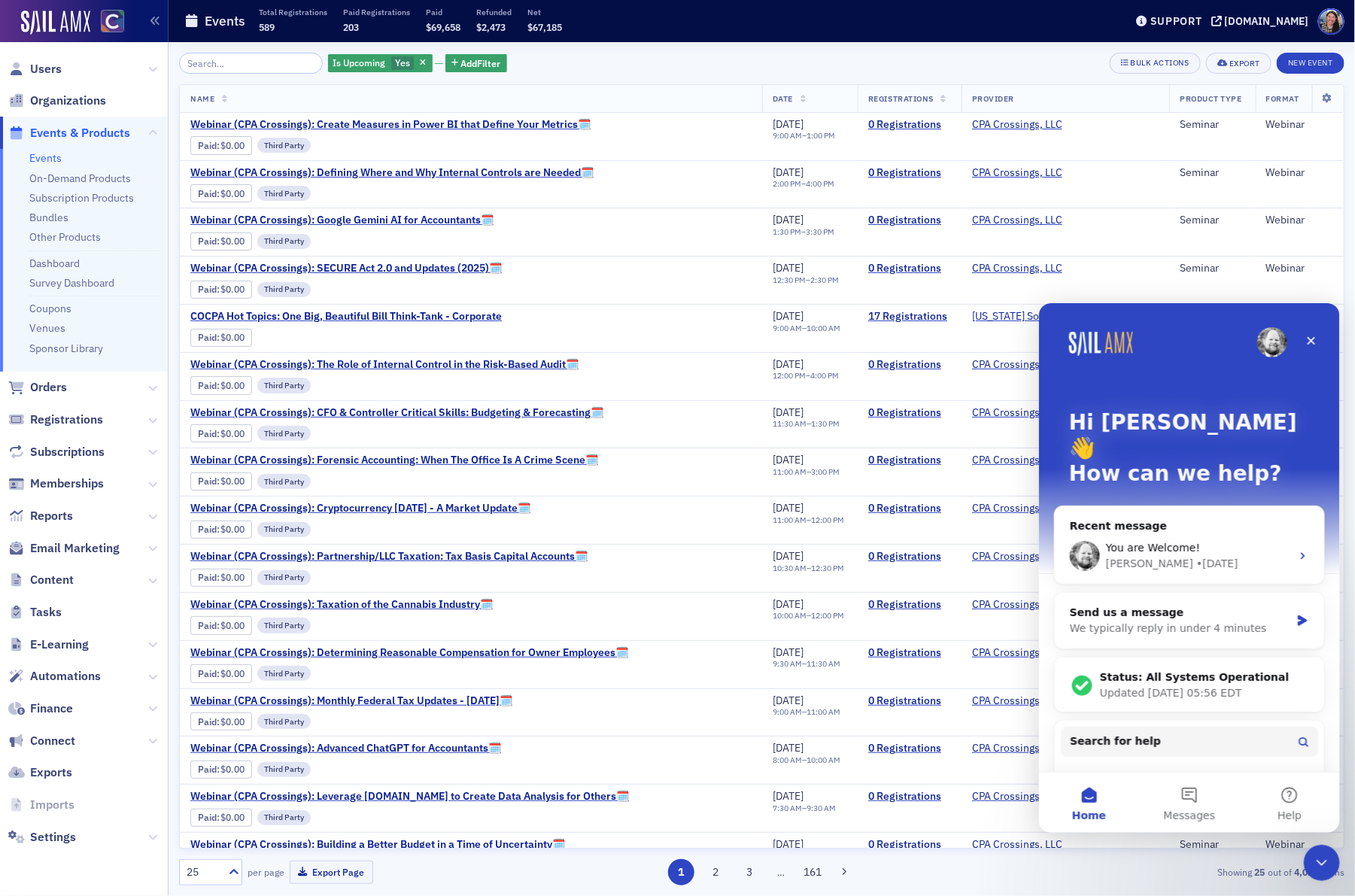
click at [233, 65] on input "search" at bounding box center [251, 63] width 144 height 21
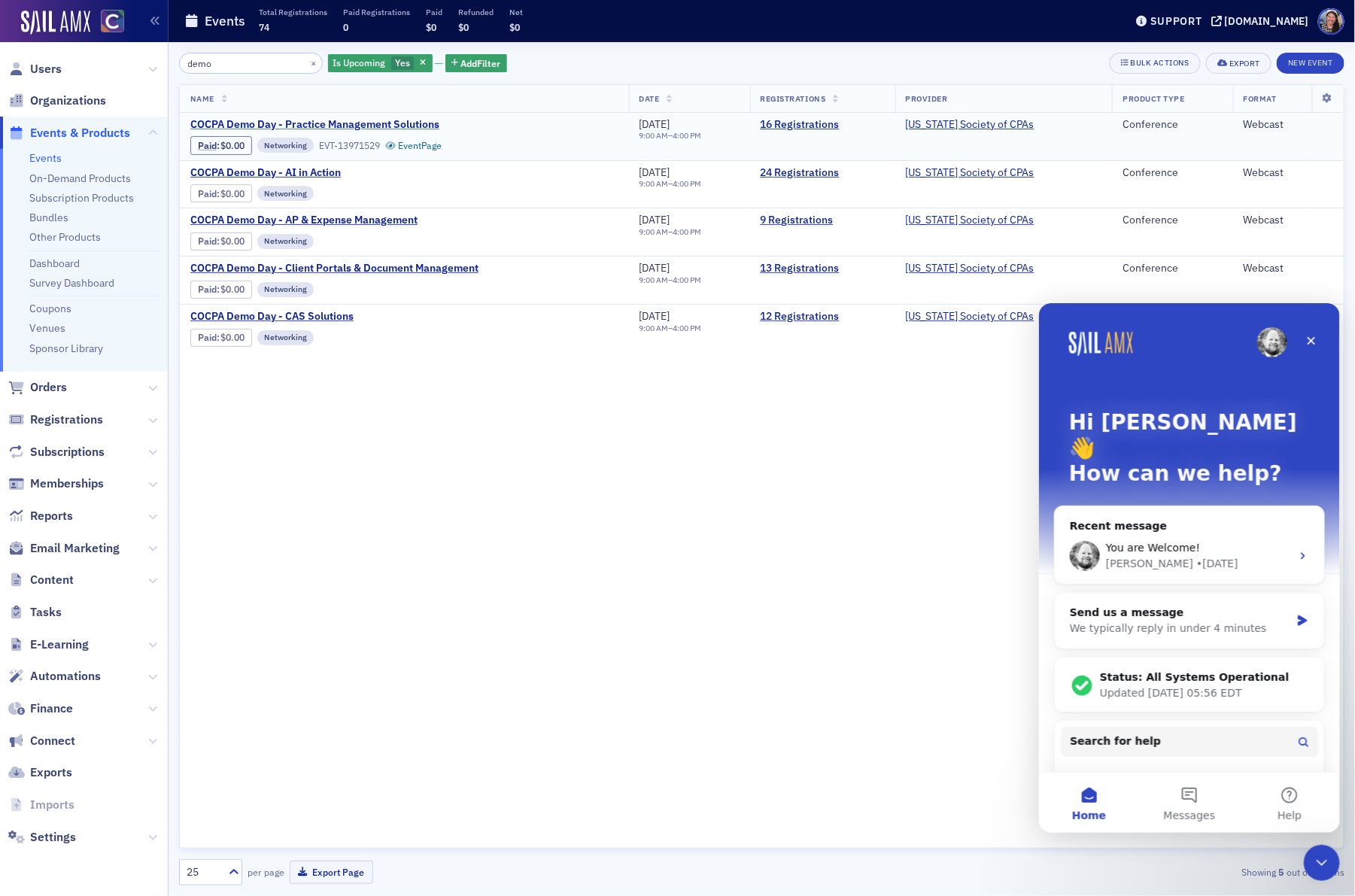
type input "demo"
click at [415, 127] on span "COCPA Demo Day - Practice Management Solutions" at bounding box center [317, 125] width 253 height 14
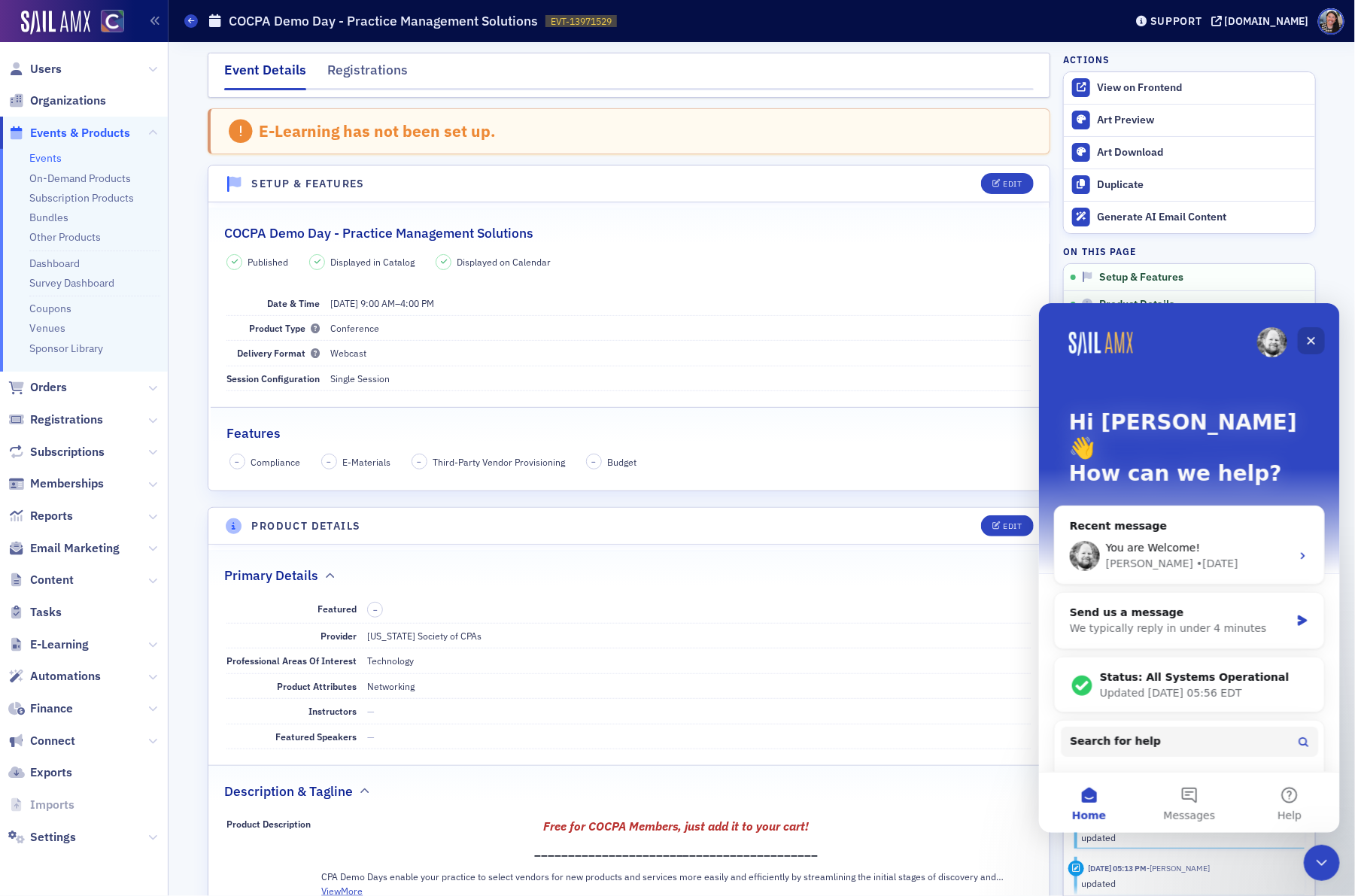
click at [1307, 334] on icon "Close" at bounding box center [1311, 340] width 12 height 12
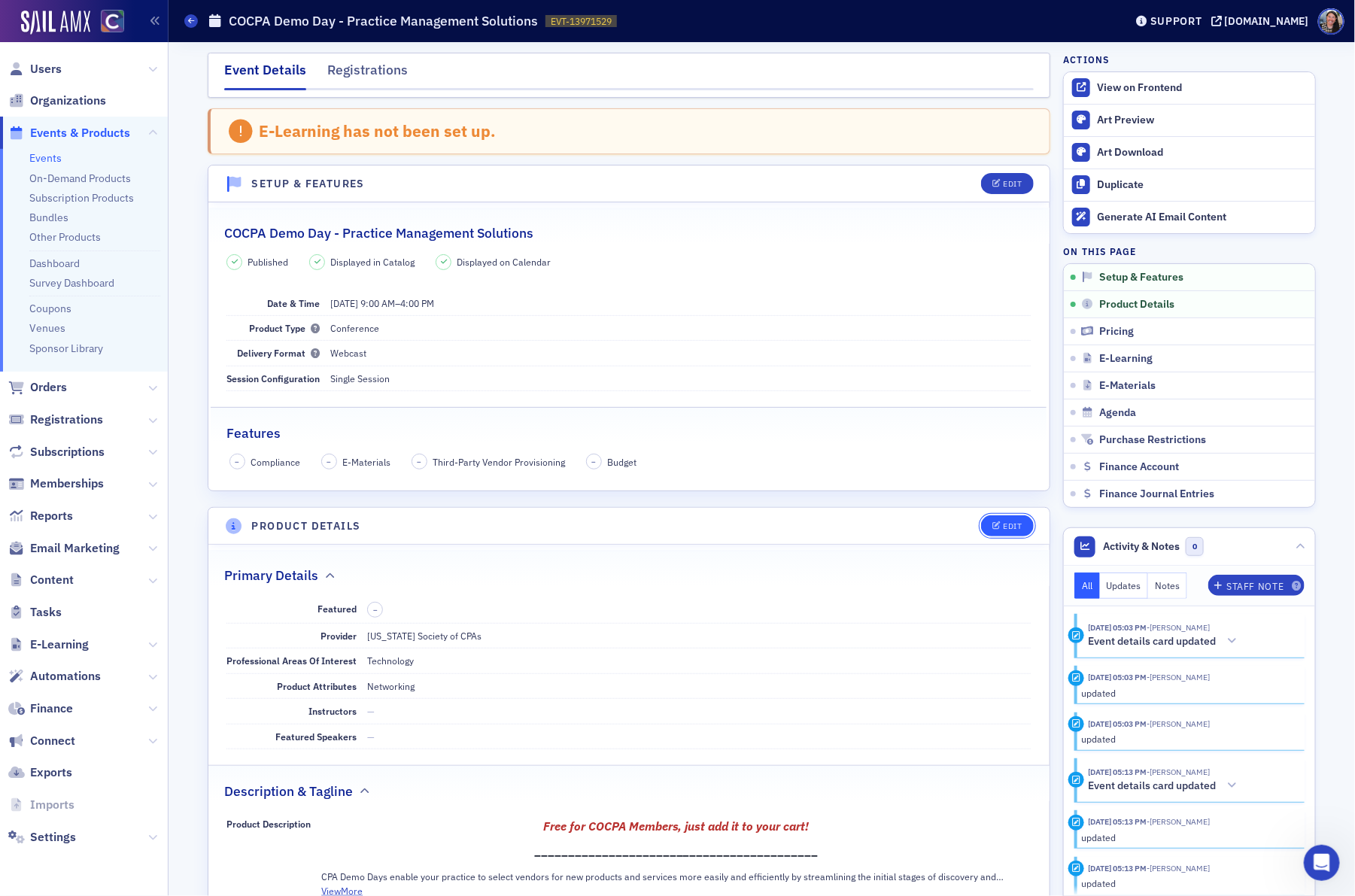
click at [1005, 534] on button "Edit" at bounding box center [1007, 526] width 52 height 21
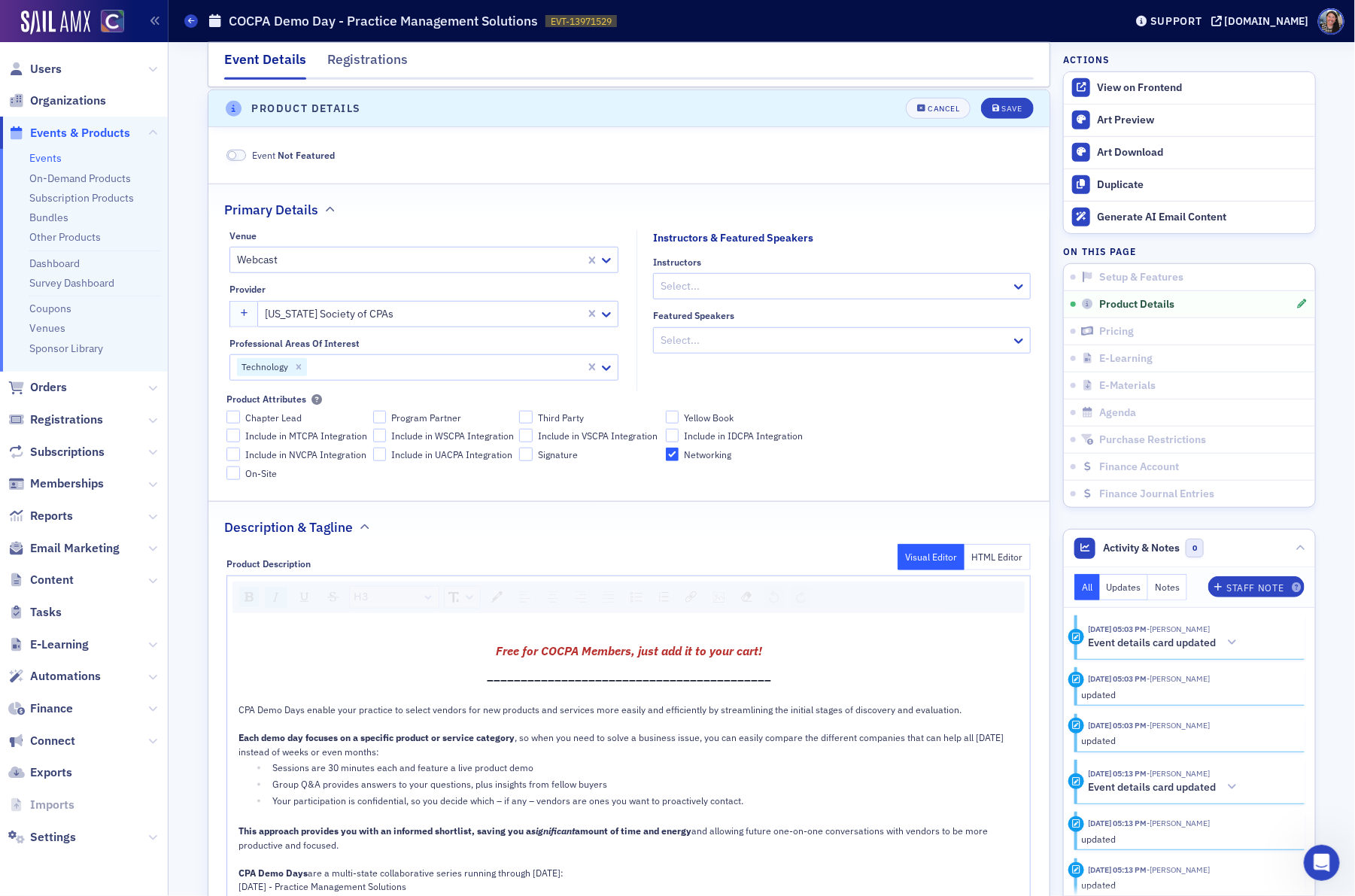
scroll to position [336, 0]
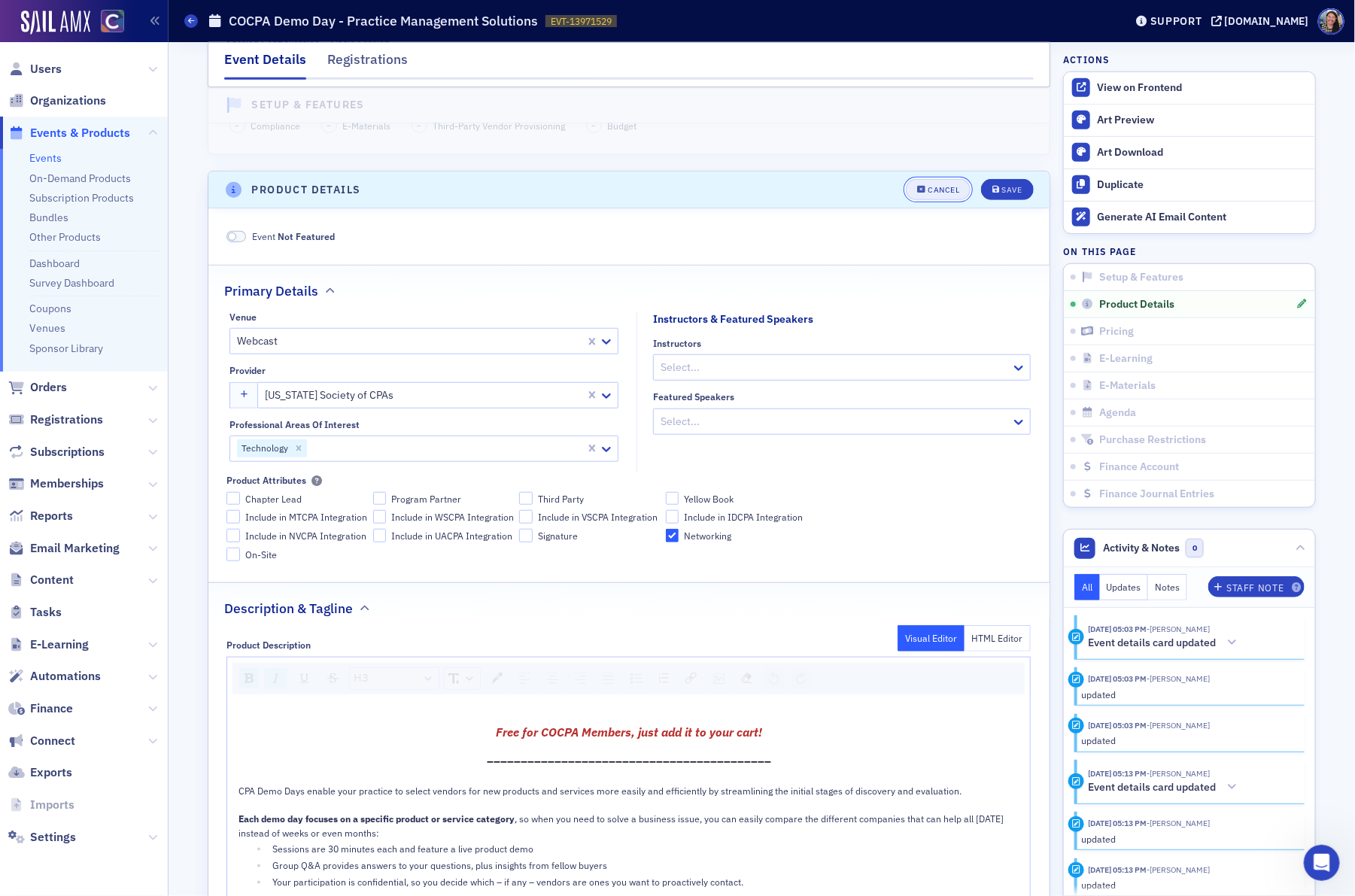
click at [948, 189] on div "Cancel" at bounding box center [944, 190] width 32 height 9
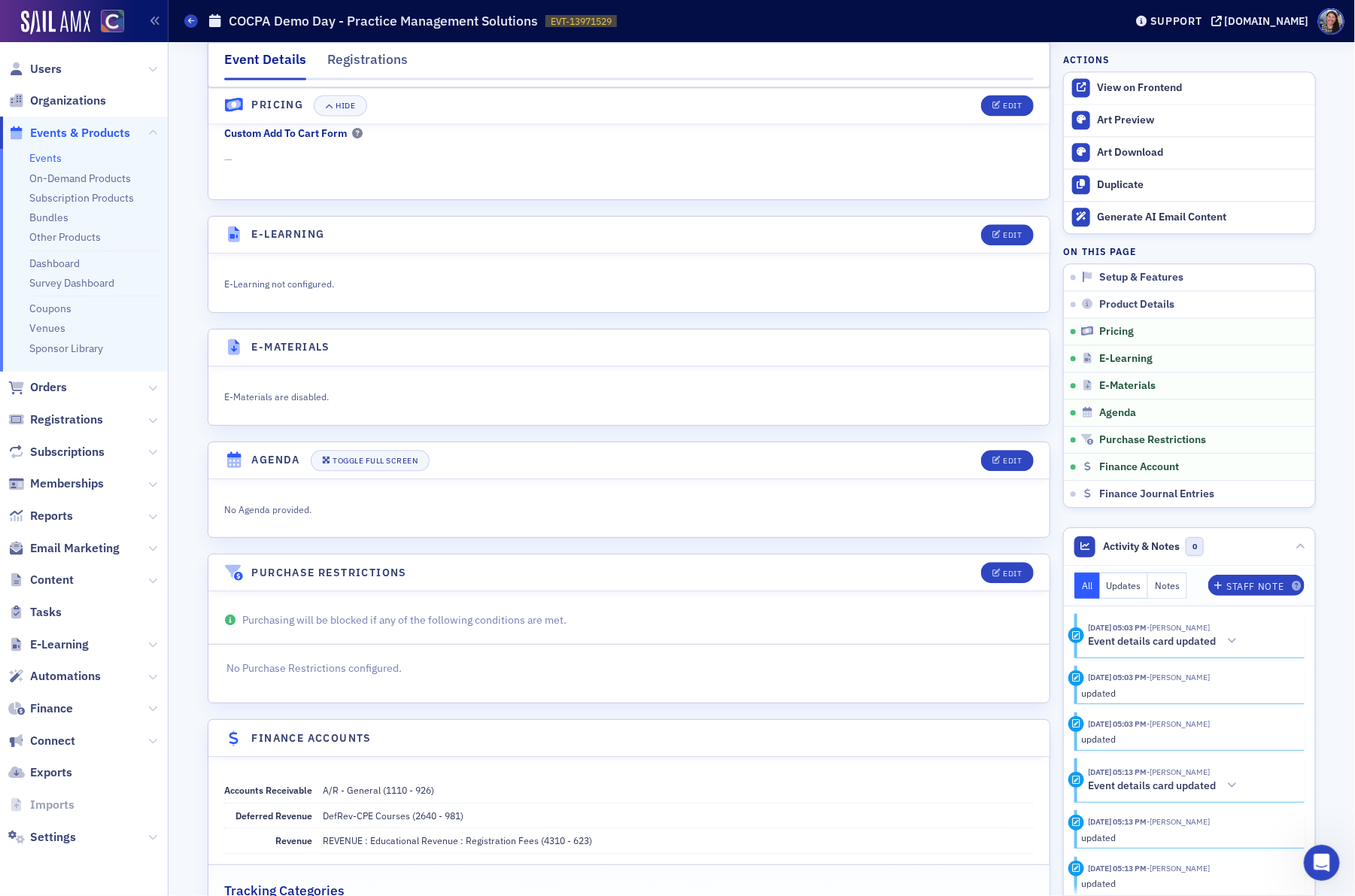
scroll to position [1635, 0]
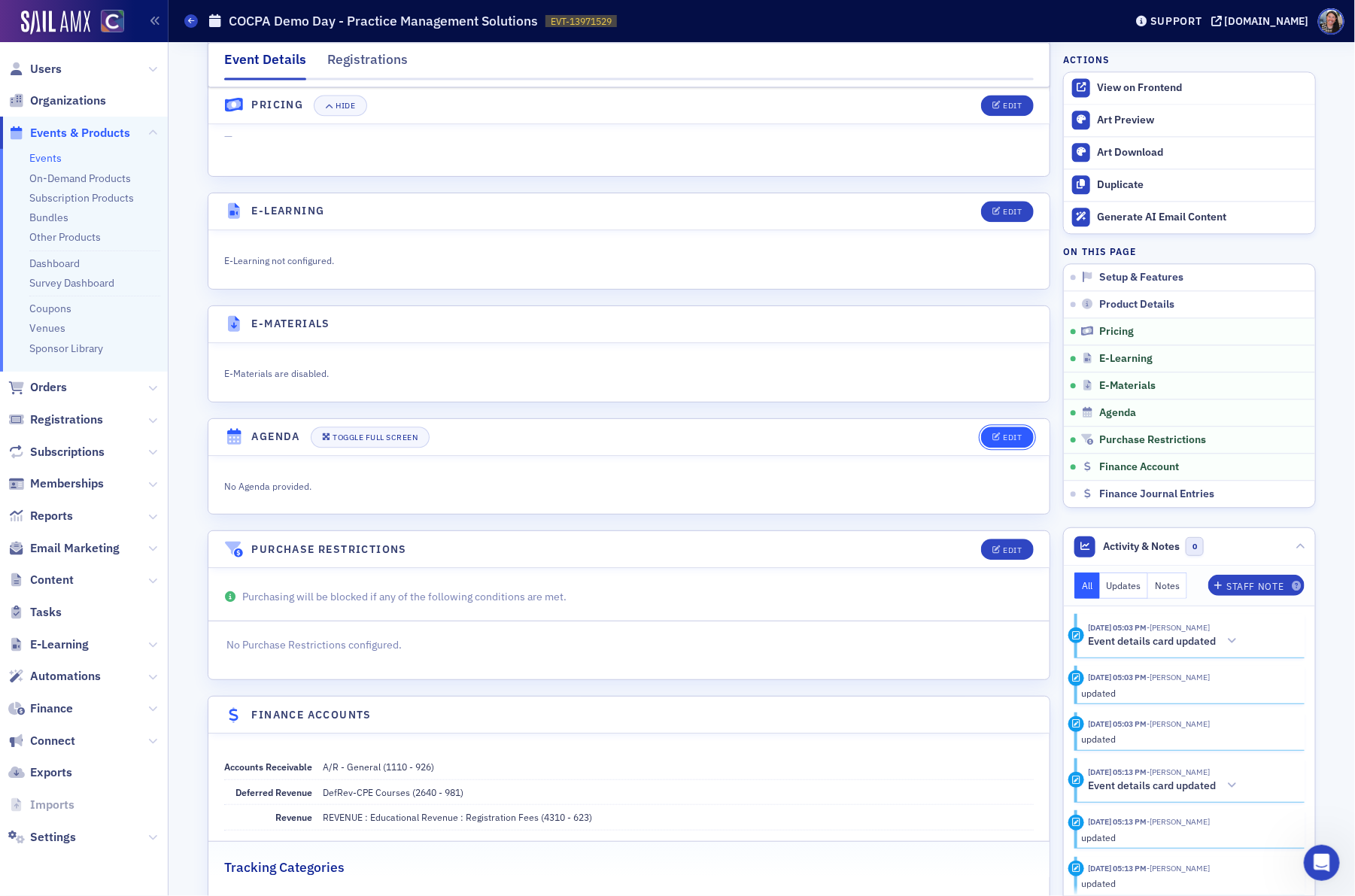
click at [1009, 445] on button "Edit" at bounding box center [1007, 437] width 52 height 21
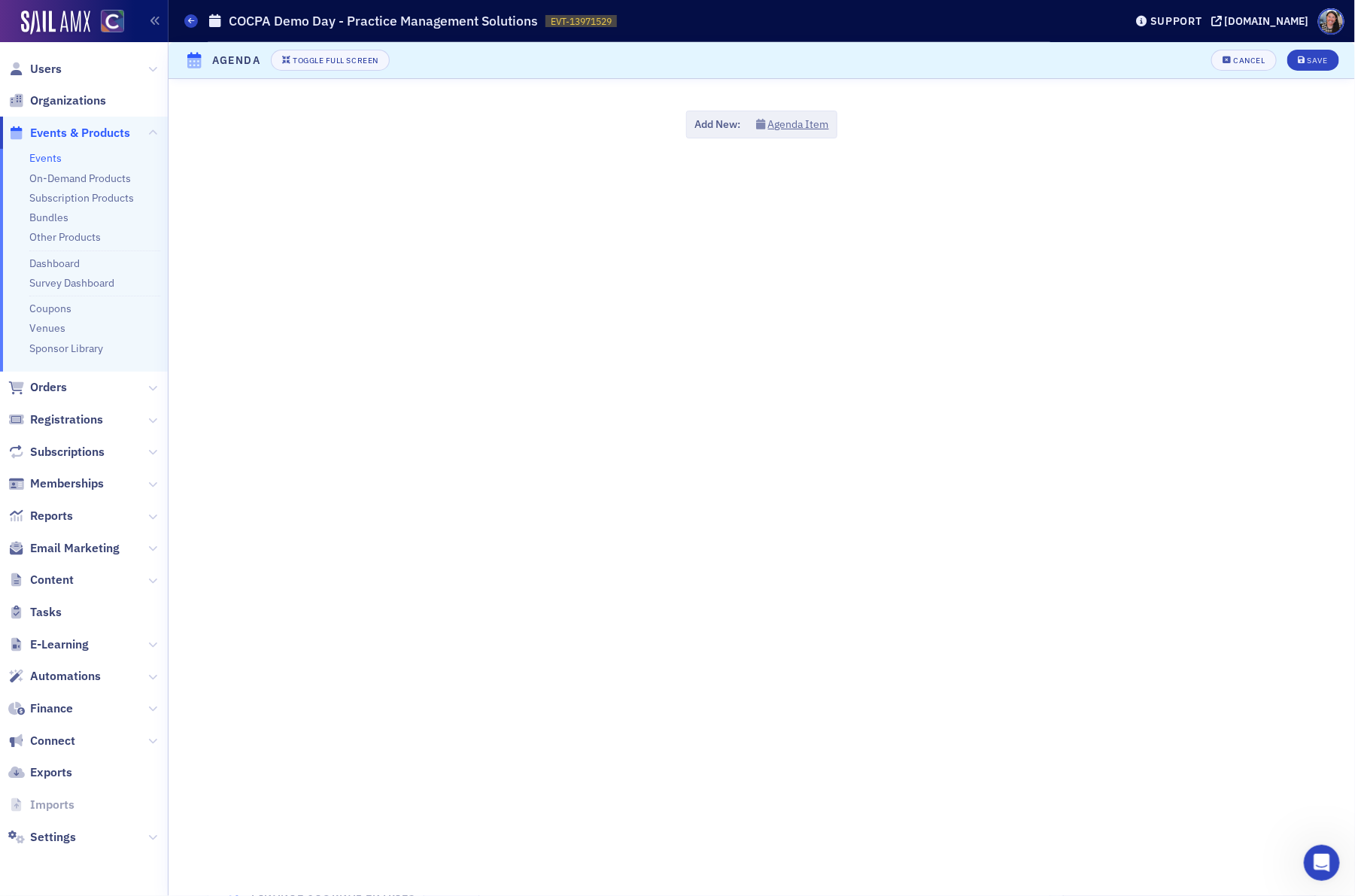
scroll to position [1698, 0]
click at [792, 129] on button "Agenda Item" at bounding box center [792, 124] width 73 height 16
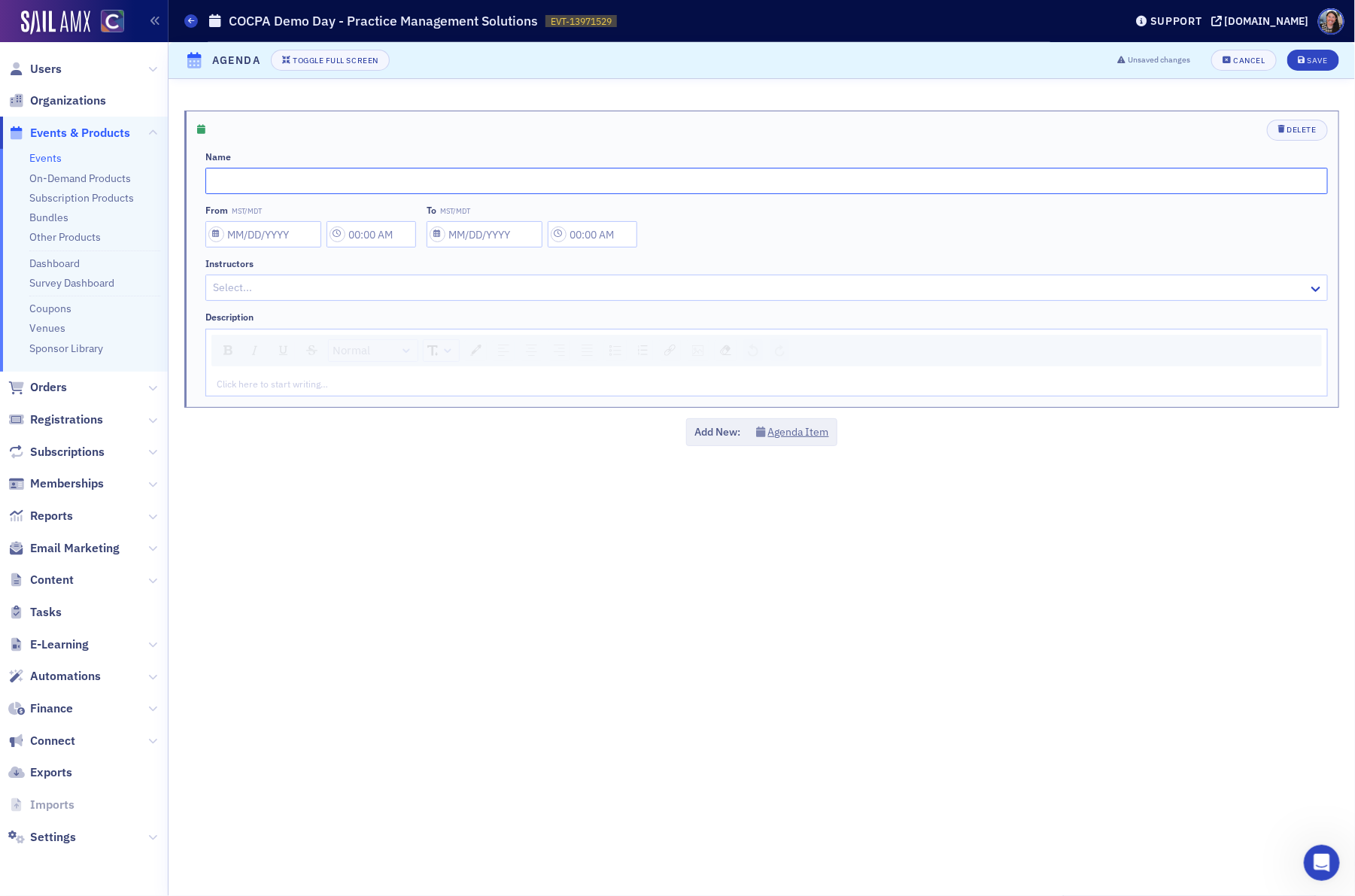
click at [299, 178] on input "text" at bounding box center [766, 181] width 1123 height 26
paste input "Welcome"
type input "Welcome"
click at [261, 238] on input "From MST/MDT" at bounding box center [262, 234] width 116 height 26
select select "7"
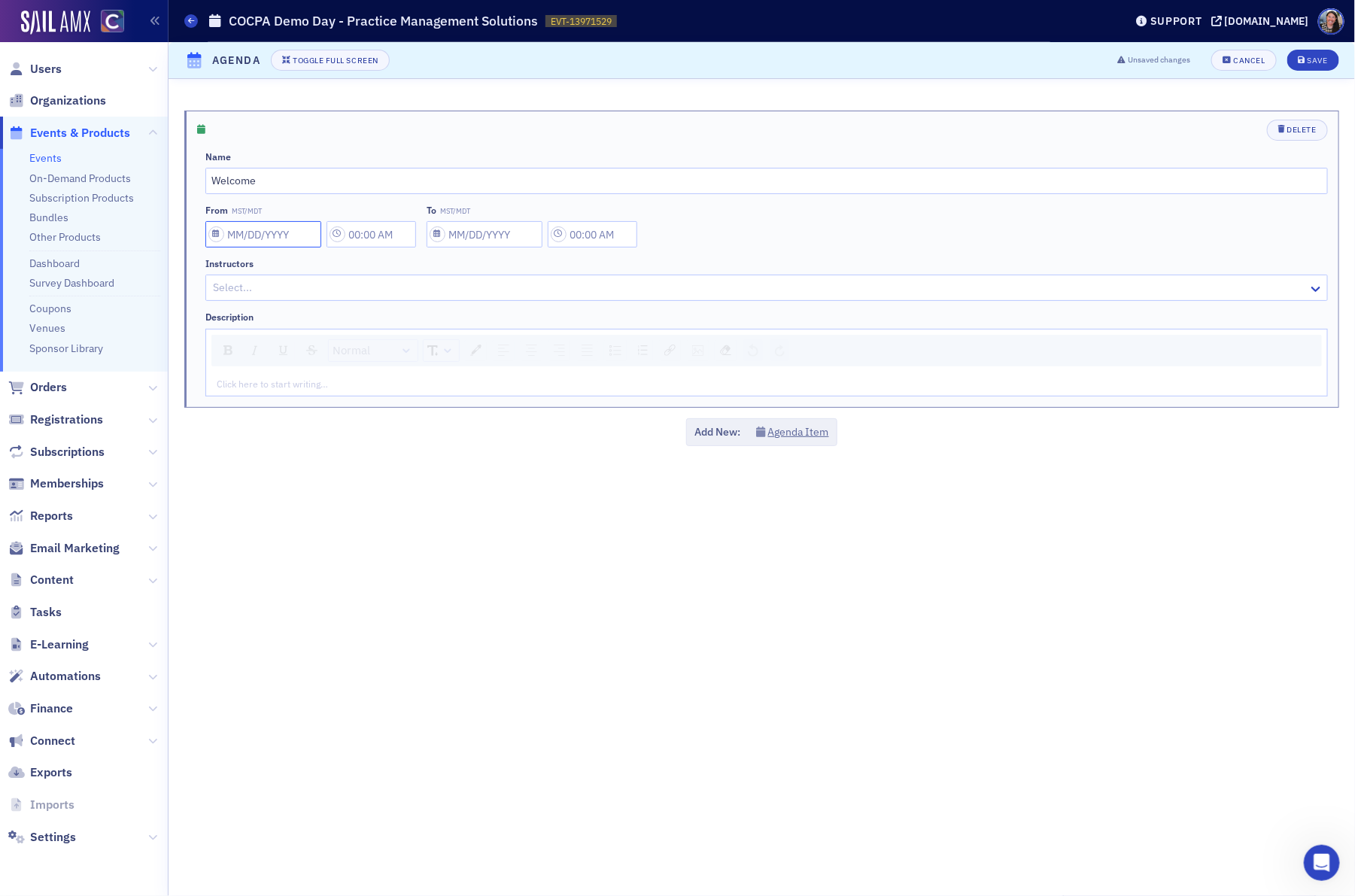
select select "2025"
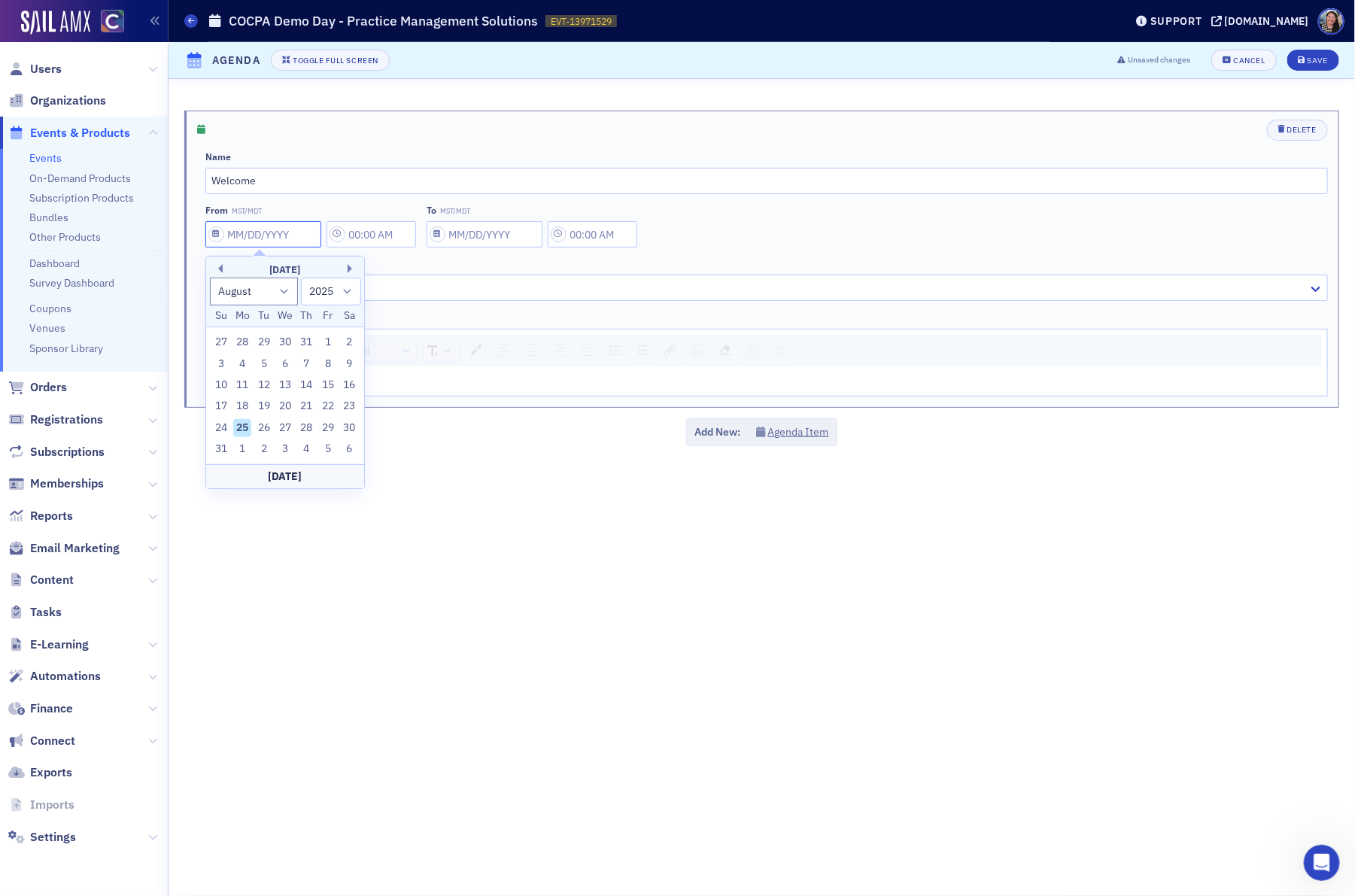
type input "0"
type input "12:00 AM"
select select "0"
select select "2000"
type input "08"
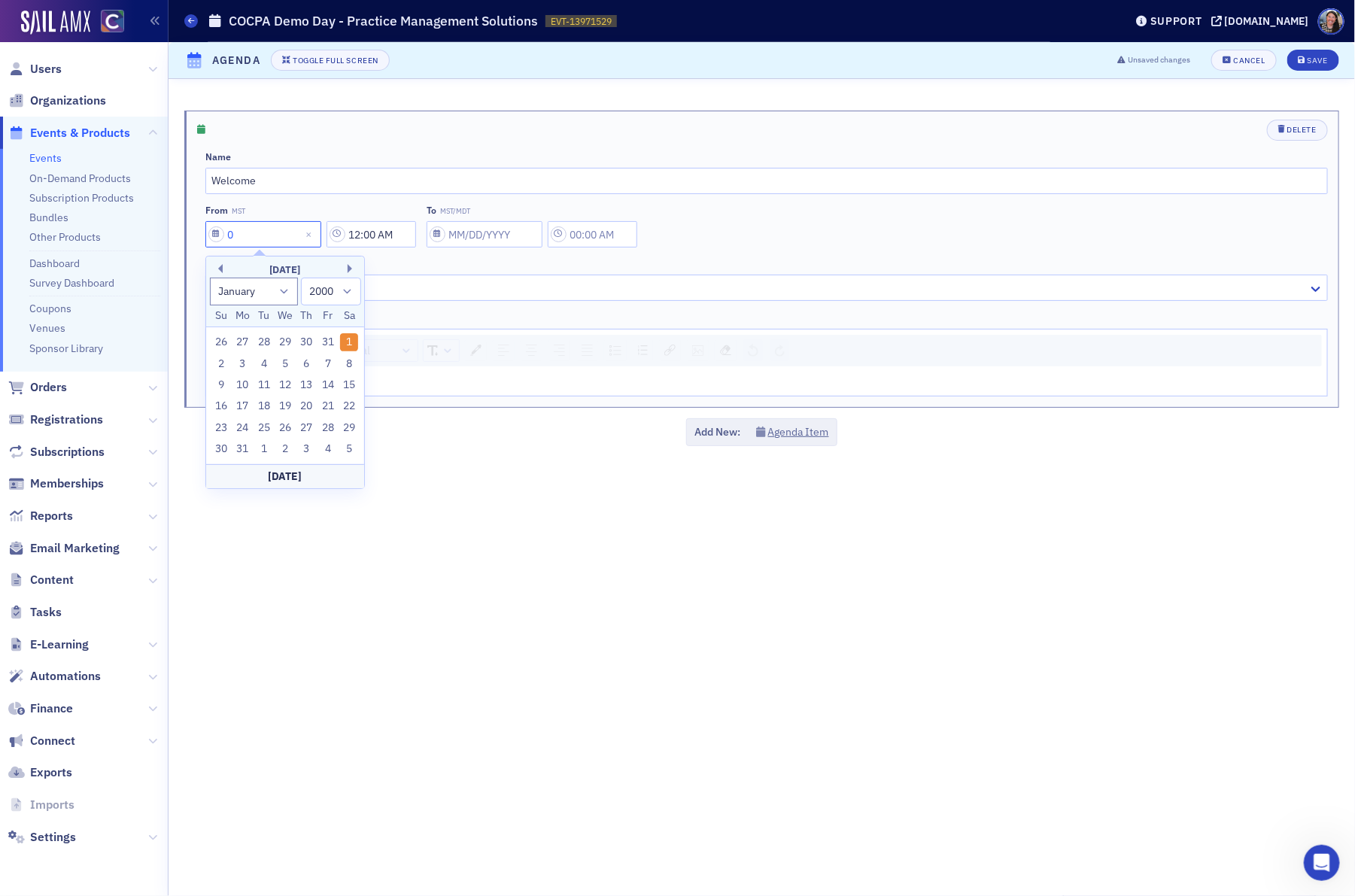
select select "7"
select select "2025"
type input "08/2/"
select select "2001"
type input "08/2/2"
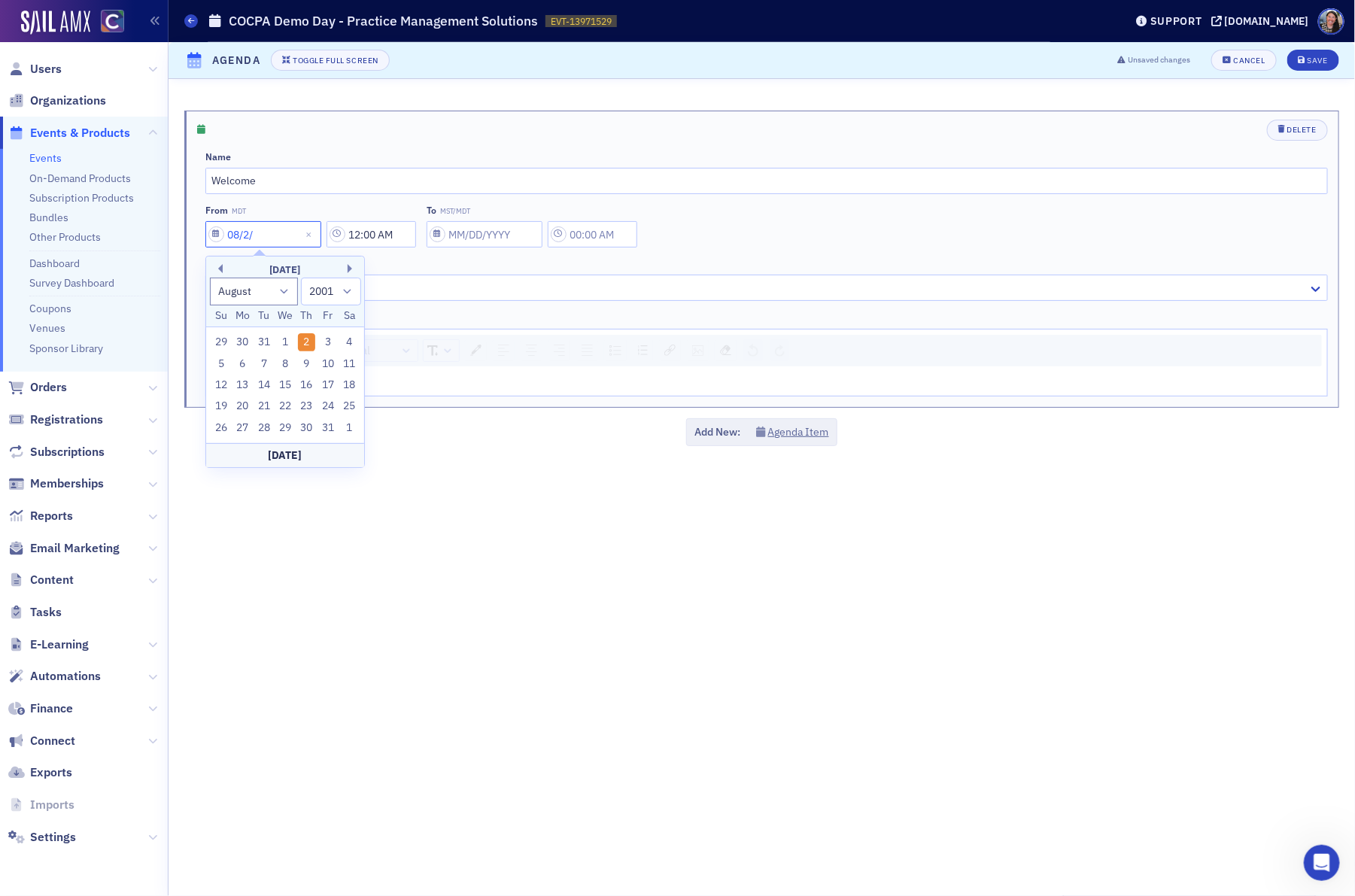
select select "2002"
type input "[DATE]"
select select "2020"
type input "[DATE]"
select select "2025"
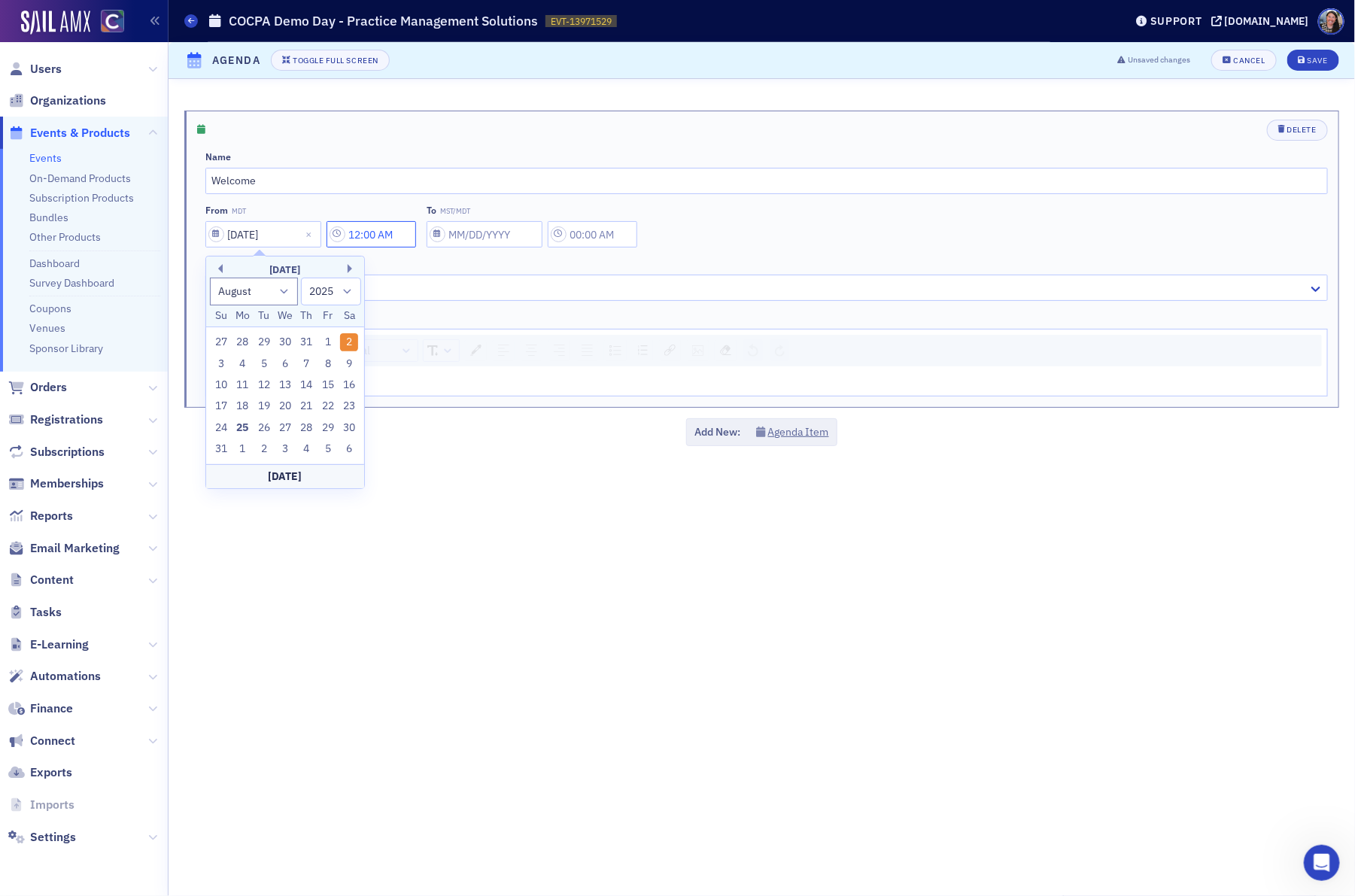
type input "[DATE]"
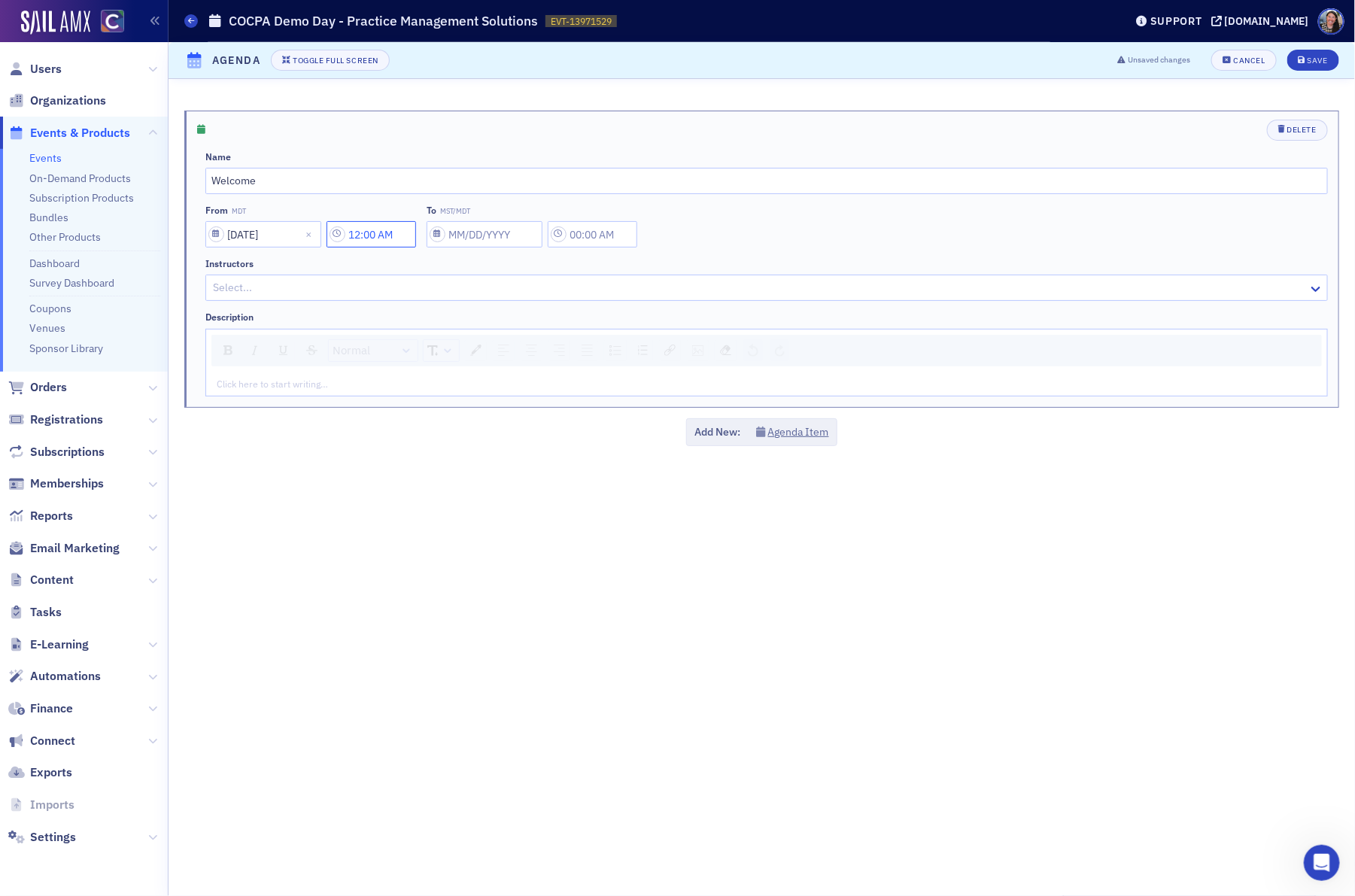
click at [397, 231] on input "12:00 AM" at bounding box center [371, 234] width 89 height 26
drag, startPoint x: 399, startPoint y: 234, endPoint x: 243, endPoint y: 234, distance: 156.0
click at [243, 234] on div "[DATE] 12:00 AM" at bounding box center [310, 234] width 211 height 26
type input "9:10 AM"
select select "7"
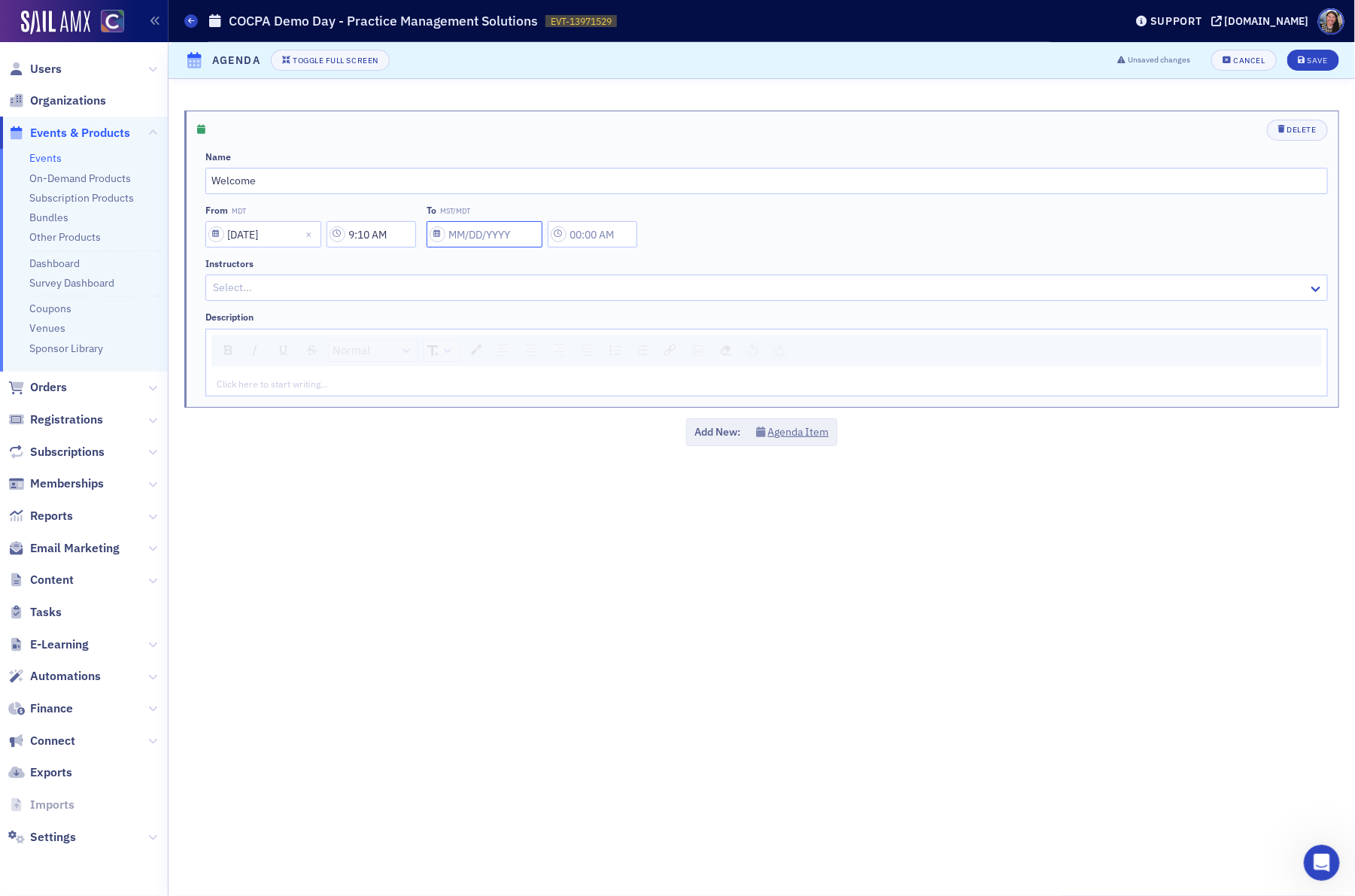
select select "2025"
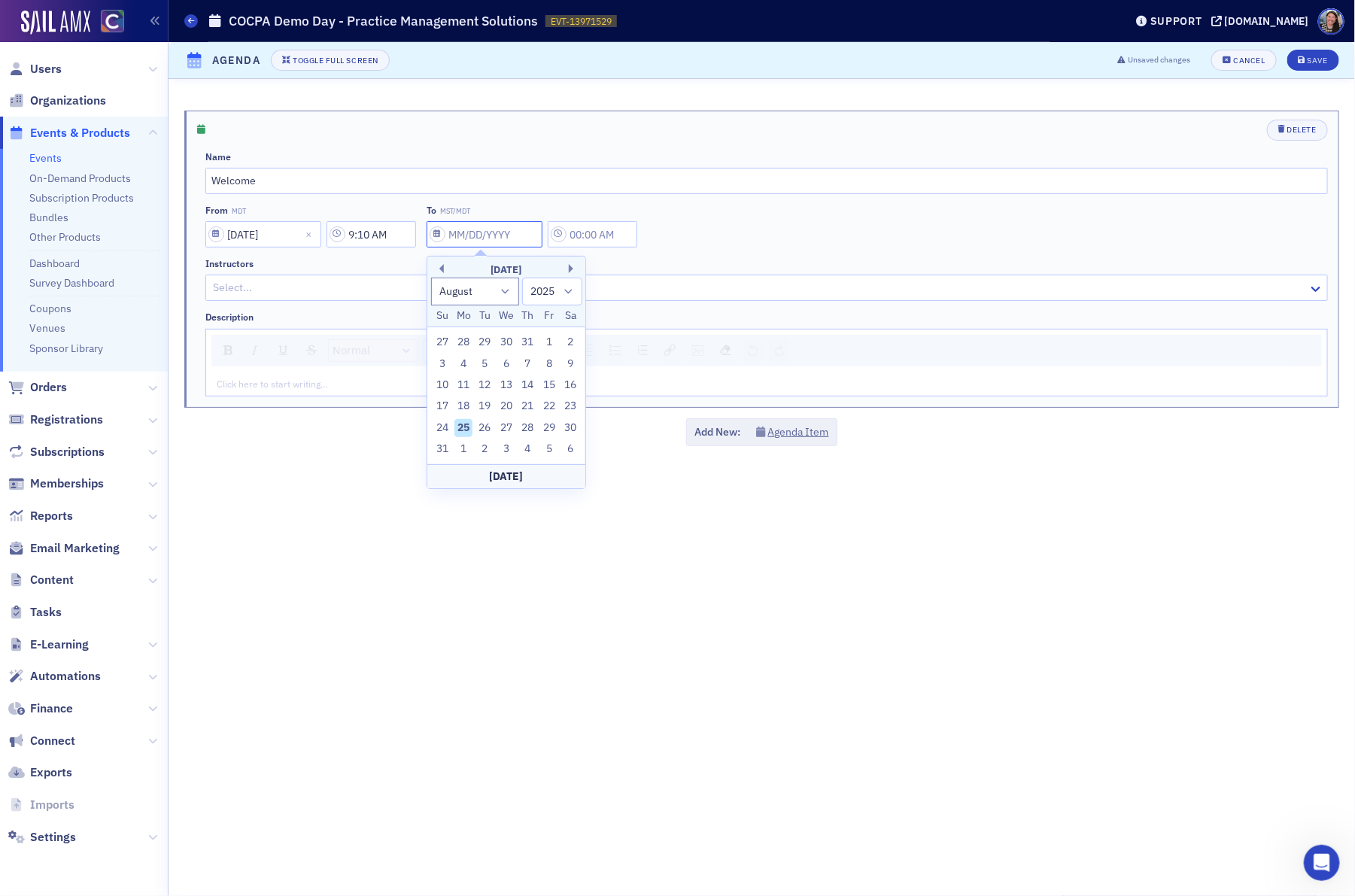
type input "0"
type input "12:00 AM"
select select "0"
select select "2000"
type input "08"
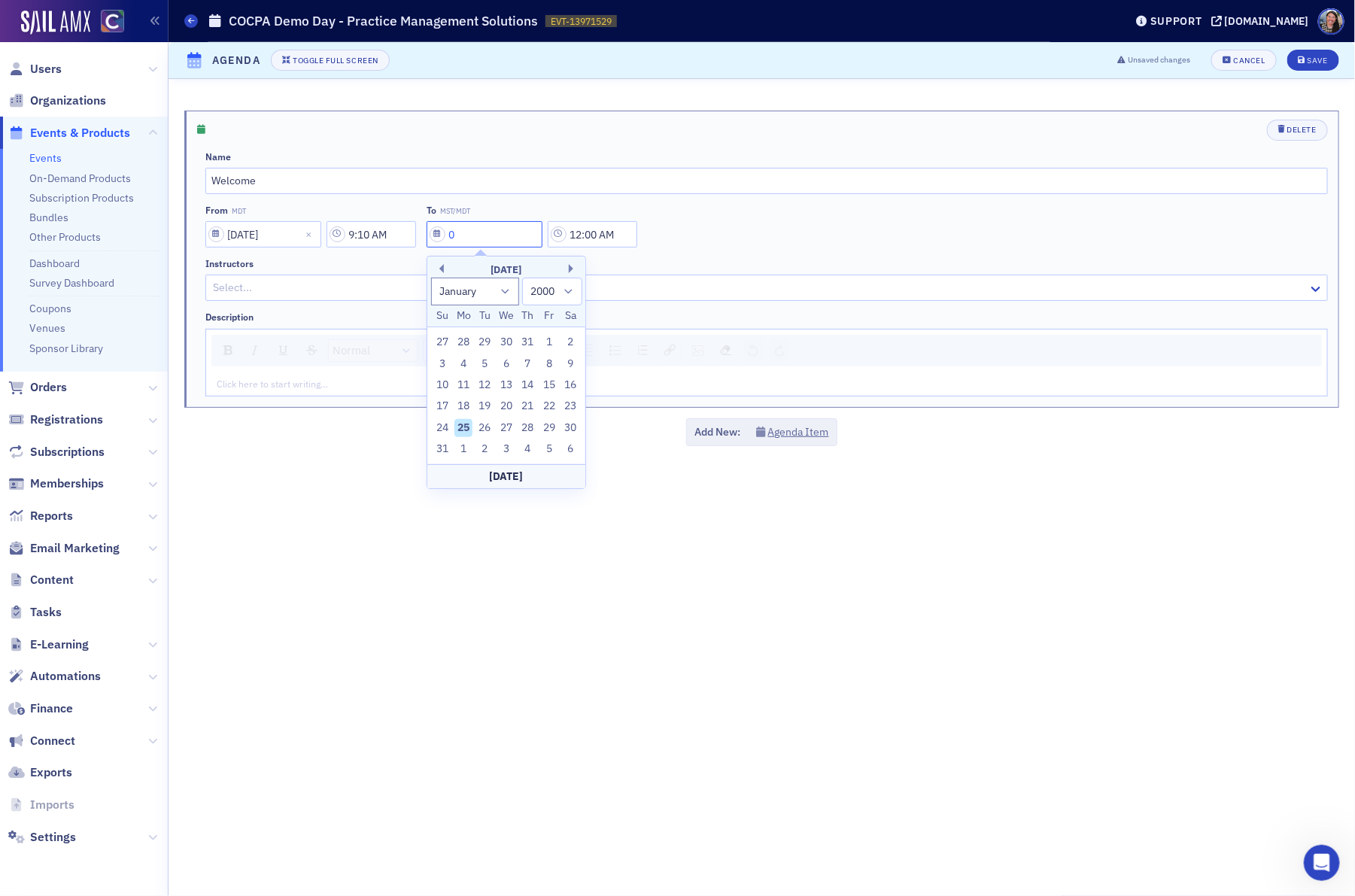
select select "7"
select select "2025"
type input "[DATE]"
select select "7"
select select "2025"
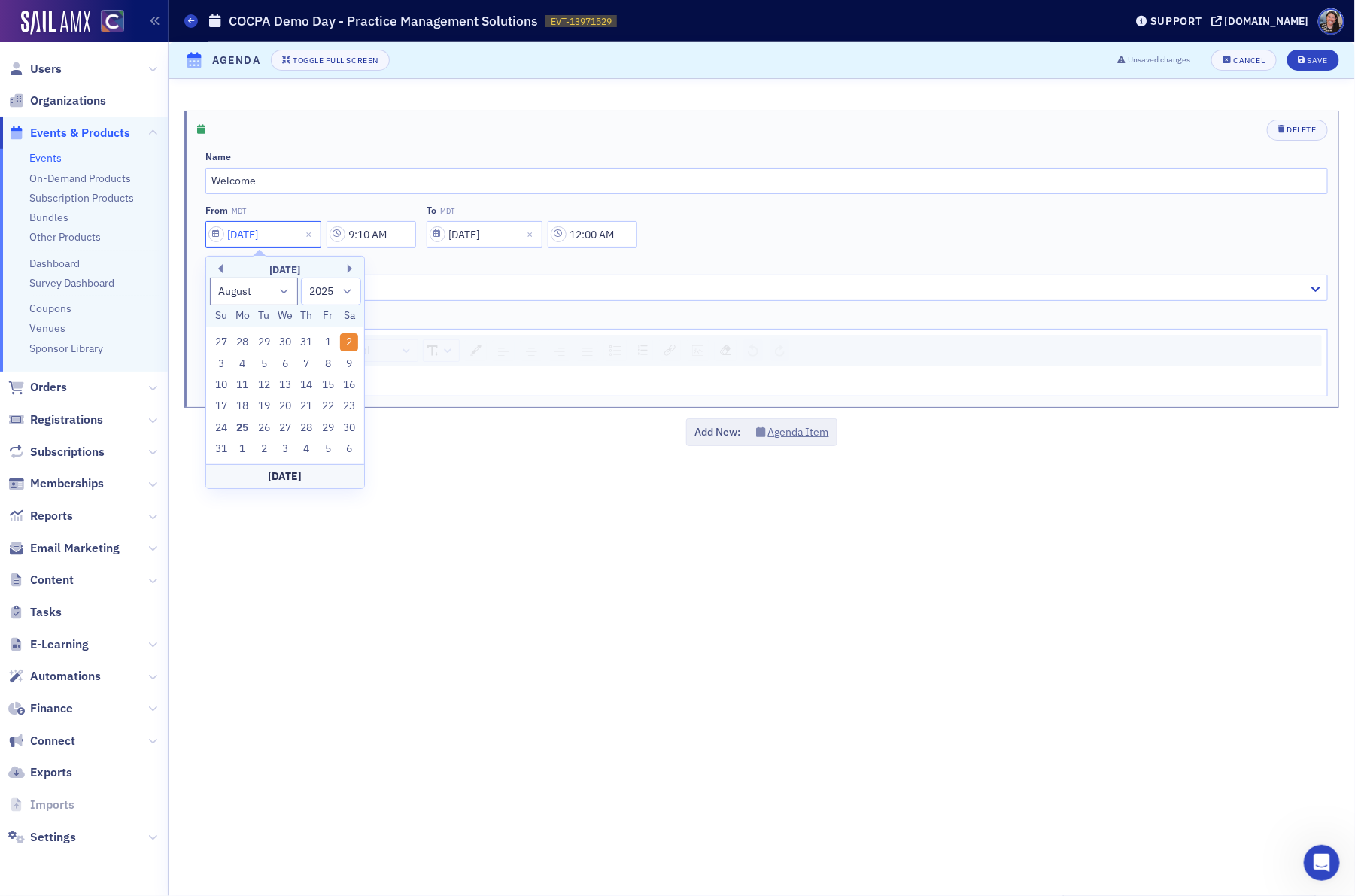
click at [250, 239] on input "[DATE]" at bounding box center [262, 234] width 116 height 26
type input "[DATE]"
click at [608, 236] on input "12:00 AM" at bounding box center [593, 234] width 89 height 26
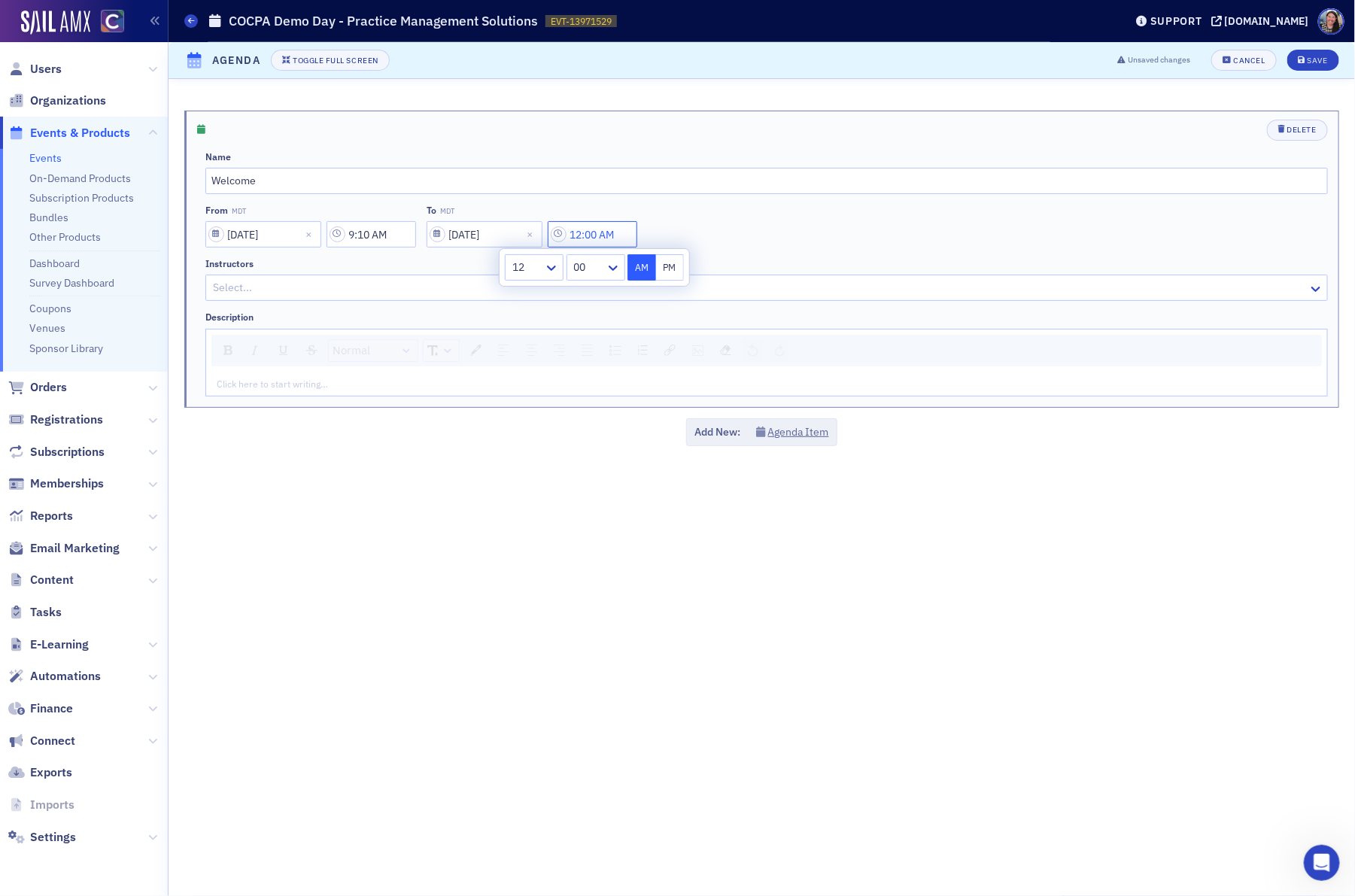
click at [608, 236] on input "12:00 AM" at bounding box center [593, 234] width 89 height 26
type input "9:15 AM"
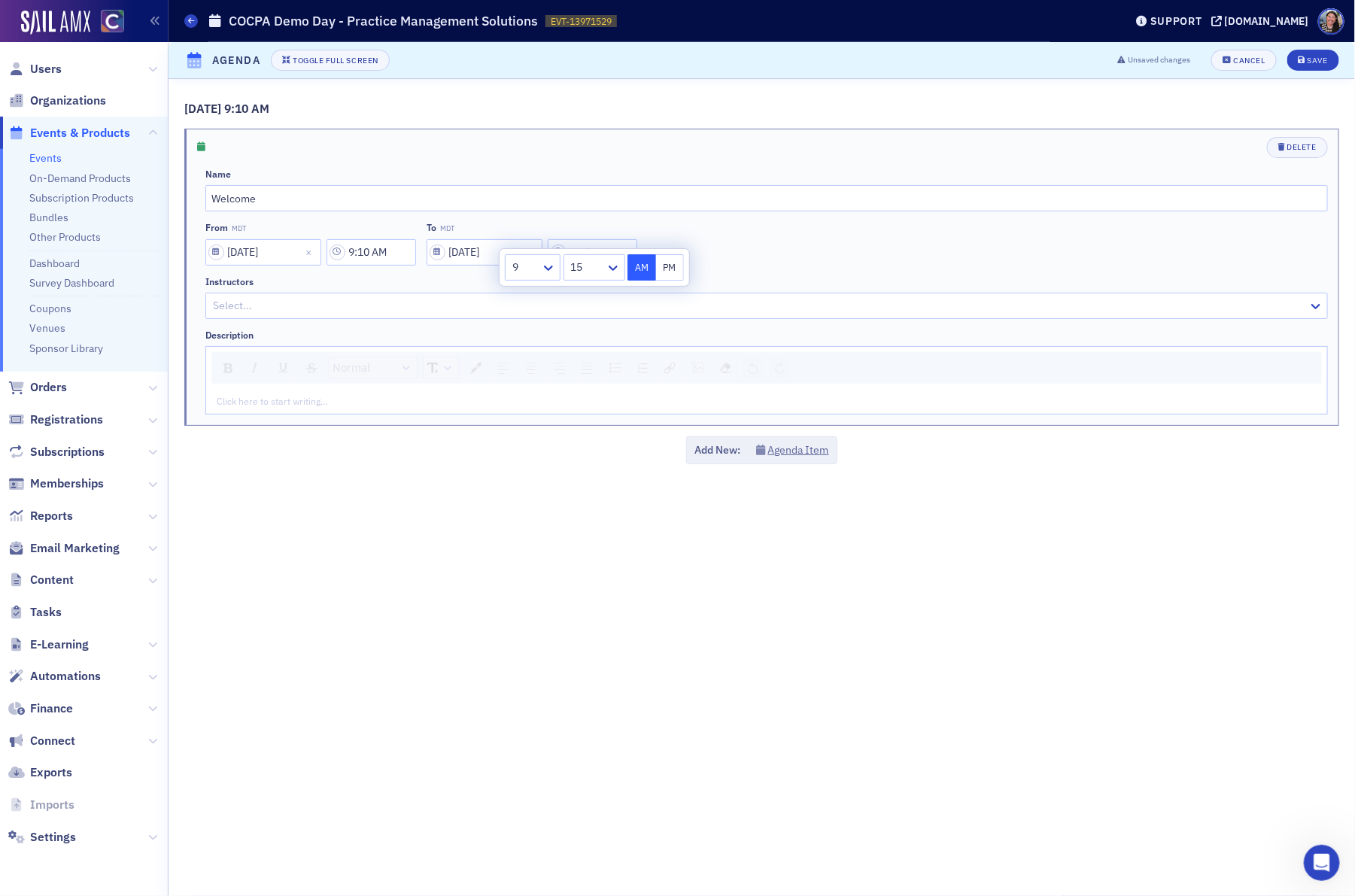
click at [816, 241] on div "From MDT [DATE] 9:10 AM To MDT [DATE] 9:15 AM" at bounding box center [766, 243] width 1123 height 43
click at [786, 454] on button "Agenda Item" at bounding box center [792, 450] width 73 height 16
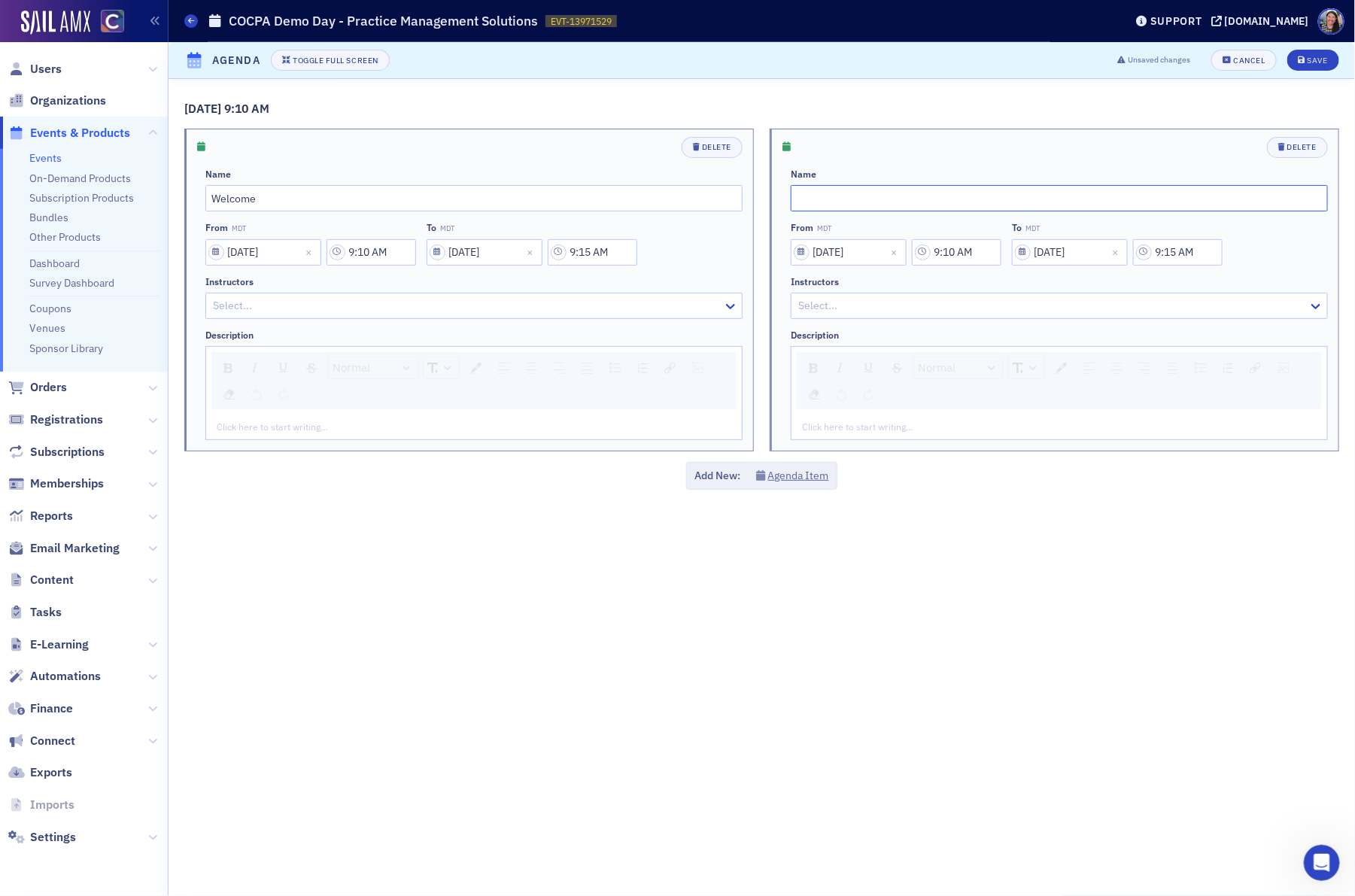
click at [816, 201] on input "text" at bounding box center [1060, 197] width 538 height 26
paste input "Qount"
type input "Qount"
click at [958, 255] on input "9:10 AM" at bounding box center [956, 252] width 89 height 26
type input "9:15 AM"
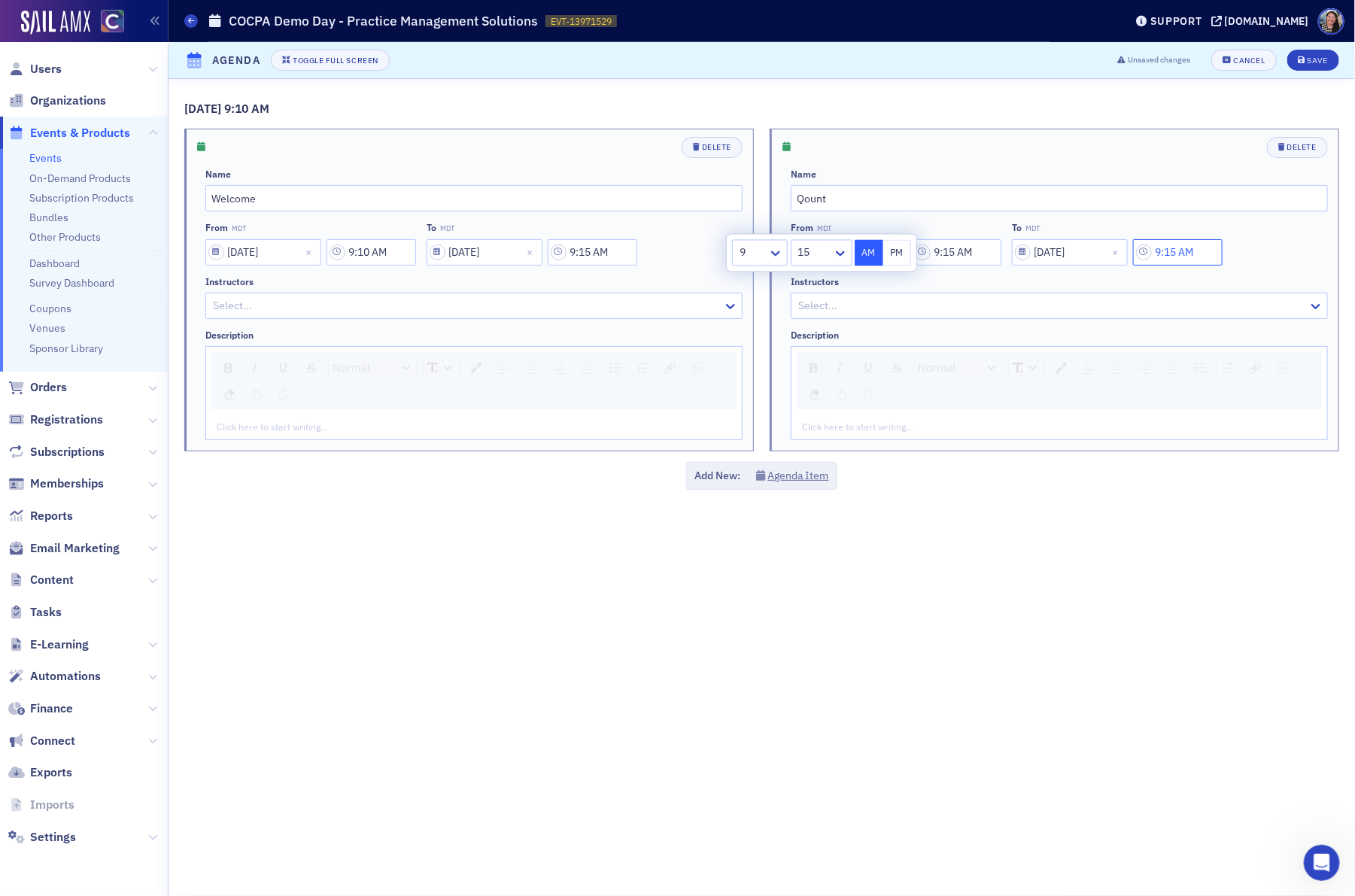
click at [1180, 255] on input "9:15 AM" at bounding box center [1178, 252] width 89 height 26
type input "9:45 AM"
click at [886, 764] on div "[DATE] 9:10 AM Delete Name Welcome From MDT [DATE] 9:10 AM To MDT [DATE] 9:15 A…" at bounding box center [761, 487] width 1187 height 817
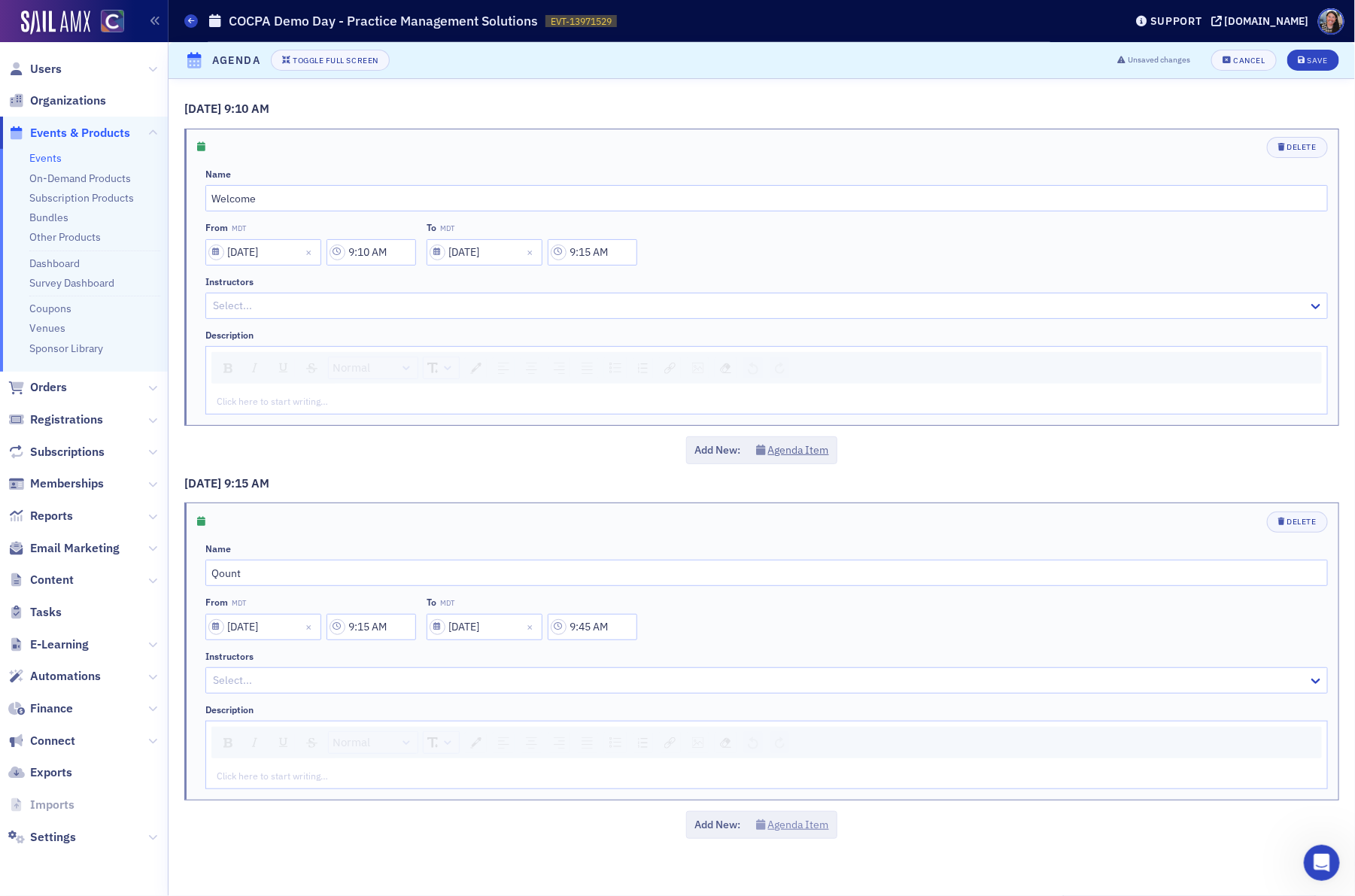
click at [793, 827] on button "Agenda Item" at bounding box center [792, 825] width 73 height 16
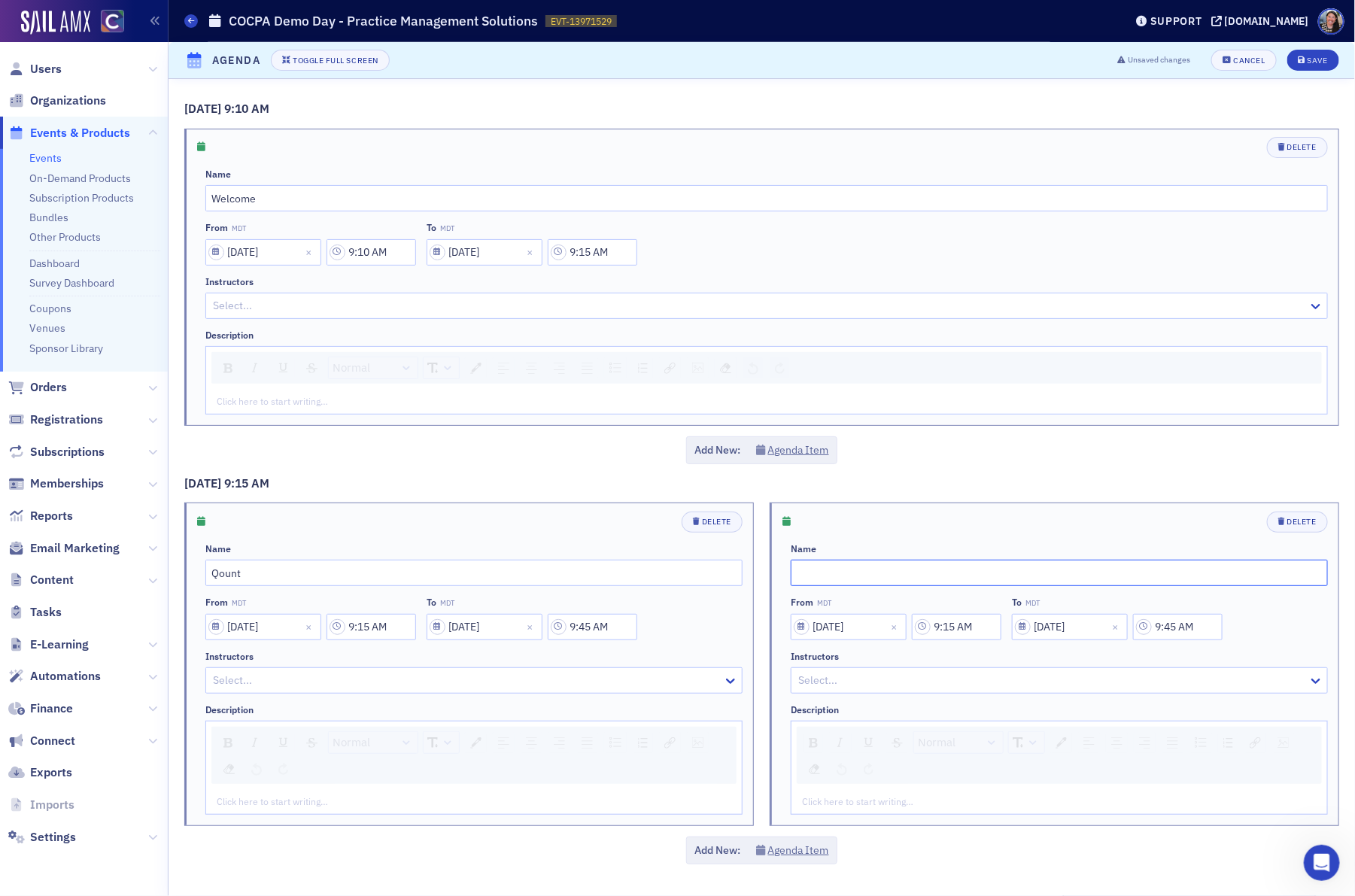
click at [826, 575] on input "text" at bounding box center [1060, 572] width 538 height 26
paste input "Financial Cents"
type input "Financial Cents"
click at [955, 638] on input "9:15 AM" at bounding box center [956, 627] width 89 height 26
click at [870, 632] on button "AM" at bounding box center [869, 630] width 28 height 26
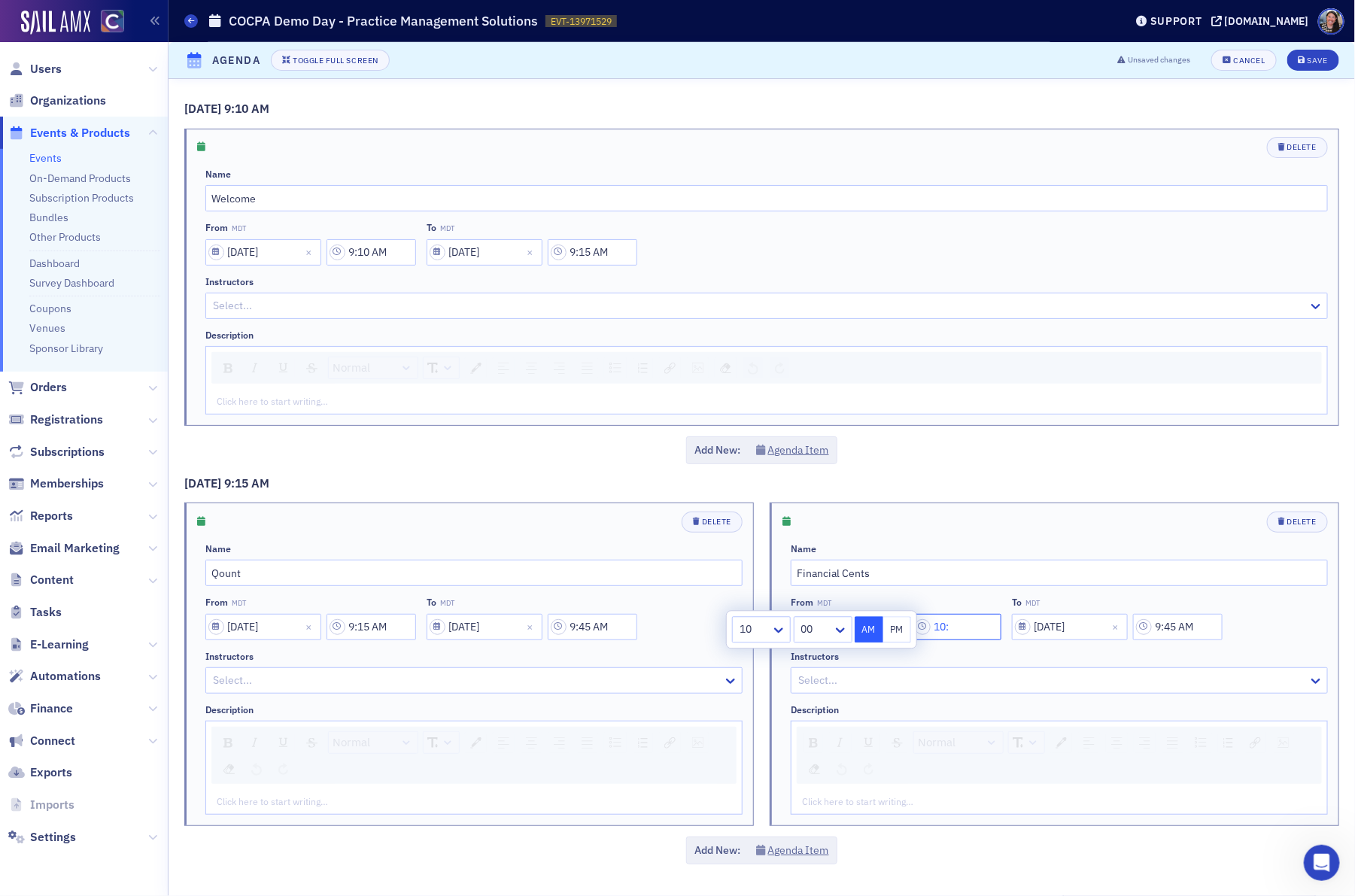
click at [985, 634] on input "10:" at bounding box center [956, 627] width 89 height 26
type input "10:00 AM"
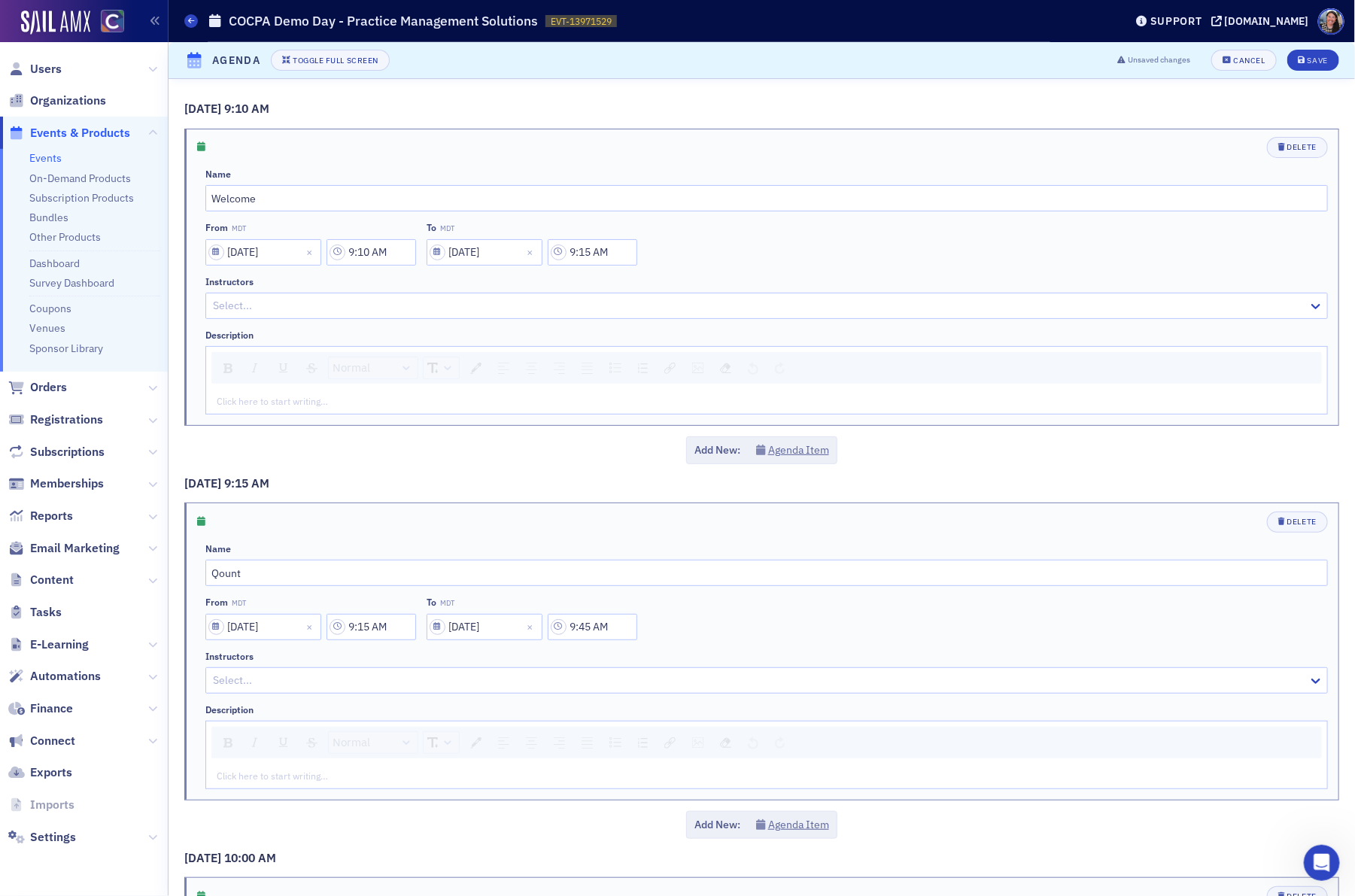
drag, startPoint x: 1223, startPoint y: 631, endPoint x: 1052, endPoint y: 623, distance: 171.2
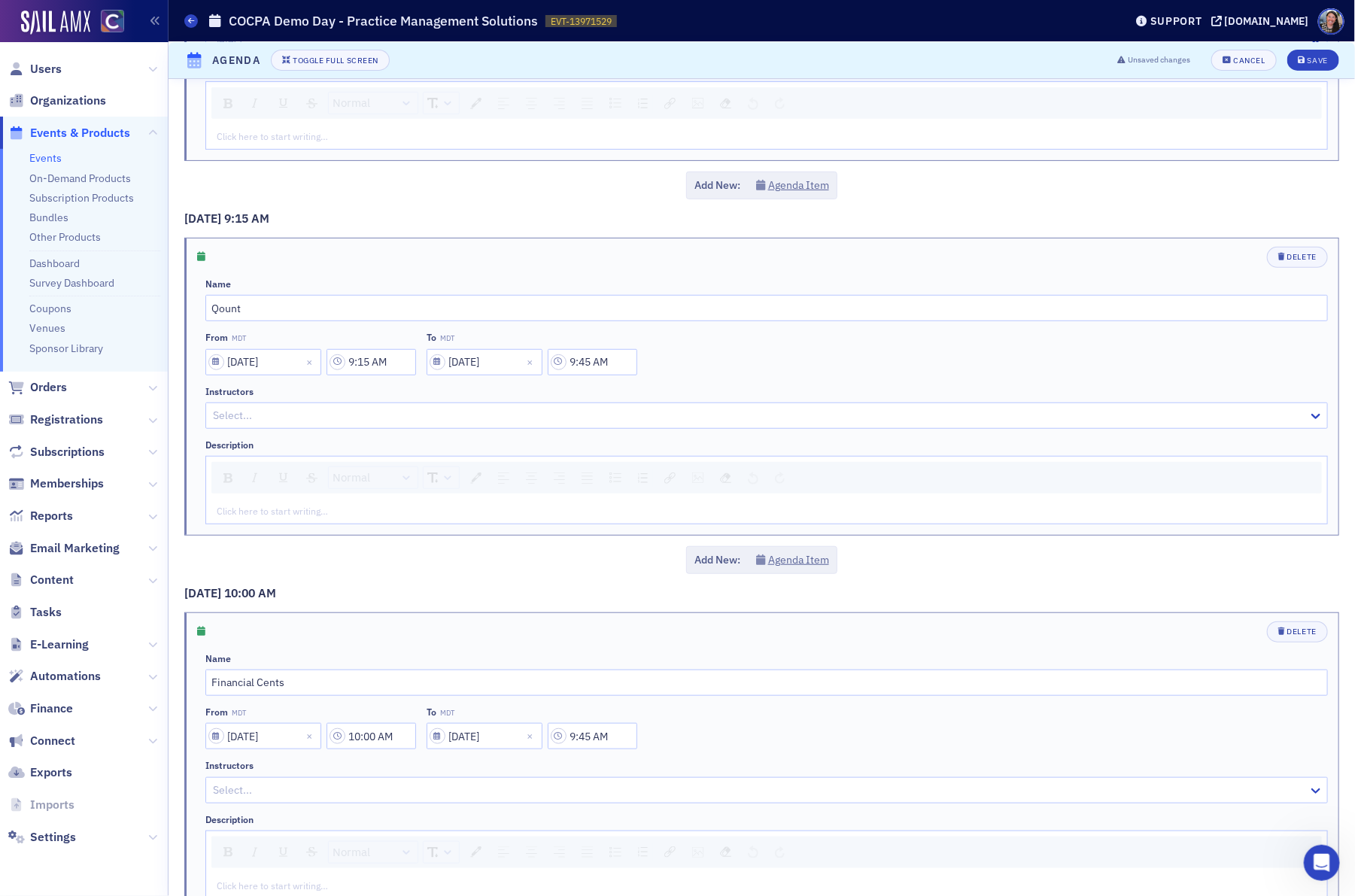
scroll to position [324, 0]
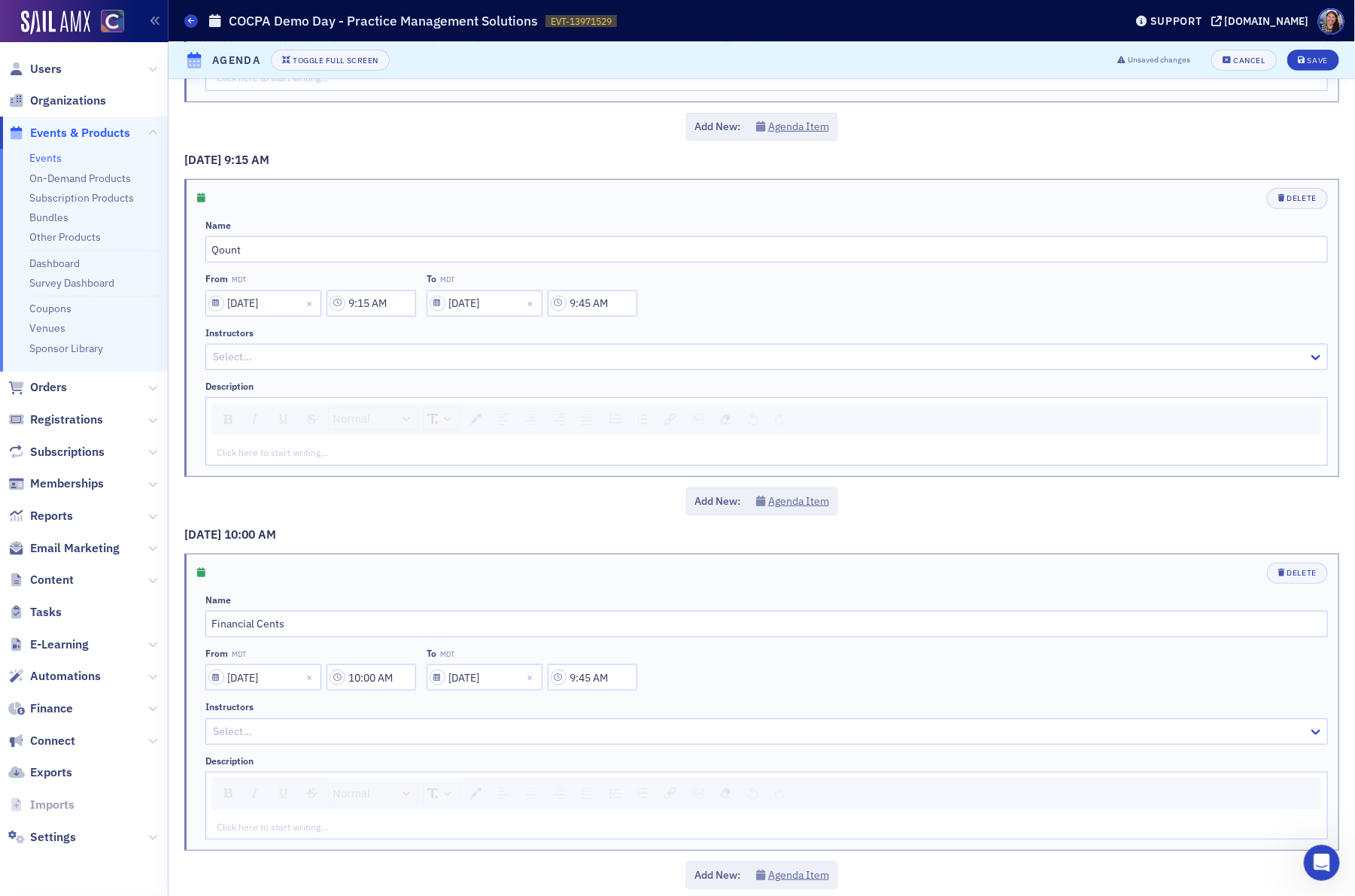
click at [640, 685] on div "From MDT [DATE] 10:00 AM To MDT [DATE] 9:45 AM" at bounding box center [766, 670] width 1123 height 43
click at [581, 683] on input "9:45 AM" at bounding box center [593, 677] width 89 height 26
click at [581, 682] on input "9:45 AM" at bounding box center [593, 677] width 89 height 26
type input "10:30 AM"
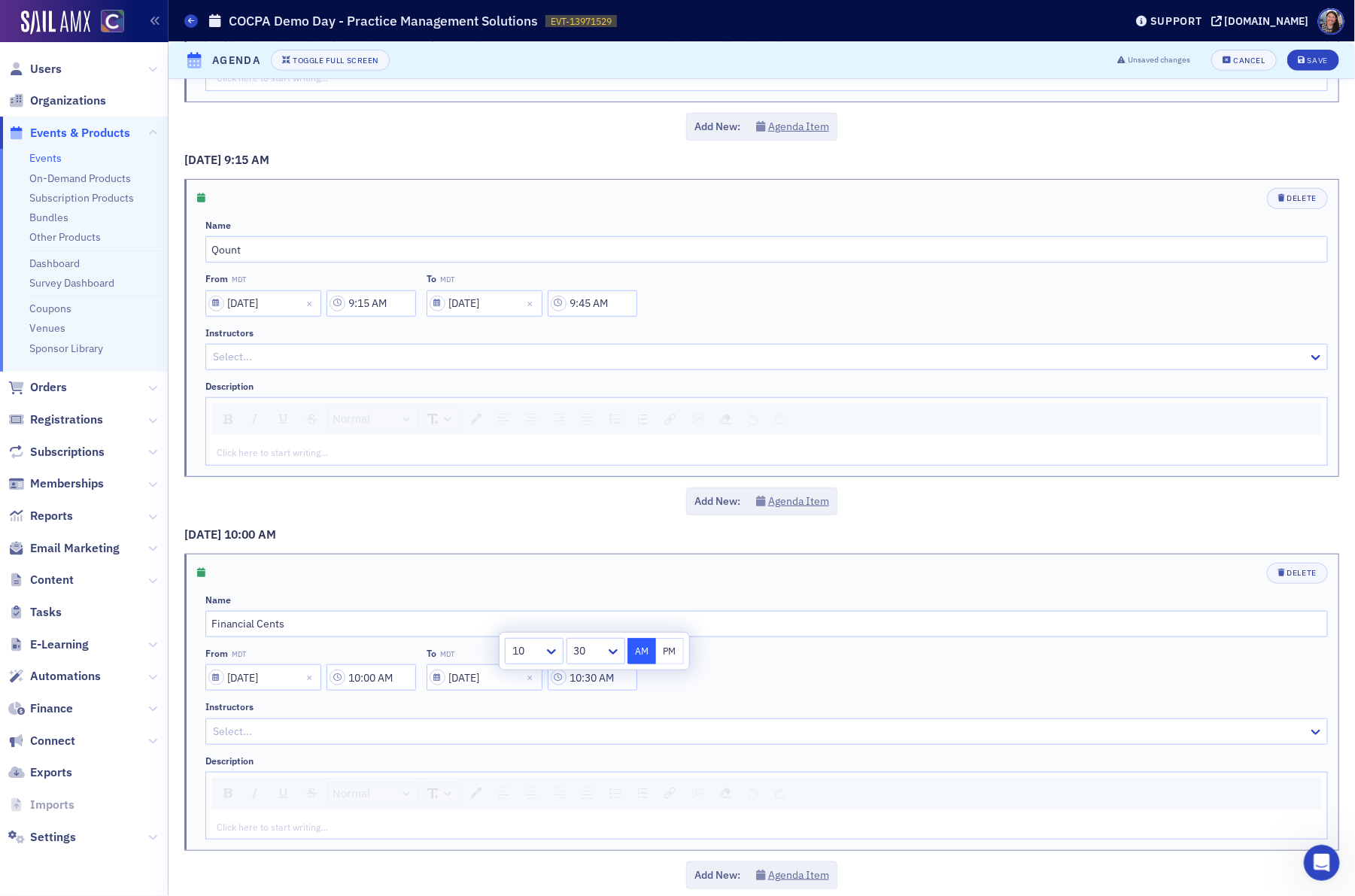
click at [1158, 689] on div "From MDT [DATE] 10:00 AM To MDT [DATE] 10:30 AM" at bounding box center [766, 670] width 1123 height 43
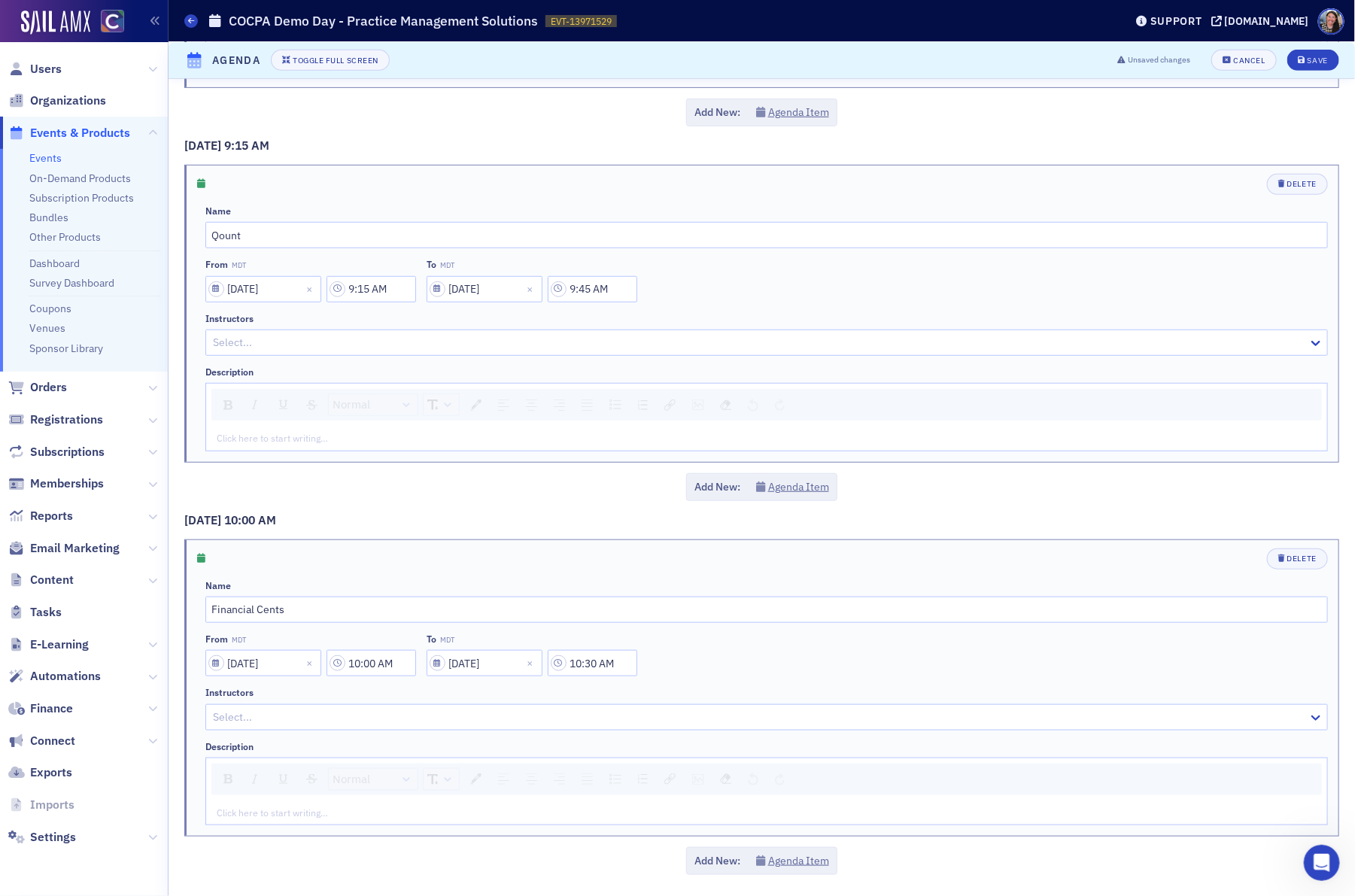
scroll to position [344, 0]
click at [802, 864] on button "Agenda Item" at bounding box center [792, 861] width 73 height 16
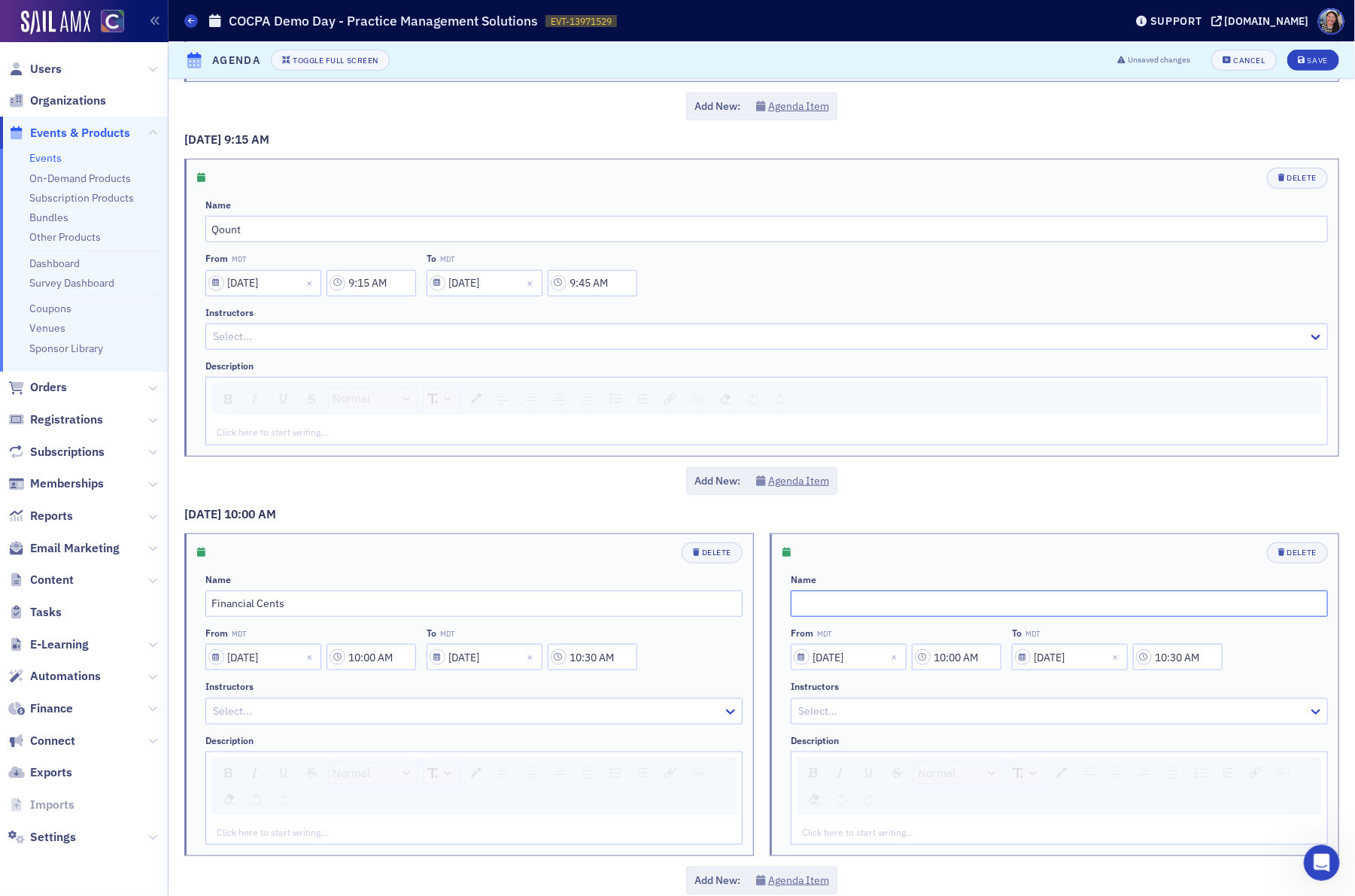
click at [829, 610] on input "text" at bounding box center [1060, 603] width 538 height 26
paste input "Canopy"
type input "Canopy"
click at [958, 660] on input "10:00 AM" at bounding box center [956, 657] width 89 height 26
click at [820, 669] on div at bounding box center [816, 664] width 32 height 18
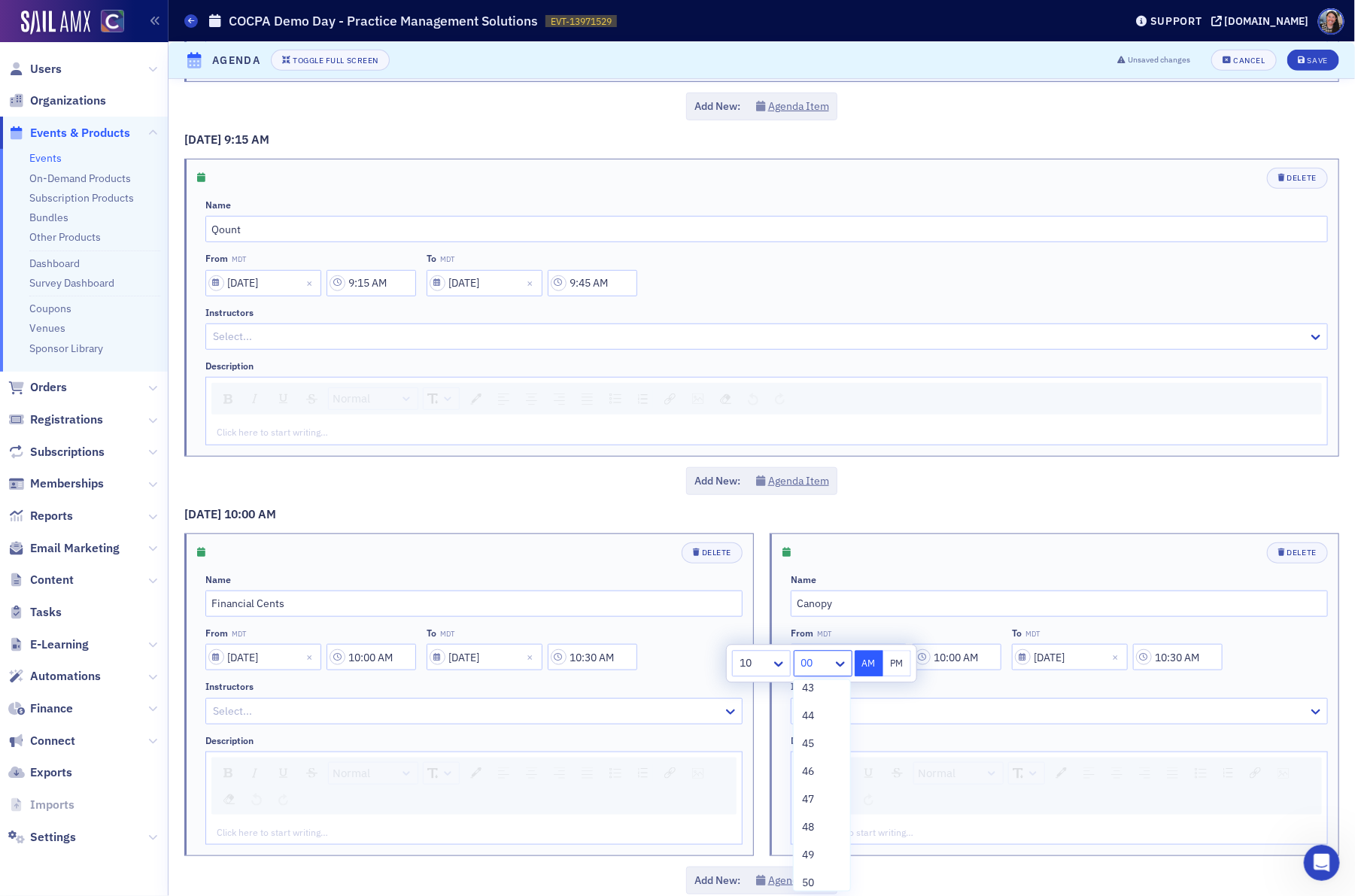
scroll to position [1196, 0]
click at [812, 754] on span "45" at bounding box center [809, 753] width 12 height 16
type input "10:45 AM"
click at [1169, 667] on input "10:30 AM" at bounding box center [1178, 657] width 89 height 26
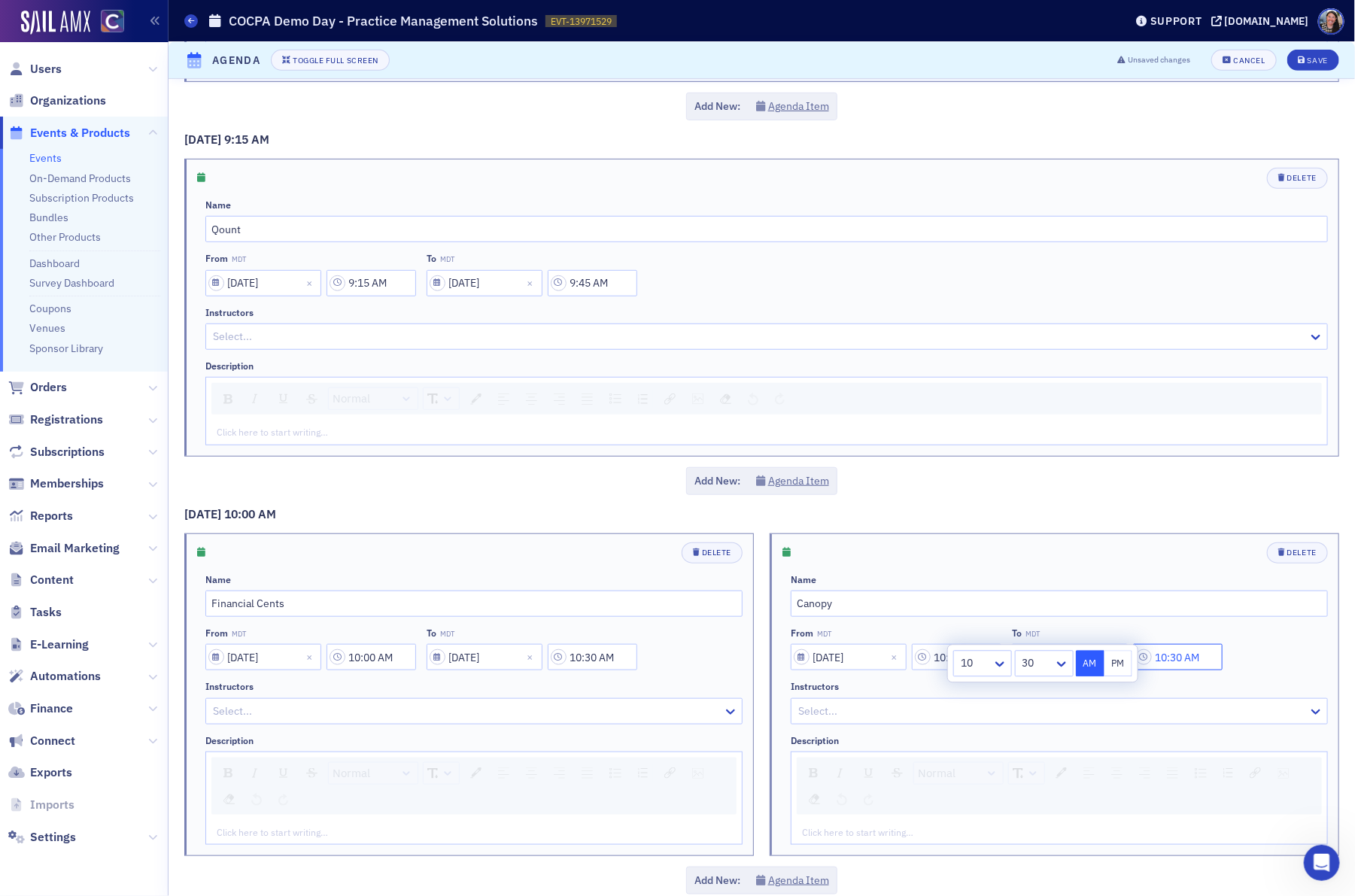
drag, startPoint x: 1209, startPoint y: 667, endPoint x: 1015, endPoint y: 647, distance: 195.0
click at [1050, 651] on body "Users Organizations Events & Products Events On-Demand Products Subscription Pr…" at bounding box center [678, 448] width 1355 height 896
type input "11:15 AM"
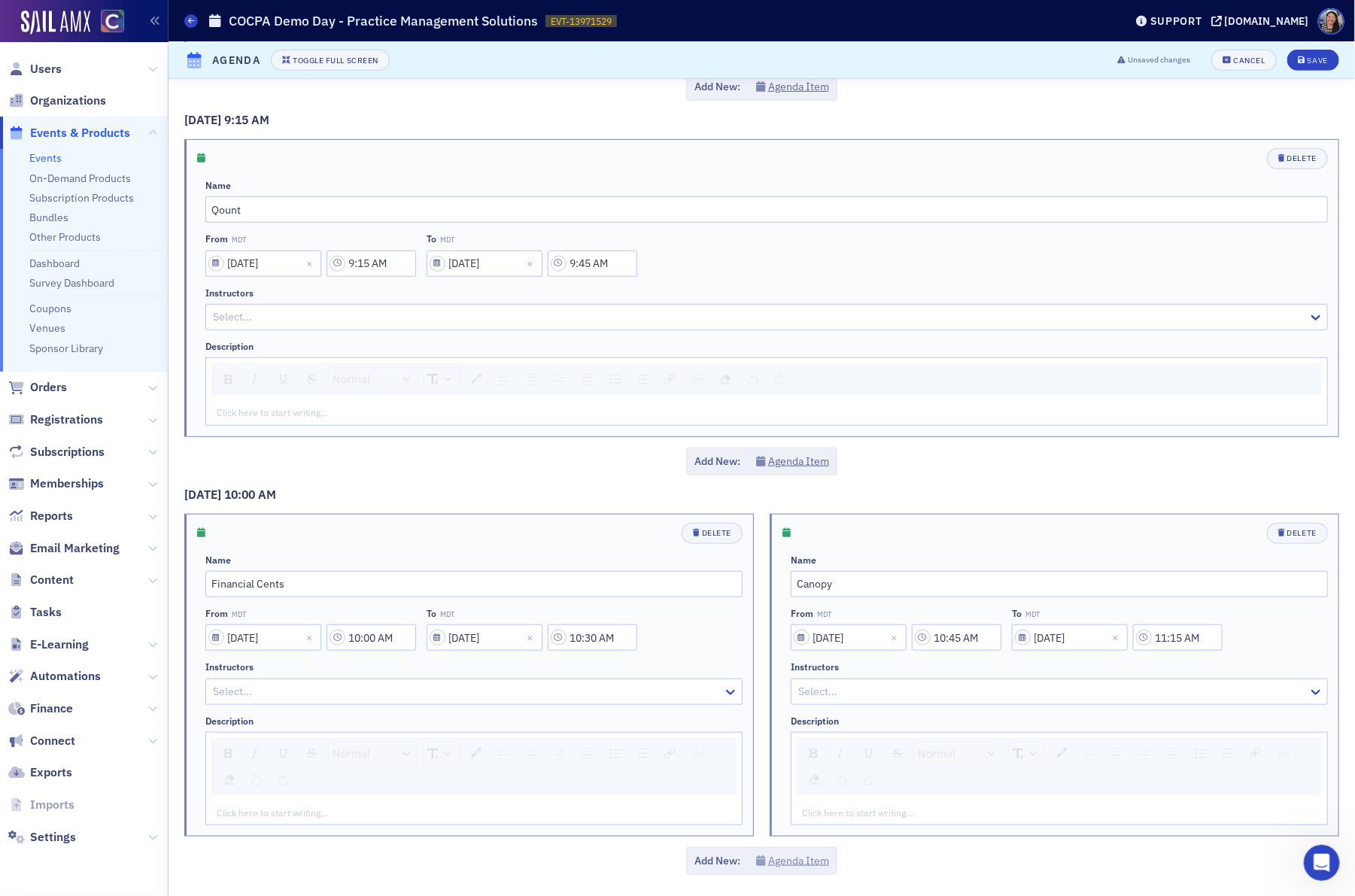
click at [802, 863] on div "[DATE] 9:10 AM Delete Name Welcome From MDT [DATE] 9:10 AM To MDT [DATE] 9:15 A…" at bounding box center [761, 305] width 1187 height 1181
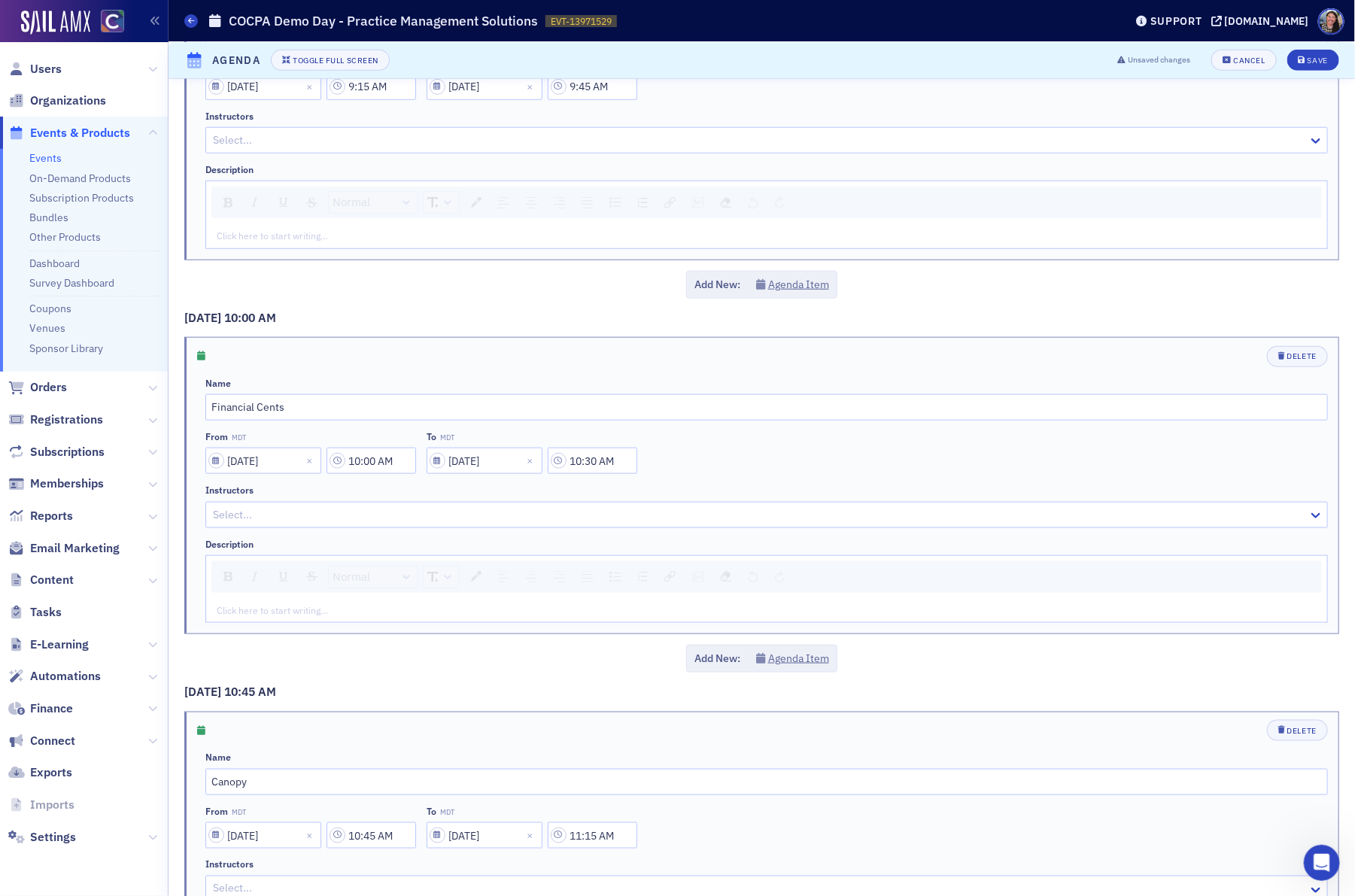
scroll to position [723, 0]
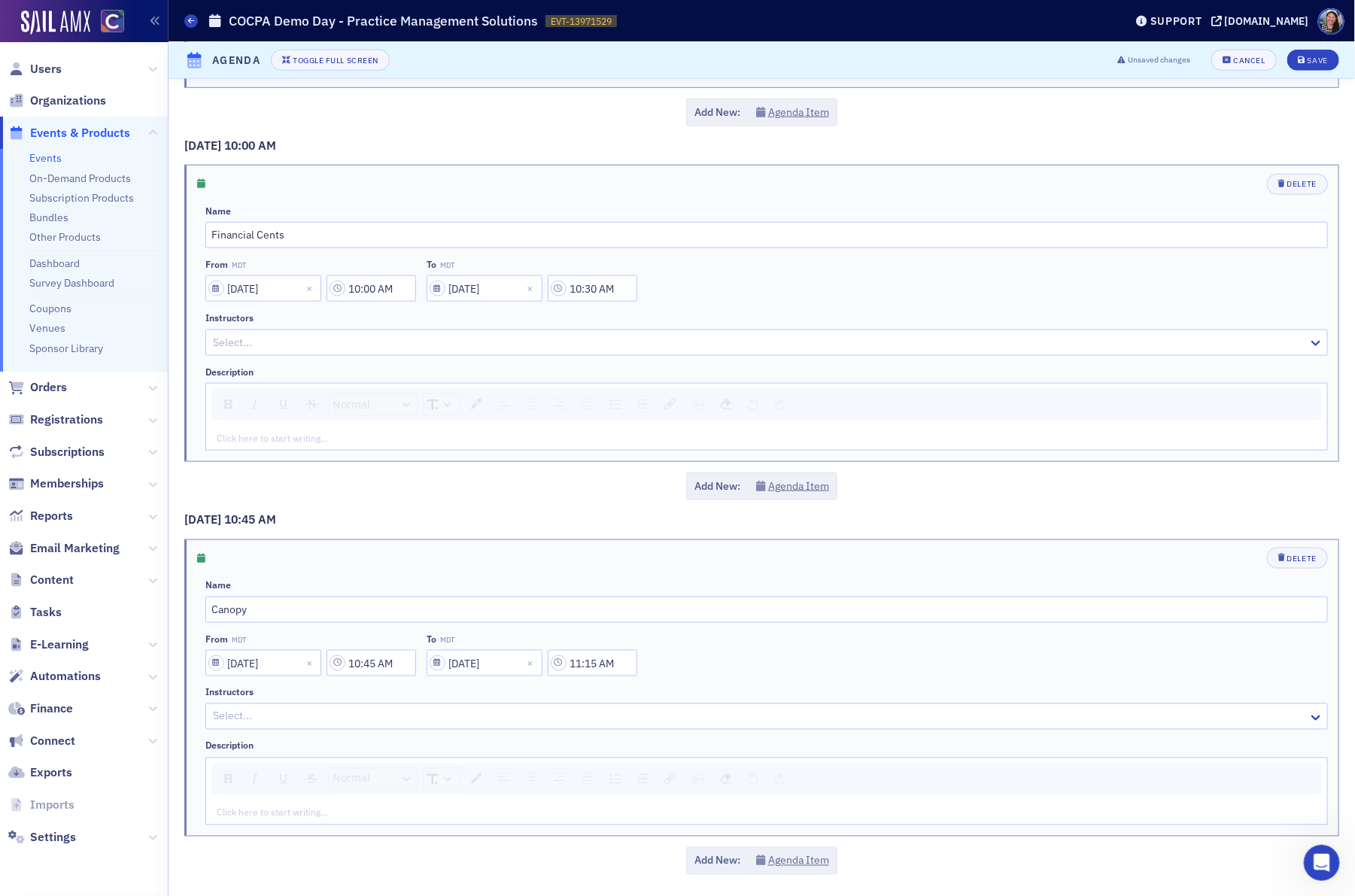
click at [831, 867] on div "Add New: Agenda Item" at bounding box center [762, 861] width 152 height 28
click at [805, 866] on button "Agenda Item" at bounding box center [792, 861] width 73 height 16
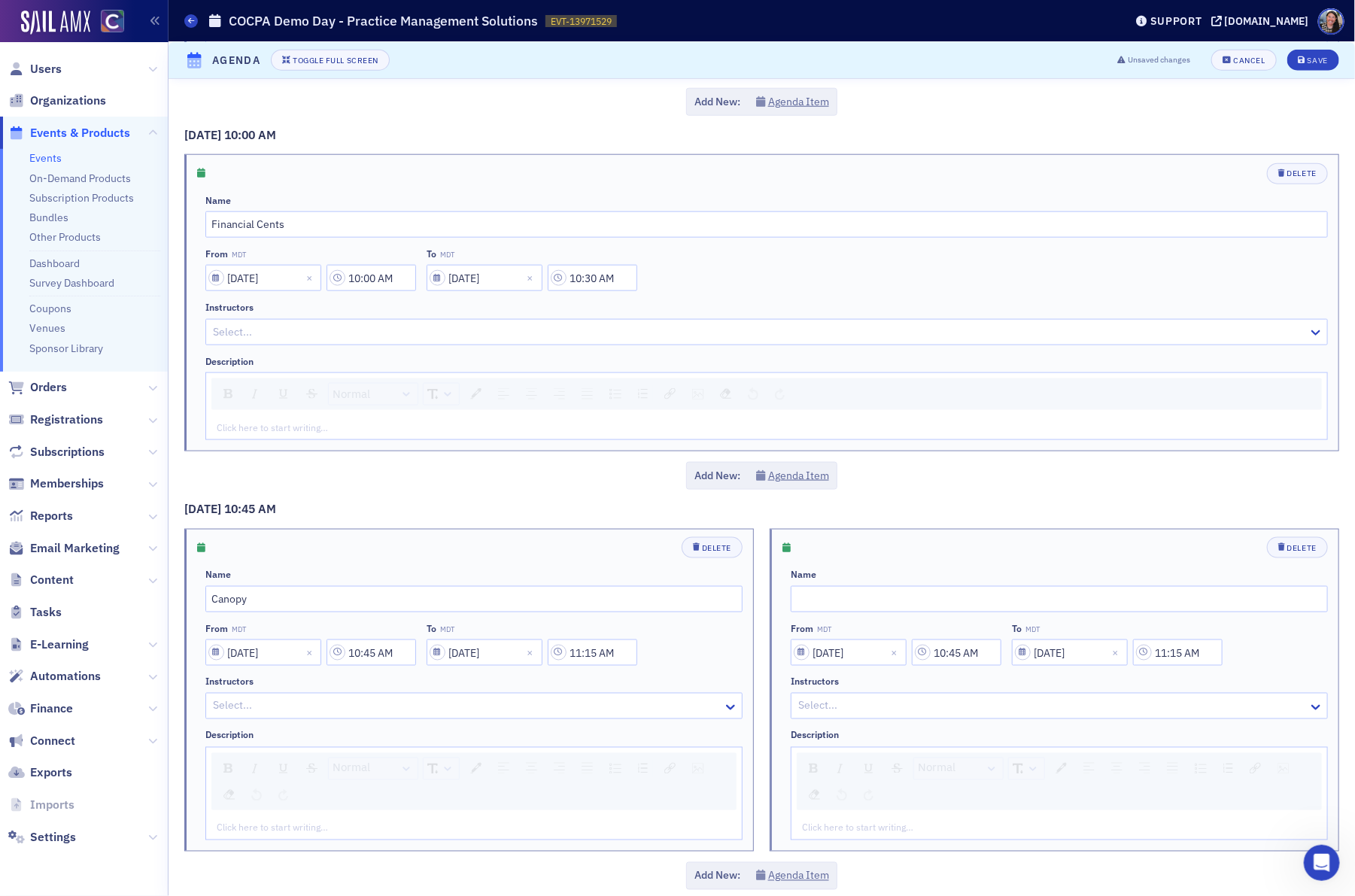
click at [875, 592] on div "Name" at bounding box center [1060, 590] width 538 height 43
click at [868, 602] on input "text" at bounding box center [1060, 599] width 538 height 26
paste input "Karbon"
type input "Karbon"
click at [965, 662] on input "10:45 AM" at bounding box center [956, 652] width 89 height 26
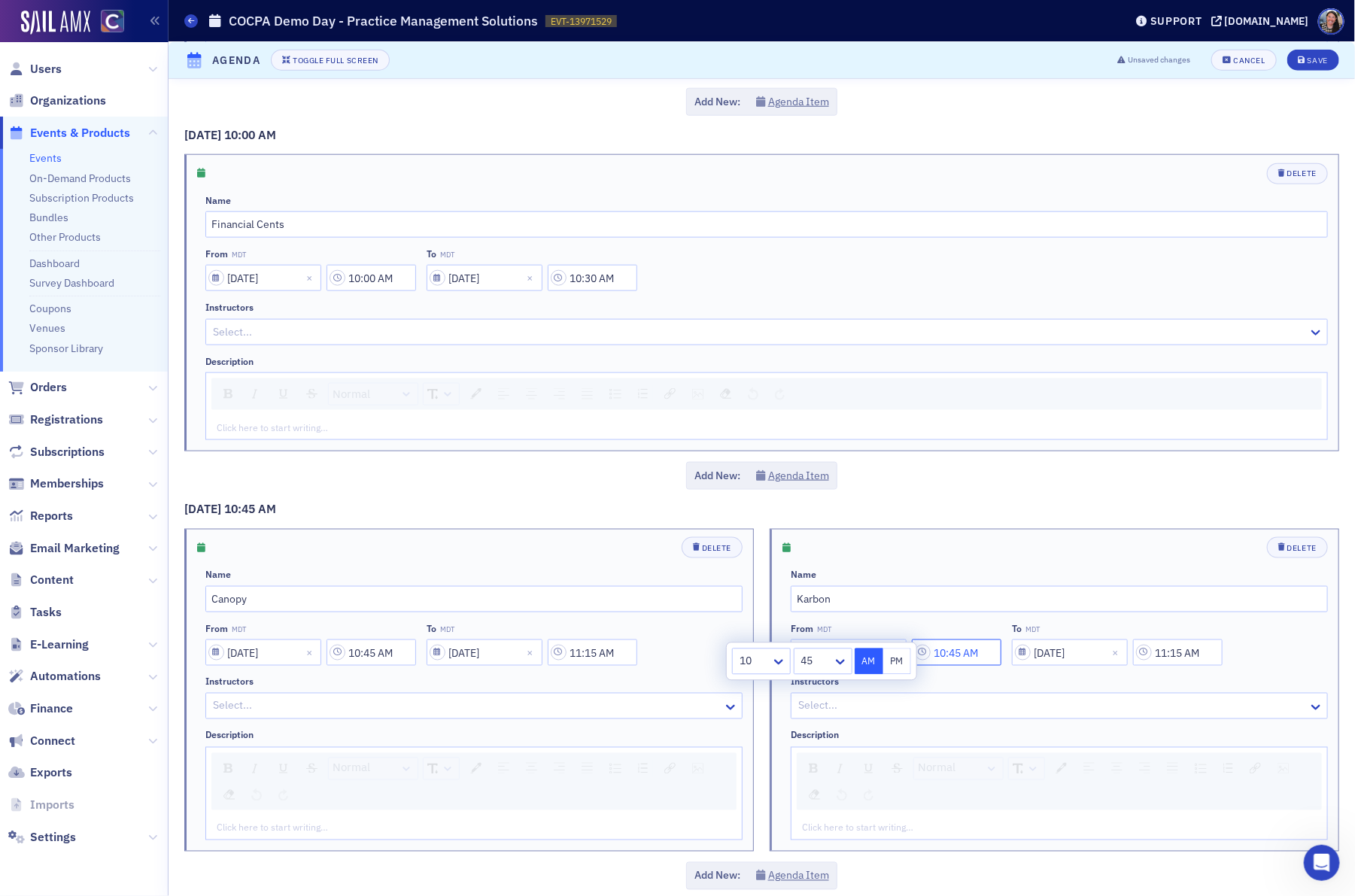
click at [965, 662] on input "10:45 AM" at bounding box center [956, 652] width 89 height 26
click at [967, 663] on input "10:45 AM" at bounding box center [956, 652] width 89 height 26
click at [946, 659] on input "10:45 AM" at bounding box center [956, 652] width 89 height 26
click at [961, 662] on input "11:45 AM" at bounding box center [956, 652] width 89 height 26
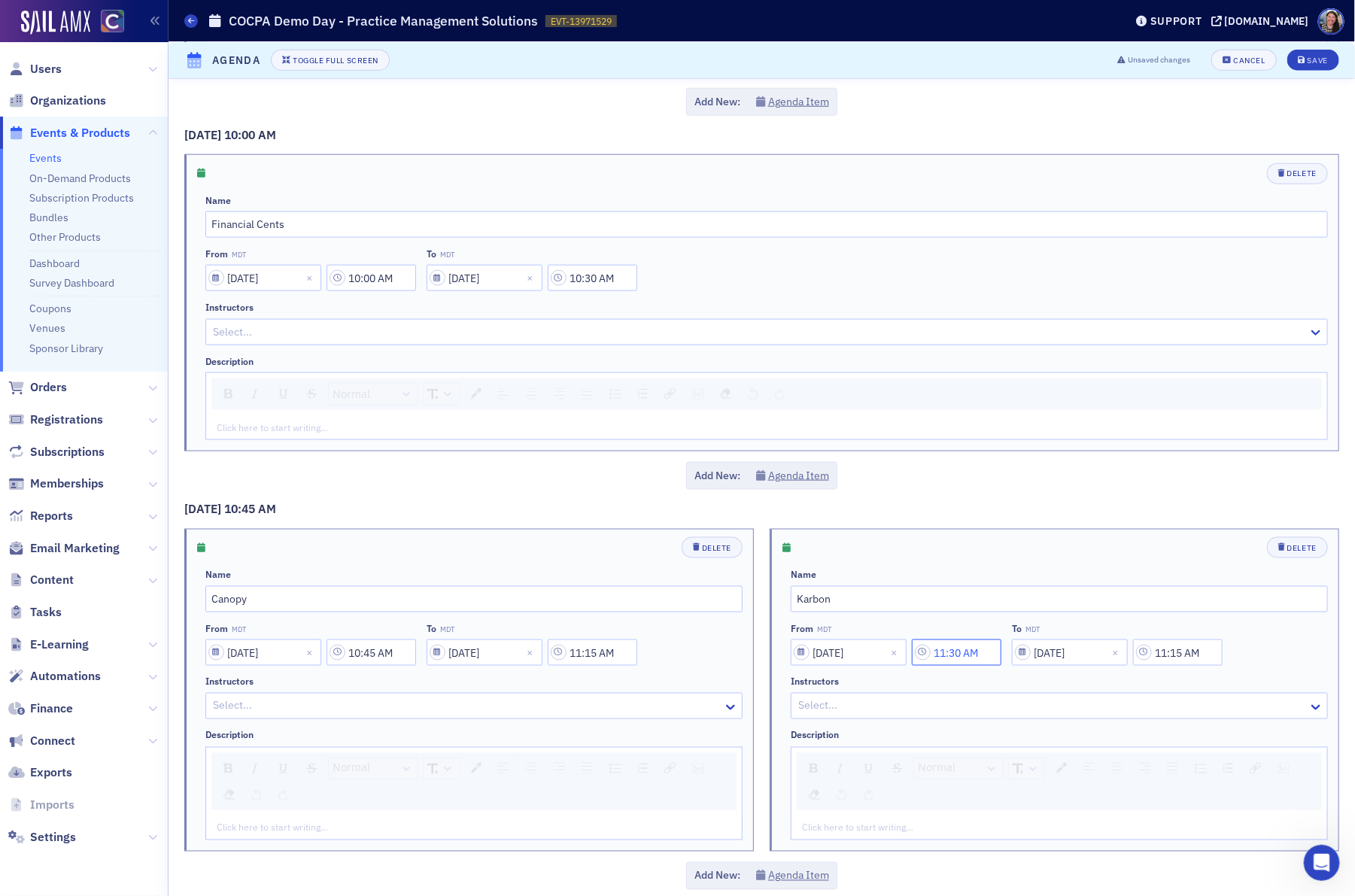
type input "11:30 AM"
click at [1167, 661] on input "11:15 AM" at bounding box center [1178, 652] width 89 height 26
type input "12:00 AM"
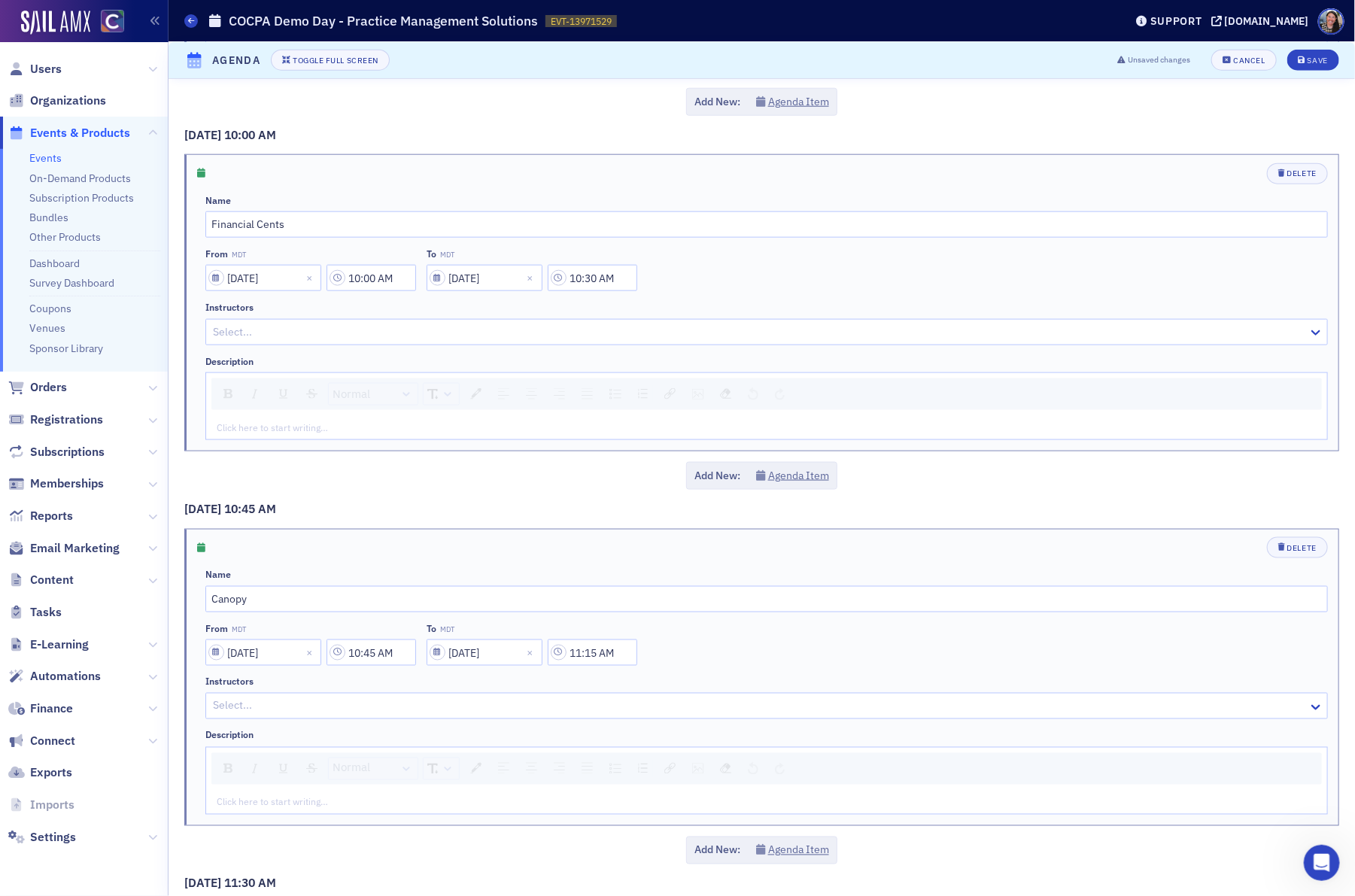
scroll to position [1100, 0]
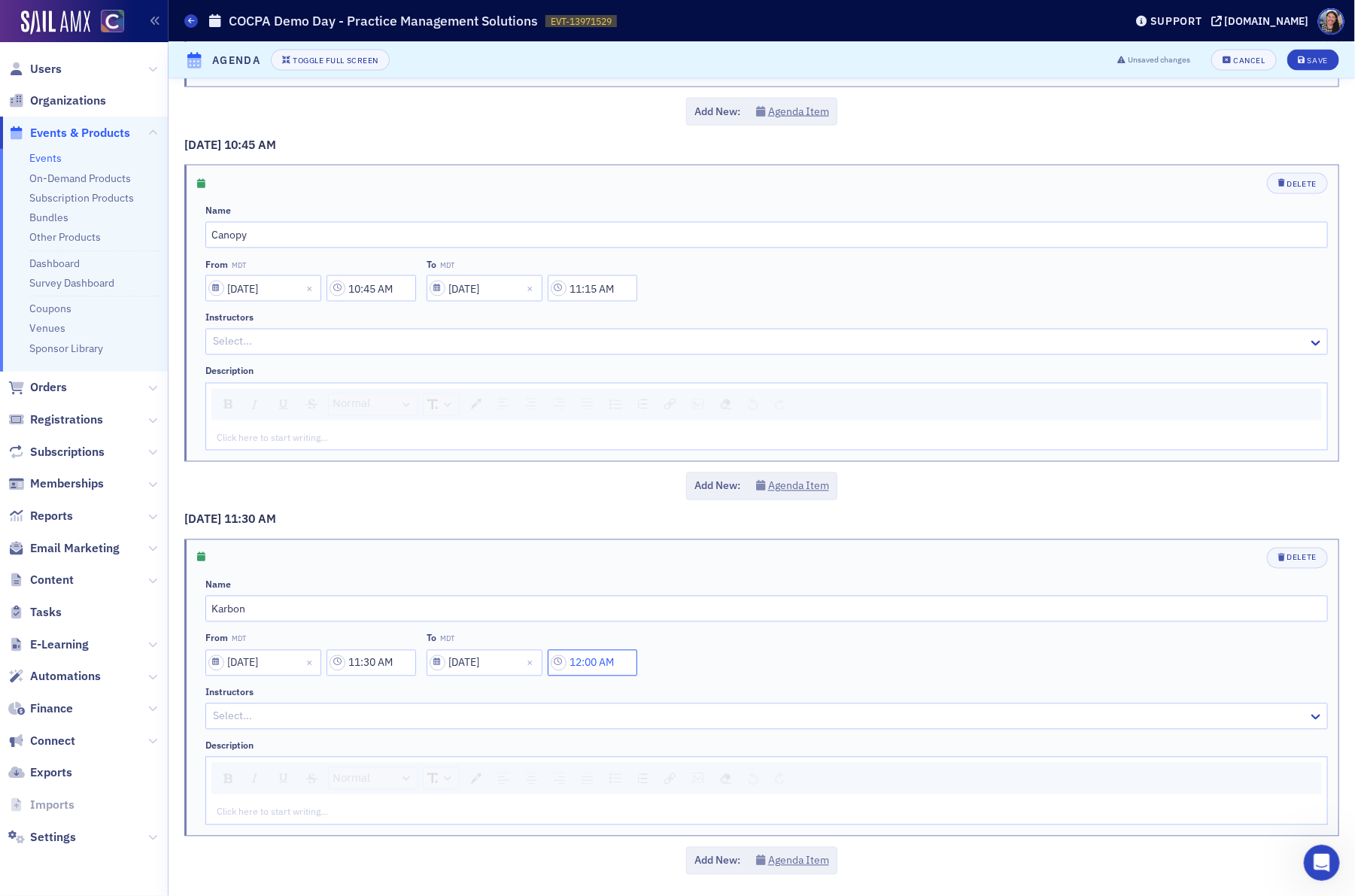
click at [612, 665] on input "12:00 AM" at bounding box center [593, 663] width 89 height 26
click at [670, 624] on button "PM" at bounding box center [670, 630] width 28 height 26
type input "12:00 PM"
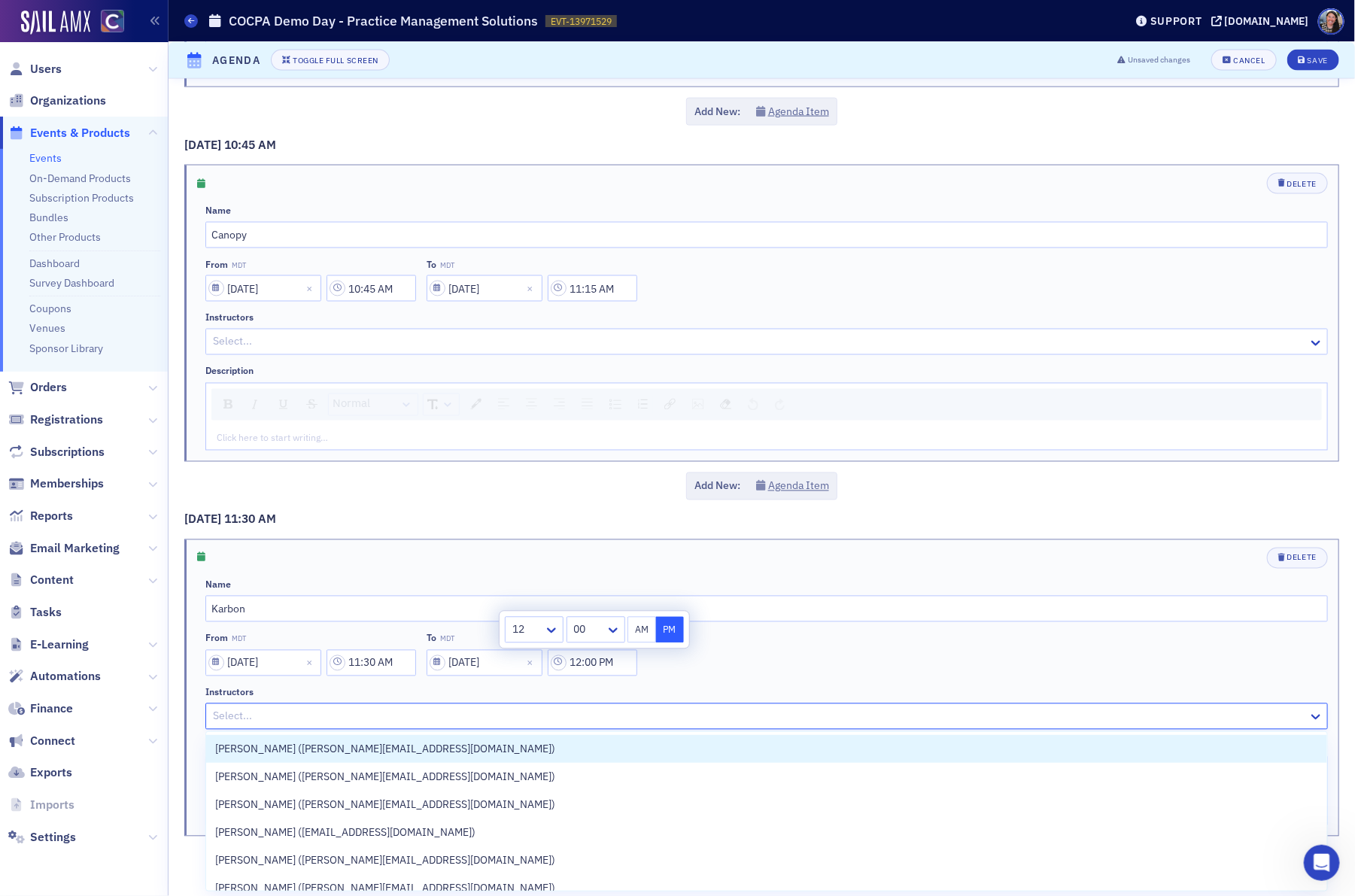
click at [795, 707] on div at bounding box center [759, 716] width 1095 height 18
click at [782, 666] on div "From MDT [DATE] 11:30 AM To MDT [DATE] 12:00 PM" at bounding box center [766, 654] width 1123 height 43
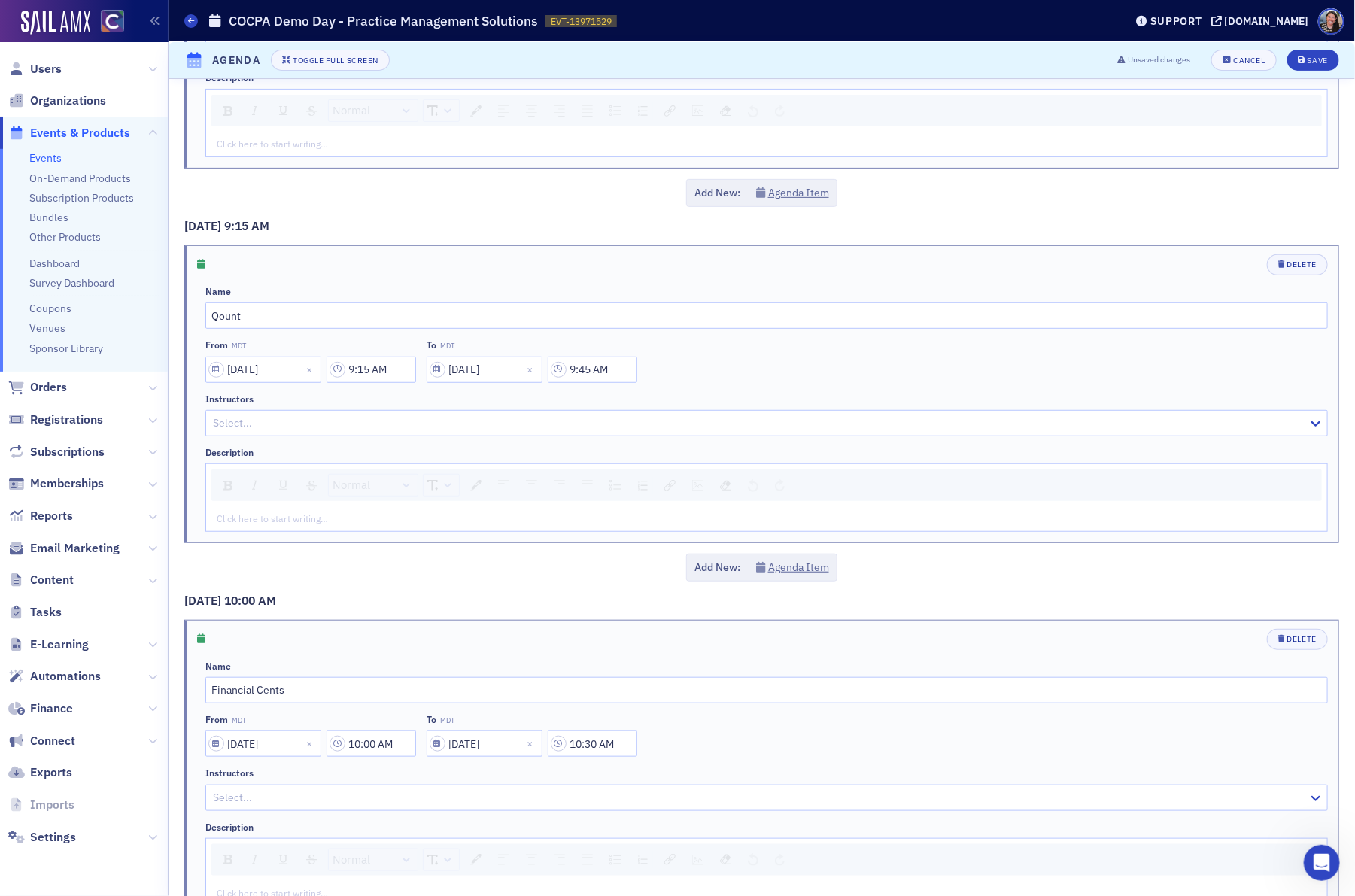
scroll to position [0, 0]
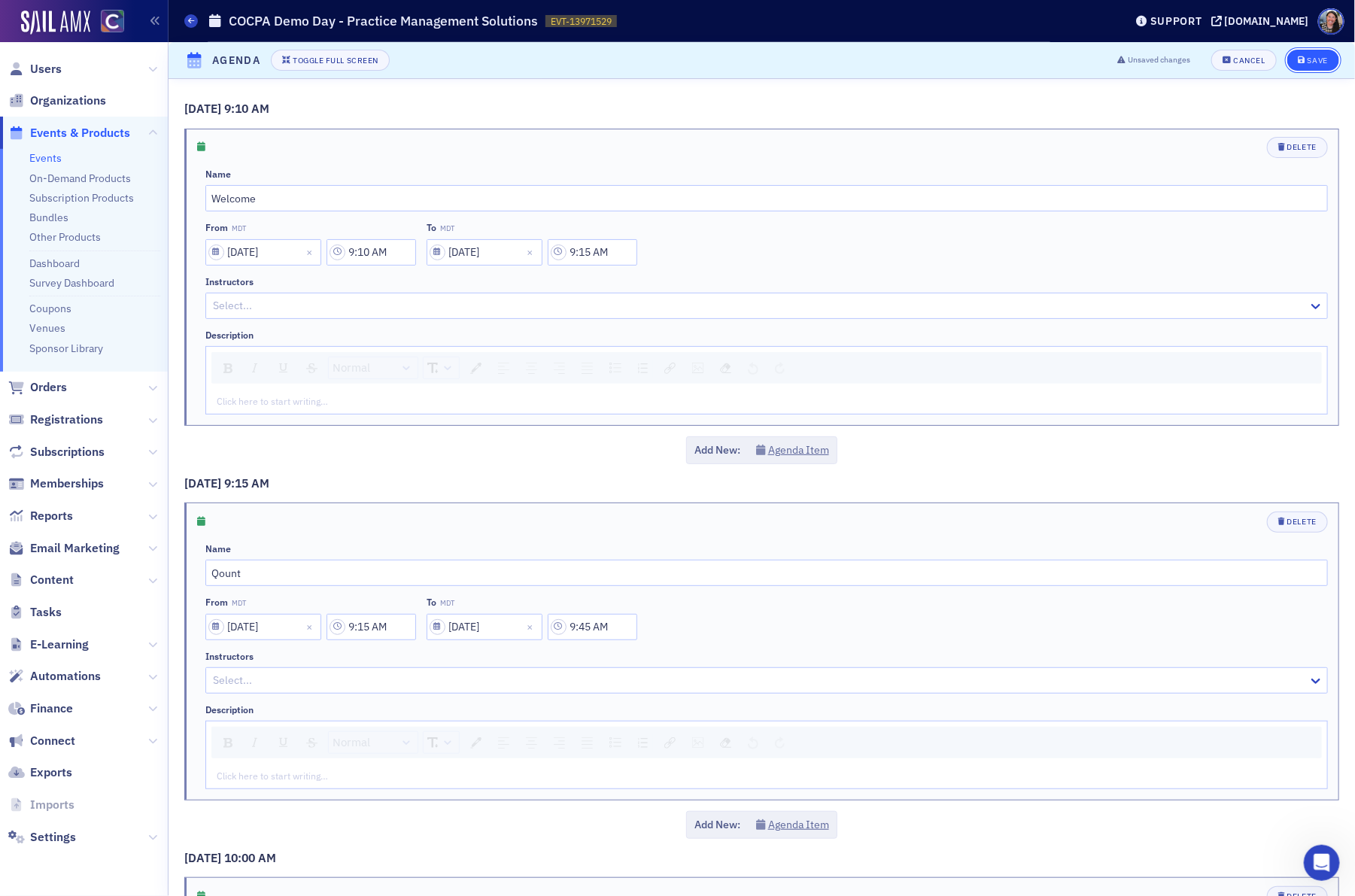
click at [1301, 59] on icon "submit" at bounding box center [1303, 60] width 8 height 9
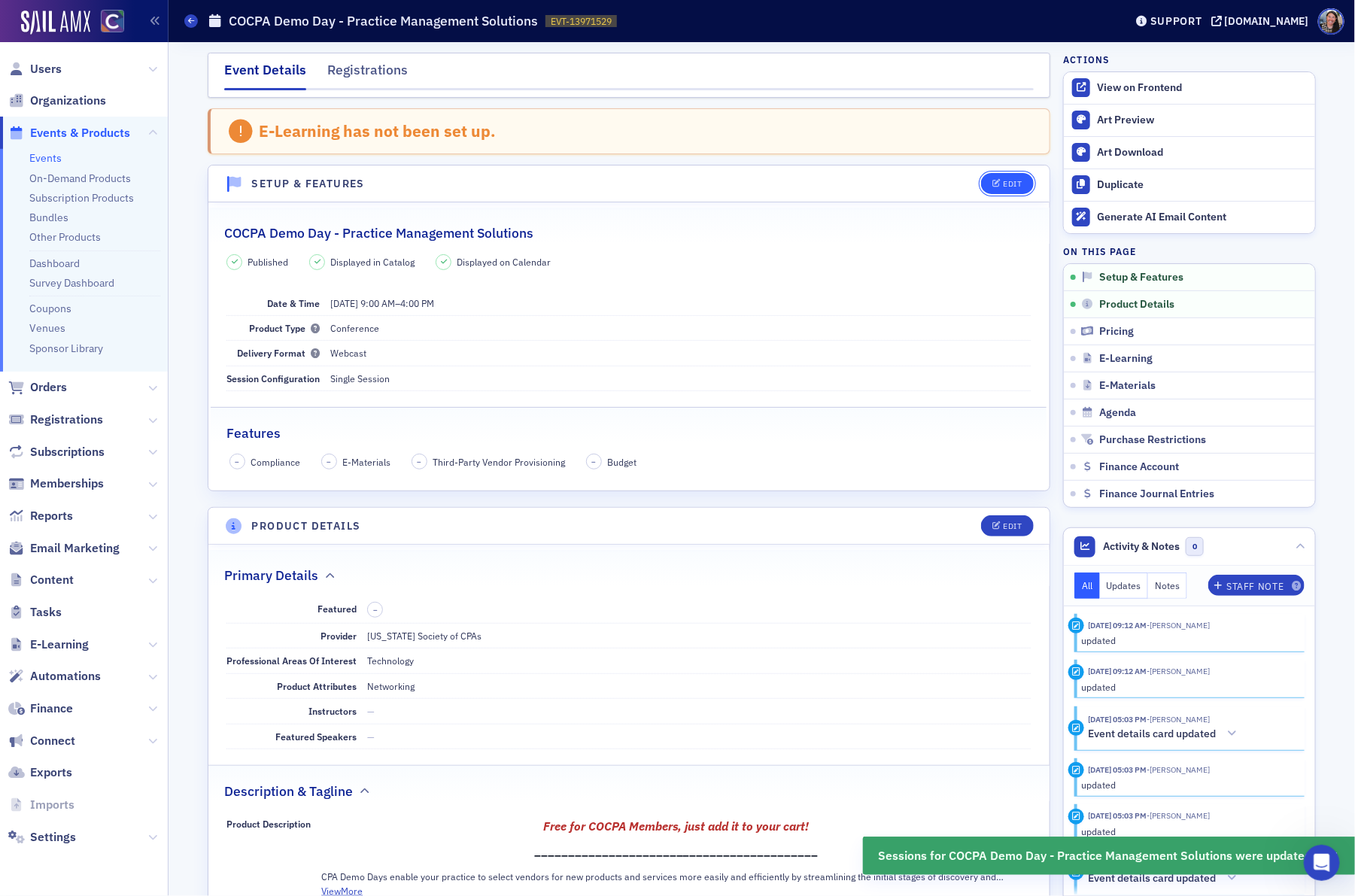
click at [1009, 189] on div "Edit" at bounding box center [1013, 184] width 18 height 9
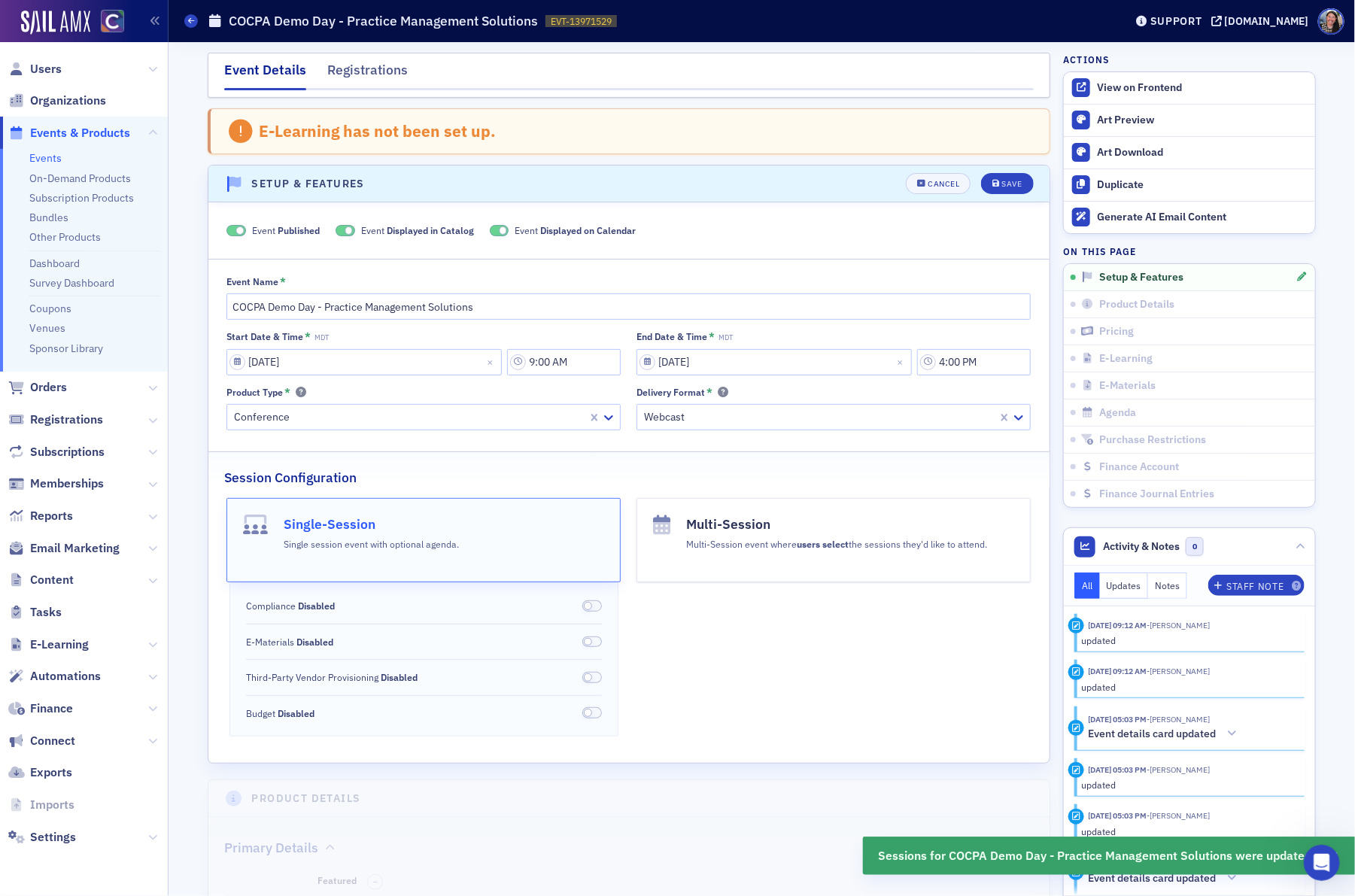
scroll to position [79, 0]
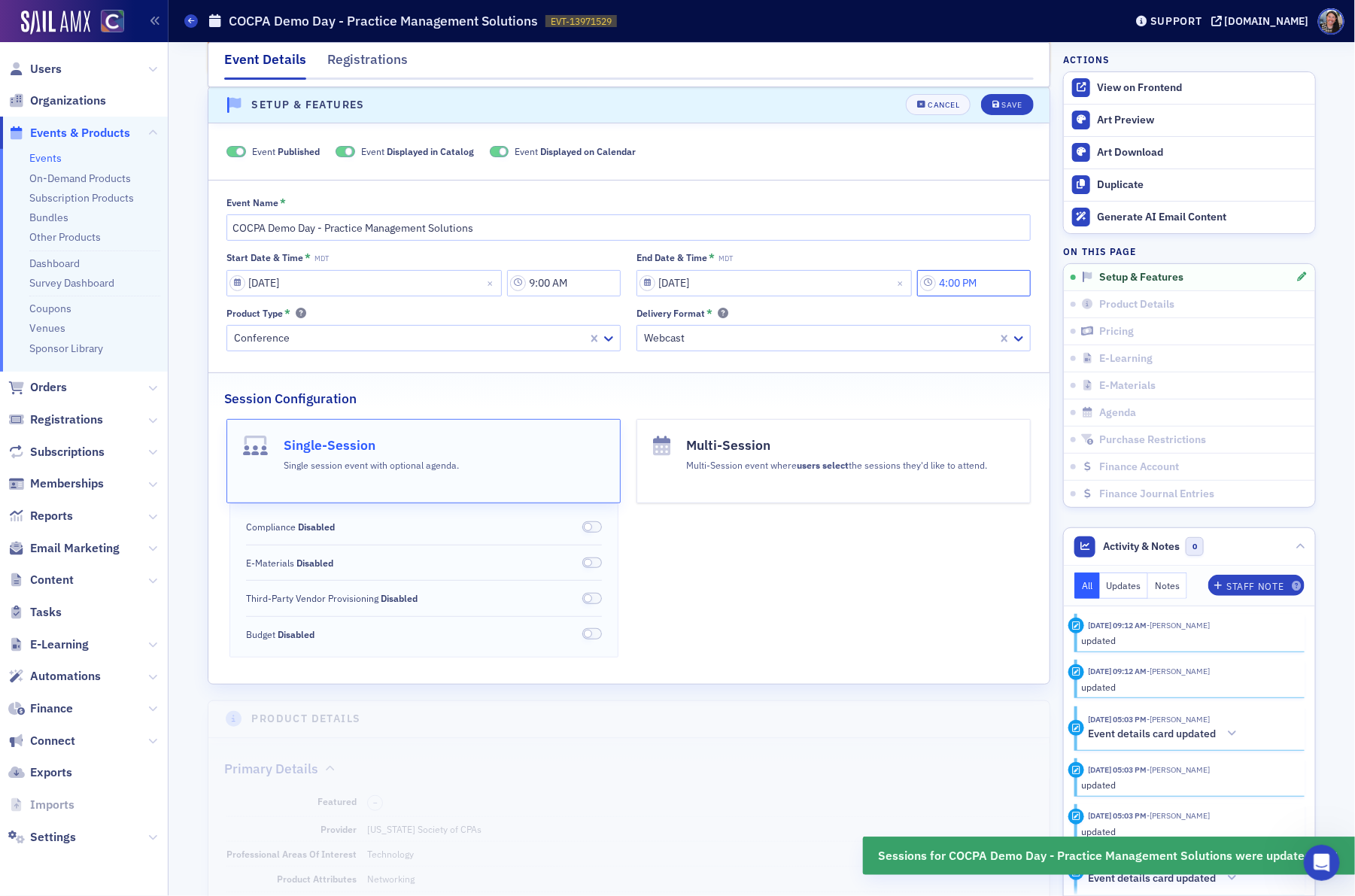
drag, startPoint x: 999, startPoint y: 283, endPoint x: 777, endPoint y: 283, distance: 222.0
click at [777, 283] on div "[DATE] 4:00 PM" at bounding box center [834, 283] width 395 height 26
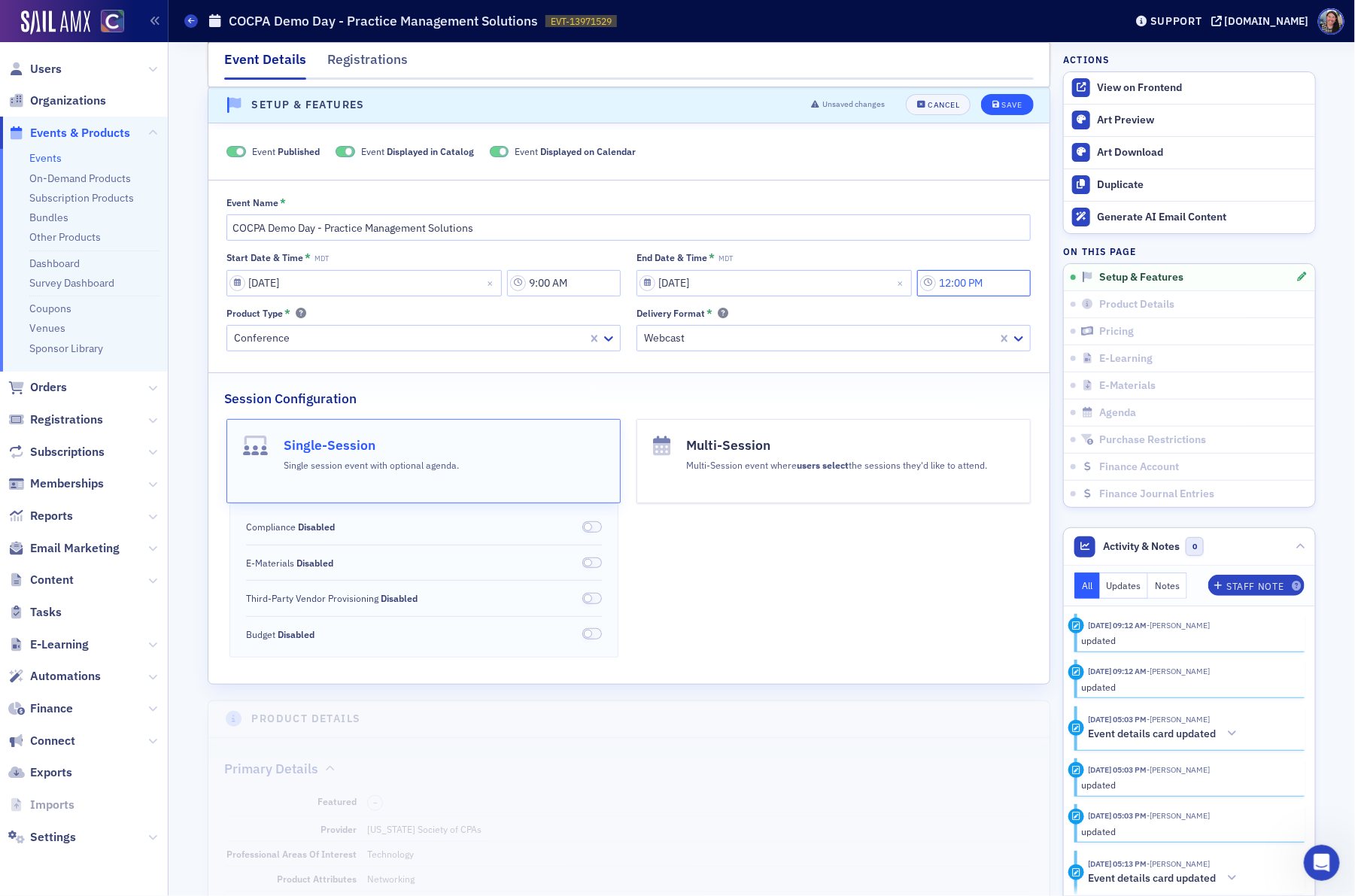
type input "12:00 PM"
click at [1002, 107] on div "Save" at bounding box center [1012, 106] width 20 height 9
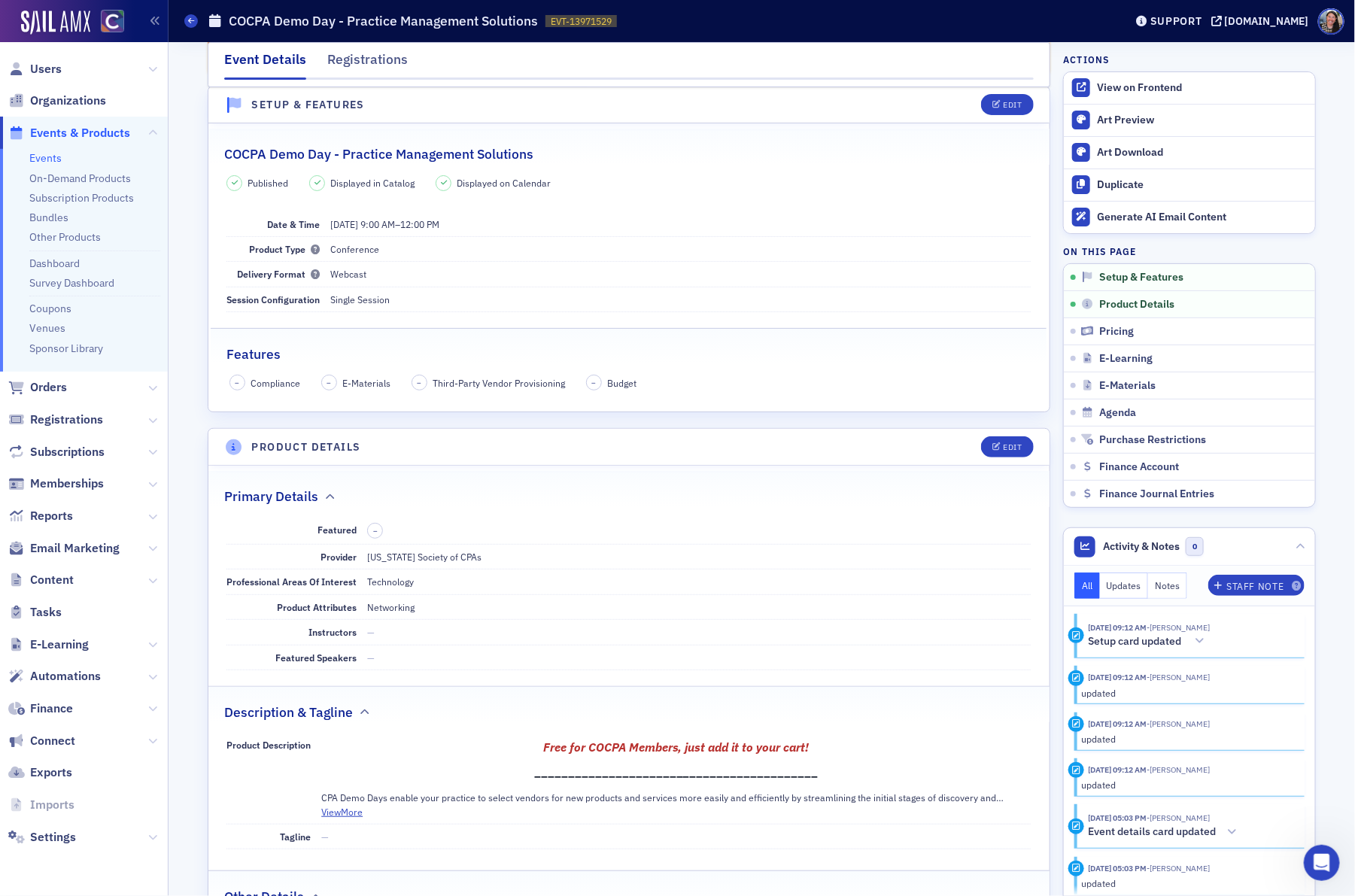
scroll to position [0, 0]
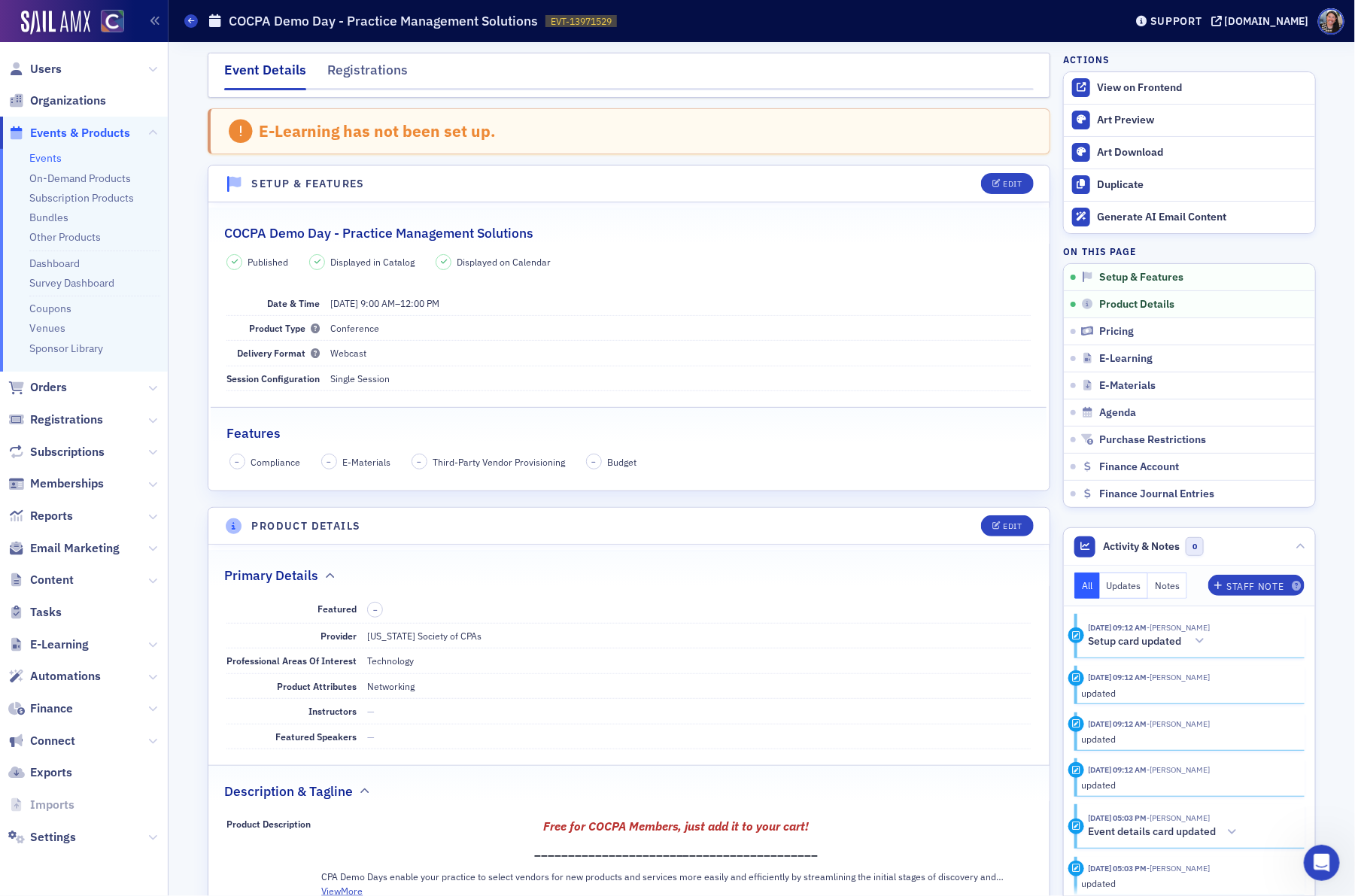
click at [49, 152] on link "Events" at bounding box center [45, 158] width 32 height 14
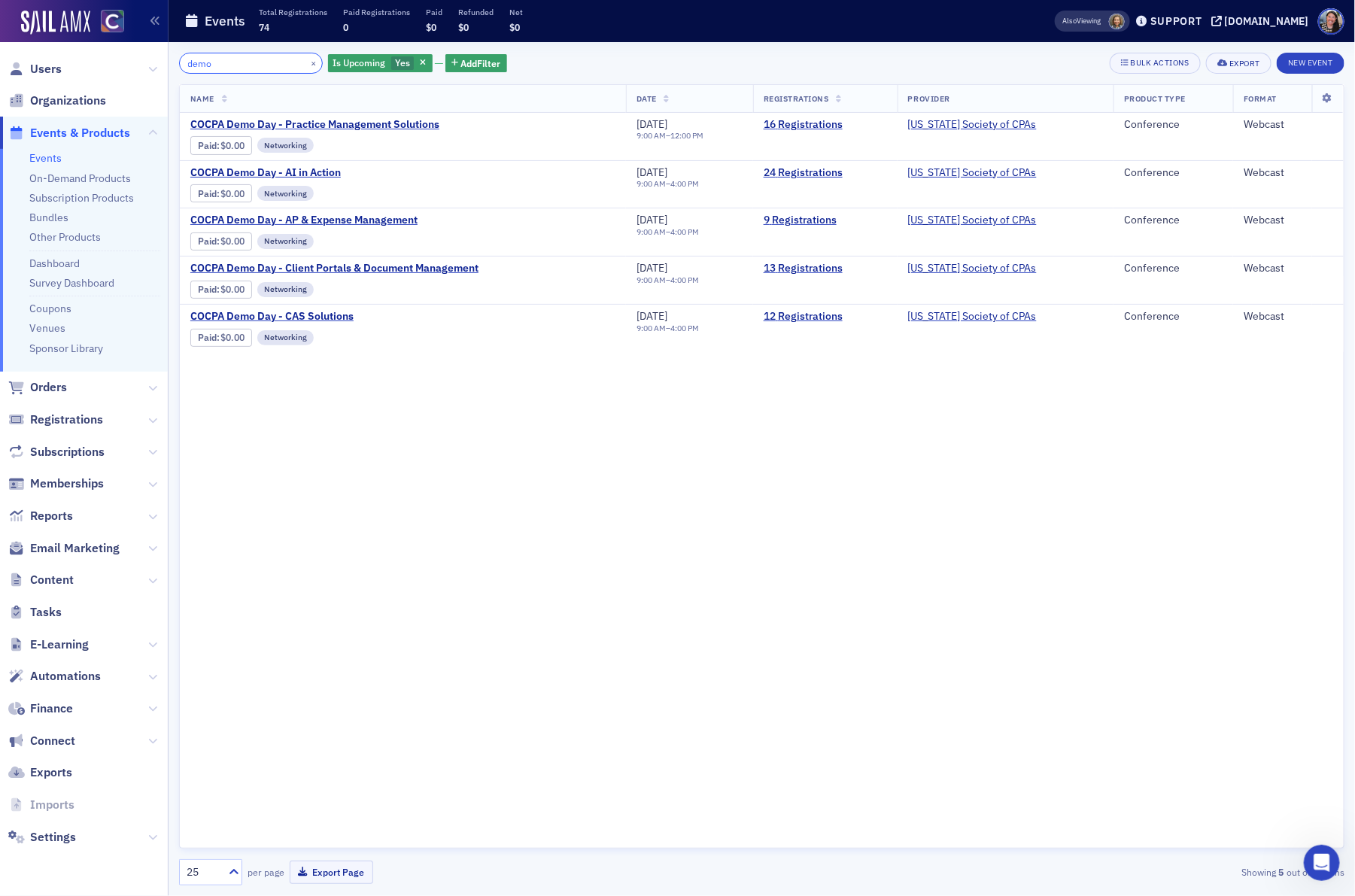
drag, startPoint x: 239, startPoint y: 61, endPoint x: 18, endPoint y: 52, distance: 221.2
click at [28, 53] on div "Users Organizations Events & Products Events On-Demand Products Subscription Pr…" at bounding box center [678, 448] width 1355 height 896
type input "w"
